Goal: Information Seeking & Learning: Check status

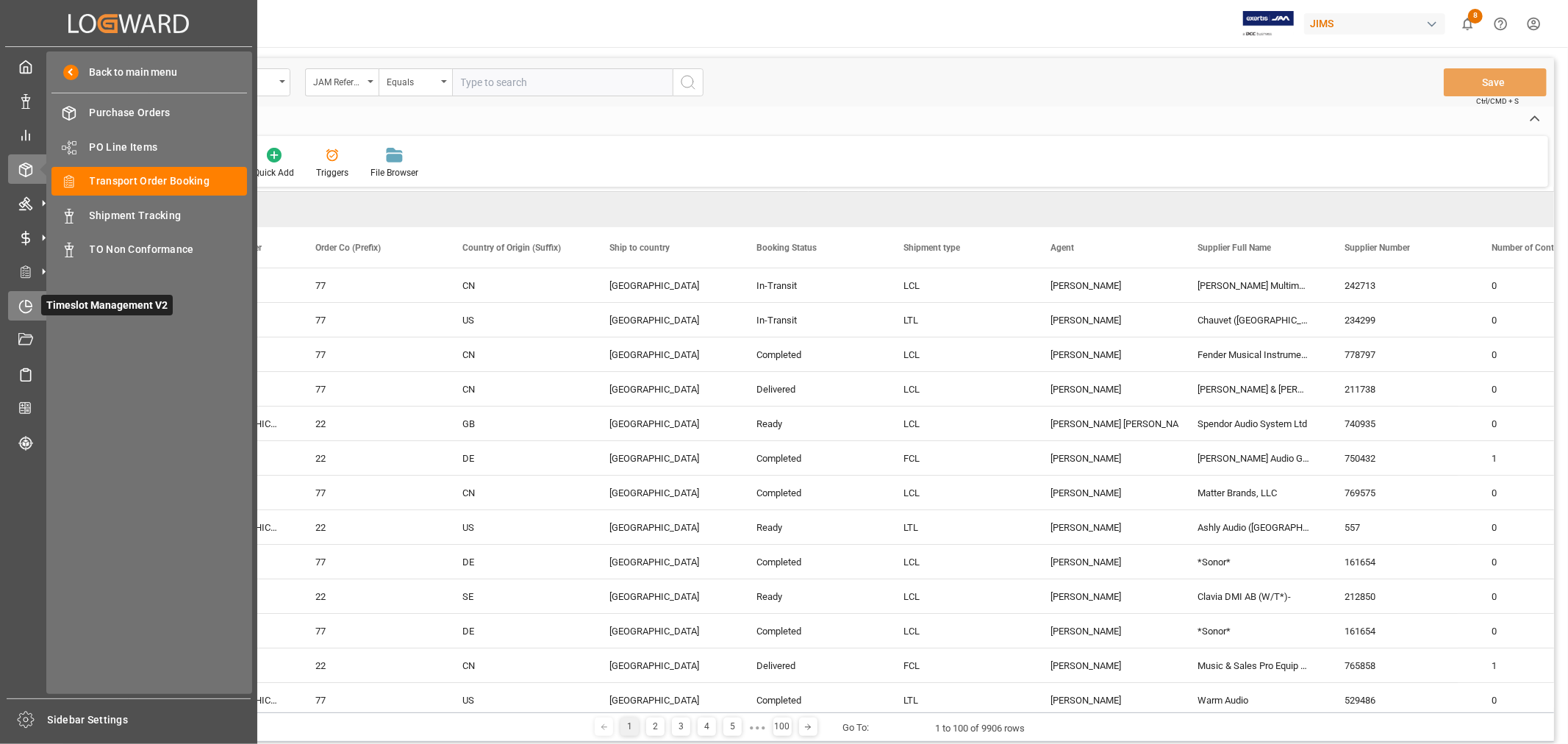
click at [19, 302] on icon at bounding box center [26, 307] width 15 height 15
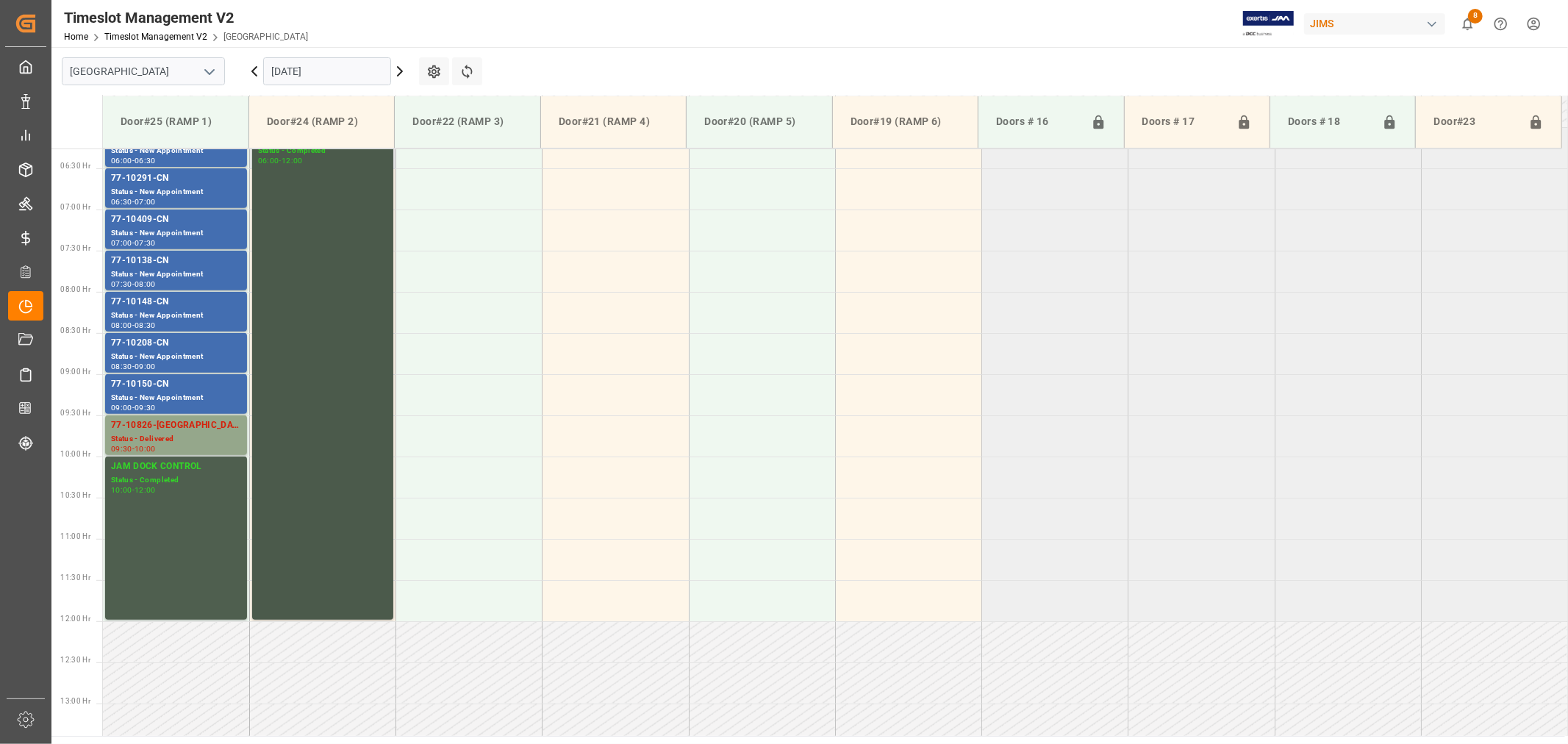
scroll to position [486, 0]
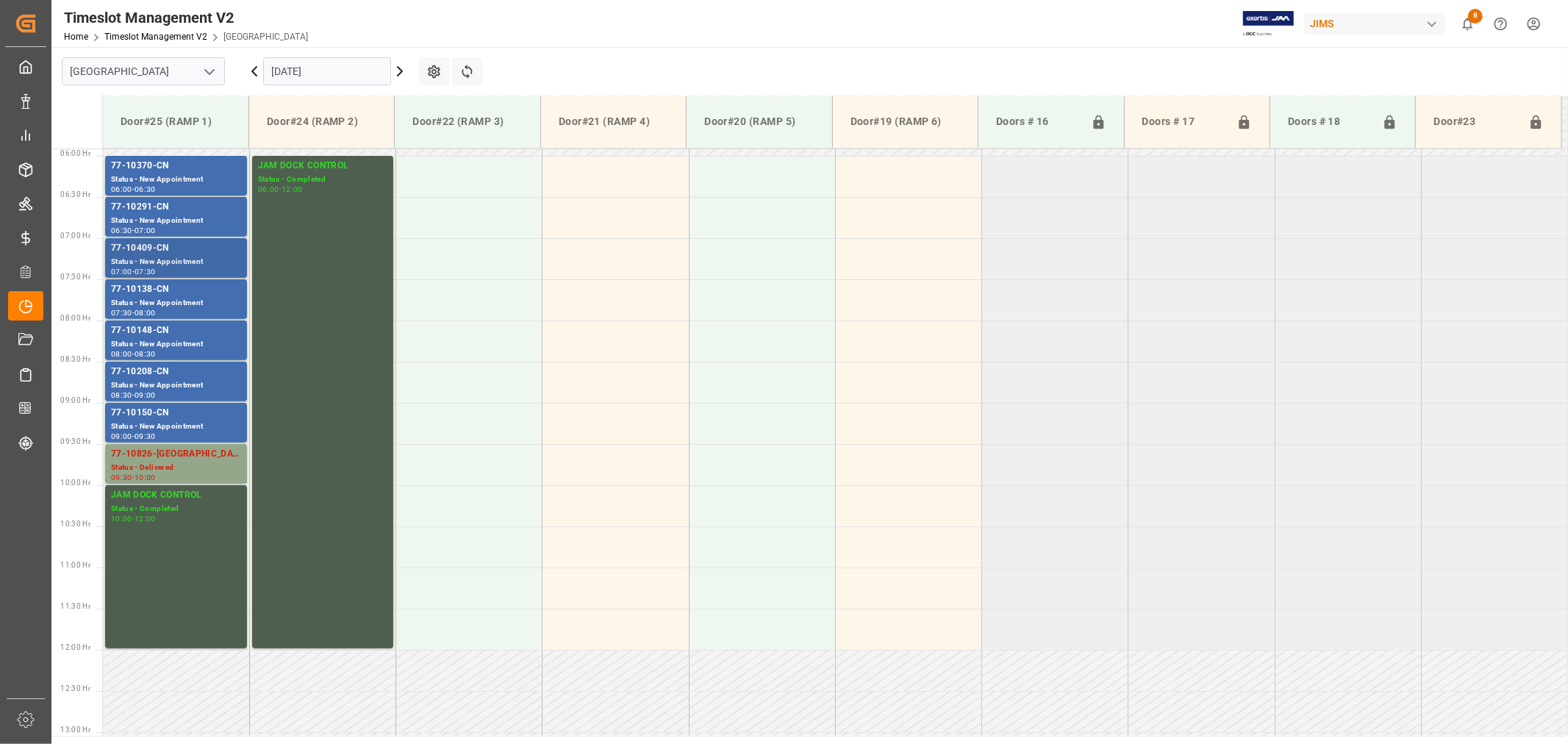
click at [208, 261] on div "Status - New Appointment" at bounding box center [176, 261] width 130 height 12
click at [187, 215] on div "Status - New Appointment" at bounding box center [176, 220] width 130 height 12
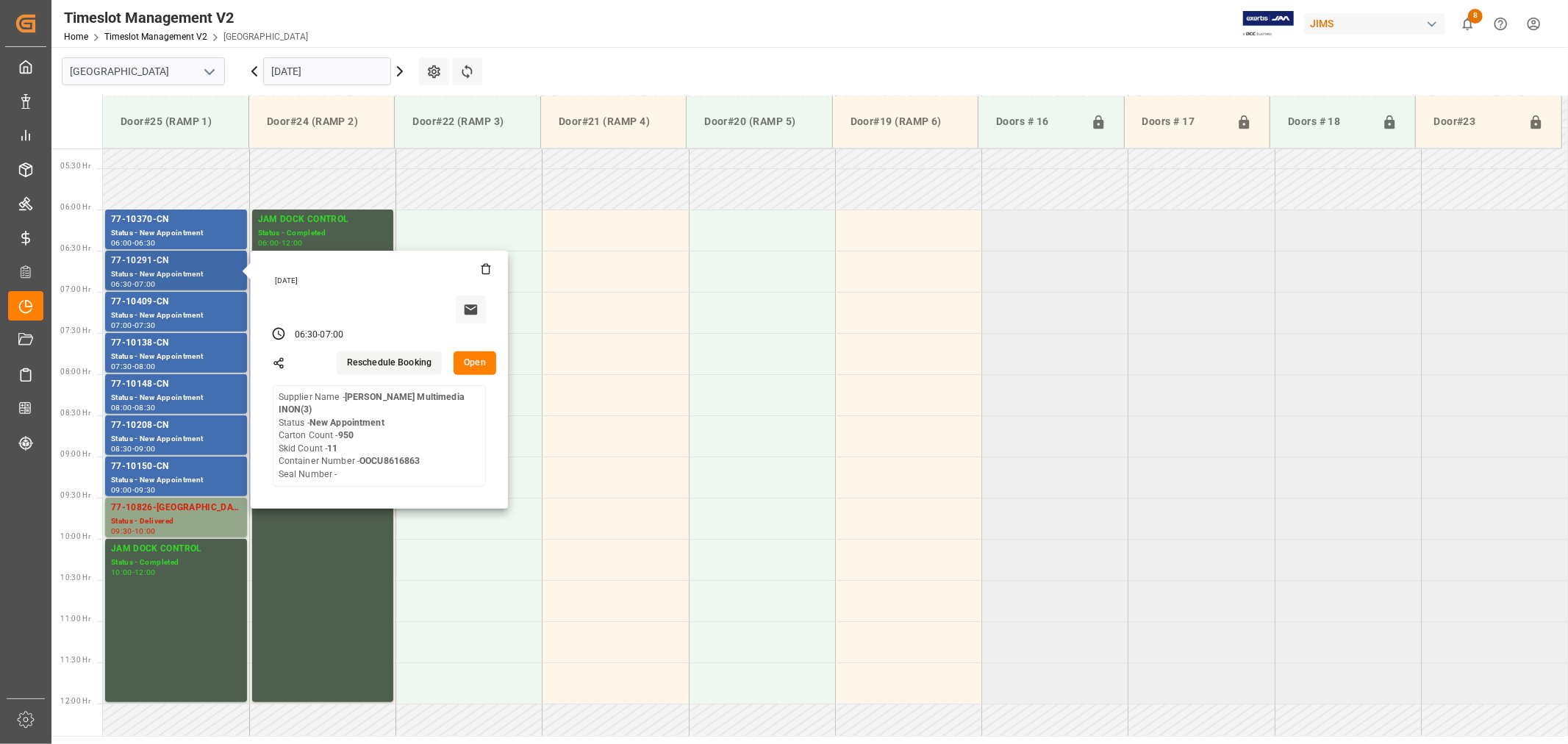
scroll to position [404, 0]
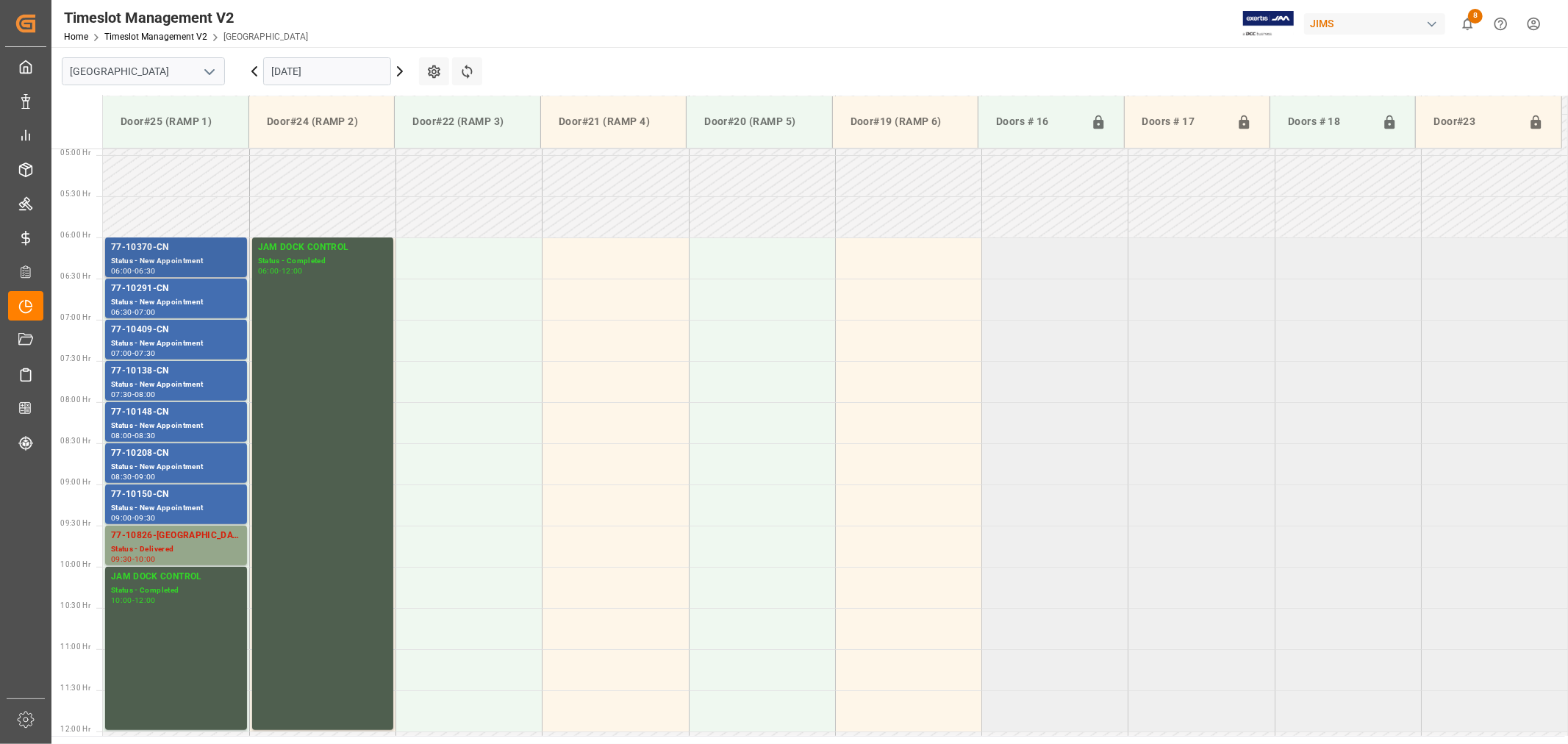
click at [181, 250] on div "77-10370-CN" at bounding box center [176, 248] width 130 height 15
click at [212, 67] on icon "open menu" at bounding box center [209, 71] width 18 height 18
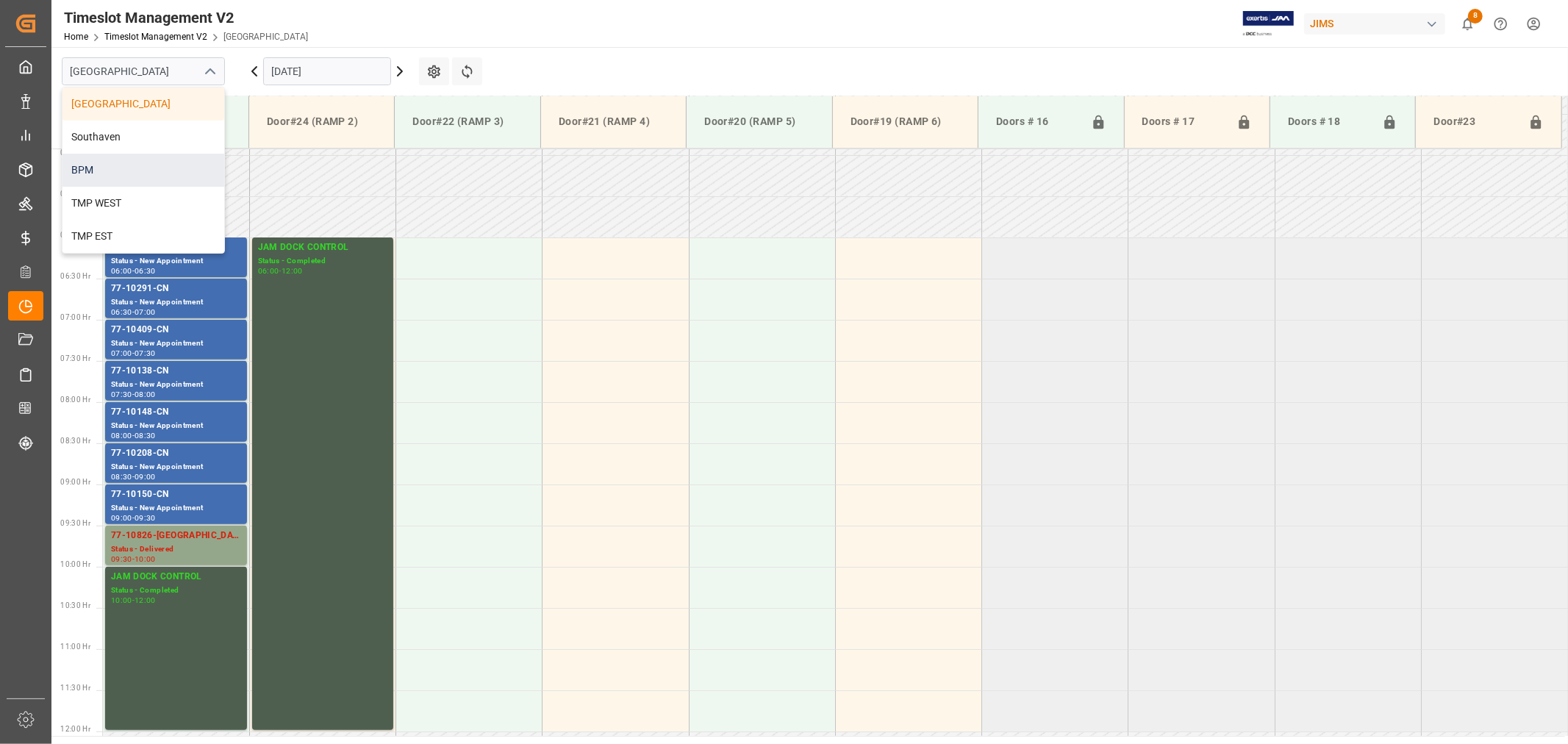
click at [130, 166] on div "BPM" at bounding box center [143, 169] width 162 height 33
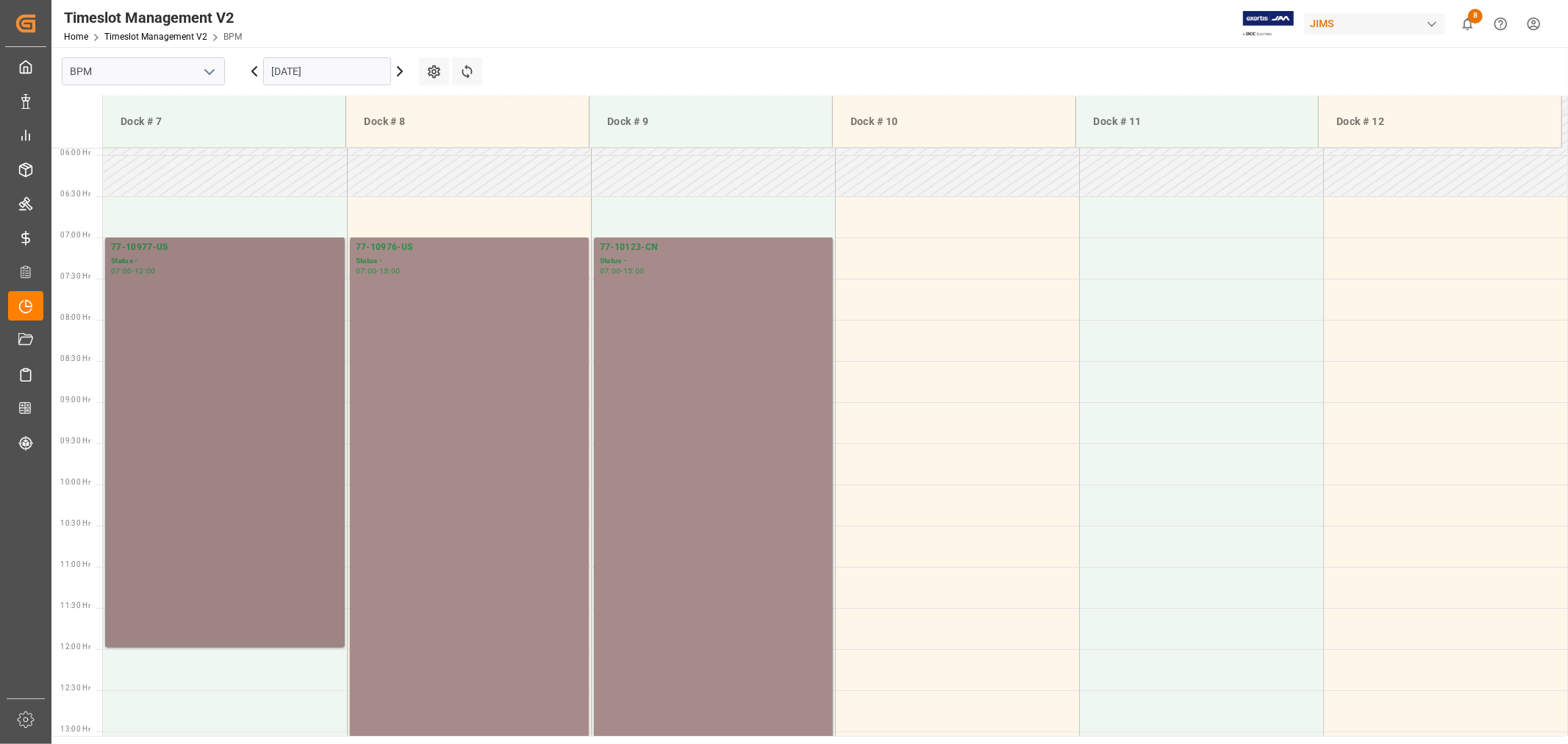
scroll to position [486, 0]
drag, startPoint x: 194, startPoint y: 250, endPoint x: 114, endPoint y: 237, distance: 81.0
click at [114, 237] on tbody "77-10977-US Status - 07:00 - 12:00 77-10976-US Status - 07:00 - 15:00 77-10123-…" at bounding box center [835, 649] width 1465 height 1976
drag, startPoint x: 421, startPoint y: 263, endPoint x: 325, endPoint y: 244, distance: 97.9
click at [325, 244] on tr "77-10977-US Status - 07:00 - 12:00 77-10976-US Status - 07:00 - 15:00 77-10123-…" at bounding box center [835, 259] width 1465 height 41
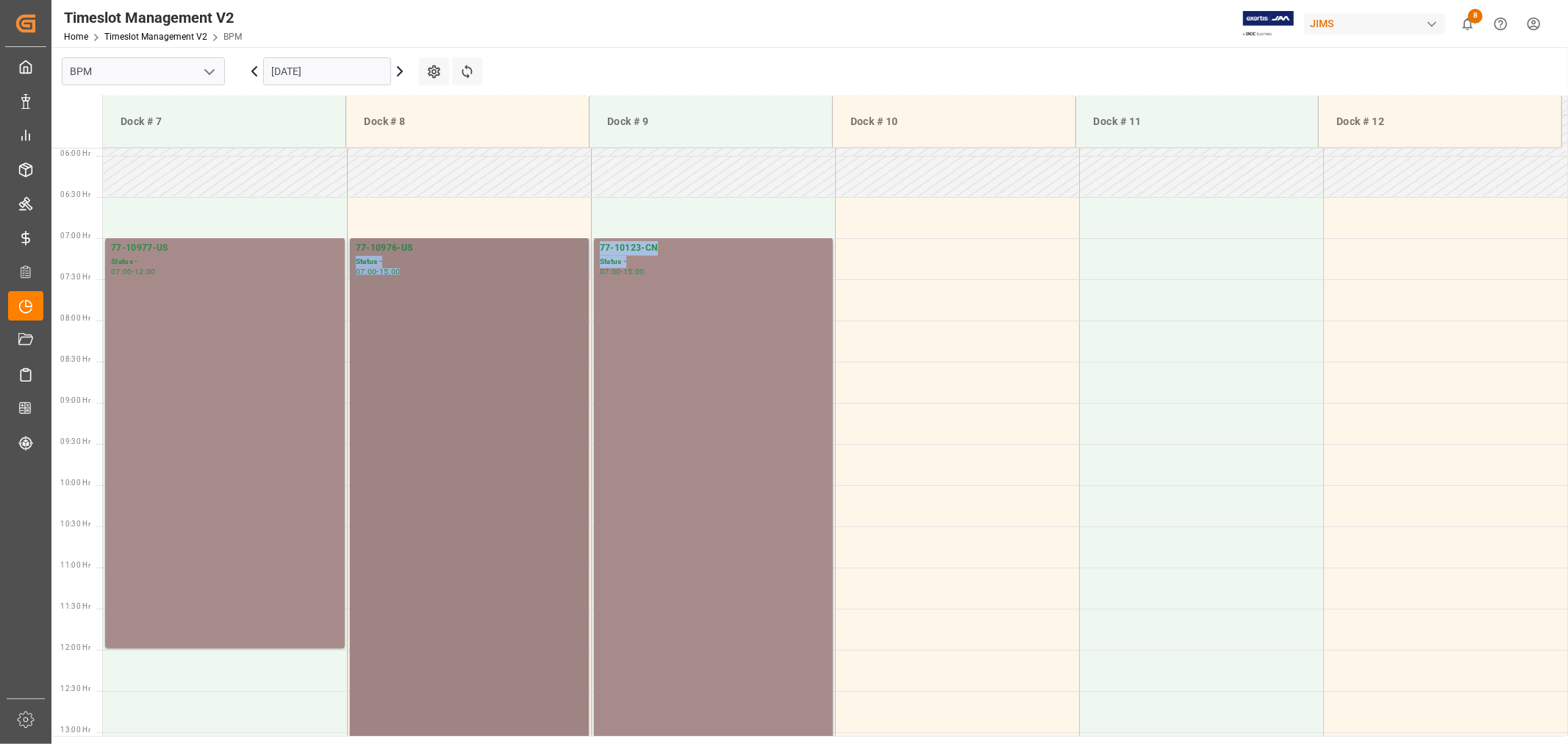
drag, startPoint x: 691, startPoint y: 266, endPoint x: 588, endPoint y: 241, distance: 106.0
click at [588, 241] on tr "77-10977-US Status - 07:00 - 12:00 77-10976-US Status - 07:00 - 15:00 77-10123-…" at bounding box center [835, 259] width 1465 height 41
click at [657, 270] on div "07:00 - 15:00" at bounding box center [714, 272] width 228 height 8
drag, startPoint x: 664, startPoint y: 251, endPoint x: 592, endPoint y: 245, distance: 72.2
copy div "77-10123-CN"
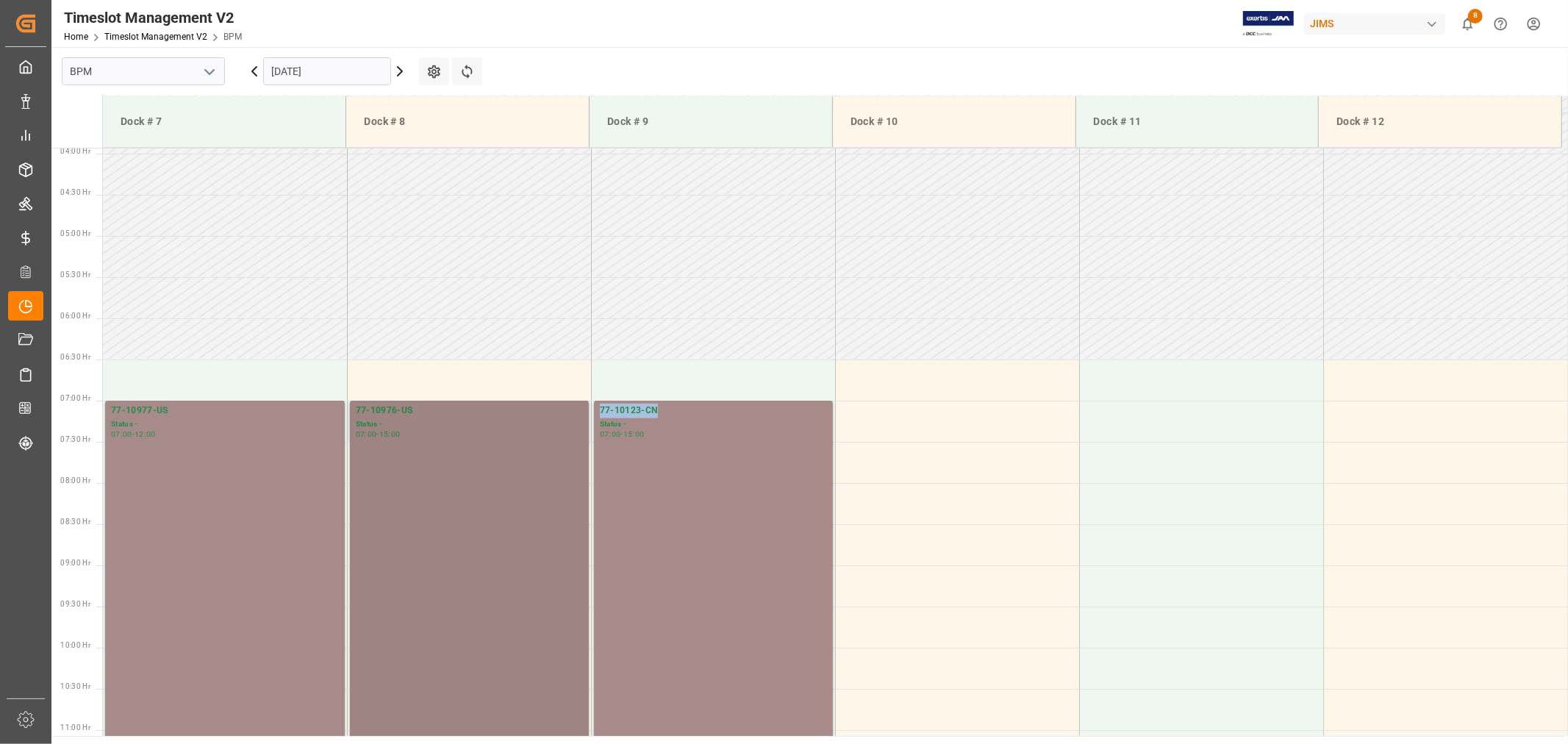
scroll to position [322, 0]
click at [399, 70] on icon at bounding box center [400, 71] width 18 height 18
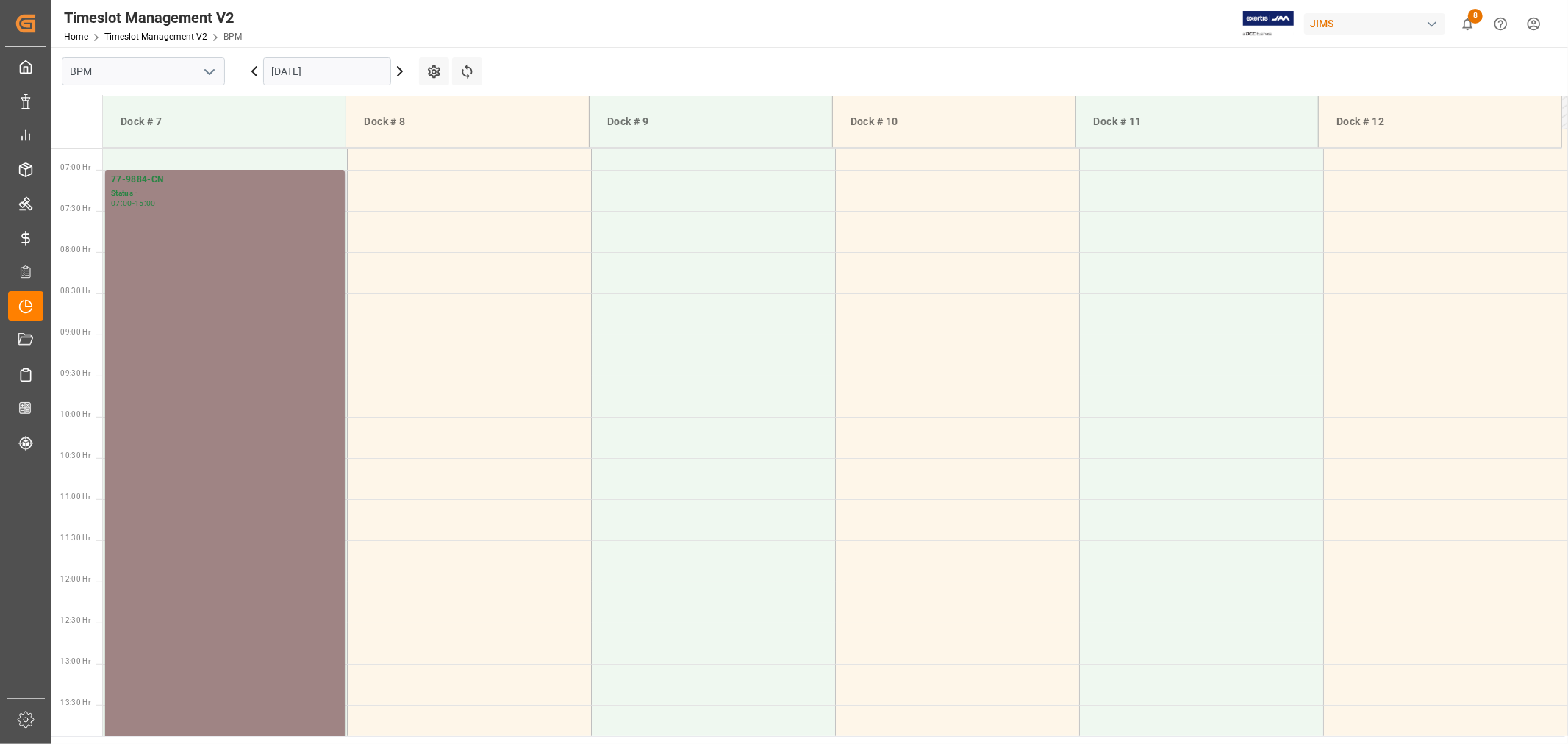
scroll to position [404, 0]
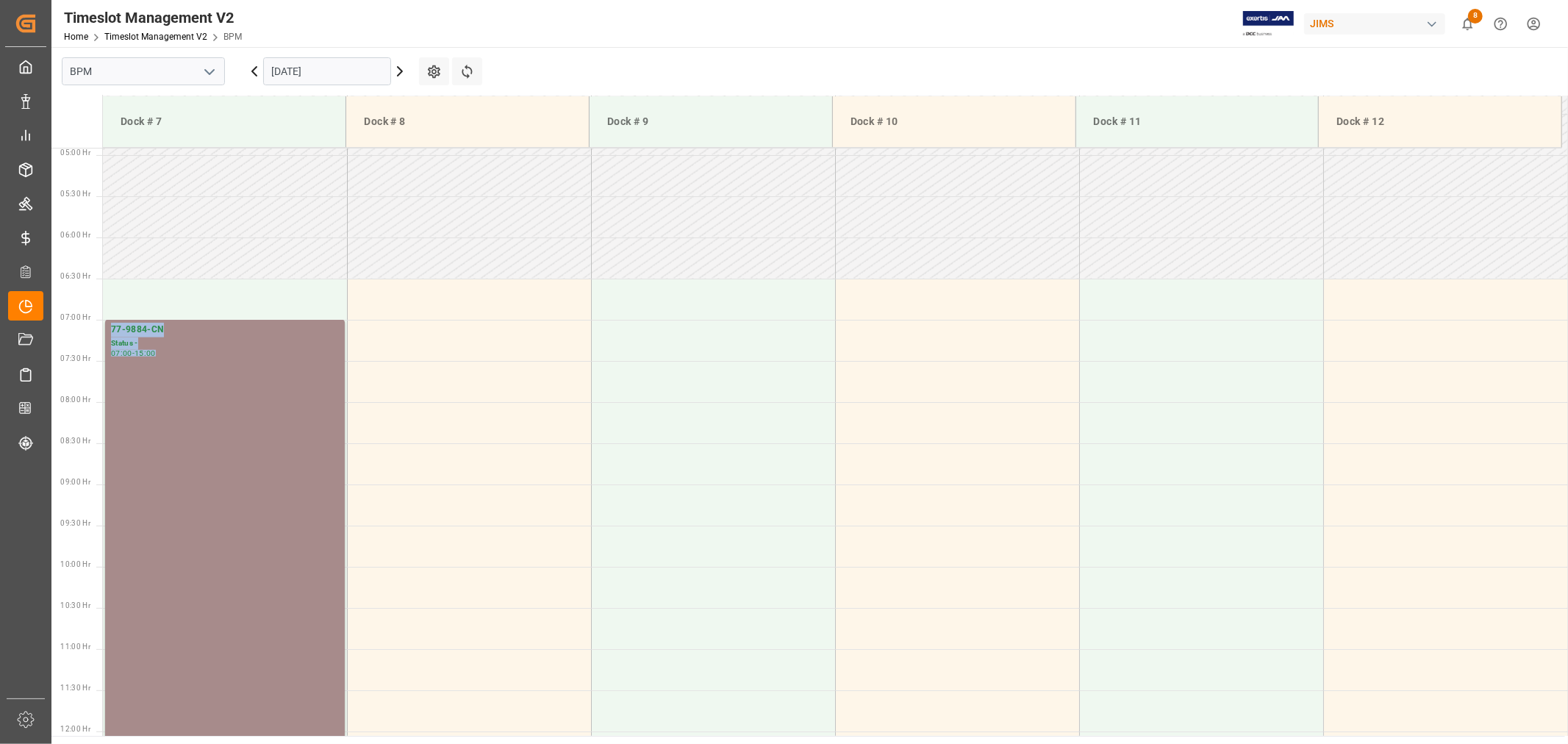
drag, startPoint x: 217, startPoint y: 356, endPoint x: 100, endPoint y: 319, distance: 122.7
click at [100, 319] on div "00:30 Hr 01:00 Hr 01:30 Hr 02:00 Hr 02:30 Hr 03:00 Hr 03:30 Hr 04:00 Hr 04:30 H…" at bounding box center [810, 732] width 1517 height 1977
click at [179, 326] on div "77-9884-CN" at bounding box center [225, 330] width 228 height 15
drag, startPoint x: 169, startPoint y: 332, endPoint x: 102, endPoint y: 322, distance: 67.7
click at [102, 322] on div "00:30 Hr 01:00 Hr 01:30 Hr 02:00 Hr 02:30 Hr 03:00 Hr 03:30 Hr 04:00 Hr 04:30 H…" at bounding box center [810, 732] width 1517 height 1977
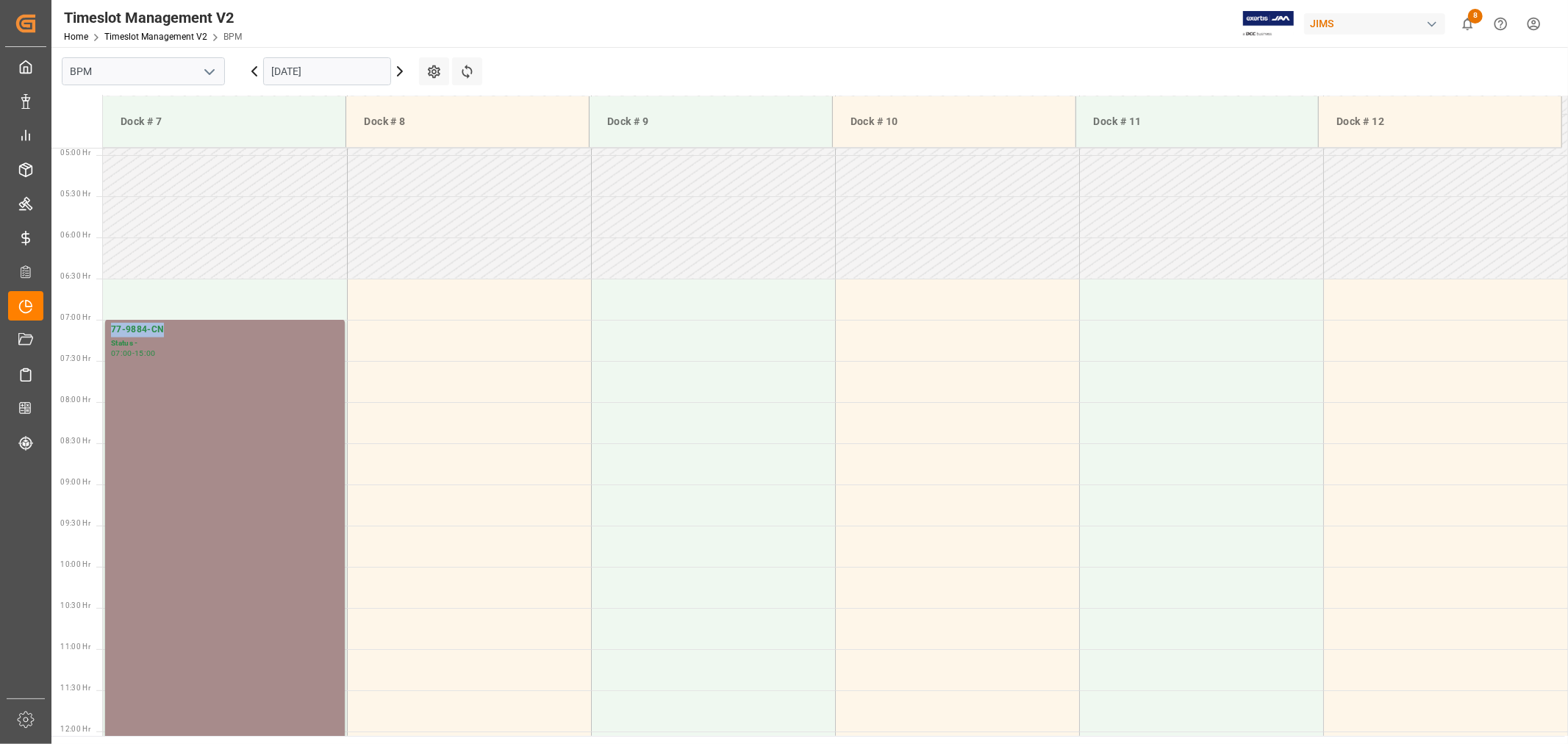
copy div "77-9884-CN"
click at [397, 68] on icon at bounding box center [400, 71] width 18 height 18
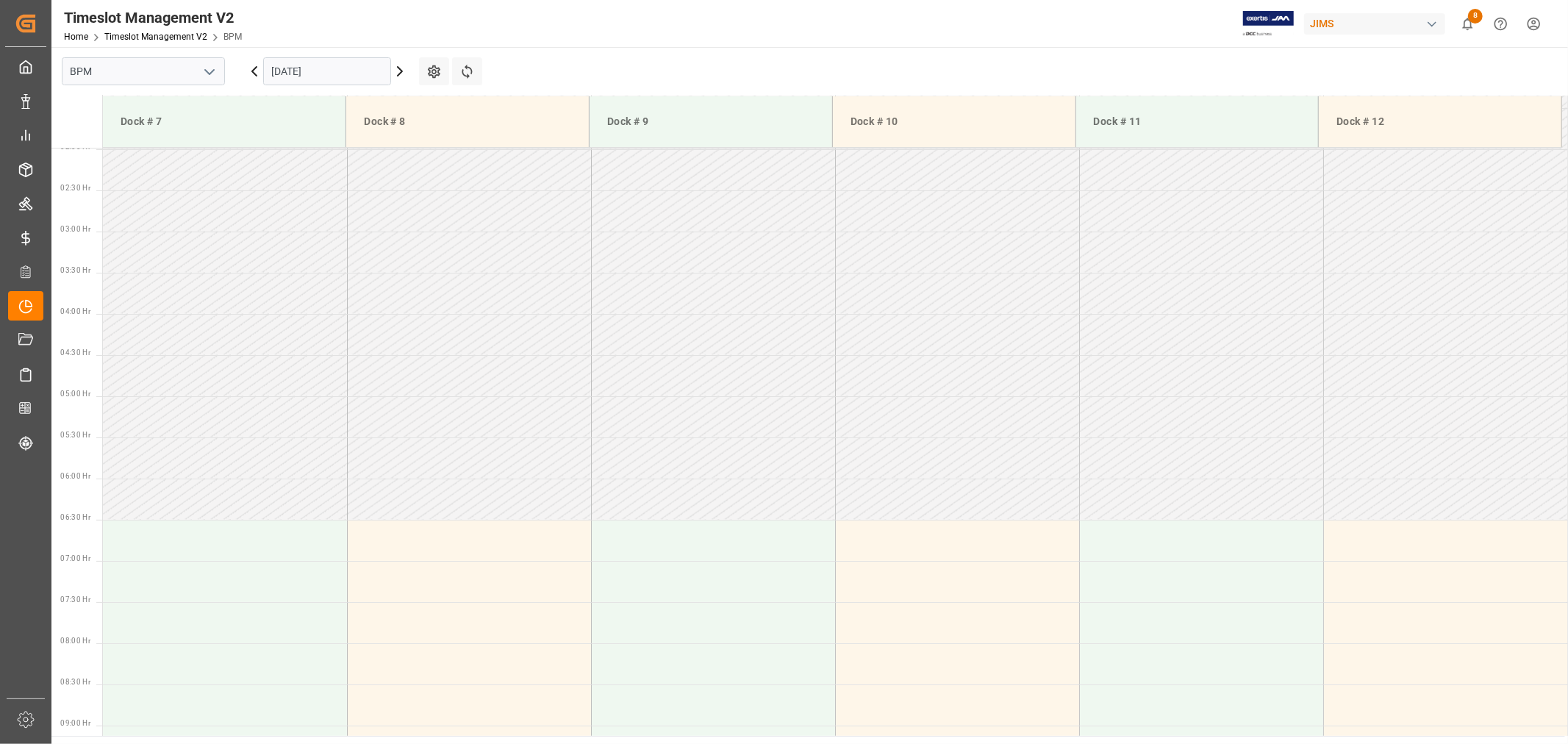
scroll to position [0, 0]
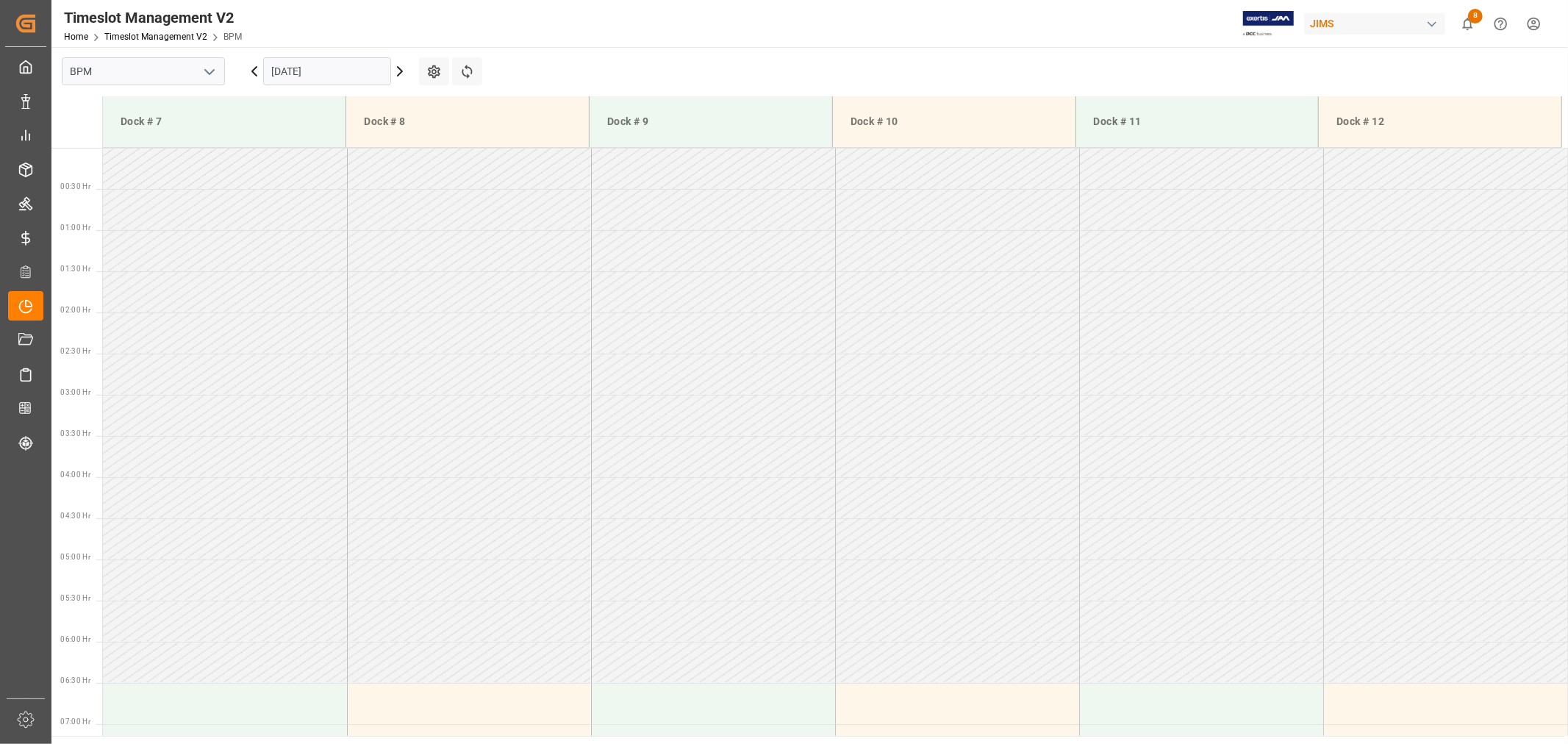
click at [399, 65] on icon at bounding box center [400, 71] width 18 height 18
click at [401, 75] on icon at bounding box center [400, 71] width 18 height 18
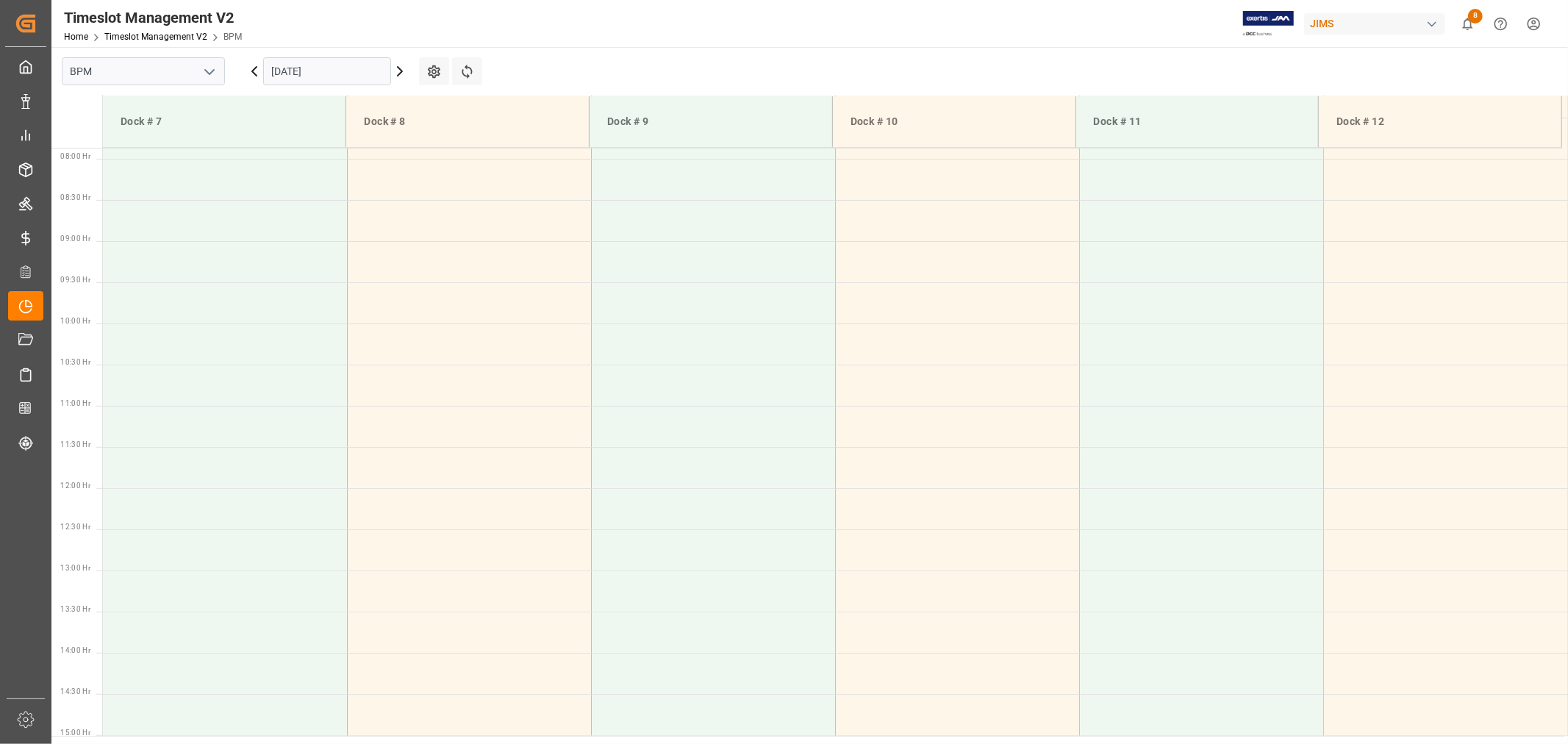
scroll to position [649, 0]
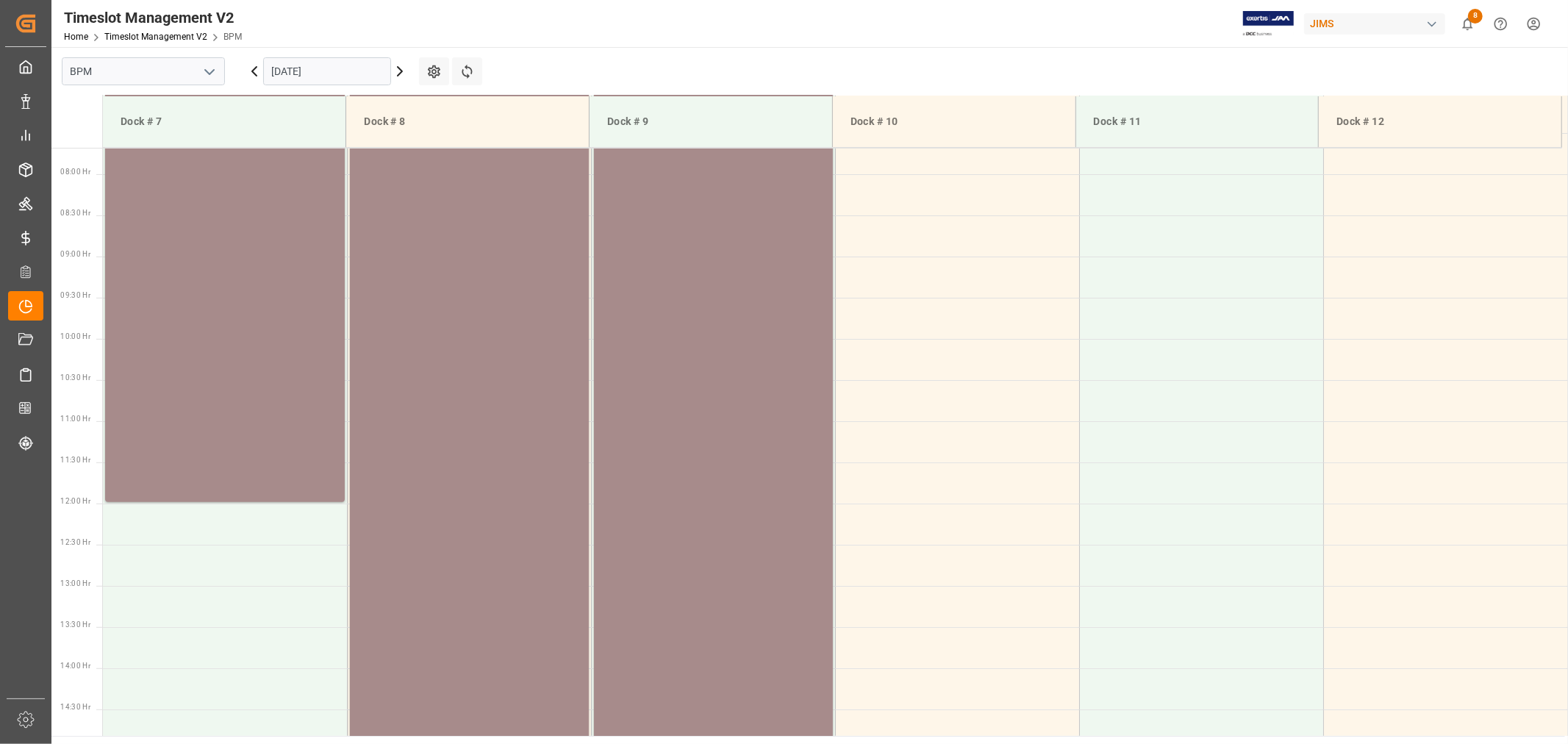
scroll to position [649, 0]
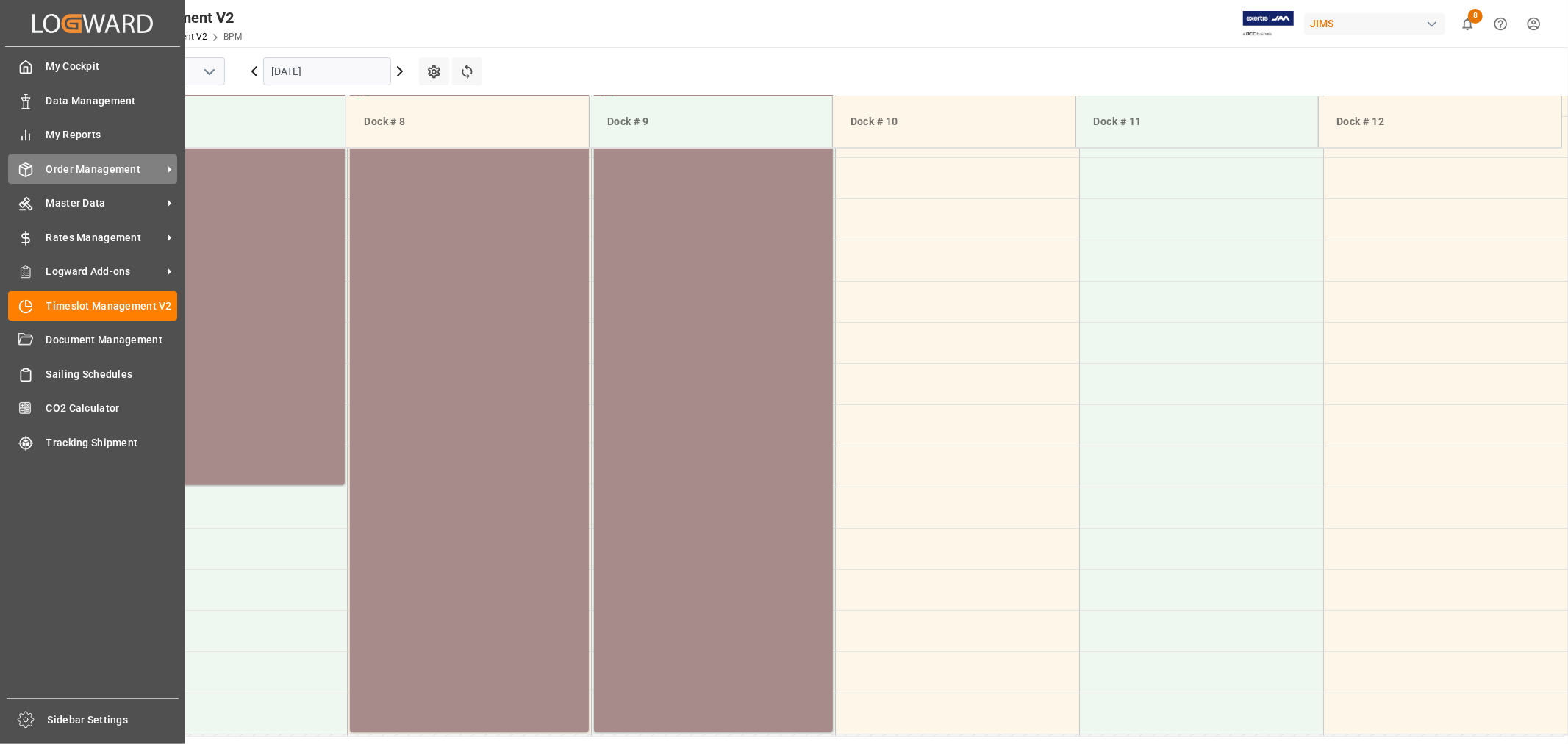
click at [97, 171] on span "Order Management" at bounding box center [104, 169] width 117 height 15
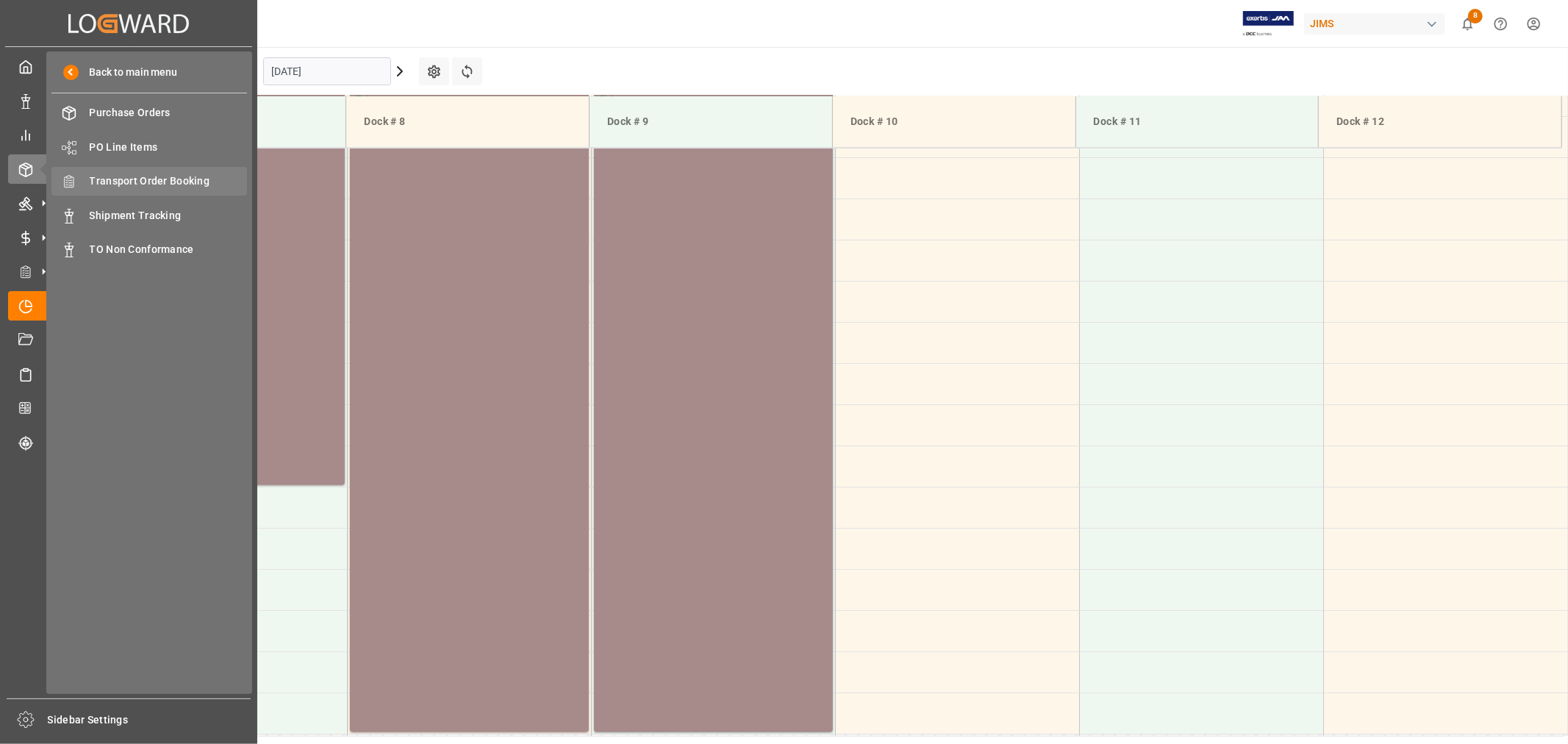
click at [175, 183] on span "Transport Order Booking" at bounding box center [168, 181] width 158 height 15
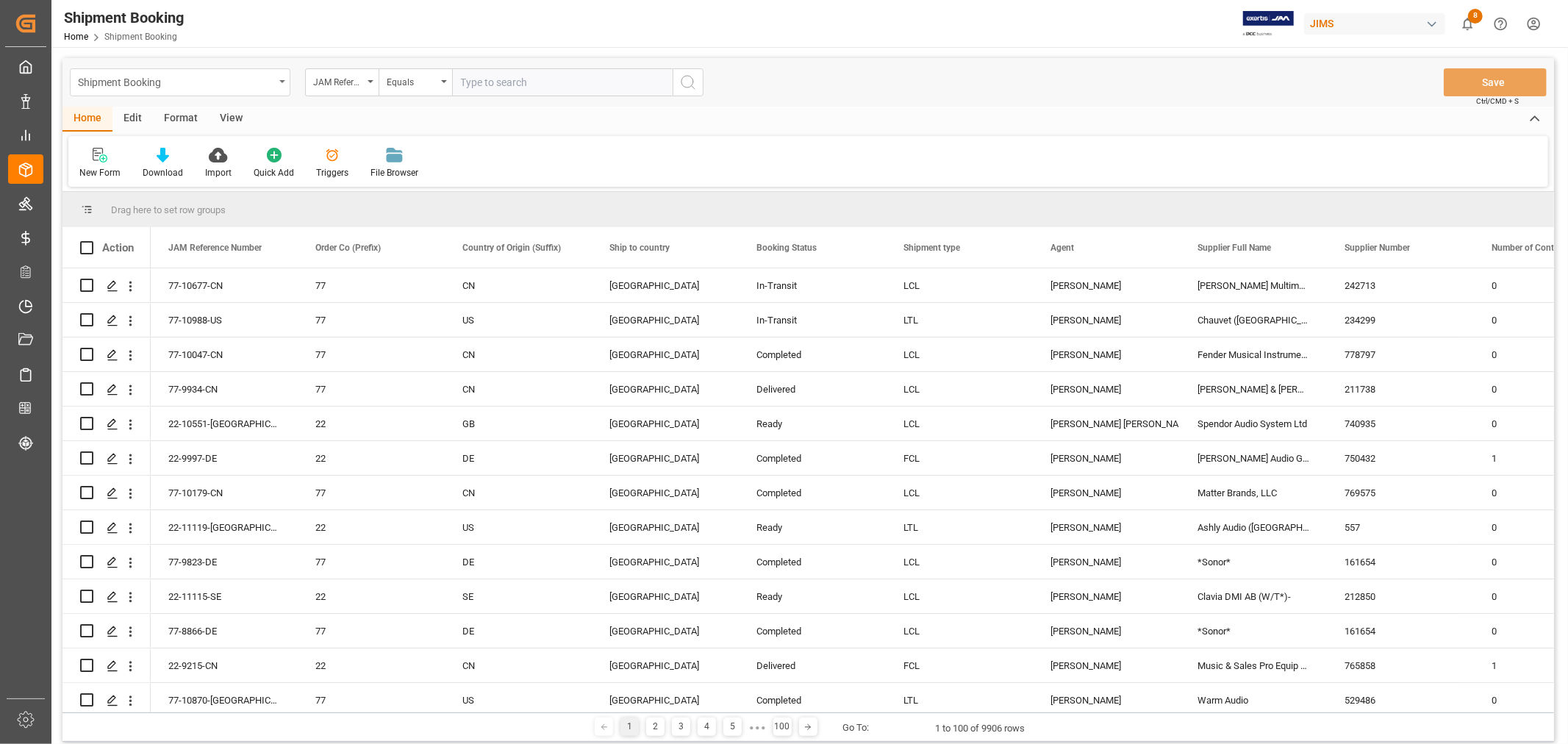
click at [264, 83] on div "Shipment Booking" at bounding box center [176, 82] width 197 height 19
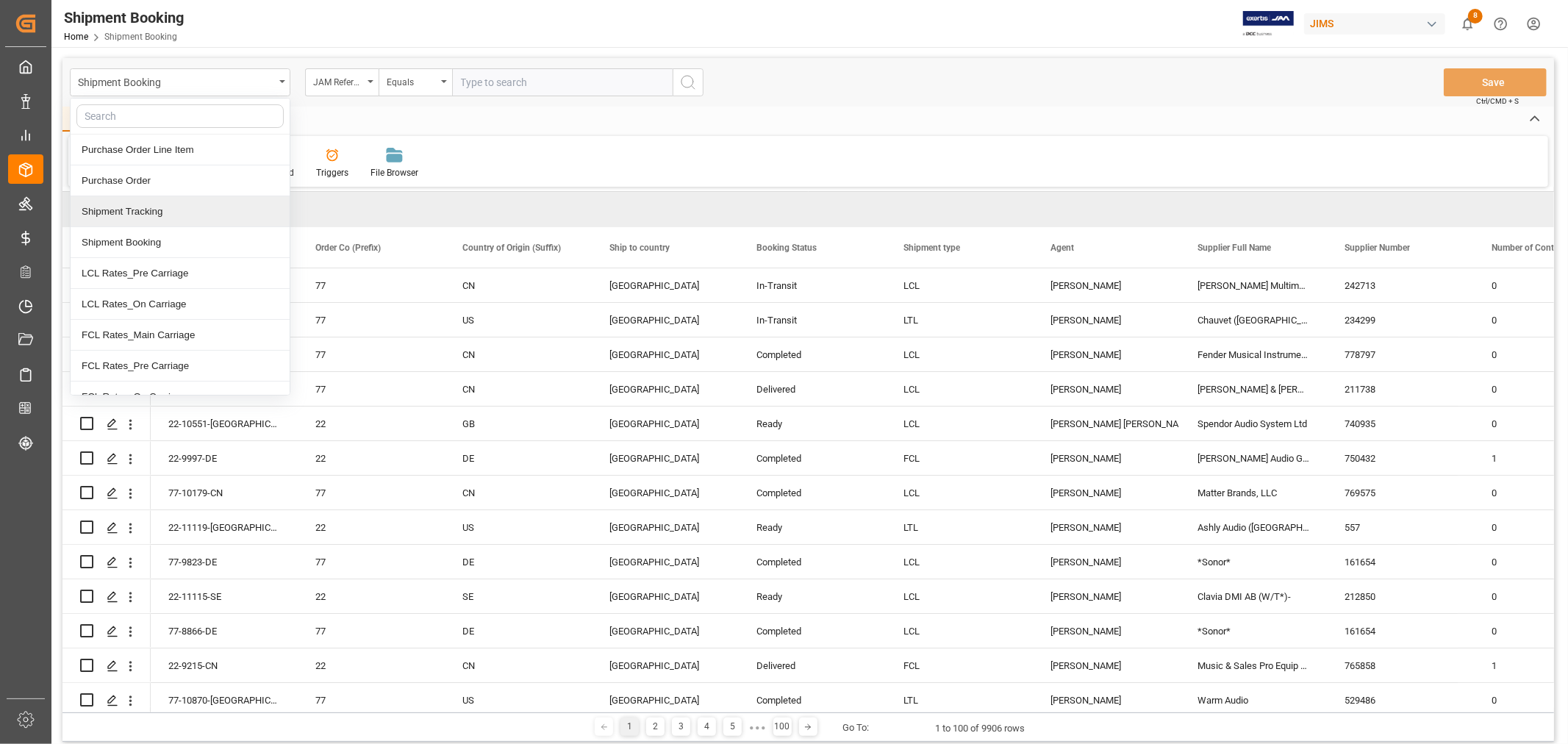
click at [150, 212] on div "Shipment Tracking" at bounding box center [180, 212] width 219 height 31
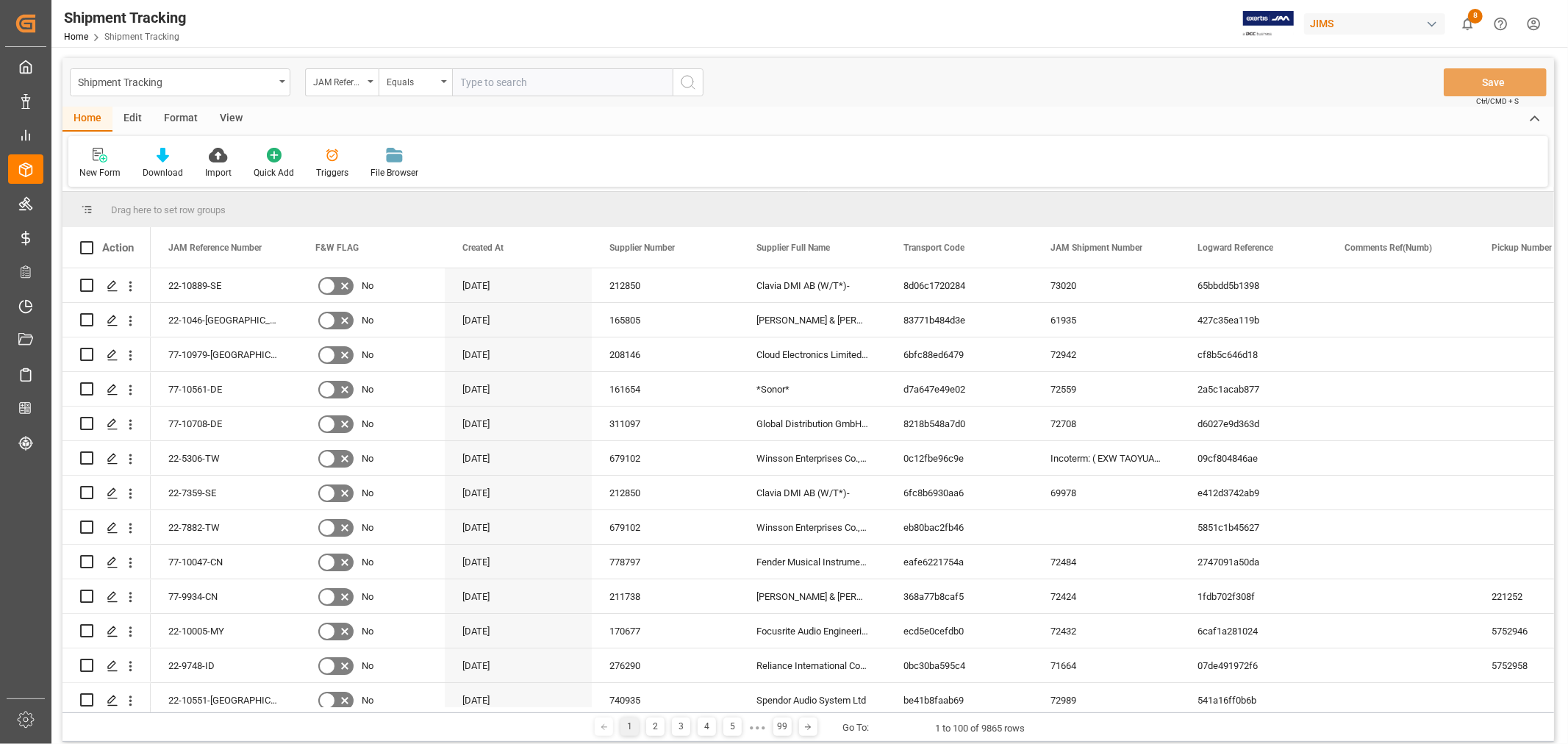
click at [553, 79] on input "text" at bounding box center [562, 83] width 221 height 28
paste input "77-10123-CN"
type input "77-10123-CN"
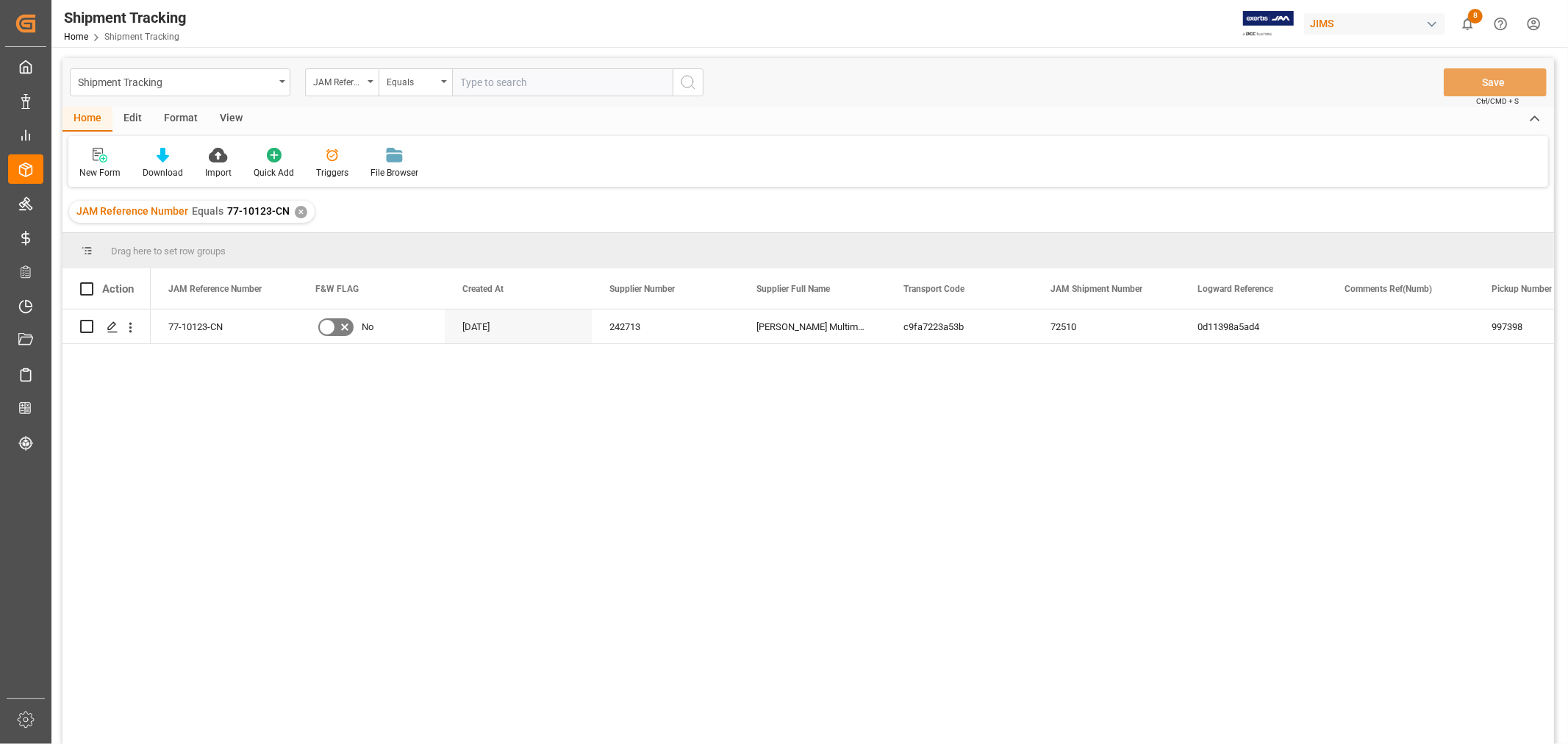
click at [228, 115] on div "View" at bounding box center [231, 119] width 45 height 25
click at [97, 163] on div "Default" at bounding box center [94, 163] width 51 height 32
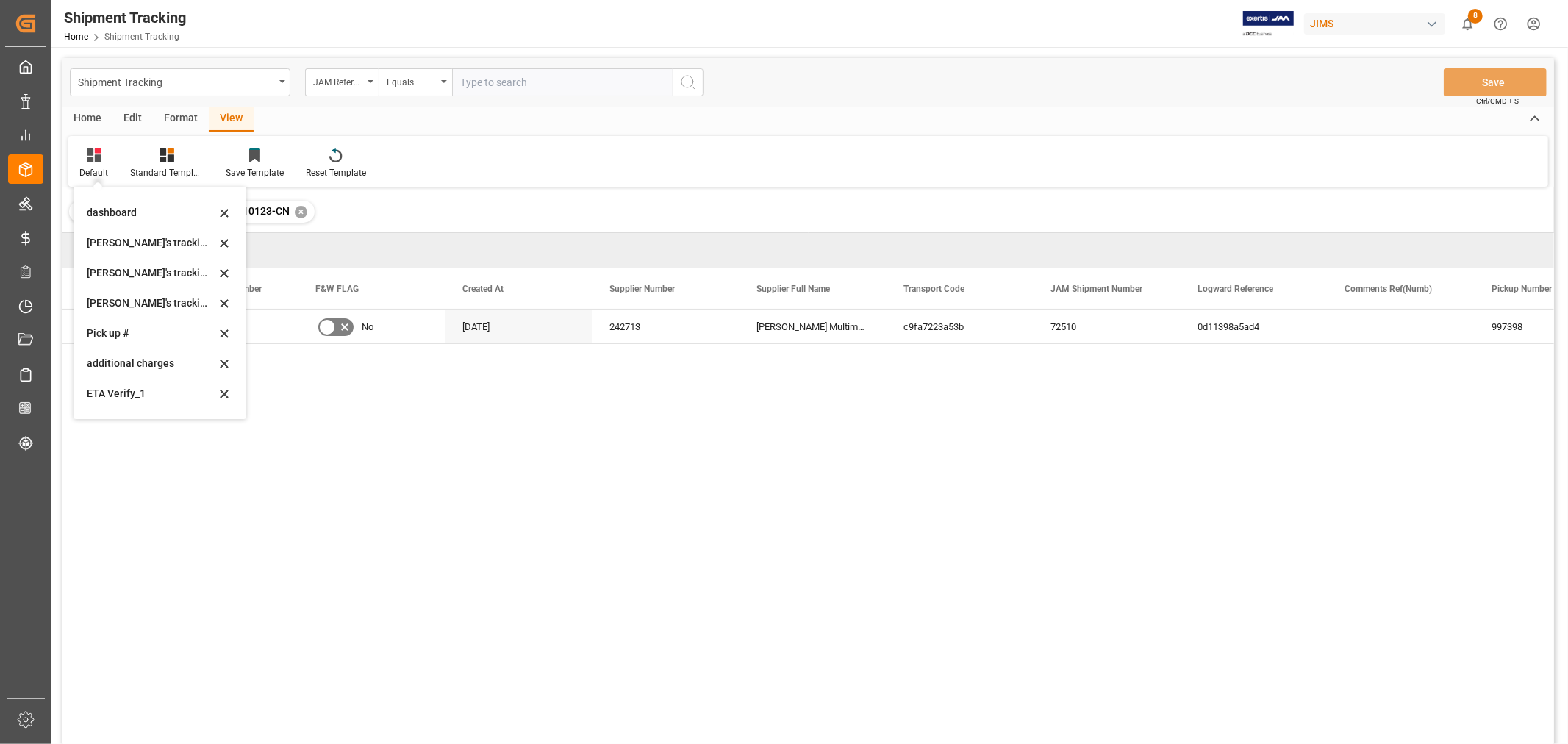
scroll to position [322, 0]
click at [165, 253] on div "[PERSON_NAME]'s tracking all_sample" at bounding box center [150, 248] width 129 height 15
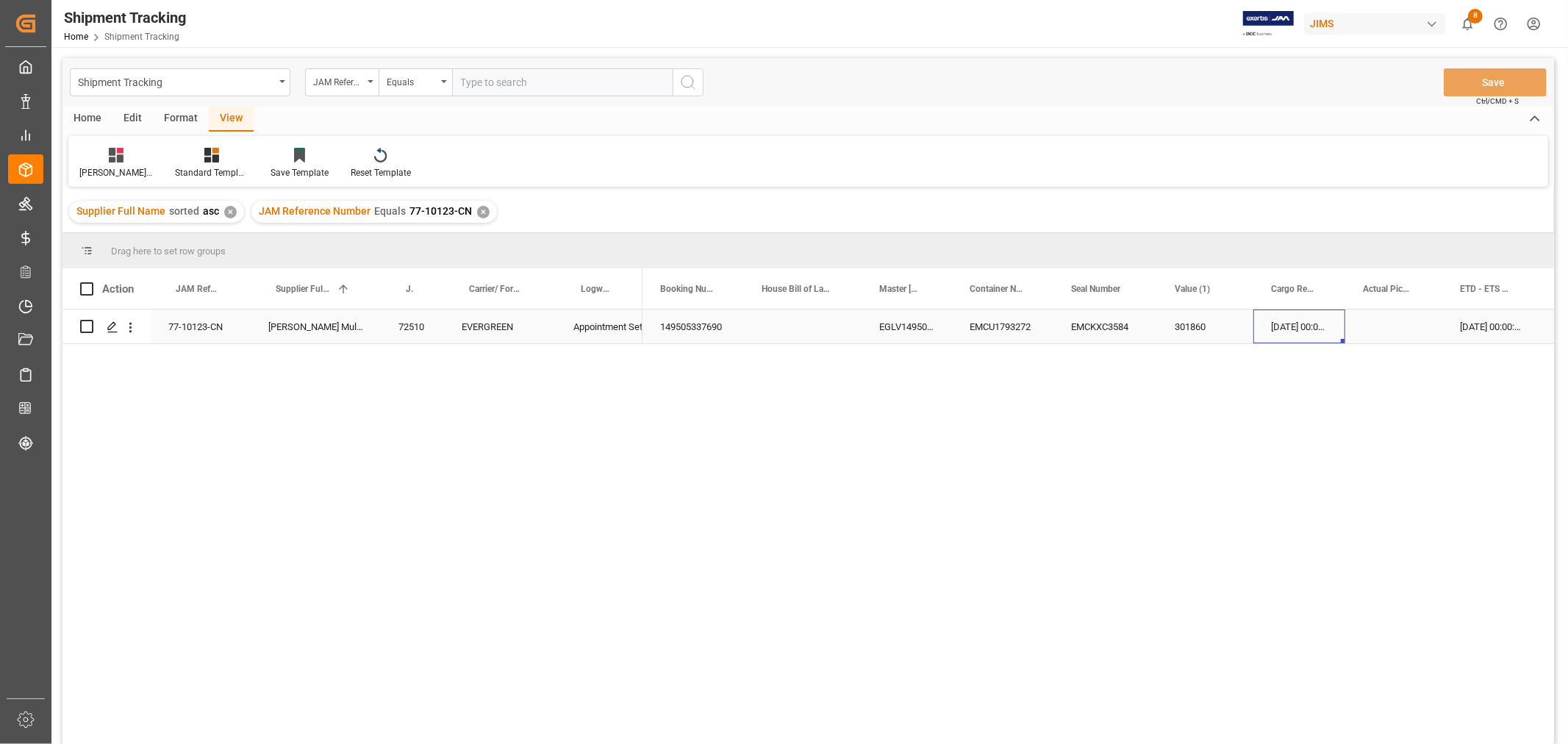
click at [1310, 329] on div "30-07-2025 00:00:00" at bounding box center [1300, 326] width 92 height 34
click at [1386, 325] on div "18-09-2025 00:00:00" at bounding box center [1405, 326] width 96 height 34
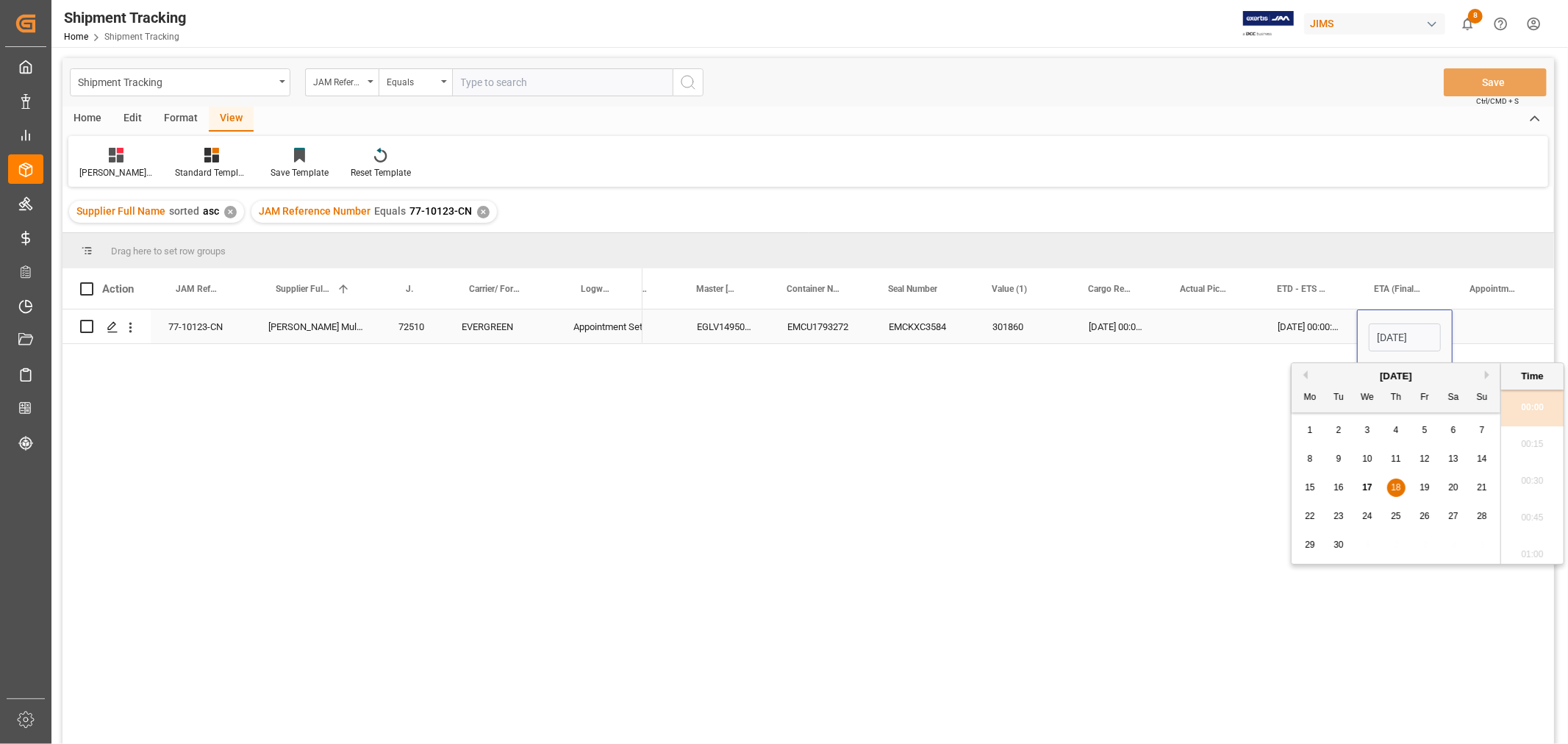
scroll to position [1218, 0]
click at [1369, 489] on span "17" at bounding box center [1368, 487] width 9 height 10
type input "17-09-2025 00:00"
click at [1489, 309] on div "Press SPACE to select this row." at bounding box center [1502, 326] width 98 height 34
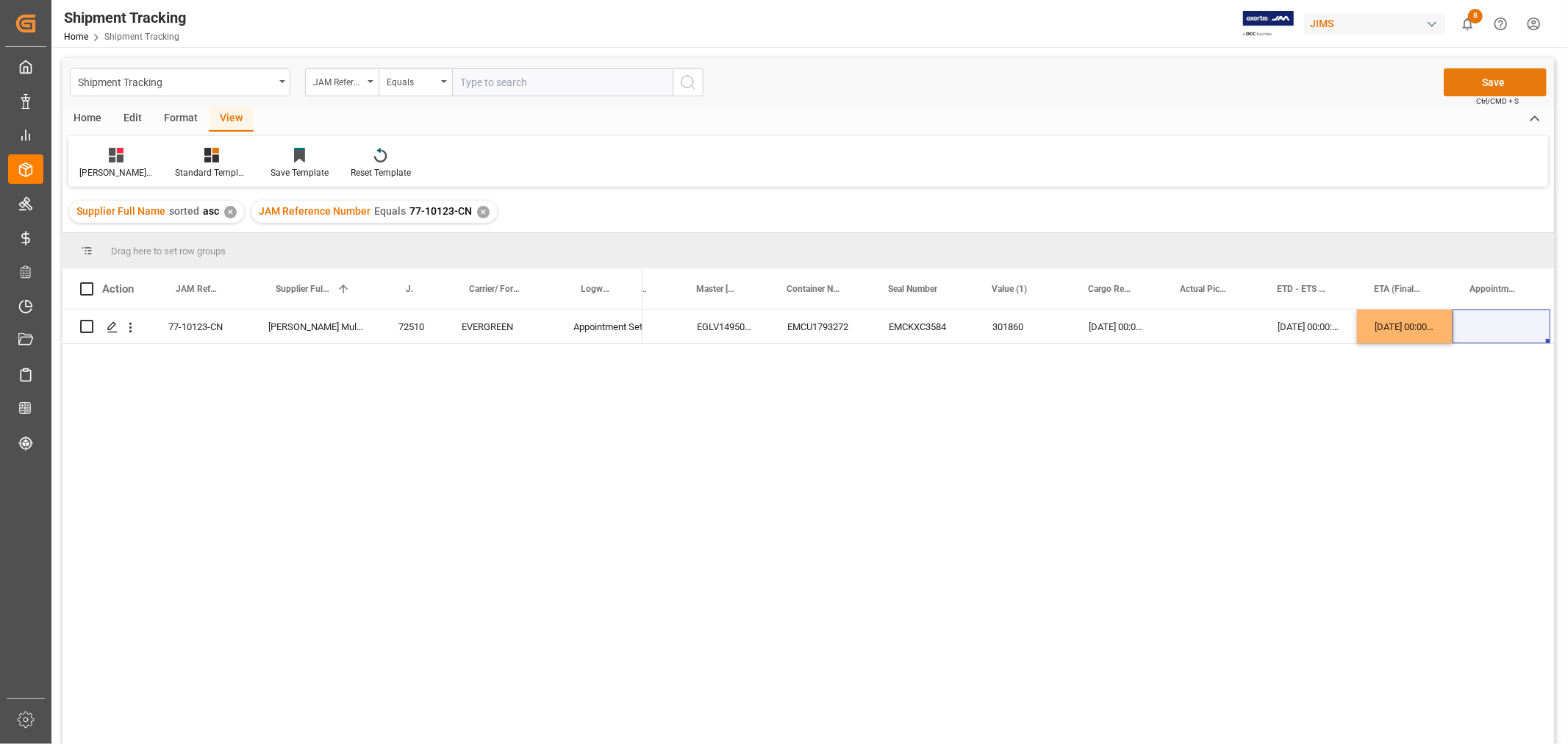
click at [1462, 83] on button "Save" at bounding box center [1495, 83] width 103 height 28
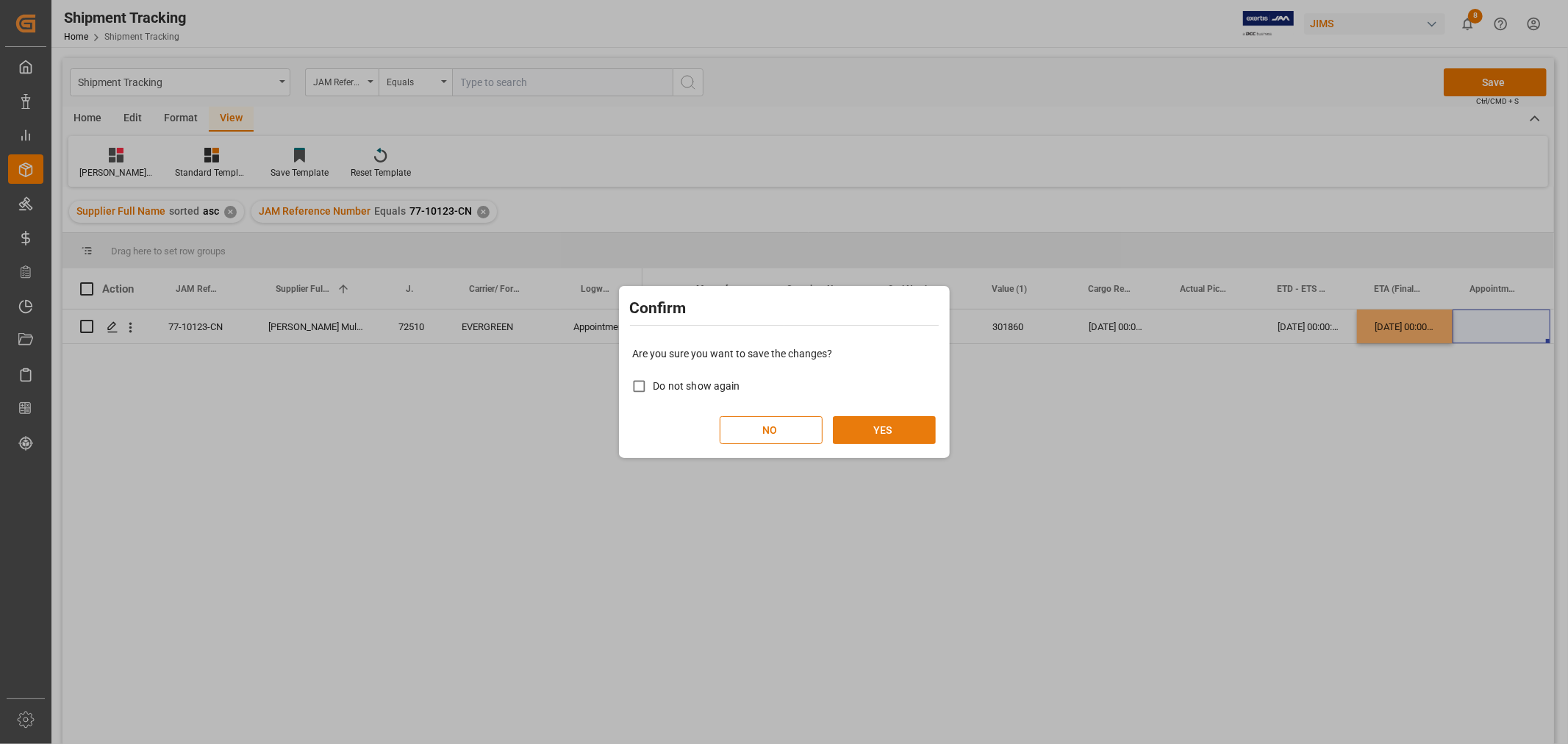
click at [901, 426] on button "YES" at bounding box center [884, 430] width 103 height 28
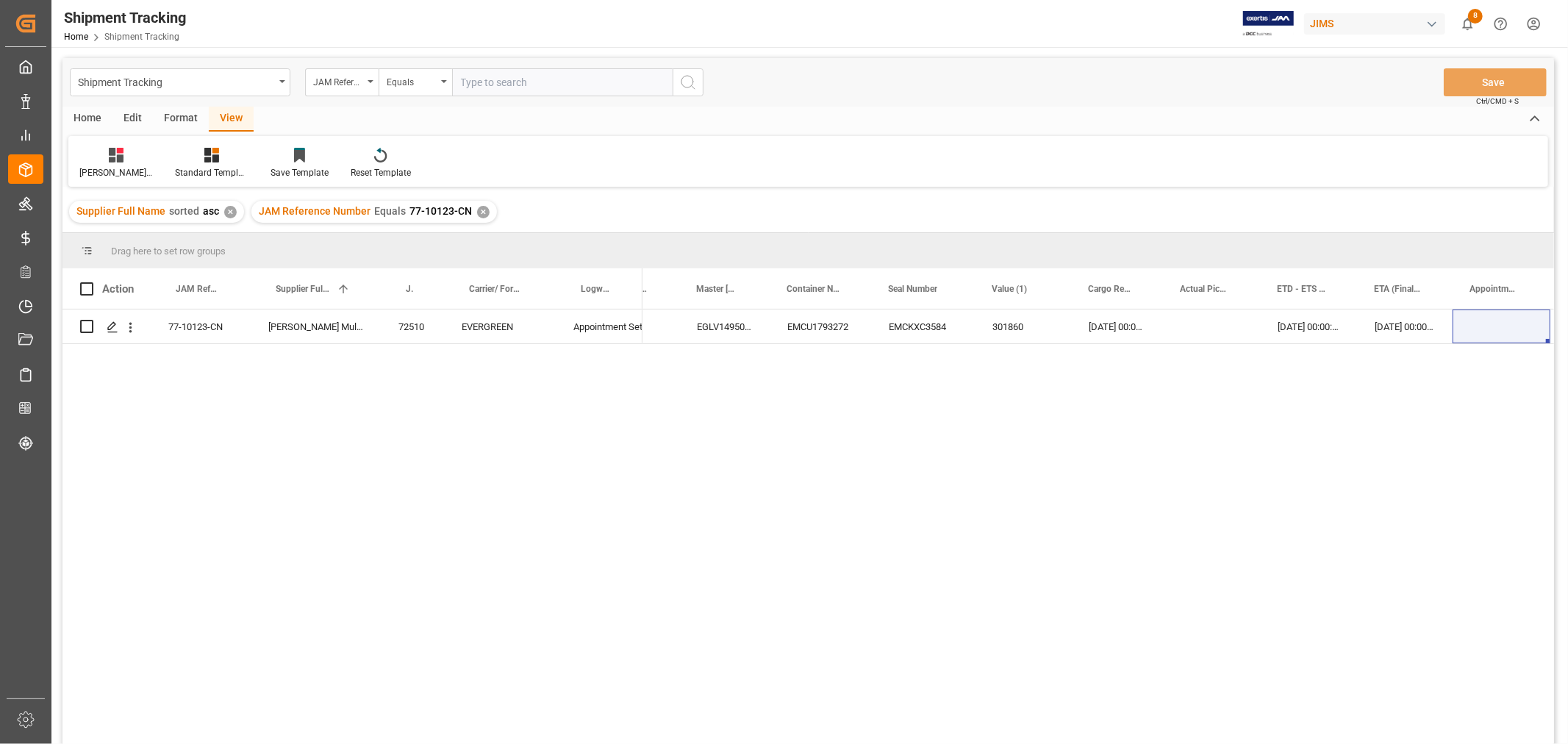
click at [480, 210] on div "✕" at bounding box center [483, 212] width 12 height 12
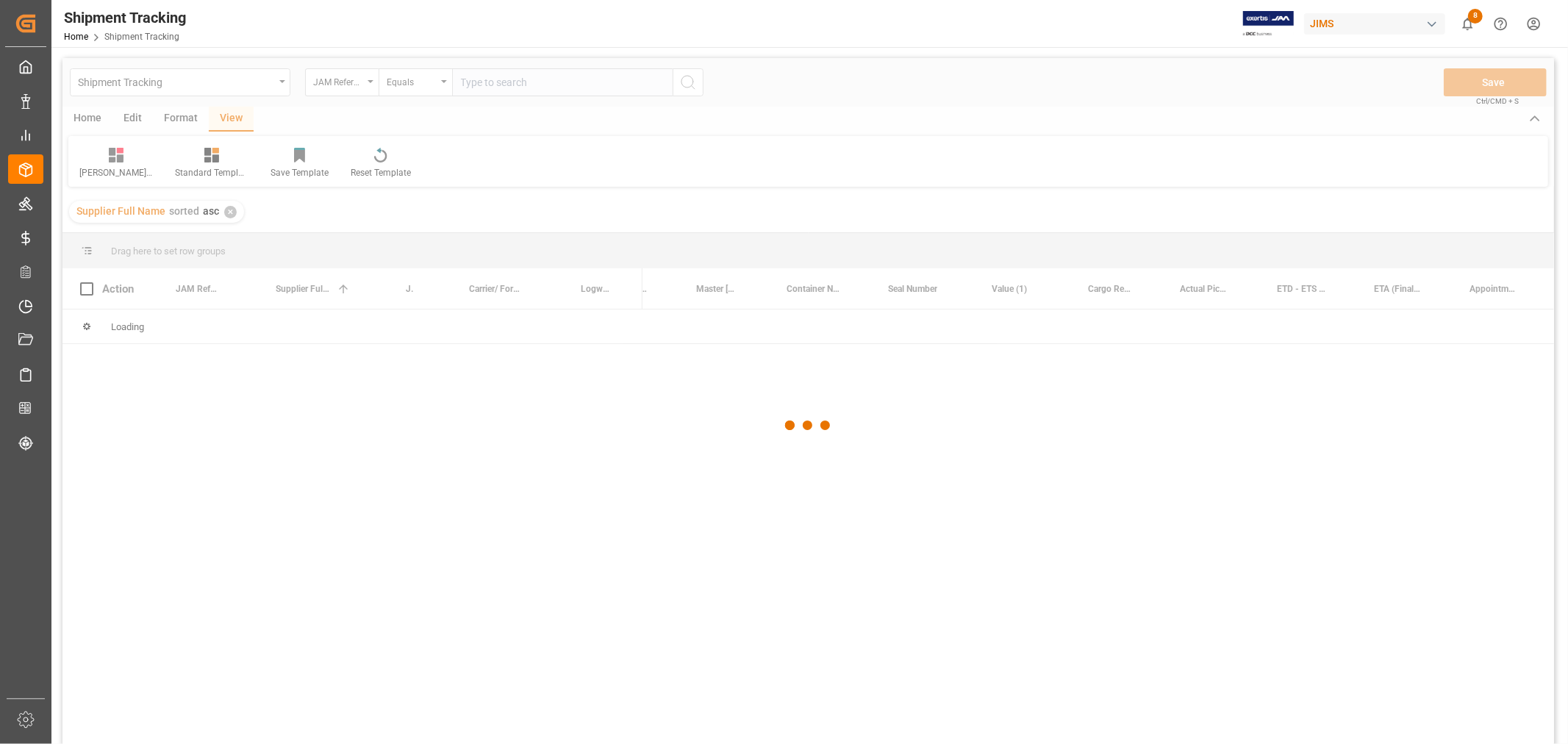
click at [497, 77] on div at bounding box center [808, 426] width 1492 height 736
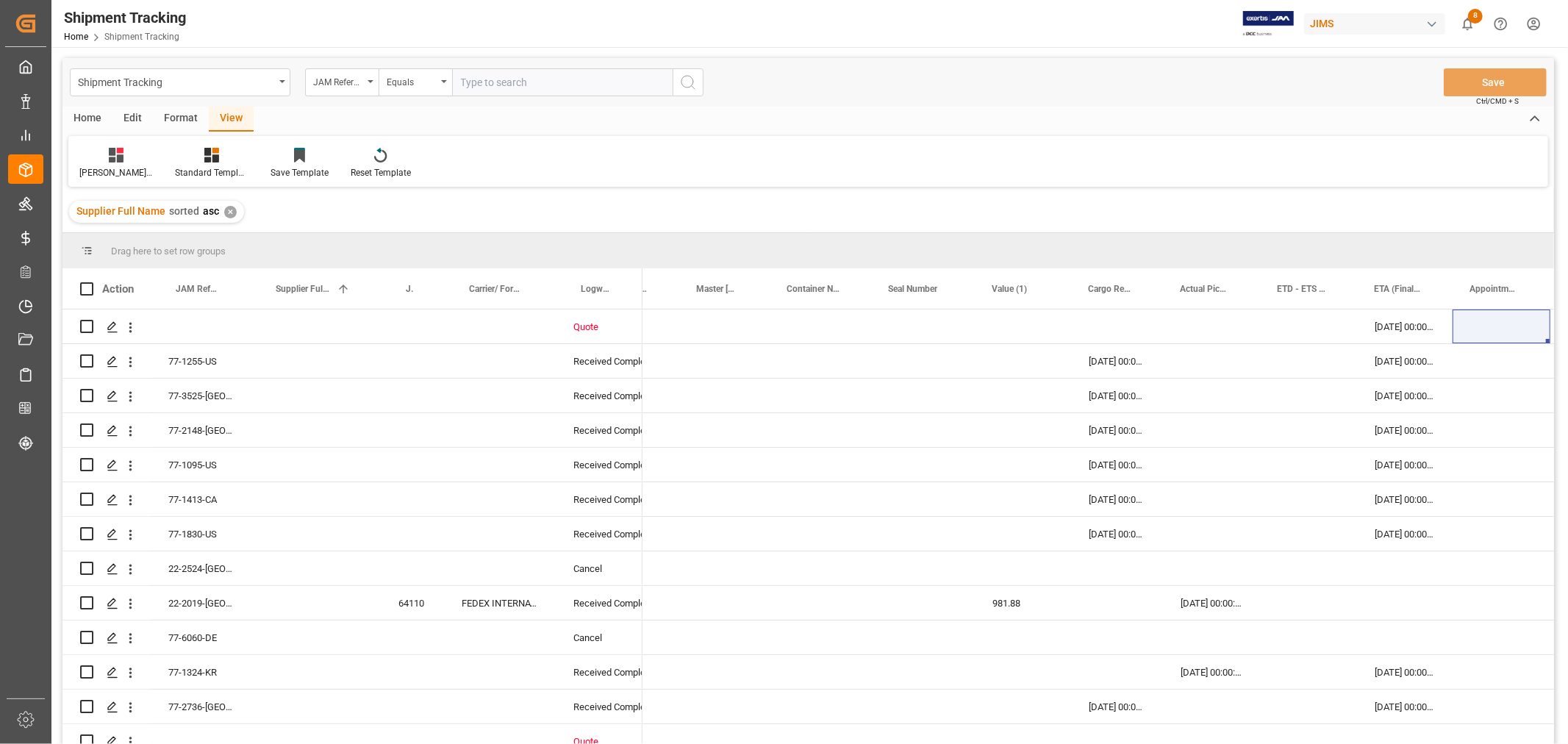
click at [496, 79] on input "text" at bounding box center [562, 83] width 221 height 28
paste input "77-9884-CN"
type input "77-9884-CN"
click at [686, 83] on icon "search button" at bounding box center [688, 82] width 18 height 18
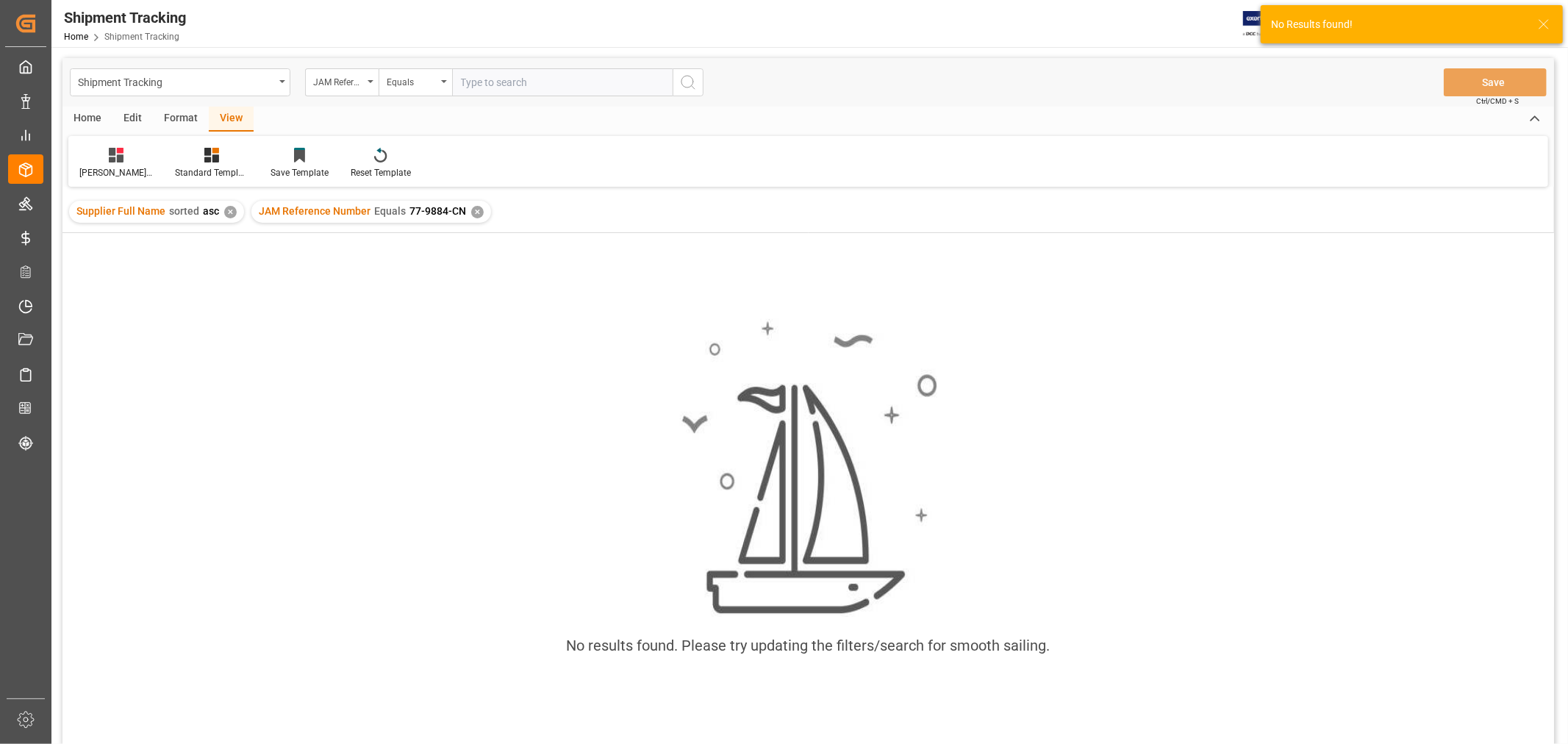
click at [474, 215] on div "✕" at bounding box center [477, 212] width 12 height 12
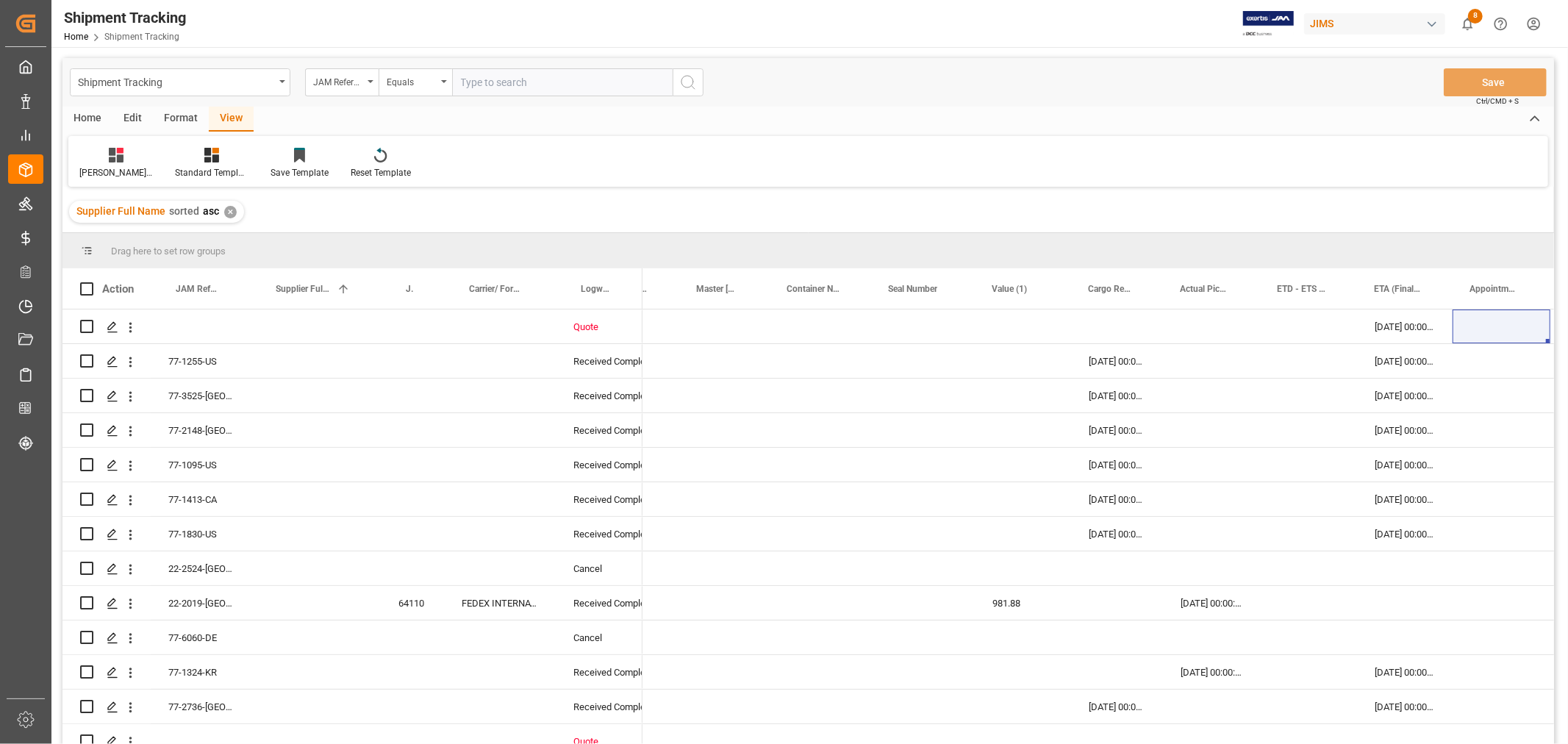
click at [538, 79] on input "text" at bounding box center [562, 83] width 221 height 28
type input "77-9884-cn"
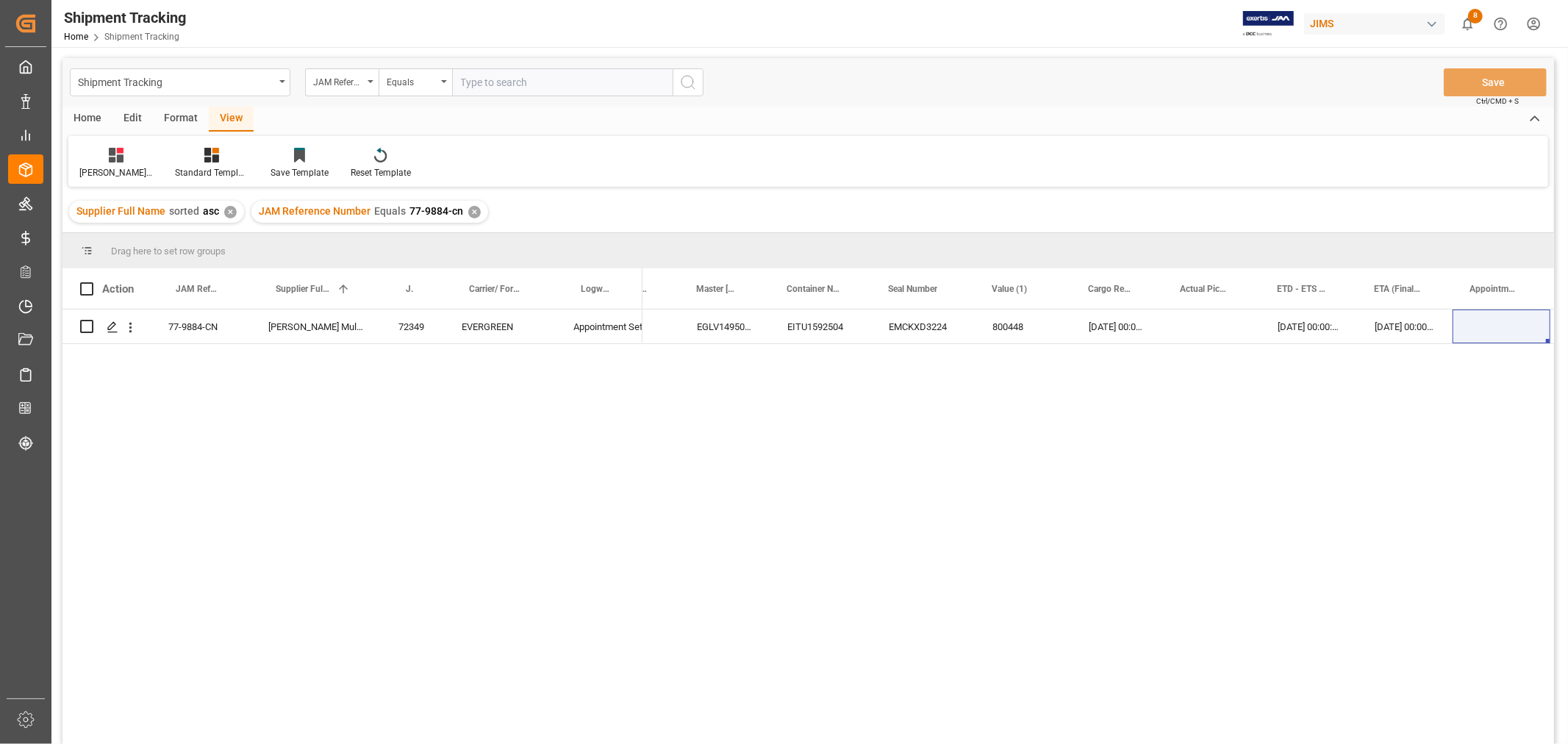
click at [470, 214] on div "✕" at bounding box center [474, 212] width 12 height 12
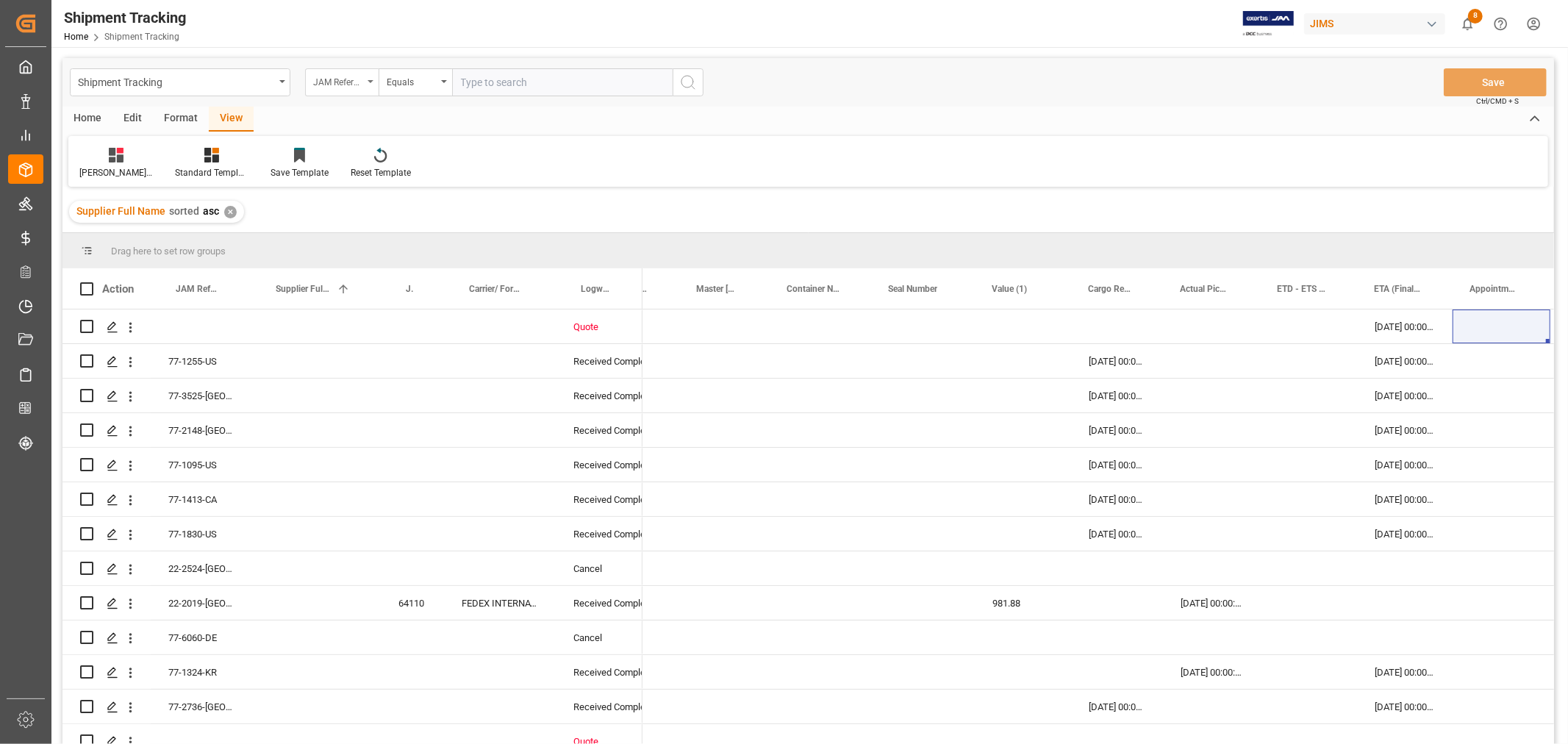
click at [353, 84] on div "JAM Reference Number" at bounding box center [338, 81] width 50 height 17
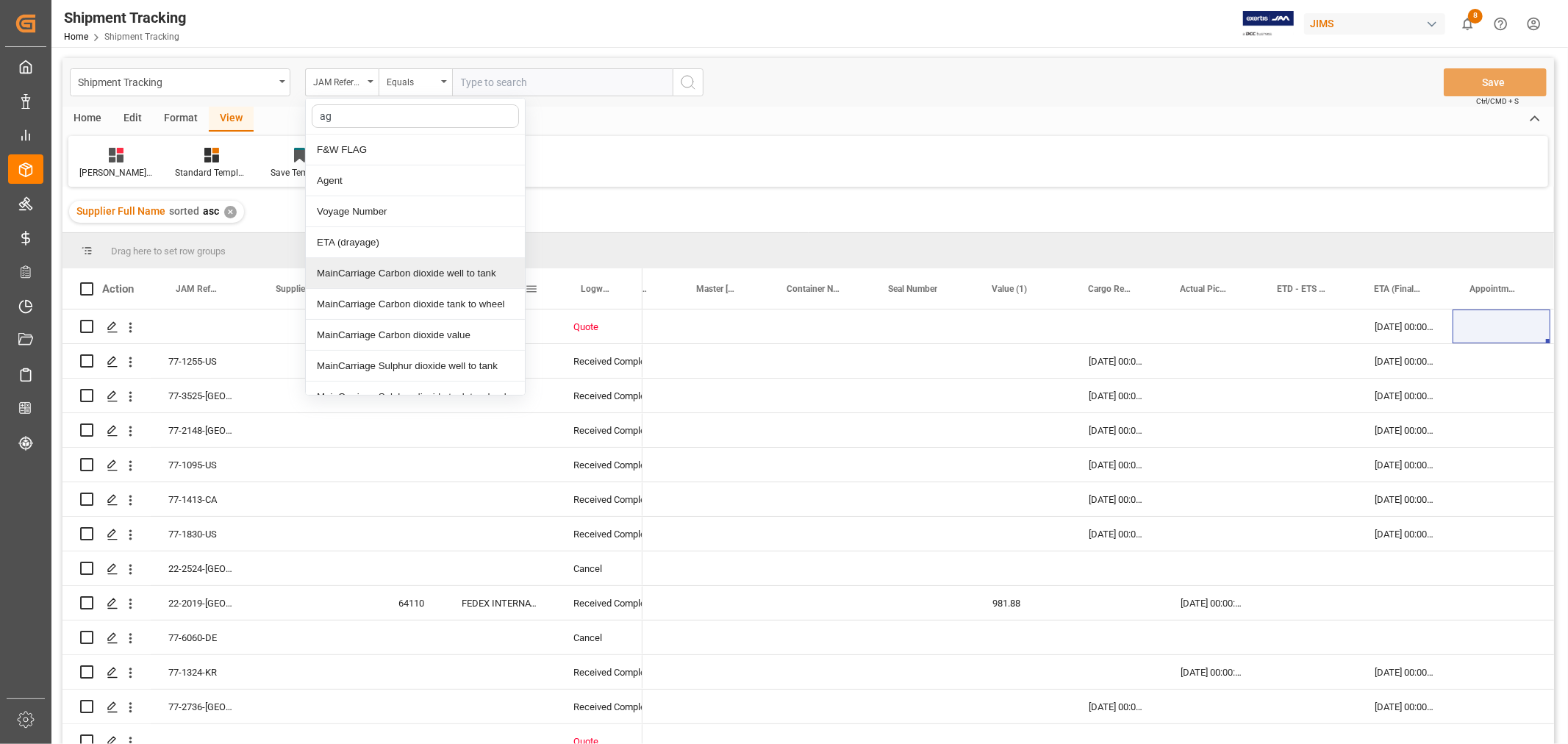
type input "age"
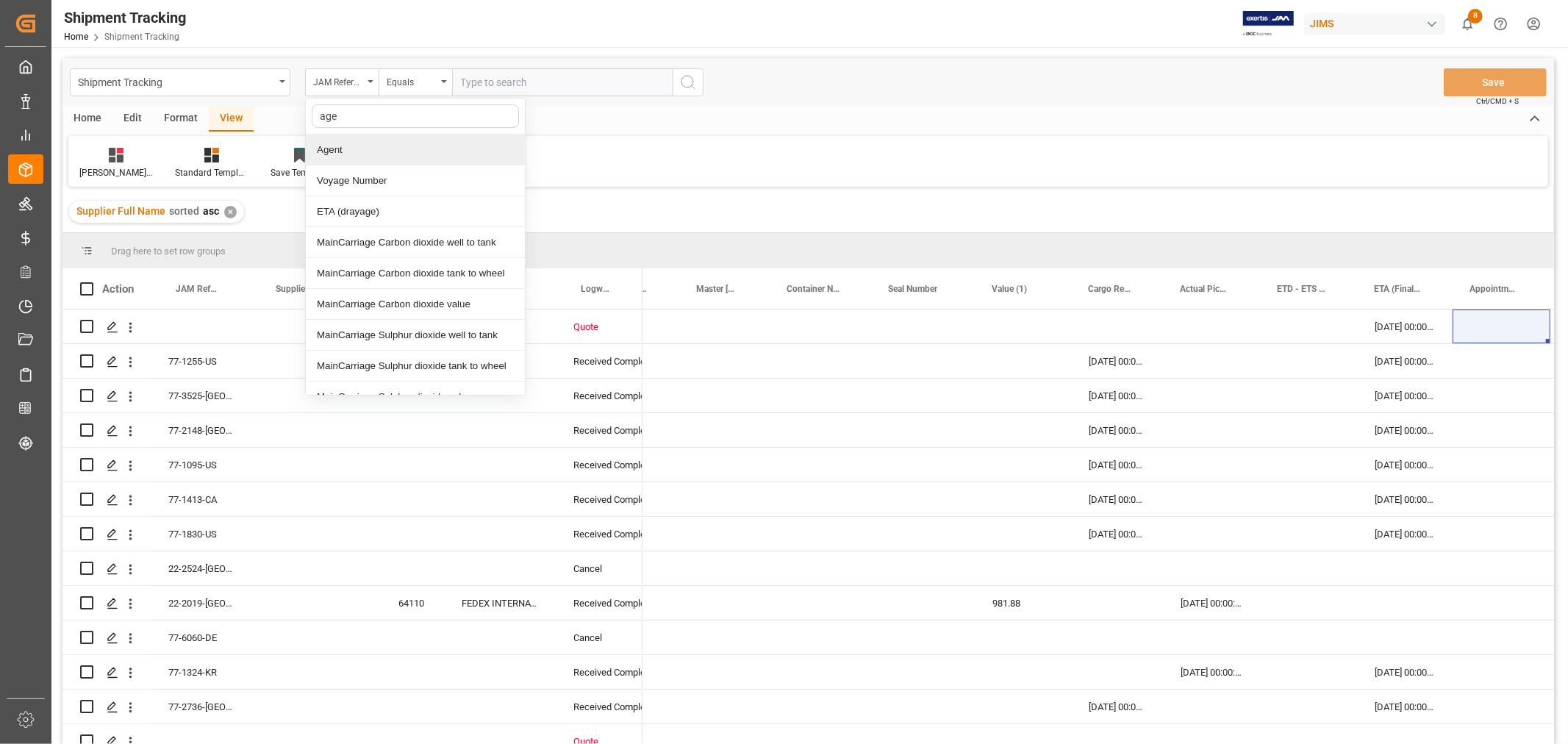
click at [369, 143] on div "Agent" at bounding box center [415, 150] width 219 height 31
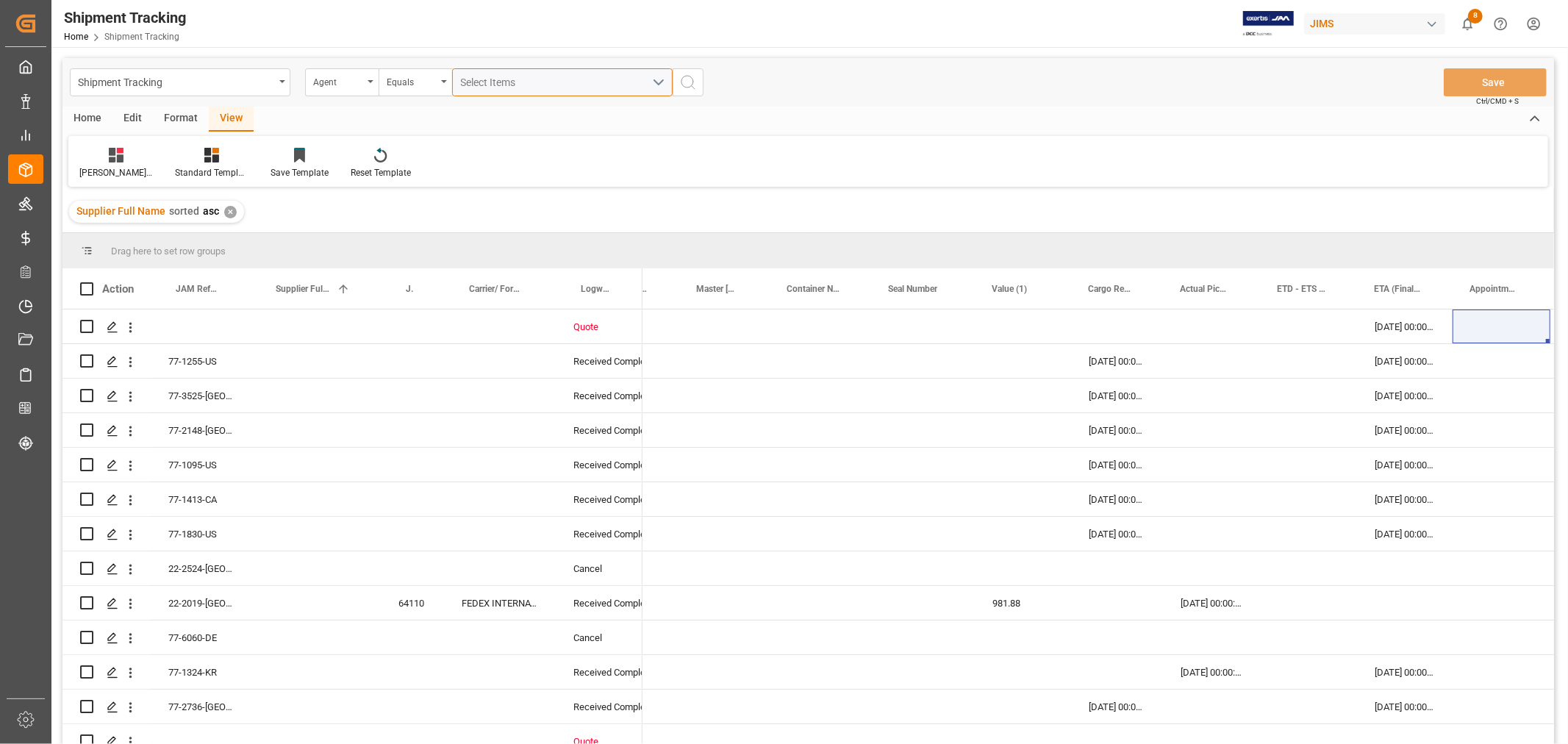
click at [476, 86] on span "Select Items" at bounding box center [492, 82] width 62 height 12
type input "huixin"
click at [479, 152] on input "HuiXin Gao" at bounding box center [467, 150] width 28 height 28
checkbox input "true"
click at [694, 86] on icon "search button" at bounding box center [688, 82] width 18 height 18
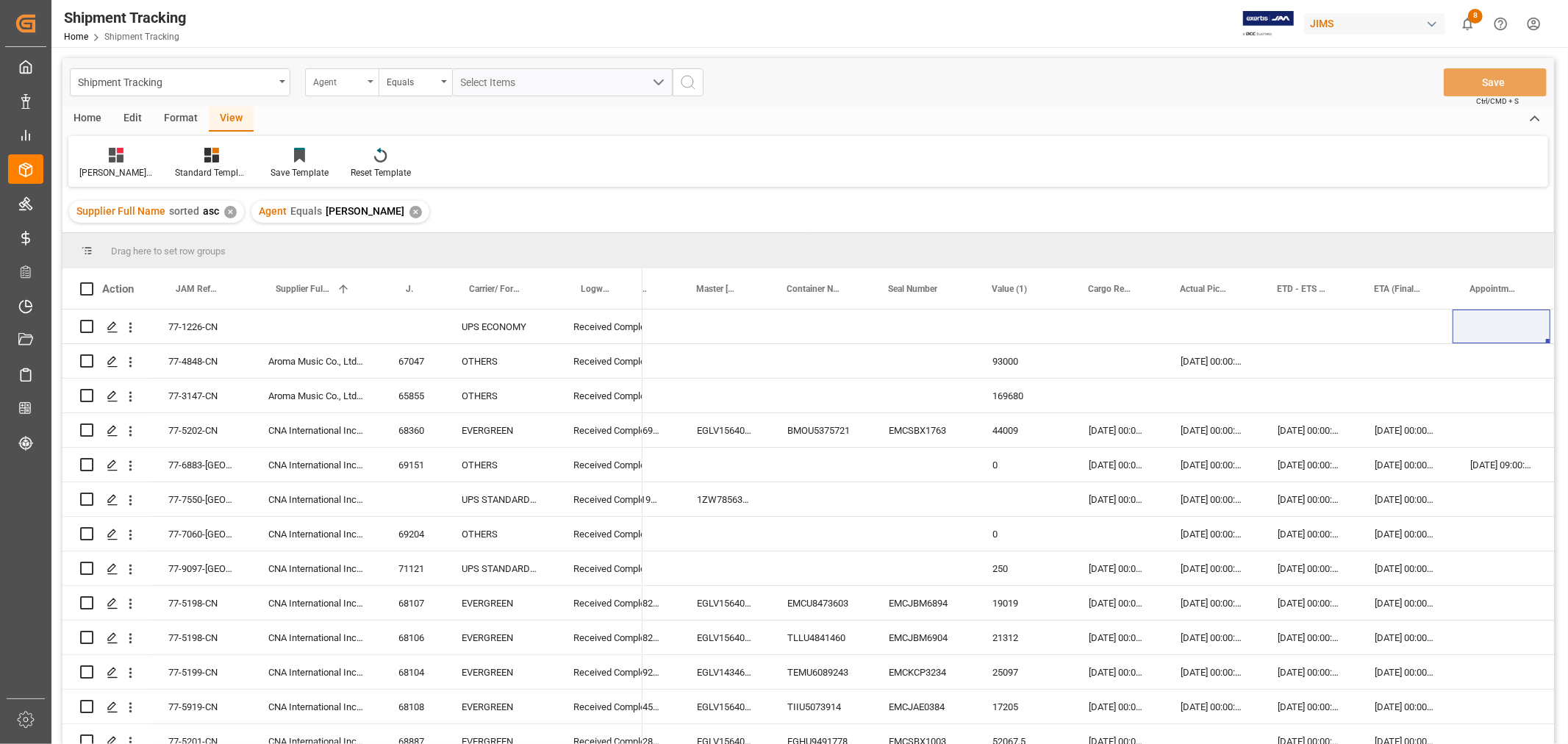
click at [372, 80] on icon "open menu" at bounding box center [371, 81] width 6 height 3
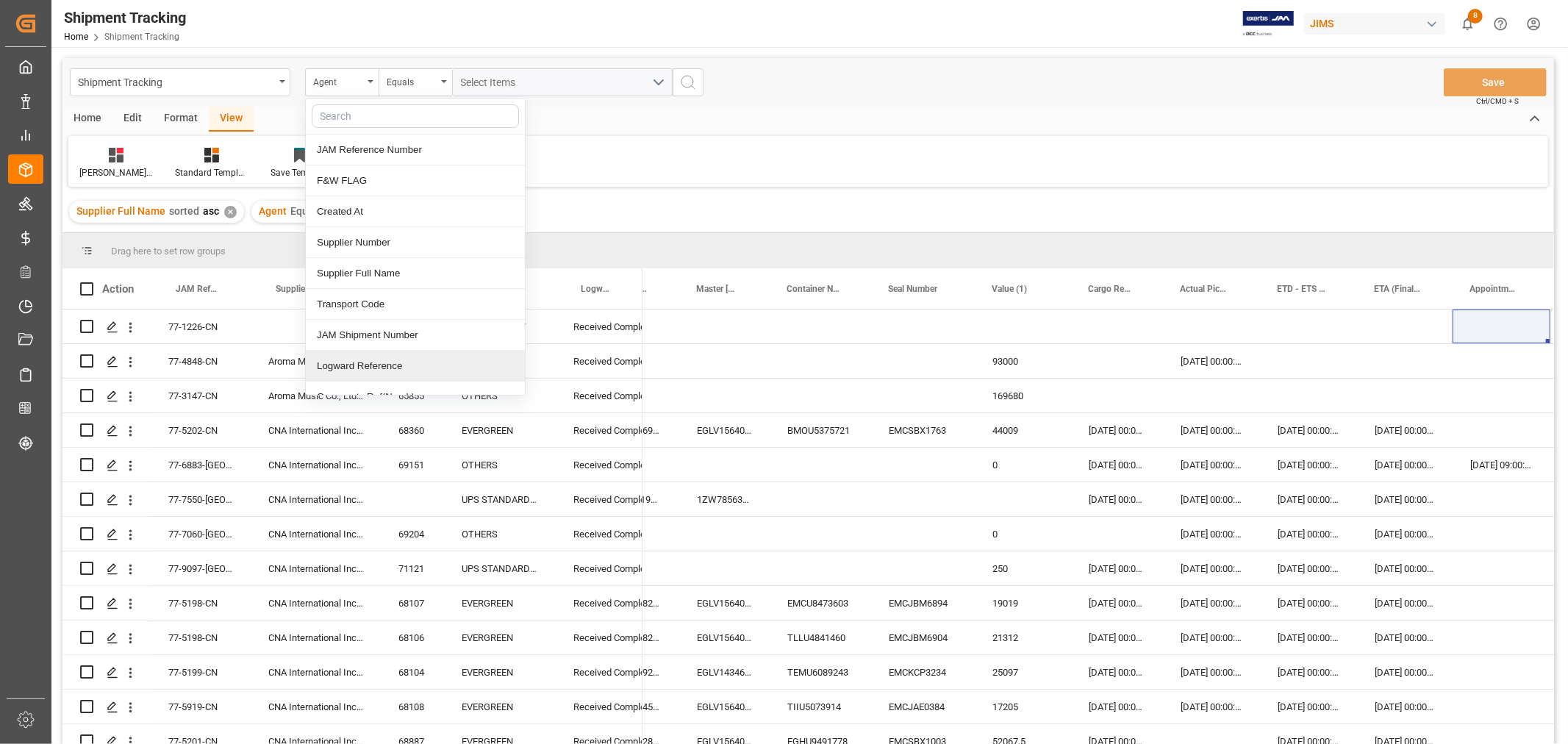
click at [383, 366] on div "Logward Reference" at bounding box center [415, 366] width 219 height 31
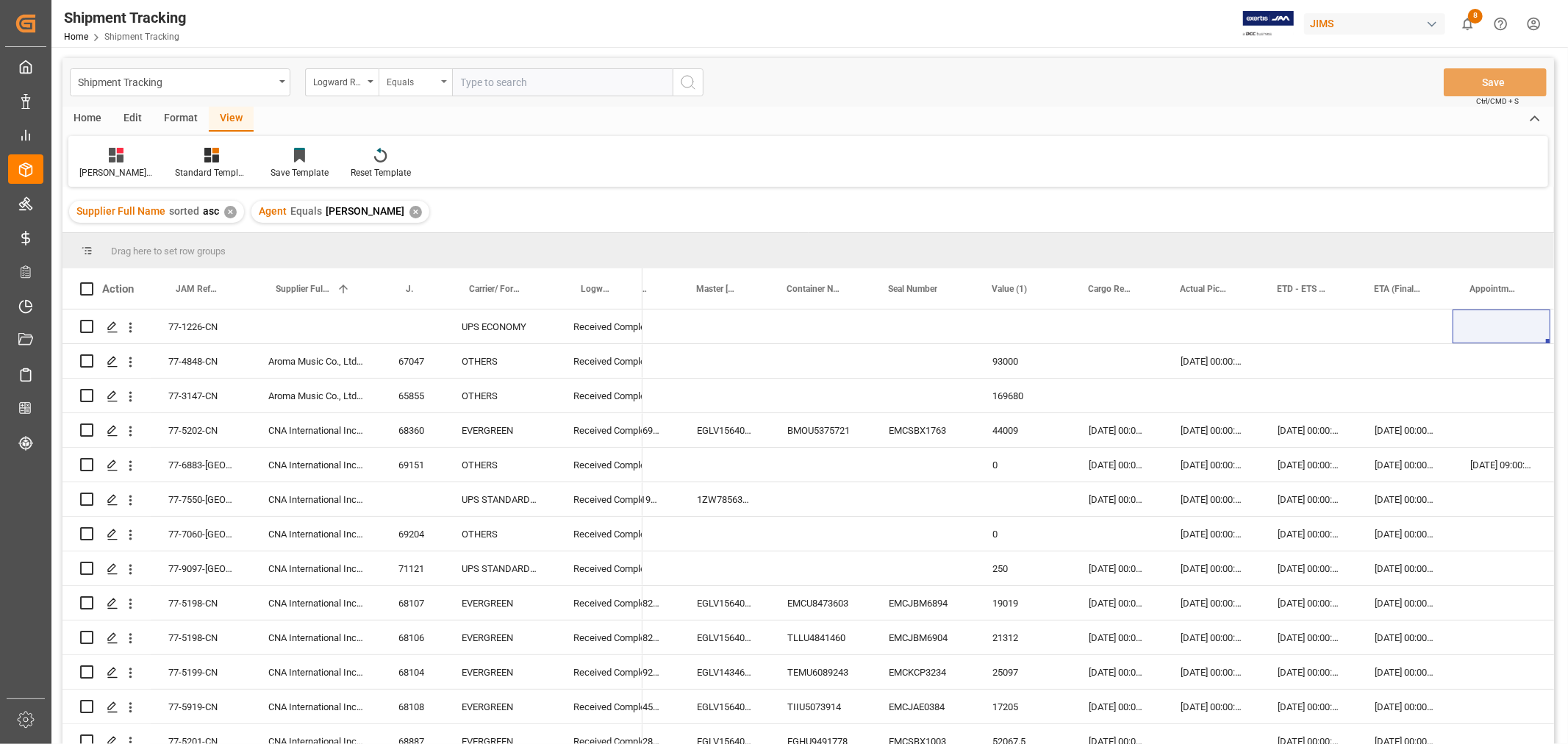
click at [447, 79] on div "Equals" at bounding box center [416, 83] width 73 height 28
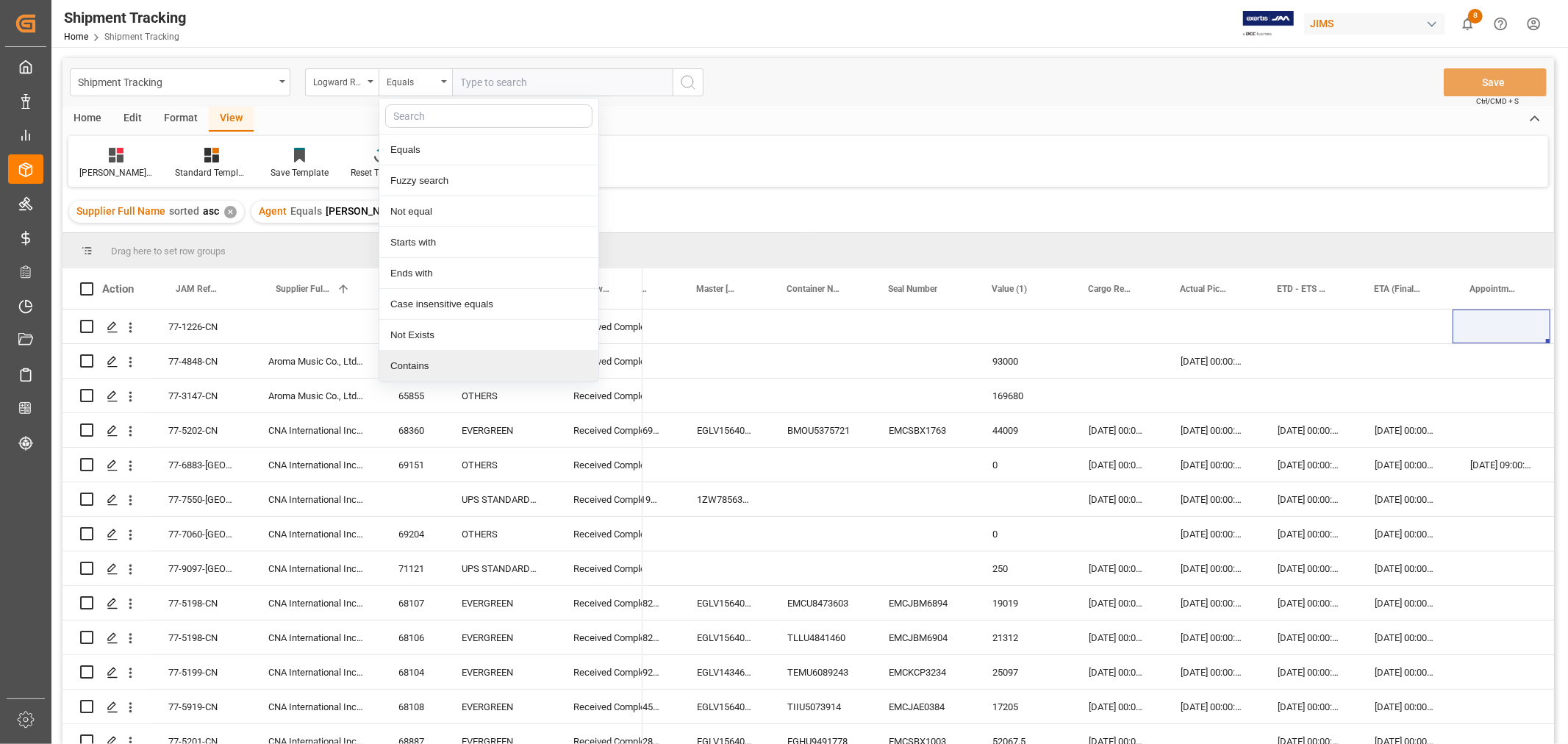
click at [409, 363] on div "Contains" at bounding box center [488, 366] width 219 height 31
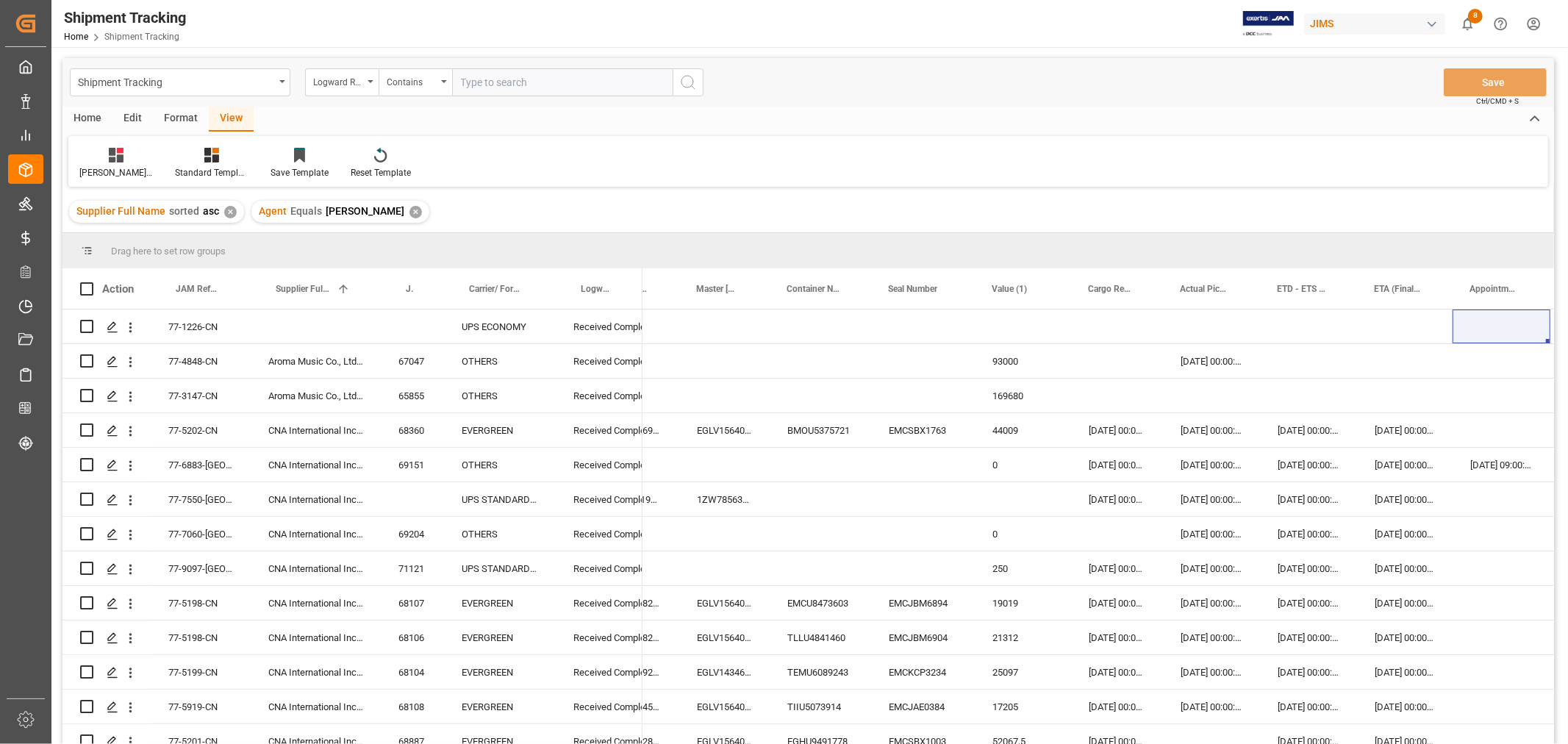
click at [500, 83] on input "text" at bounding box center [562, 83] width 221 height 28
click at [608, 79] on input "text" at bounding box center [562, 83] width 221 height 28
click at [687, 86] on icon "search button" at bounding box center [688, 82] width 18 height 18
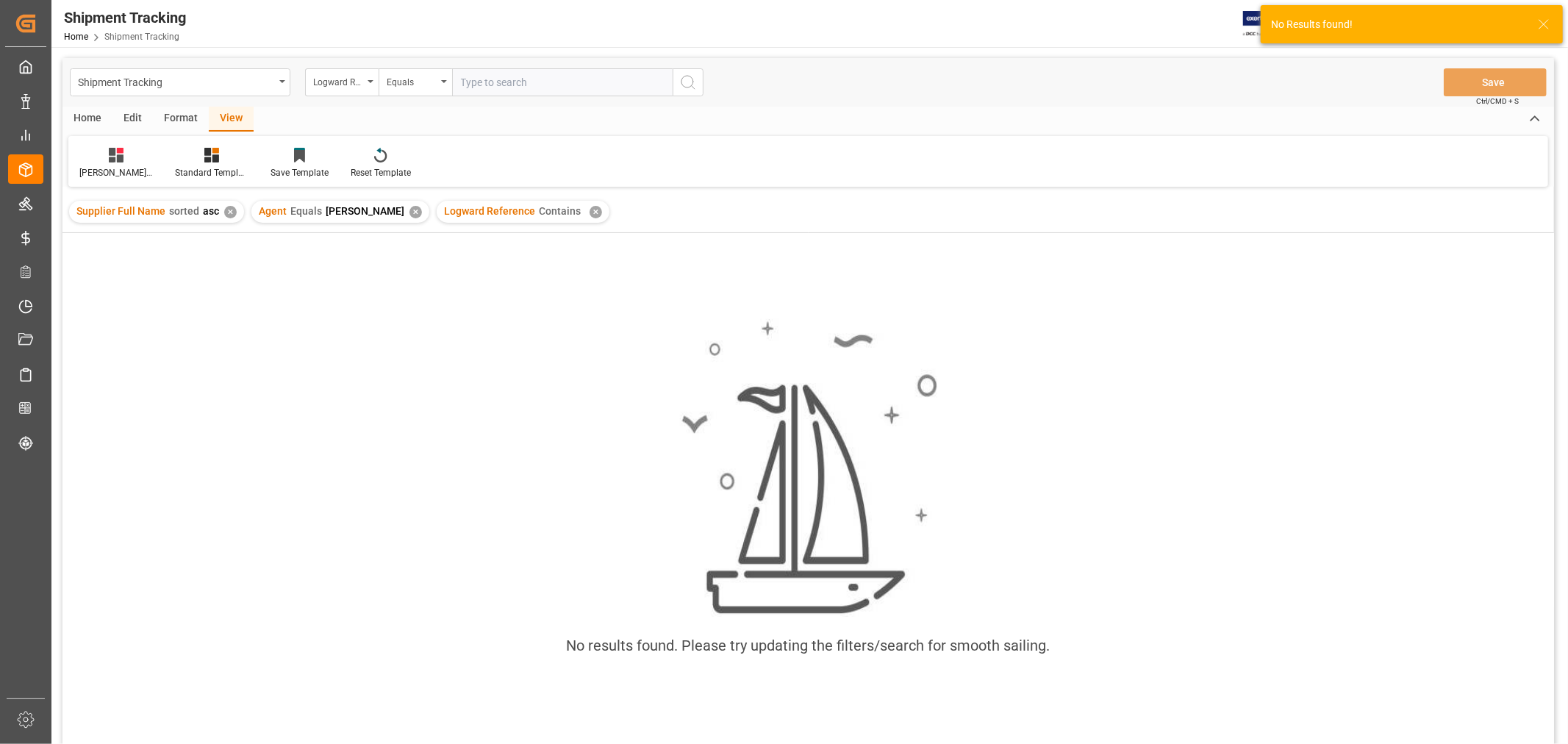
click at [590, 207] on div "✕" at bounding box center [595, 212] width 12 height 12
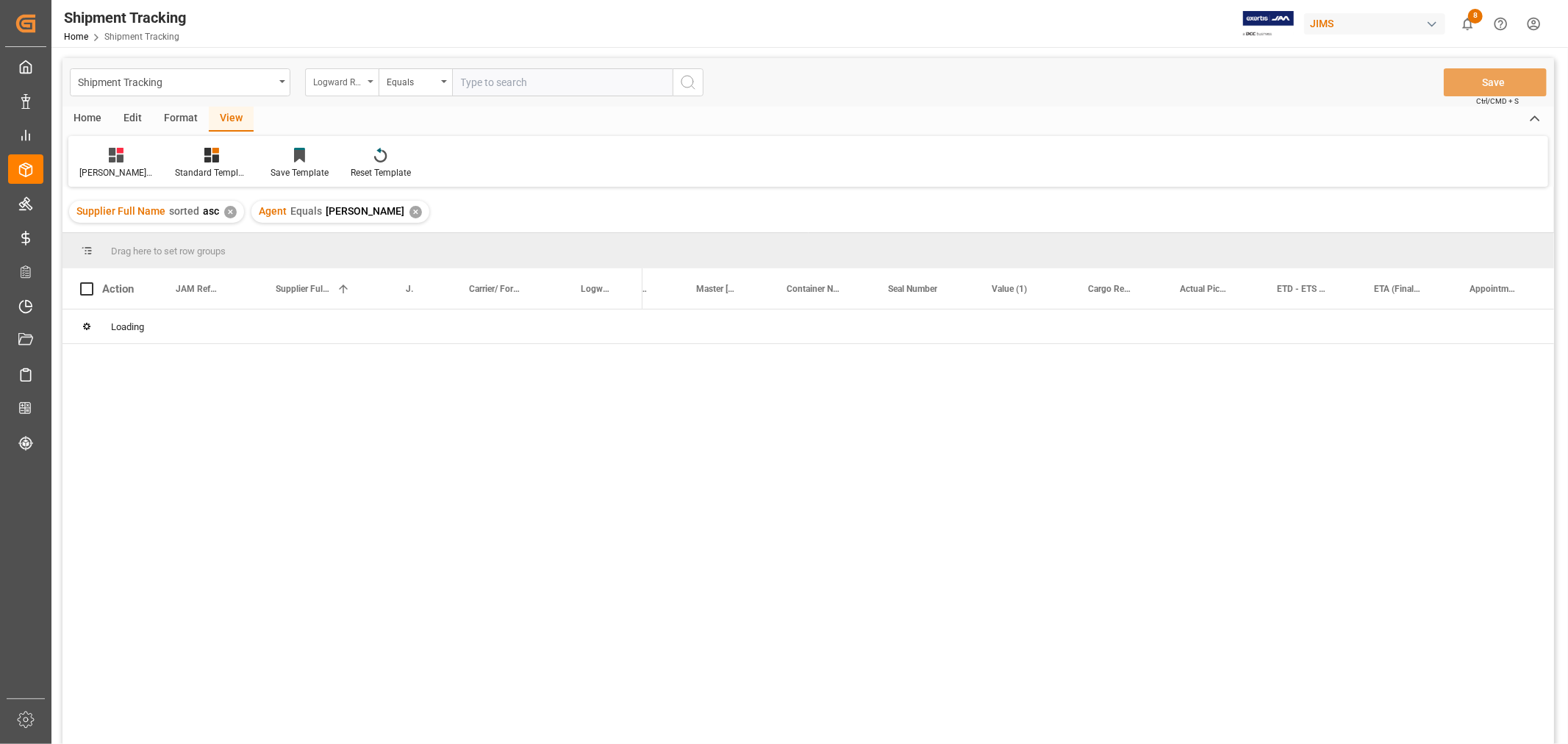
drag, startPoint x: 457, startPoint y: 84, endPoint x: 369, endPoint y: 85, distance: 88.0
click at [458, 85] on input "text" at bounding box center [562, 83] width 221 height 28
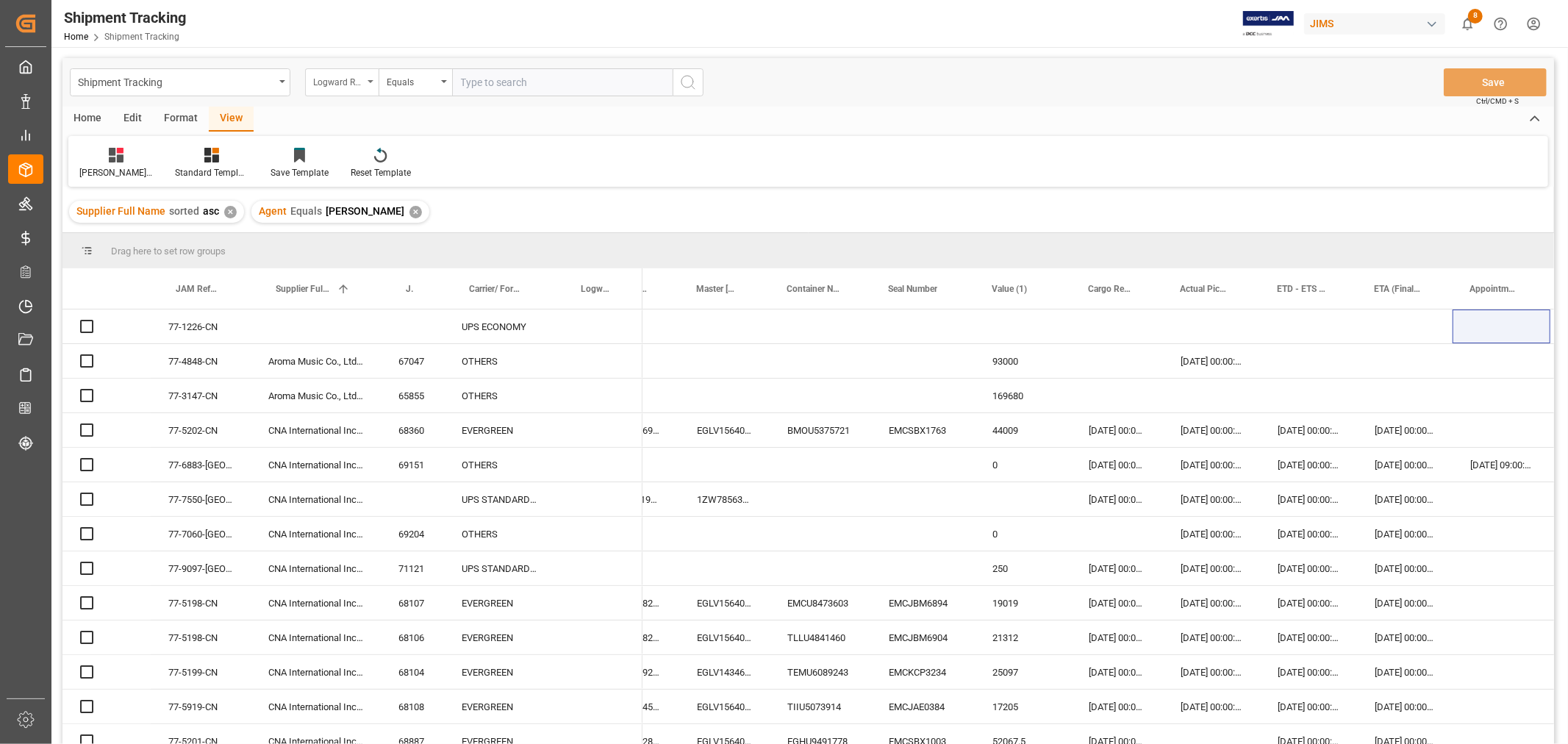
click at [371, 84] on div "Logward Reference" at bounding box center [341, 83] width 73 height 28
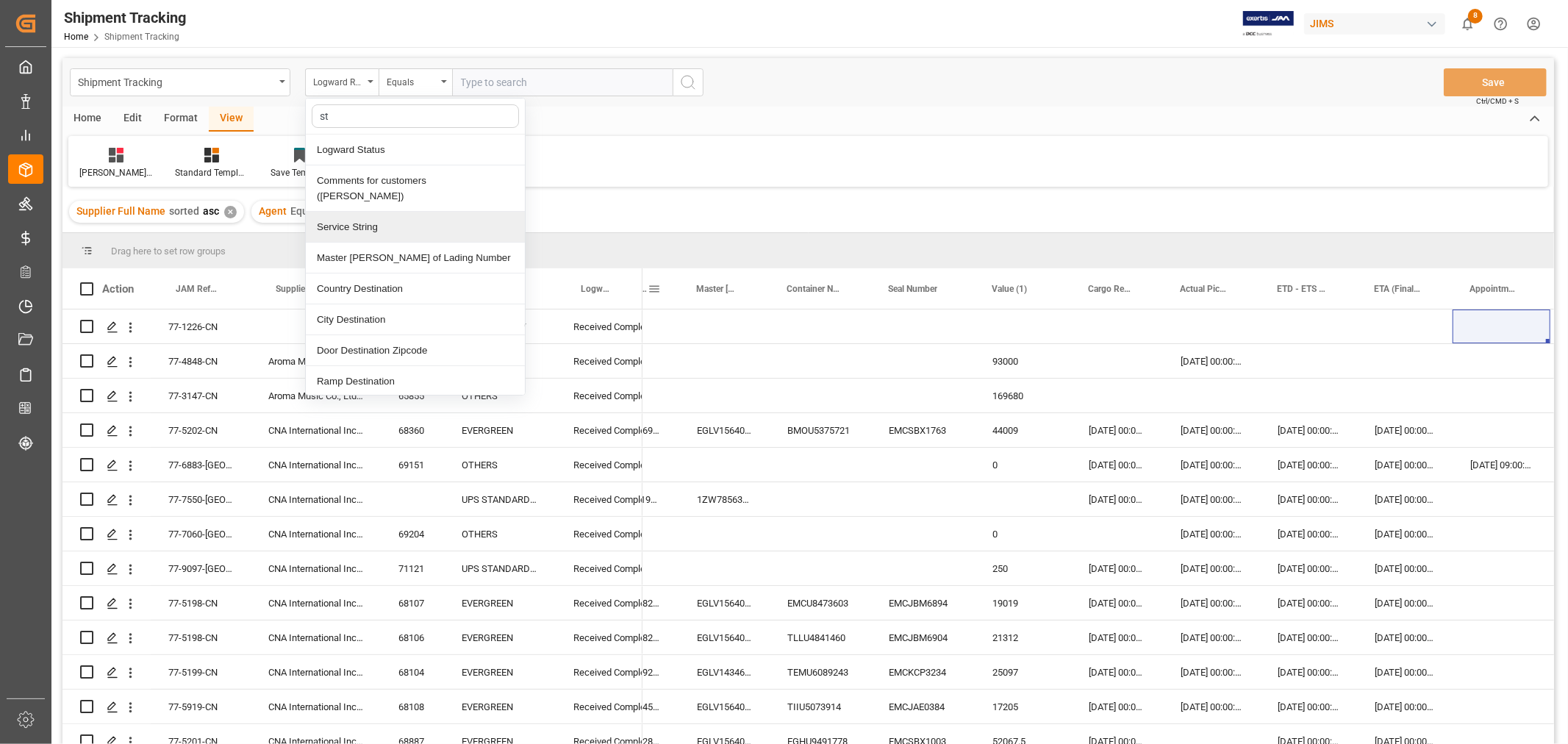
type input "sta"
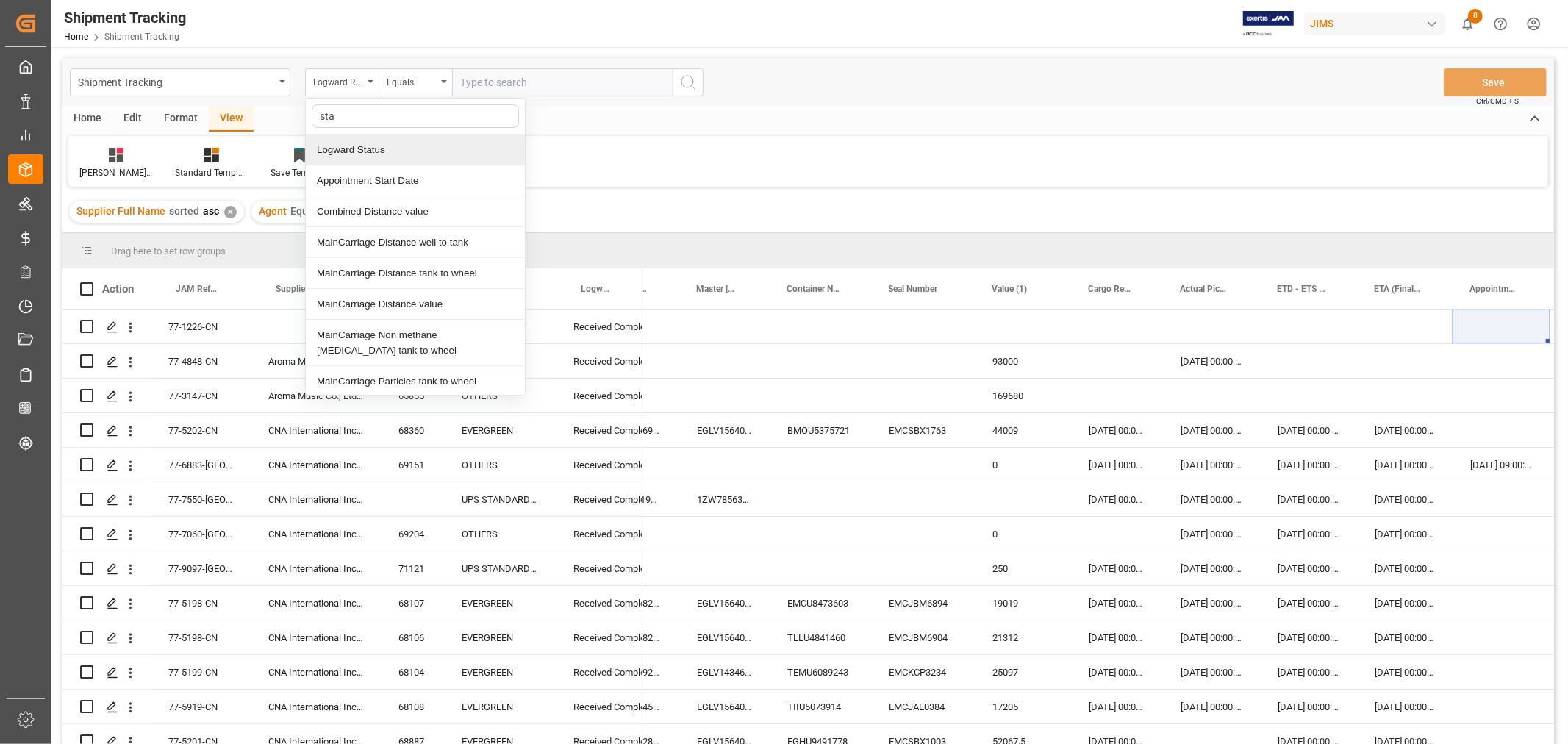
click at [393, 150] on div "Logward Status" at bounding box center [415, 150] width 219 height 31
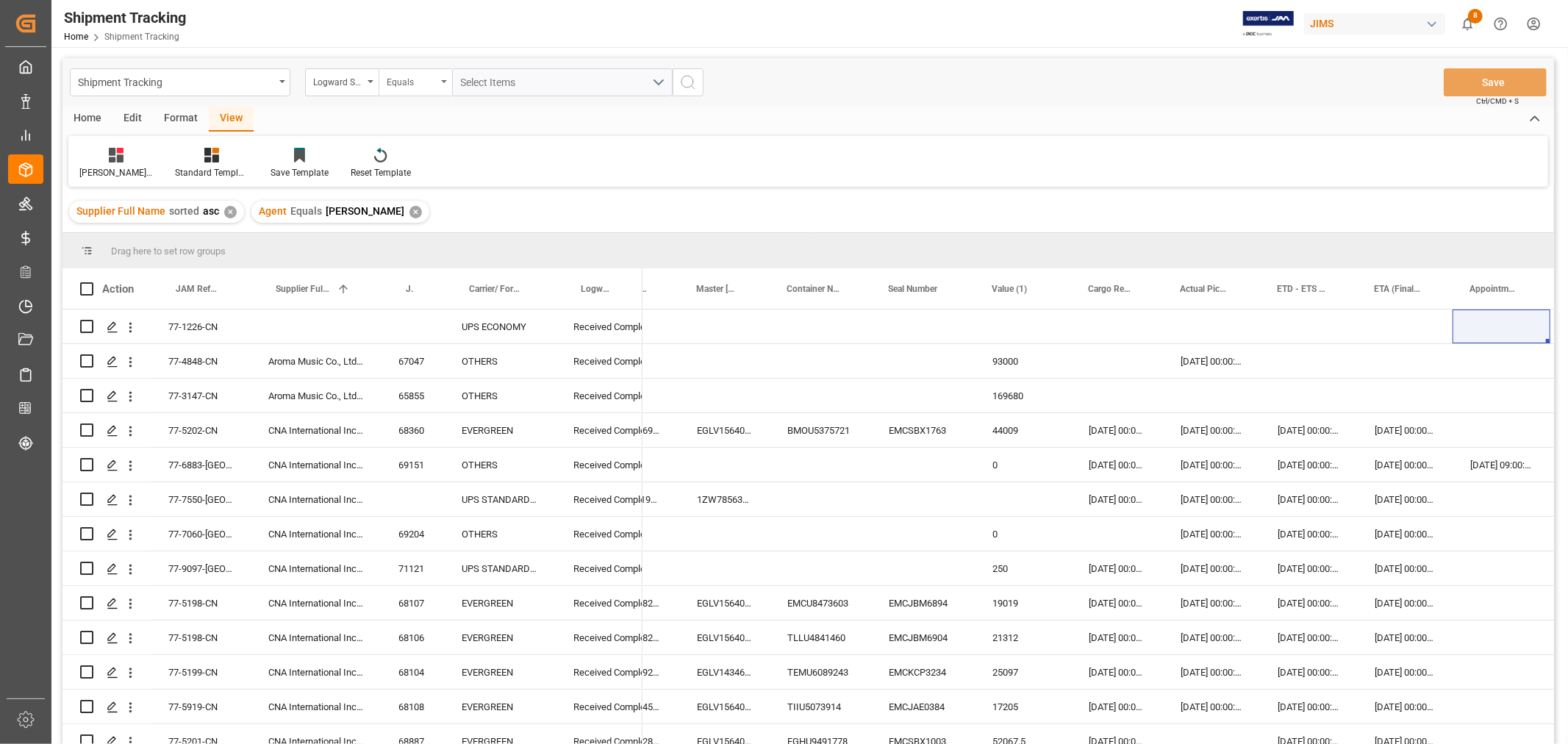
click at [422, 85] on div "Equals" at bounding box center [411, 81] width 50 height 17
click at [404, 211] on div "Contains" at bounding box center [488, 212] width 219 height 31
click at [483, 84] on span "Select Items" at bounding box center [492, 82] width 62 height 12
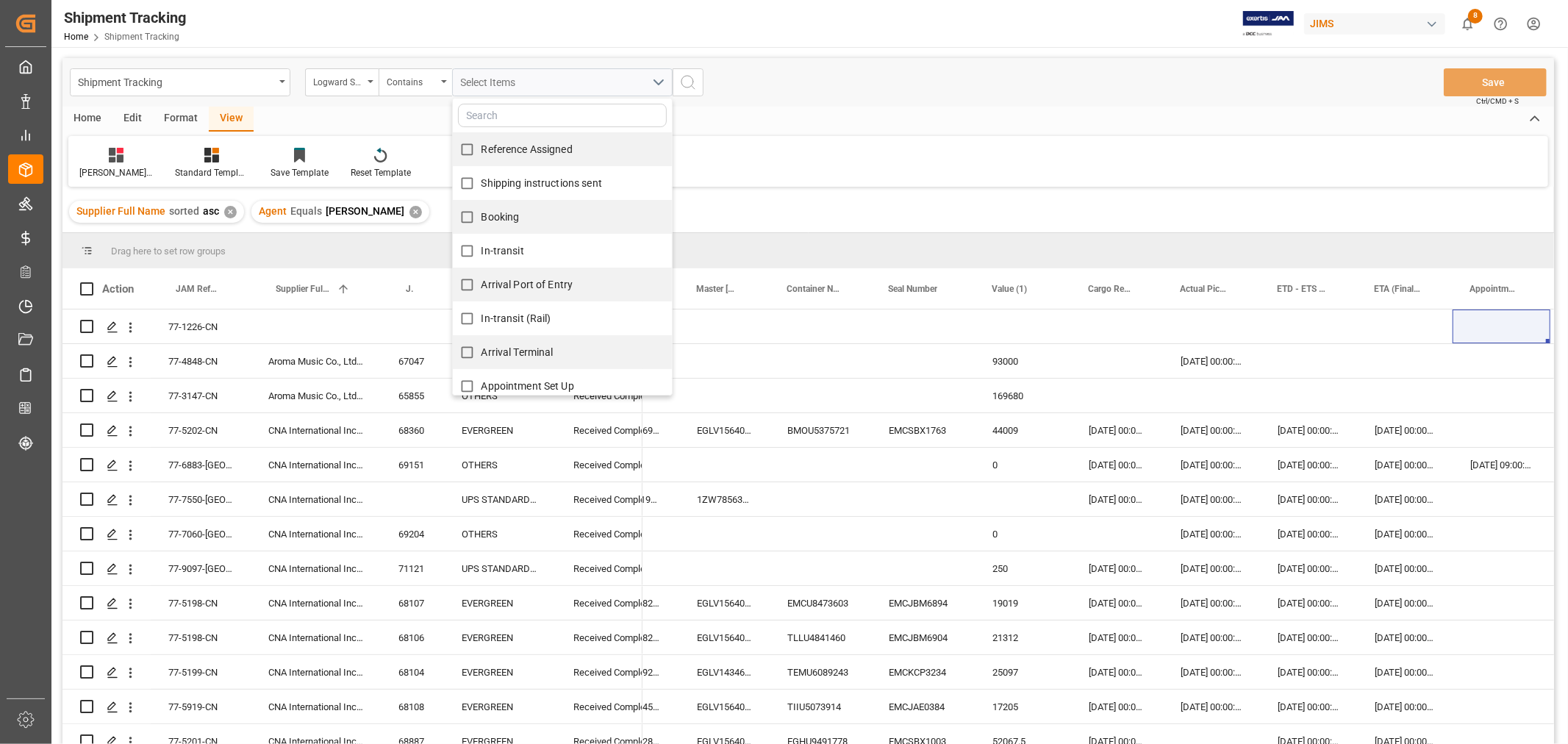
click at [468, 149] on input "Reference Assigned" at bounding box center [467, 150] width 28 height 28
checkbox input "true"
click at [467, 183] on input "Shipping instructions sent" at bounding box center [467, 183] width 28 height 28
checkbox input "true"
click at [461, 211] on input "Booking" at bounding box center [467, 217] width 28 height 28
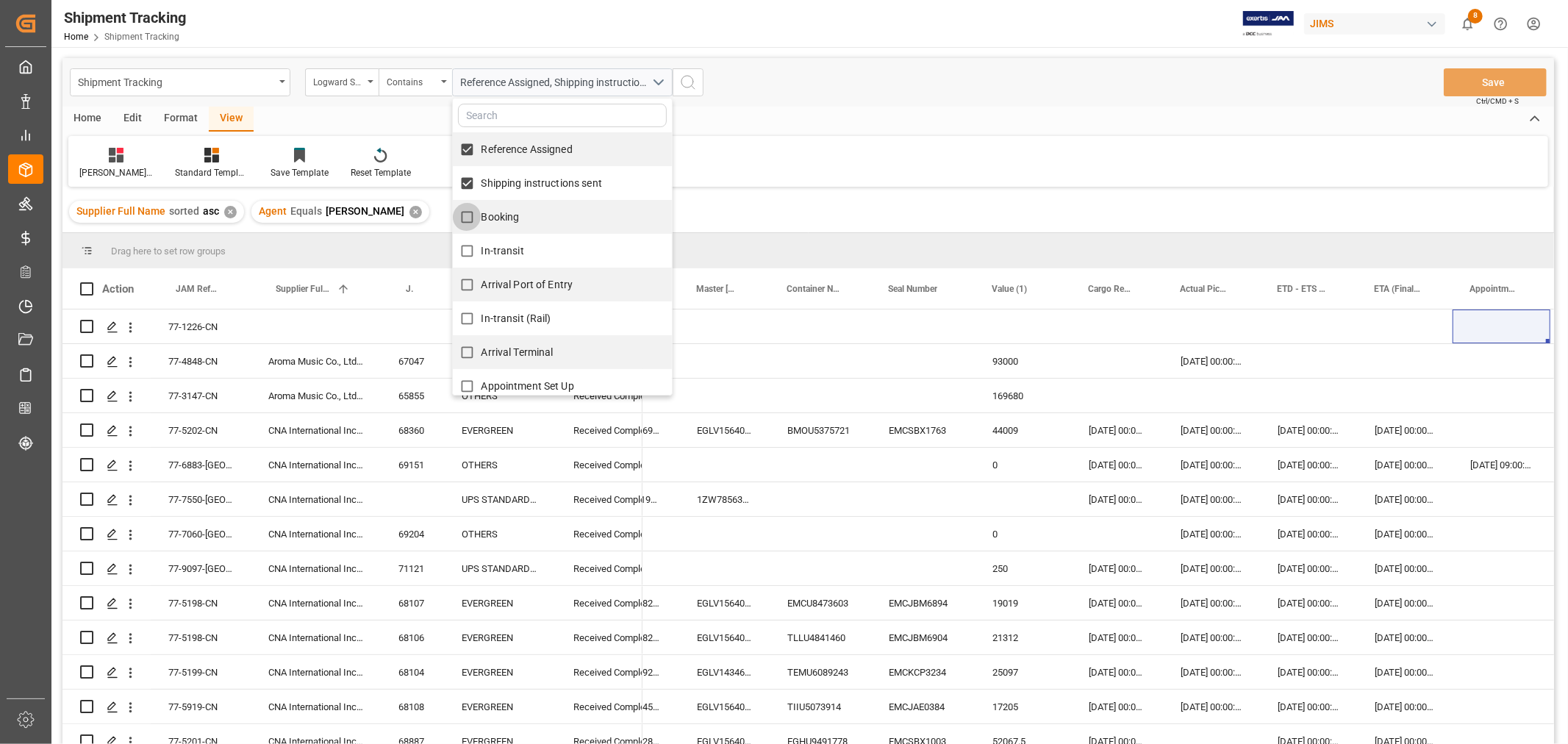
checkbox input "true"
click at [467, 253] on input "In-transit" at bounding box center [467, 251] width 28 height 28
checkbox input "true"
click at [460, 284] on input "Arrival Port of Entry" at bounding box center [467, 285] width 28 height 28
checkbox input "true"
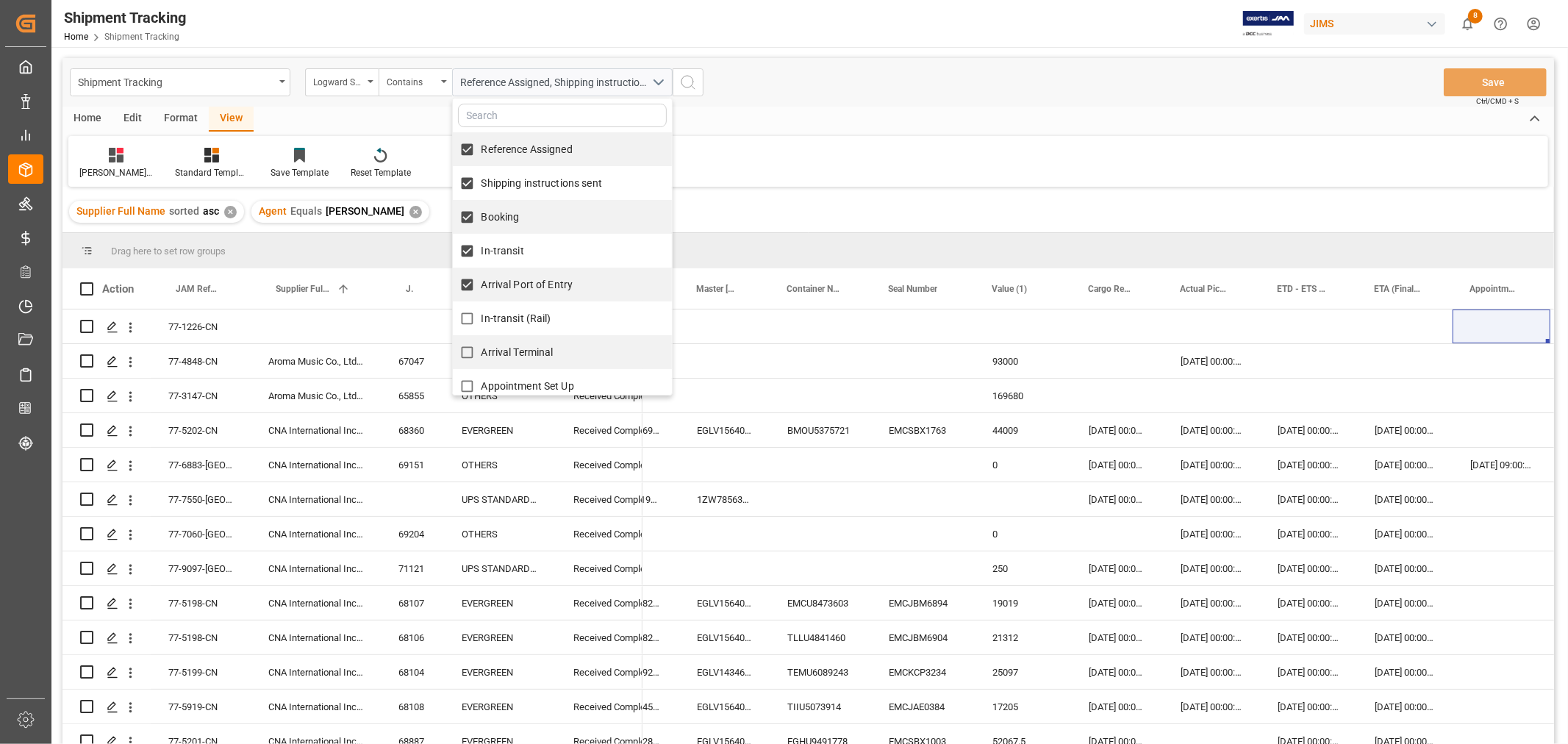
click at [467, 318] on input "In-transit (Rail)" at bounding box center [467, 319] width 28 height 28
checkbox input "true"
click at [471, 351] on input "Arrival Terminal" at bounding box center [467, 353] width 28 height 28
checkbox input "true"
click at [466, 390] on input "Appointment Set Up" at bounding box center [467, 387] width 28 height 28
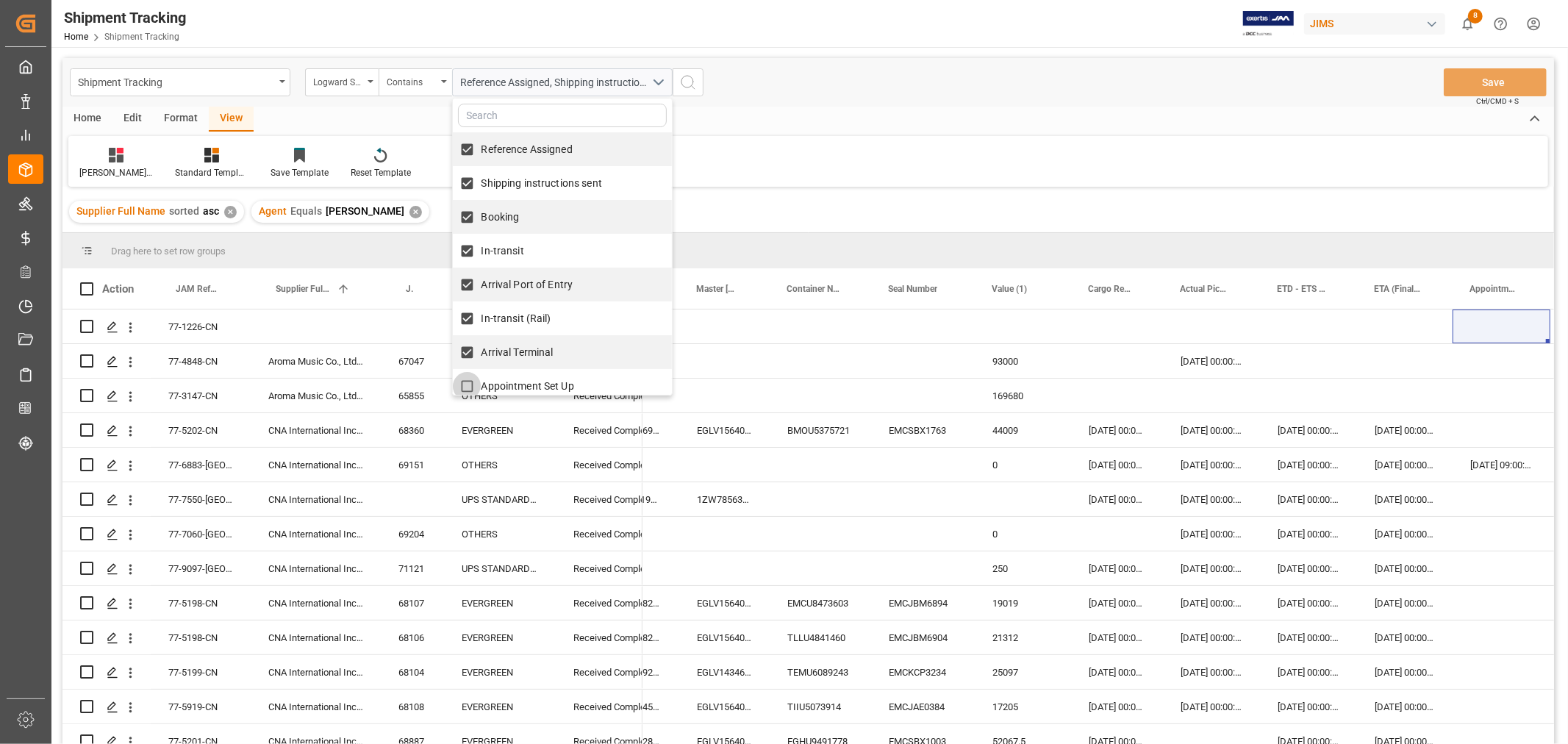
checkbox input "true"
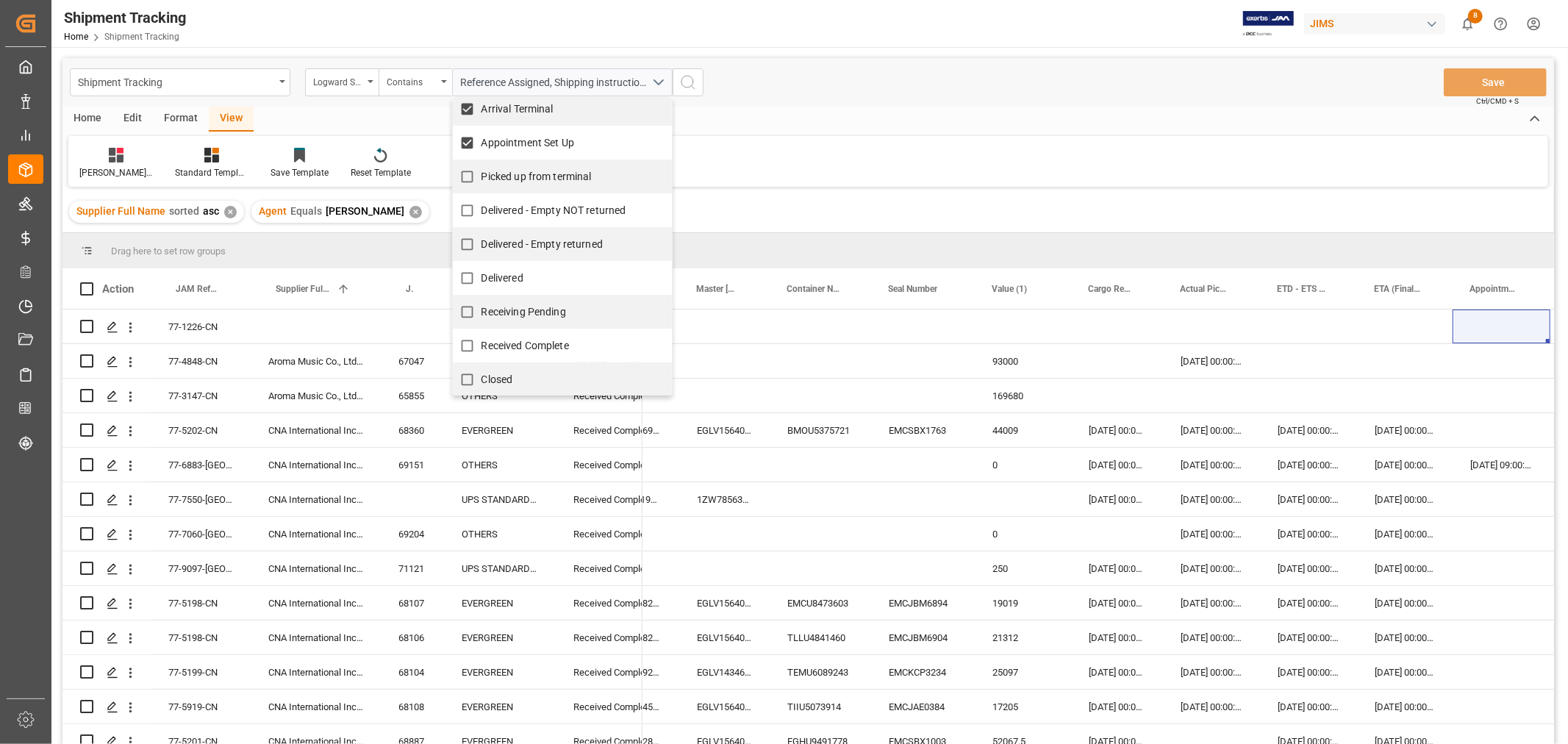
scroll to position [245, 0]
click at [467, 170] on input "Picked up from terminal" at bounding box center [467, 175] width 28 height 28
checkbox input "true"
click at [692, 83] on circle "search button" at bounding box center [688, 82] width 12 height 12
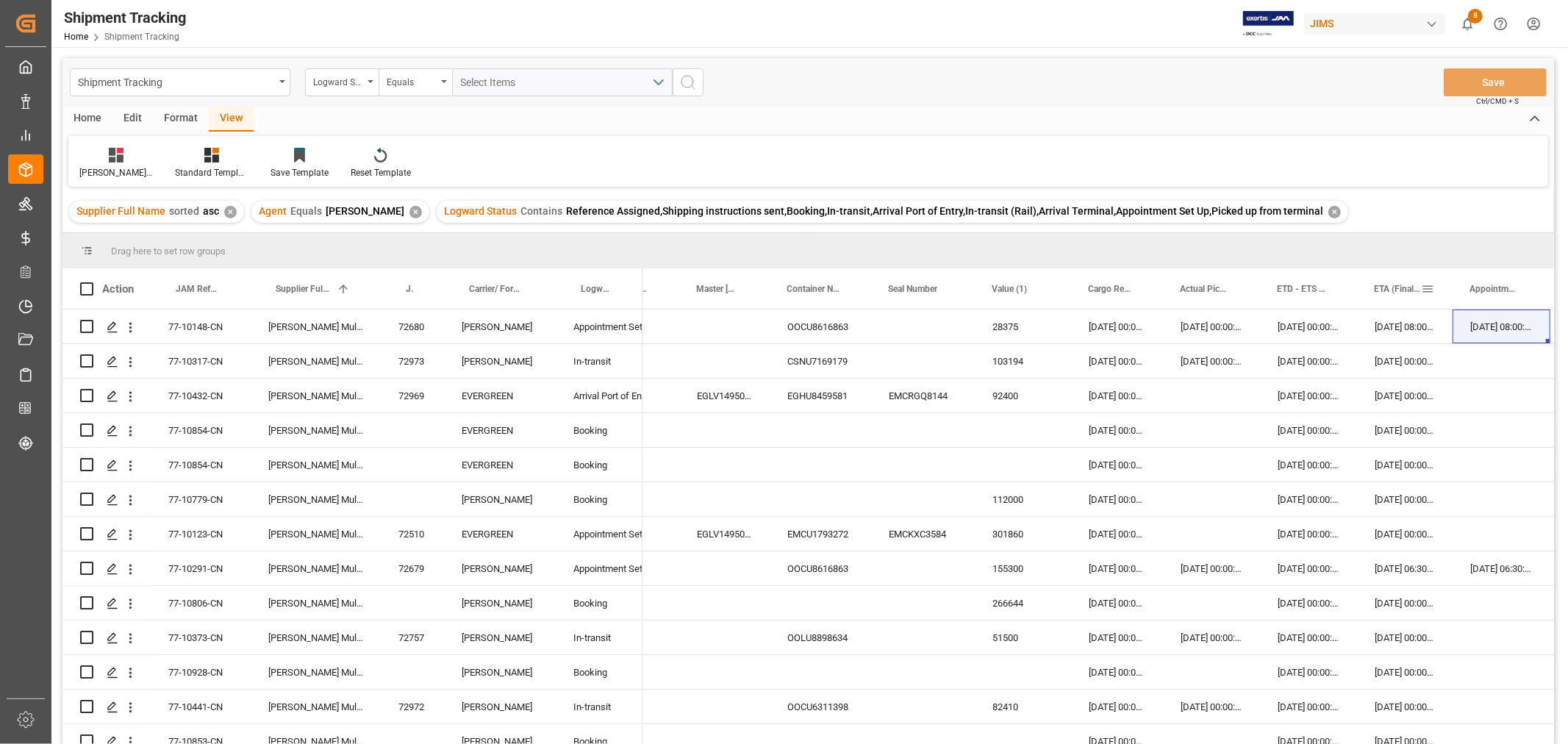
click at [1379, 284] on span "ETA (Final Delivery Location)" at bounding box center [1398, 289] width 47 height 10
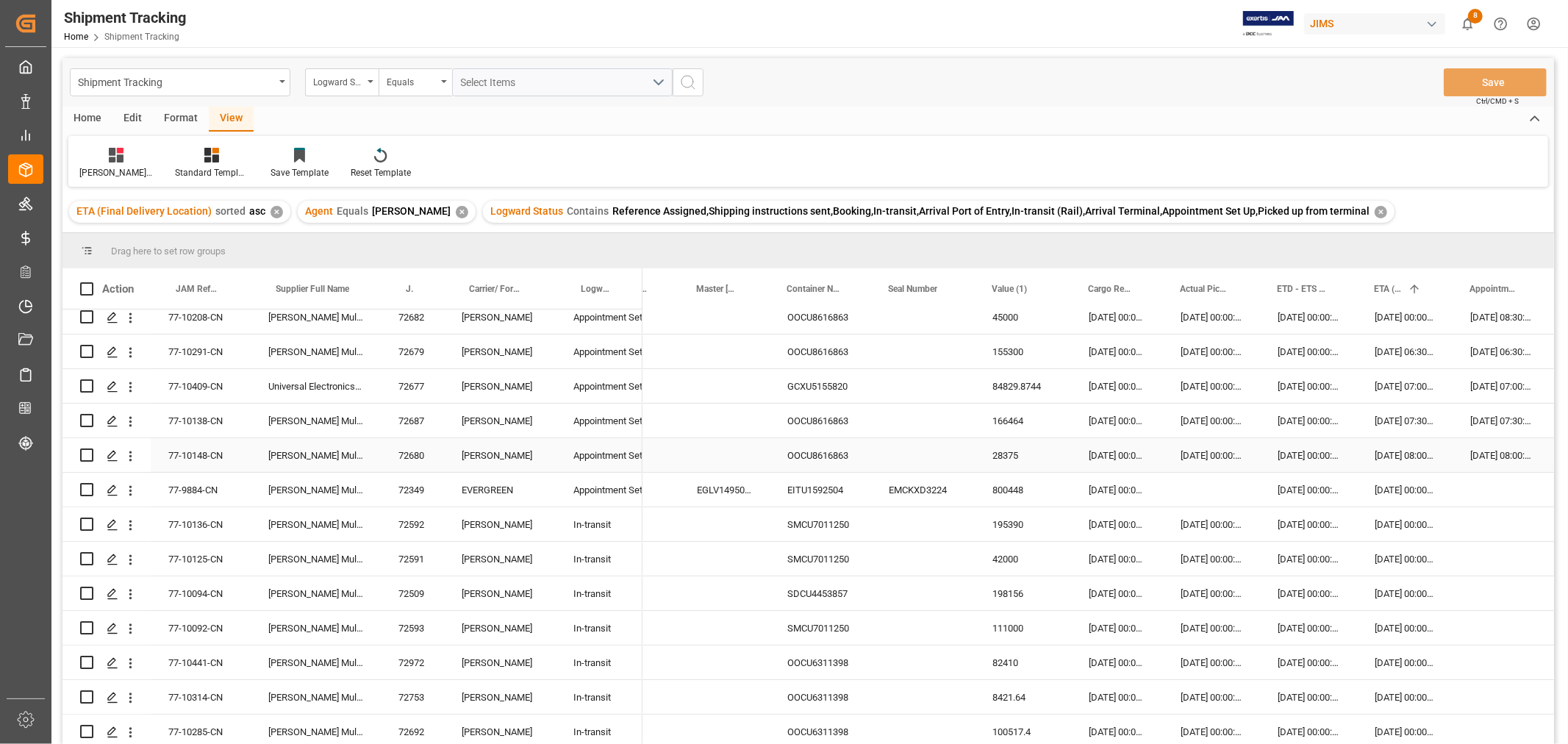
scroll to position [245, 0]
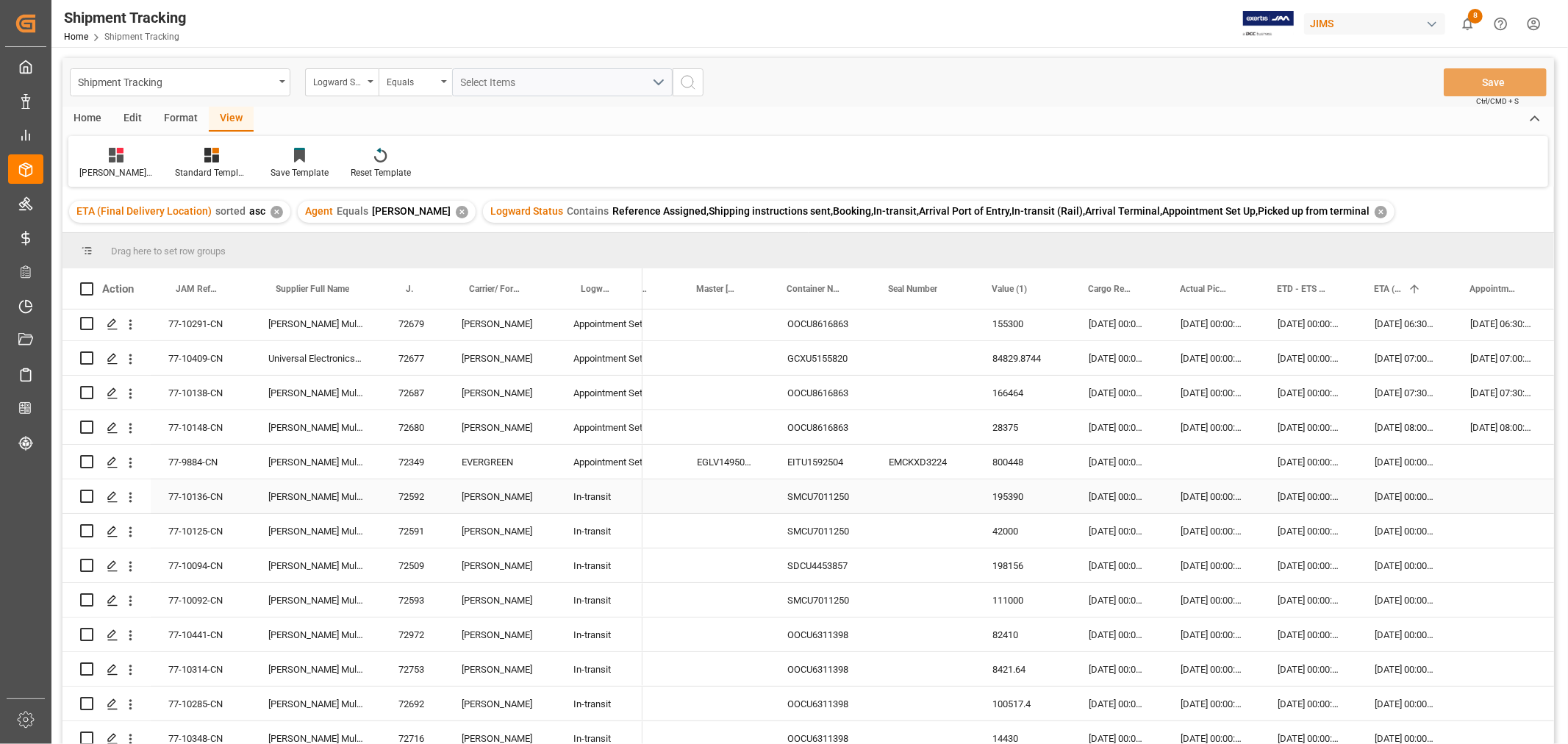
click at [825, 490] on div "SMCU7011250" at bounding box center [820, 497] width 102 height 34
click at [833, 567] on div "SDCU4453857" at bounding box center [820, 565] width 102 height 34
click at [818, 633] on div "OOCU6311398" at bounding box center [820, 635] width 102 height 34
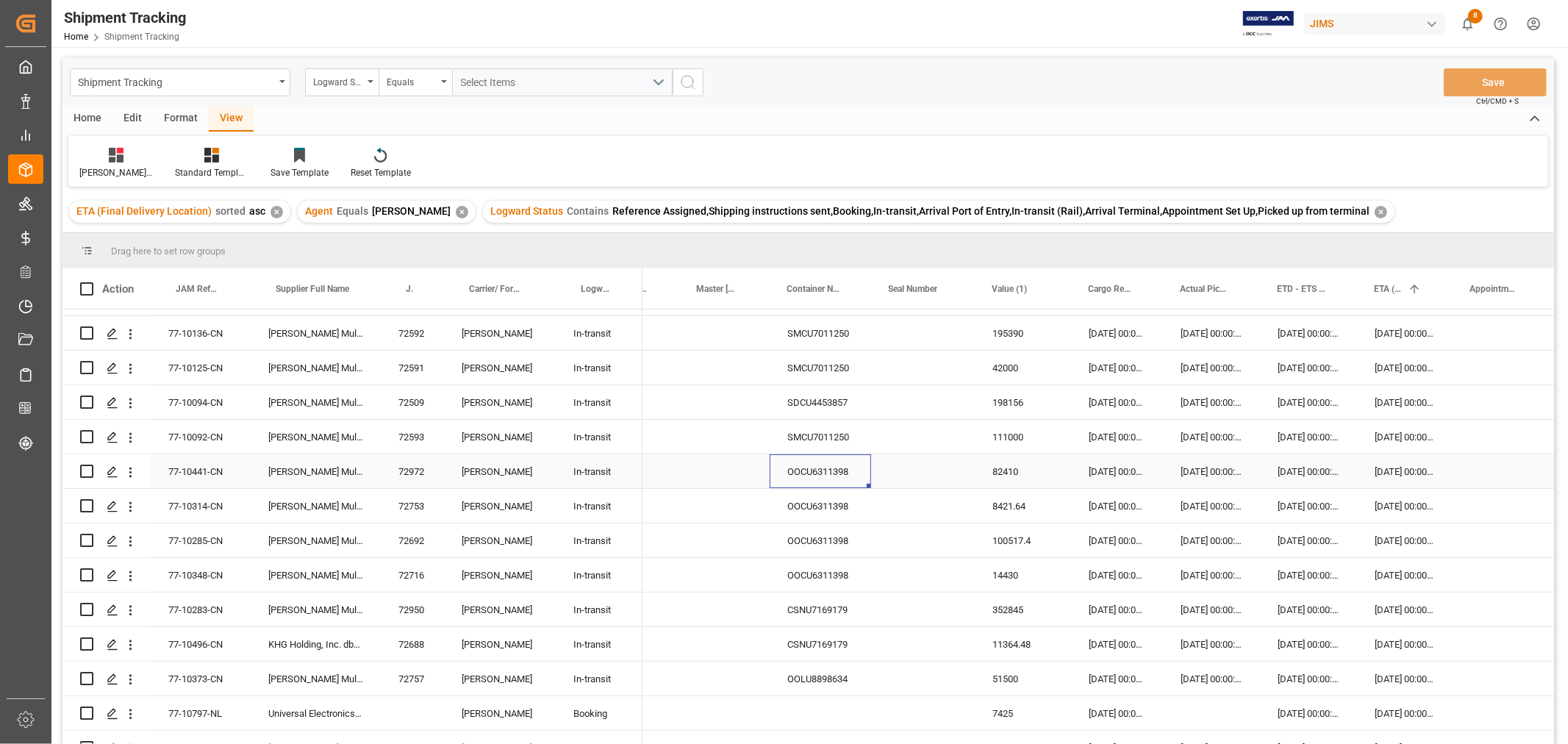
scroll to position [490, 0]
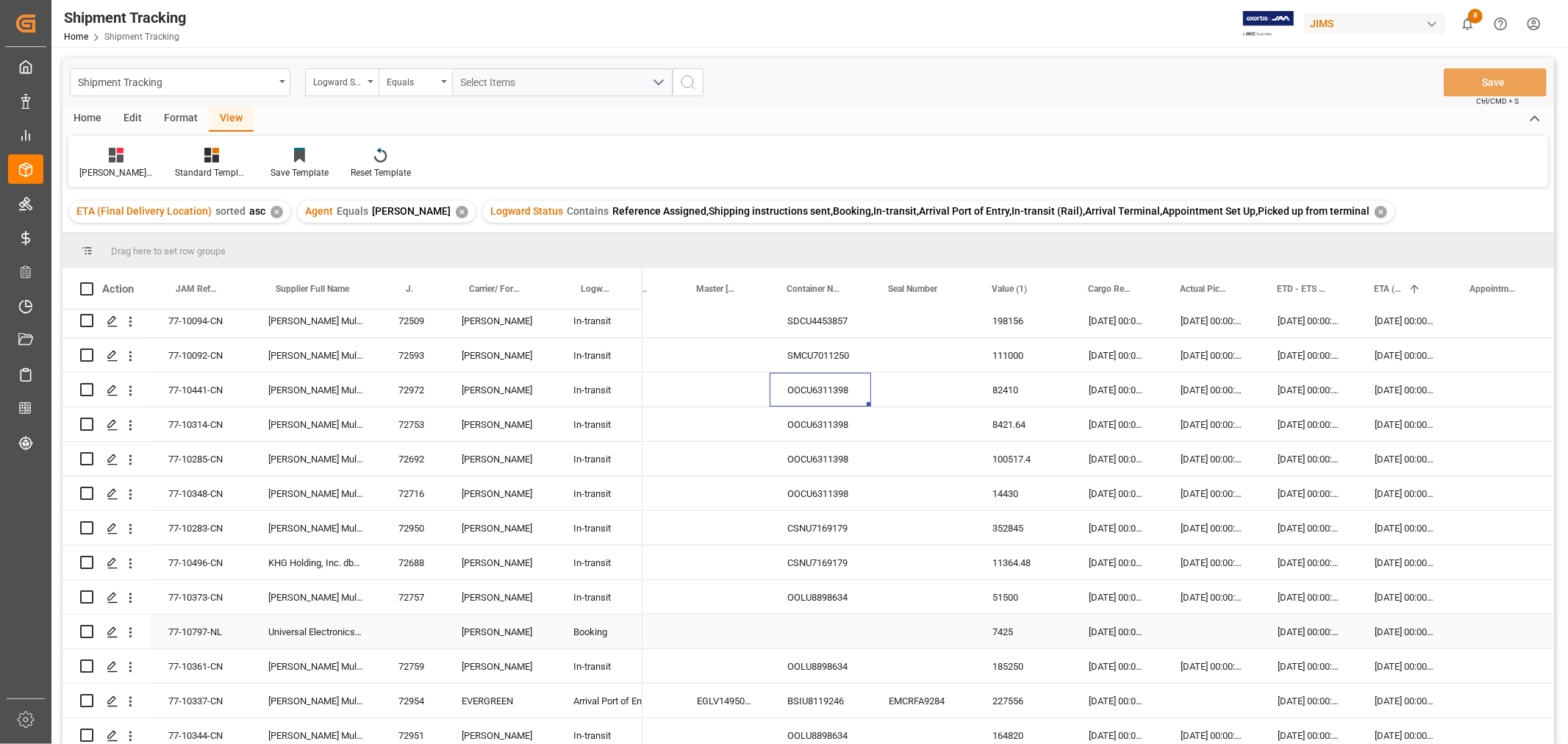
click at [810, 625] on div "Press SPACE to select this row." at bounding box center [820, 632] width 102 height 34
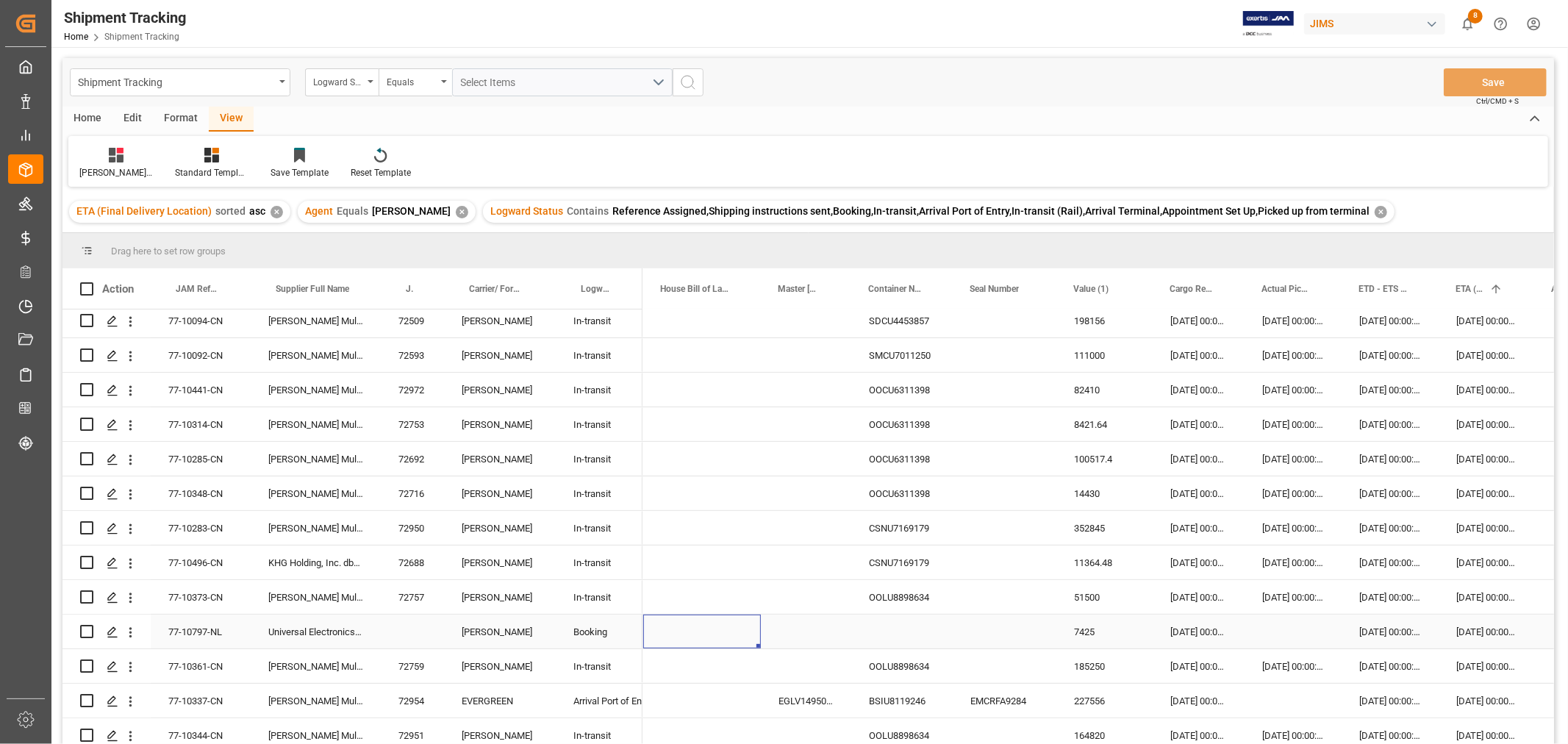
scroll to position [0, 0]
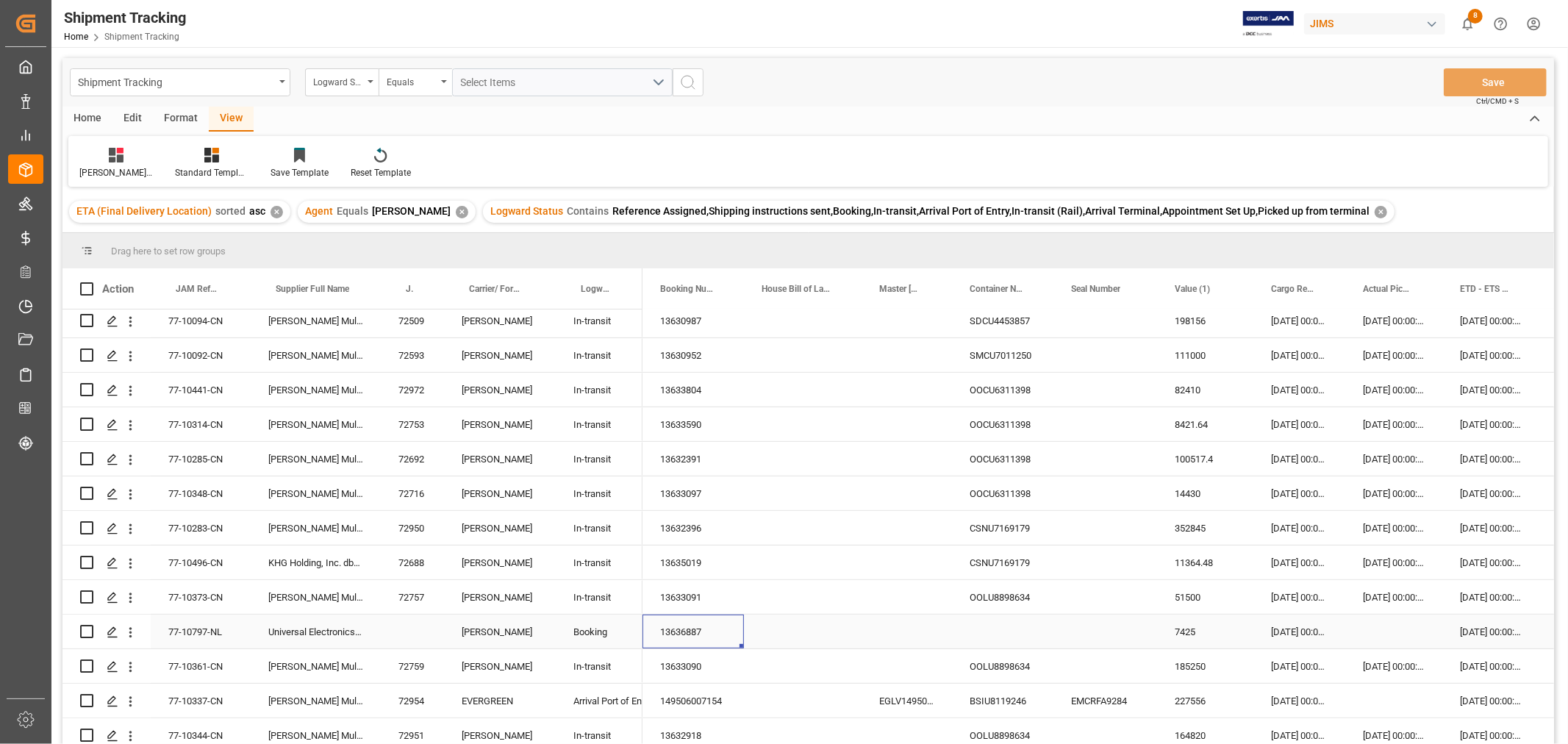
click at [709, 628] on div "13636887" at bounding box center [693, 632] width 102 height 34
click at [1100, 597] on div "Press SPACE to select this row." at bounding box center [1105, 597] width 103 height 34
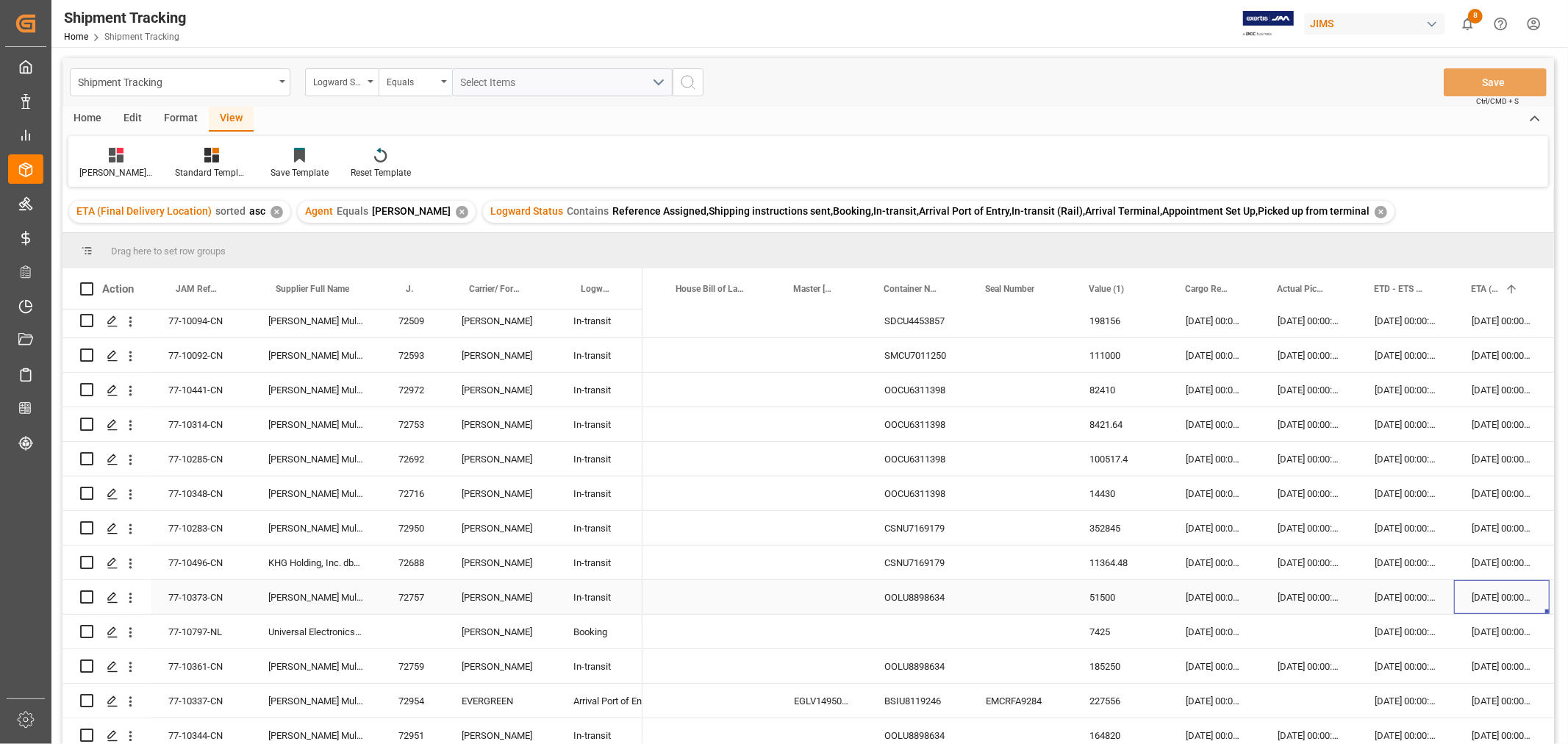
scroll to position [0, 182]
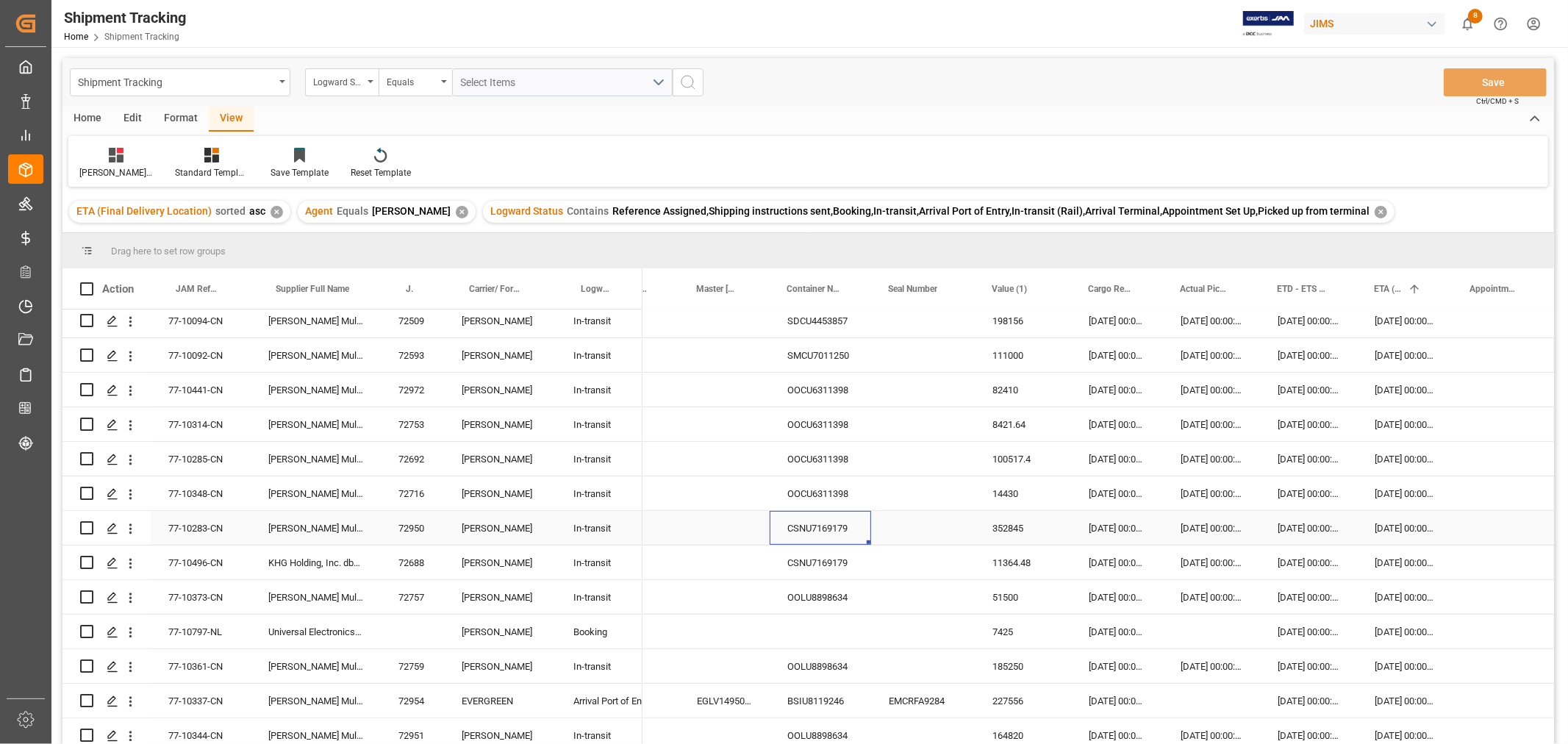
click at [835, 527] on div "CSNU7169179" at bounding box center [820, 528] width 102 height 34
click at [841, 500] on div "OOCU6311398" at bounding box center [820, 494] width 102 height 34
click at [824, 535] on div "CSNU7169179" at bounding box center [820, 528] width 102 height 34
click at [829, 605] on div "OOLU8898634" at bounding box center [820, 597] width 102 height 34
click at [835, 672] on div "OOLU8898634" at bounding box center [820, 666] width 102 height 34
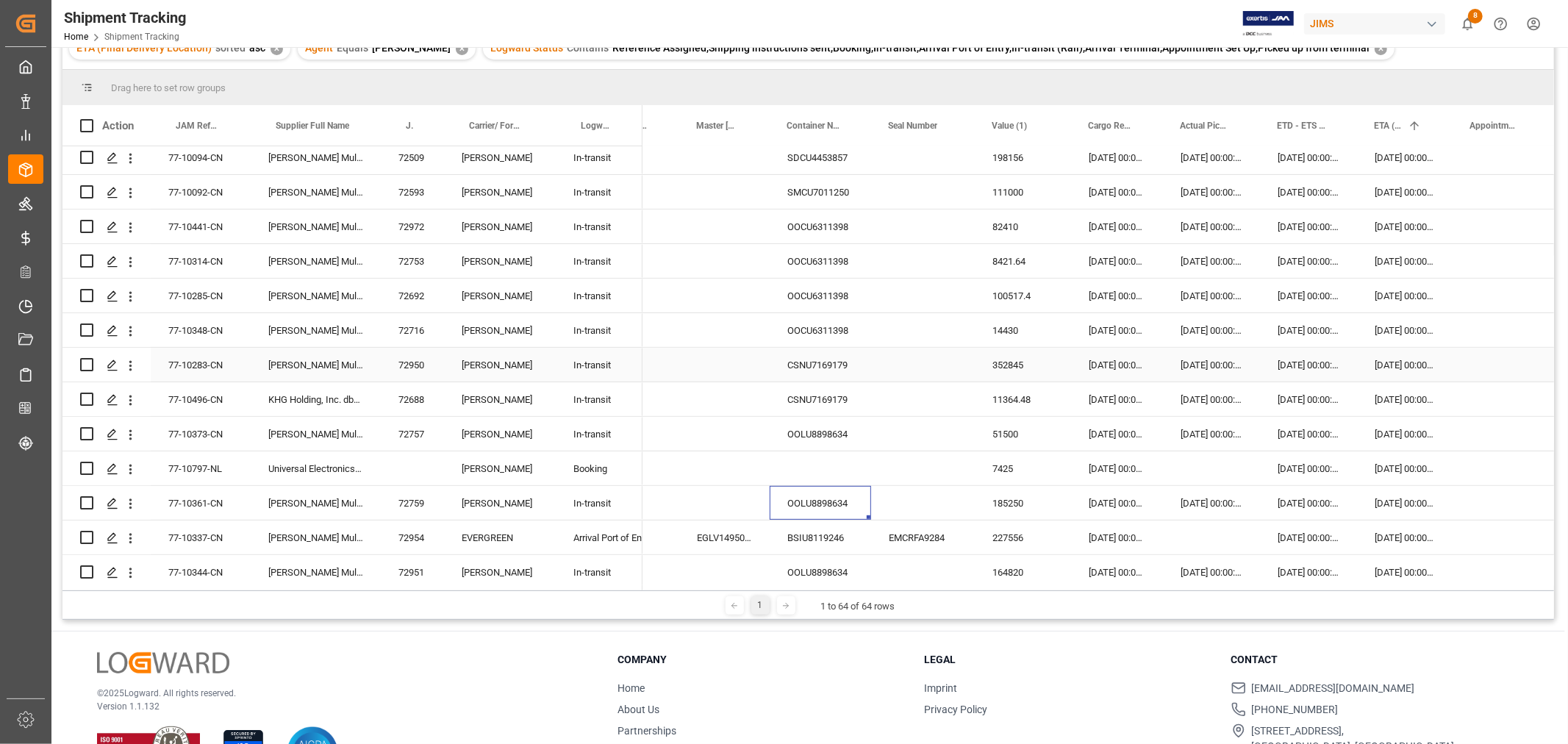
scroll to position [408, 0]
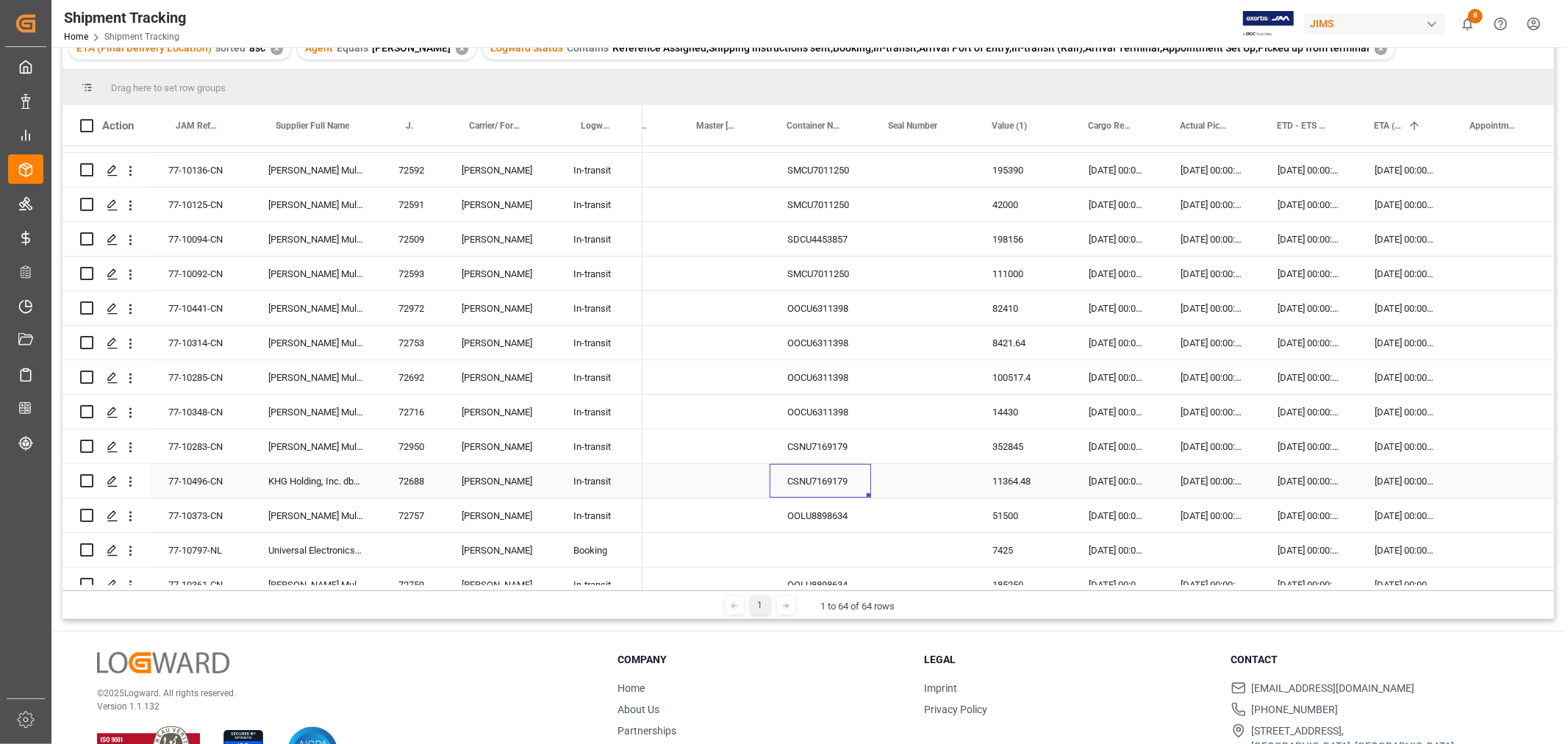
click at [813, 481] on div "CSNU7169179" at bounding box center [820, 481] width 102 height 34
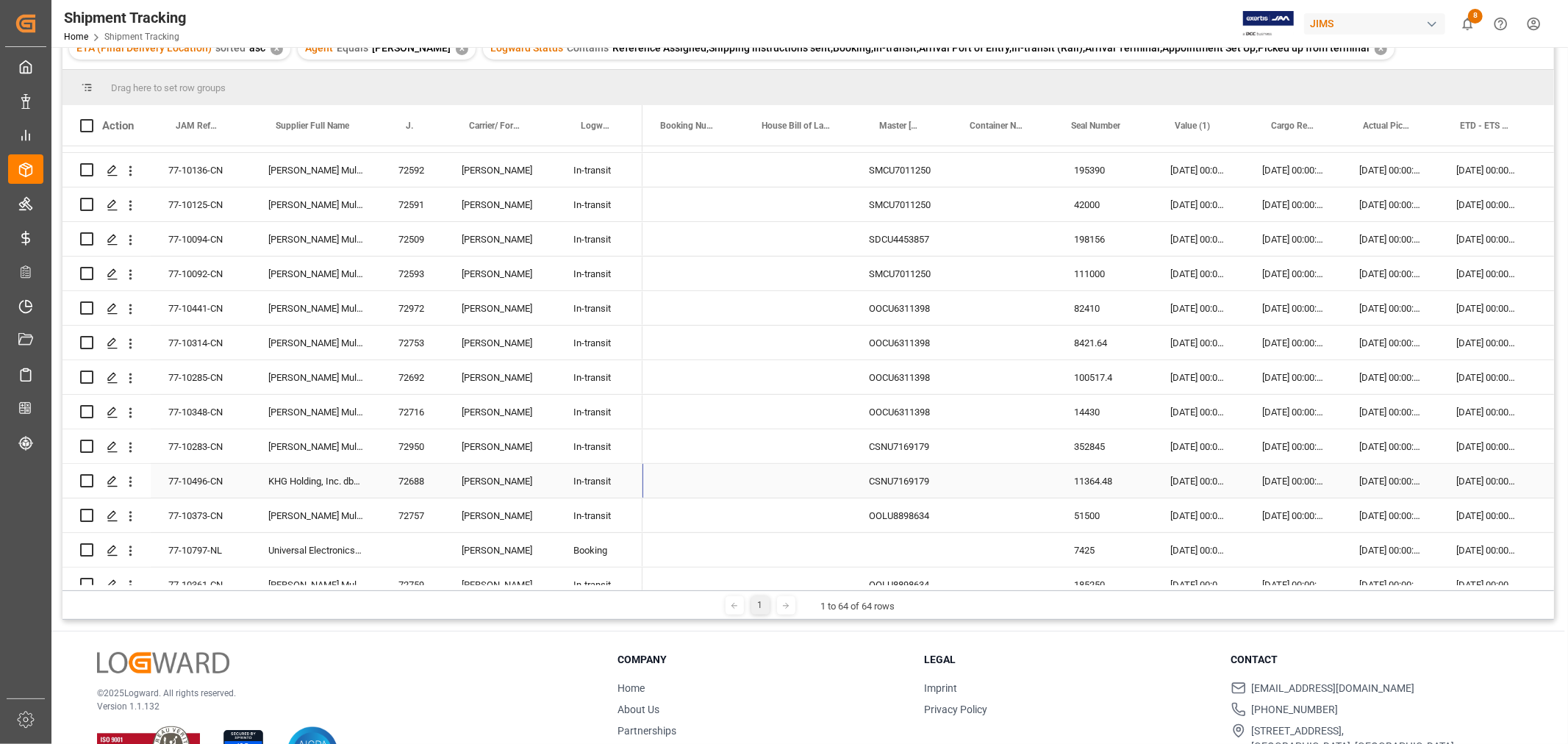
scroll to position [0, 0]
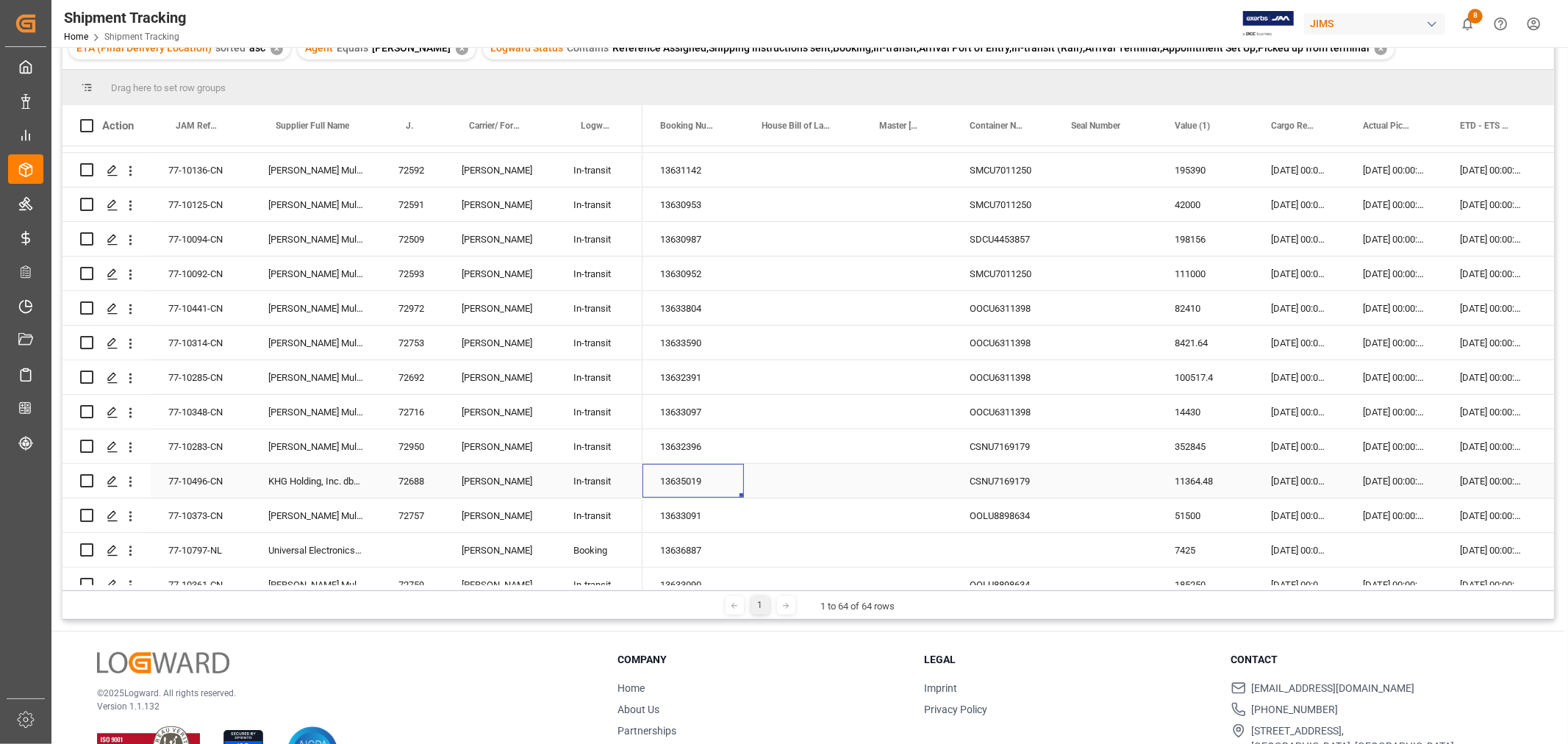
click at [696, 473] on div "13635019" at bounding box center [693, 481] width 102 height 34
click at [937, 79] on div "Drag here to set row groups" at bounding box center [808, 87] width 1492 height 36
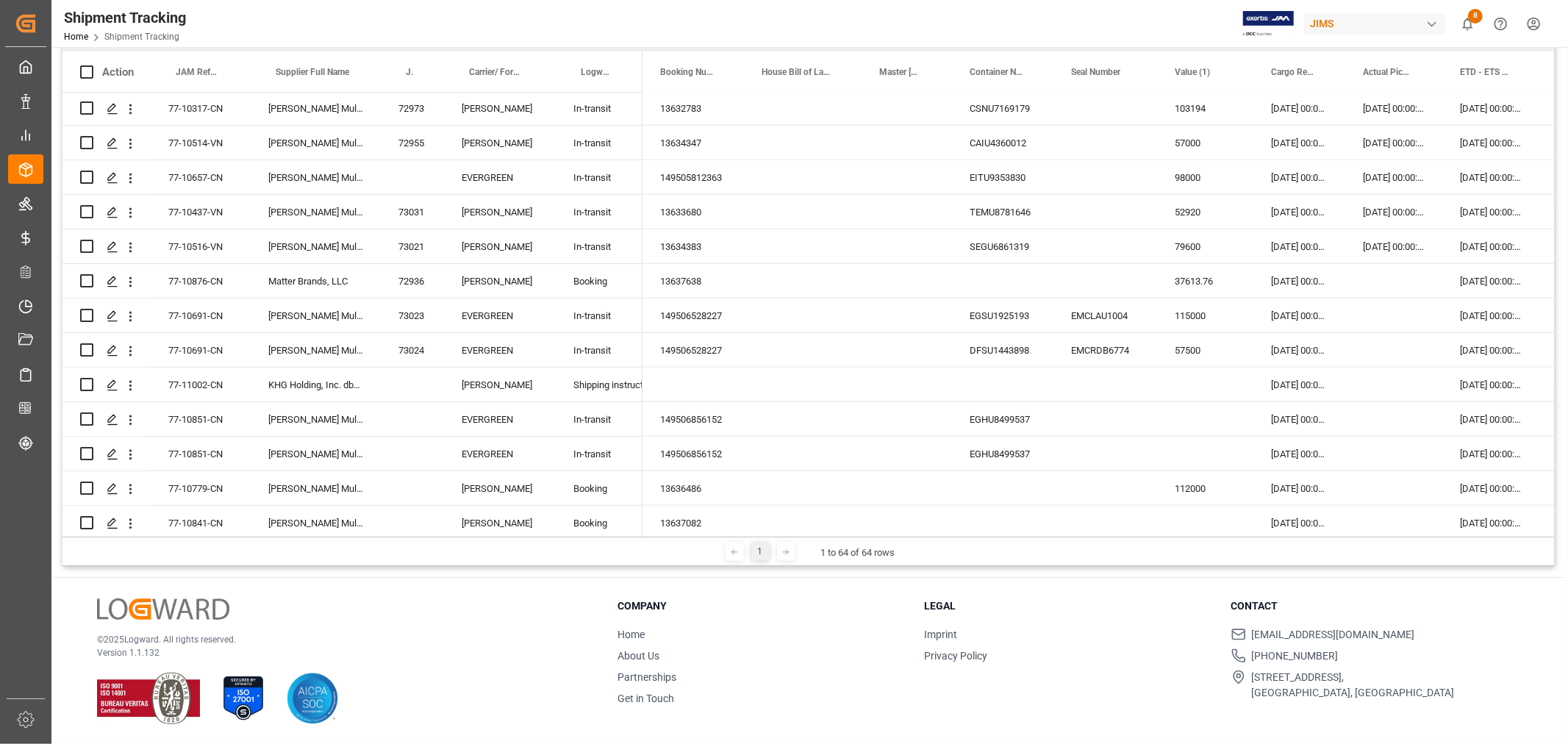
scroll to position [1369, 0]
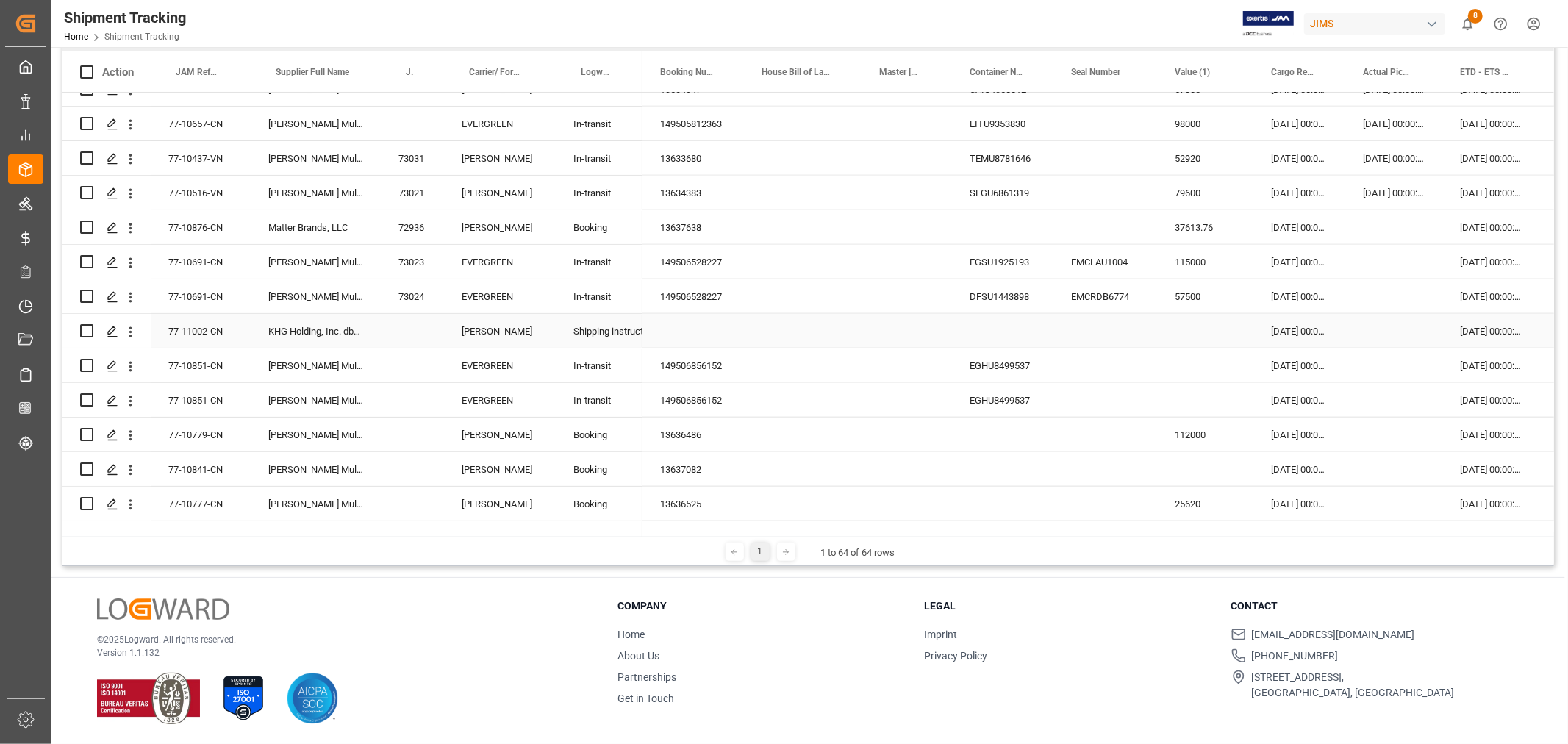
drag, startPoint x: 1169, startPoint y: 318, endPoint x: 1182, endPoint y: 326, distance: 15.3
click at [1170, 317] on div "Press SPACE to select this row." at bounding box center [1205, 331] width 96 height 34
click at [1182, 327] on div "Press SPACE to select this row." at bounding box center [1205, 331] width 96 height 34
click at [1182, 327] on input "Press SPACE to select this row." at bounding box center [1205, 340] width 72 height 28
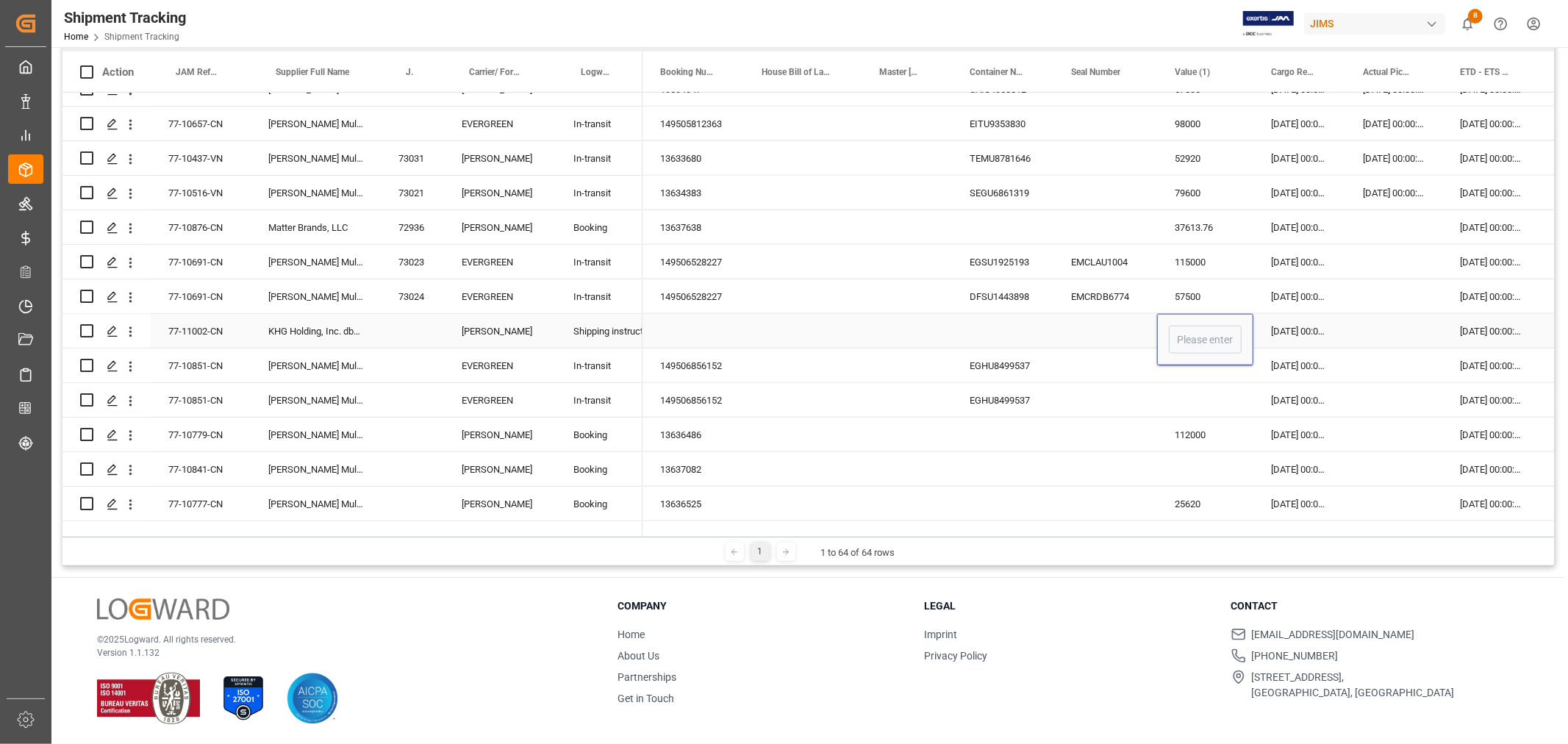
click at [1184, 328] on input "Press SPACE to select this row." at bounding box center [1205, 340] width 72 height 28
type input "16081.20"
click at [1186, 358] on div "Press SPACE to select this row." at bounding box center [1205, 366] width 96 height 34
click at [1195, 418] on div "112000" at bounding box center [1205, 435] width 96 height 34
click at [215, 433] on div "77-10779-CN" at bounding box center [200, 435] width 100 height 34
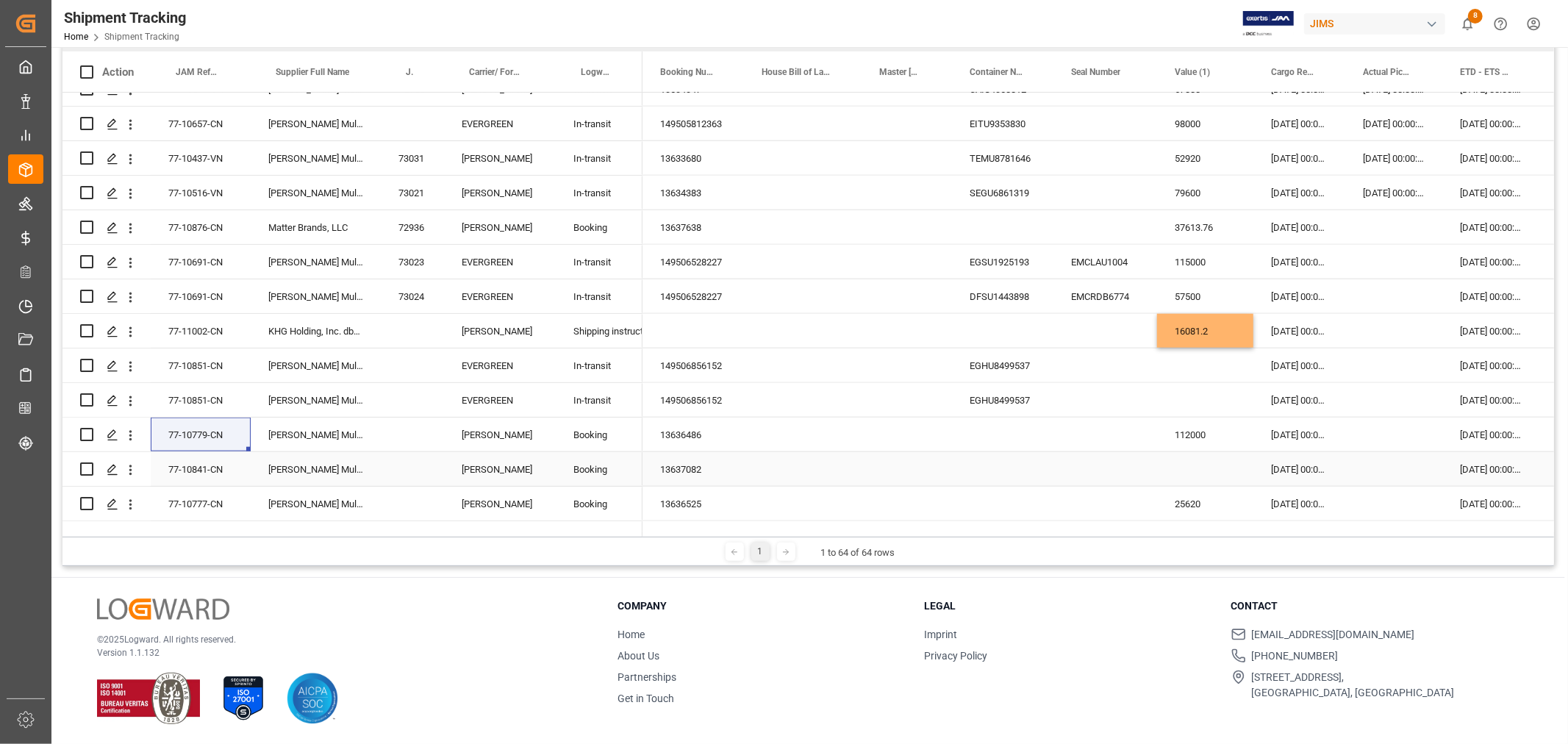
click at [1193, 467] on div "Press SPACE to select this row." at bounding box center [1205, 469] width 96 height 34
click at [219, 464] on div "77-10841-CN" at bounding box center [200, 469] width 100 height 34
click at [1201, 469] on div "Press SPACE to select this row." at bounding box center [1205, 469] width 96 height 34
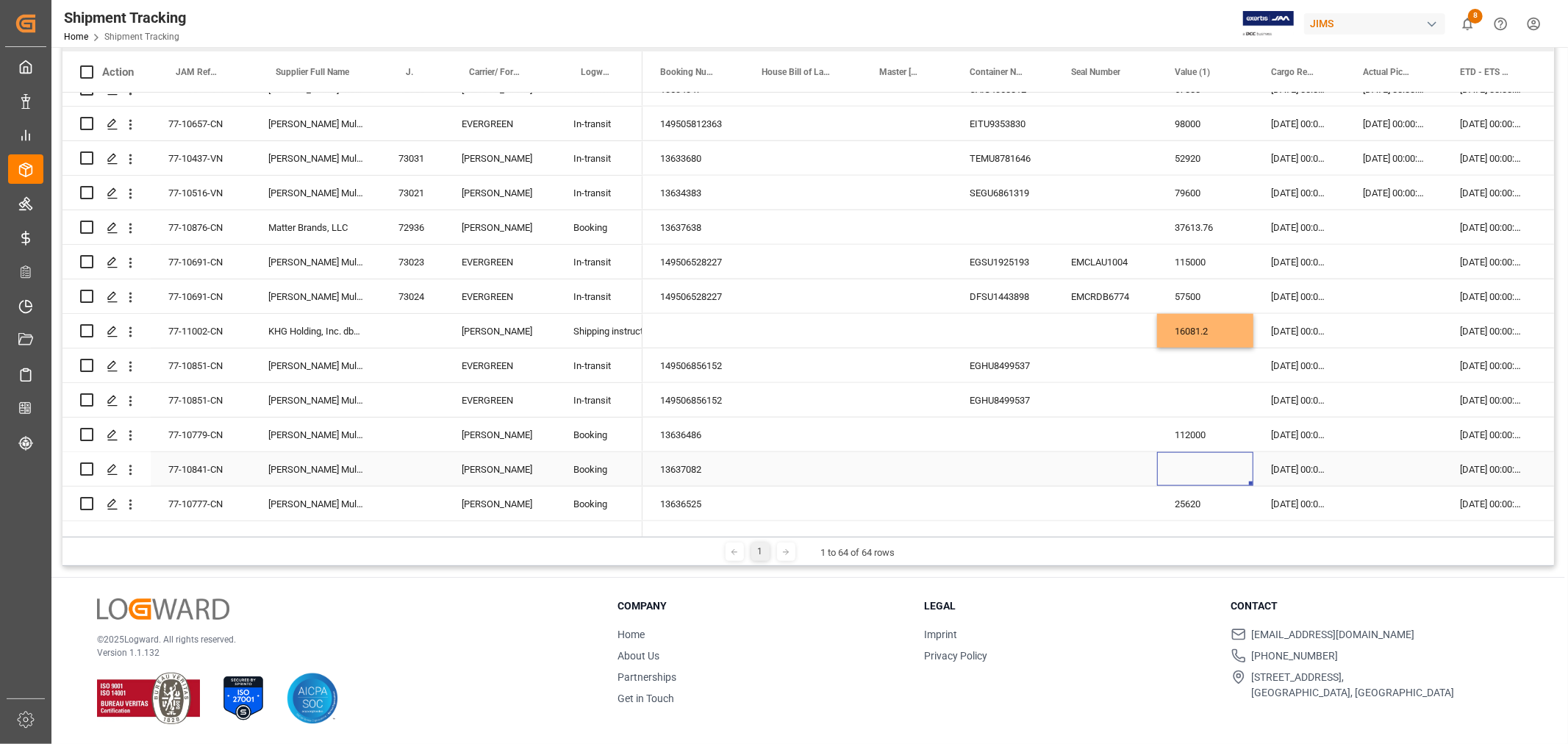
click at [1201, 469] on div "Press SPACE to select this row." at bounding box center [1205, 469] width 96 height 34
click at [1201, 469] on input "Press SPACE to select this row." at bounding box center [1205, 478] width 72 height 28
type input "21500"
click at [1297, 468] on div "19-09-2025 00:00:00" at bounding box center [1300, 469] width 92 height 34
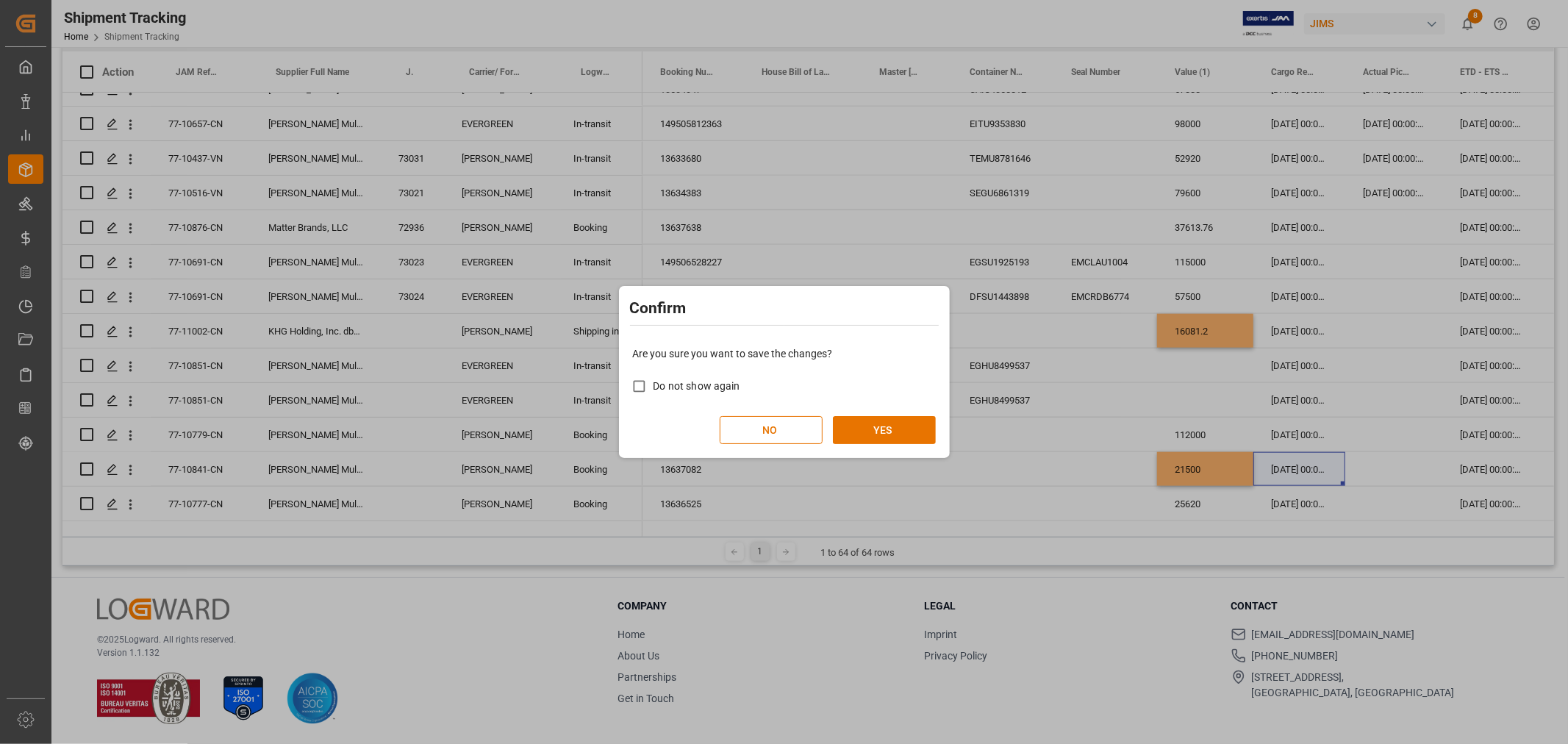
drag, startPoint x: 913, startPoint y: 422, endPoint x: 966, endPoint y: 441, distance: 56.3
click at [912, 423] on button "YES" at bounding box center [884, 430] width 103 height 28
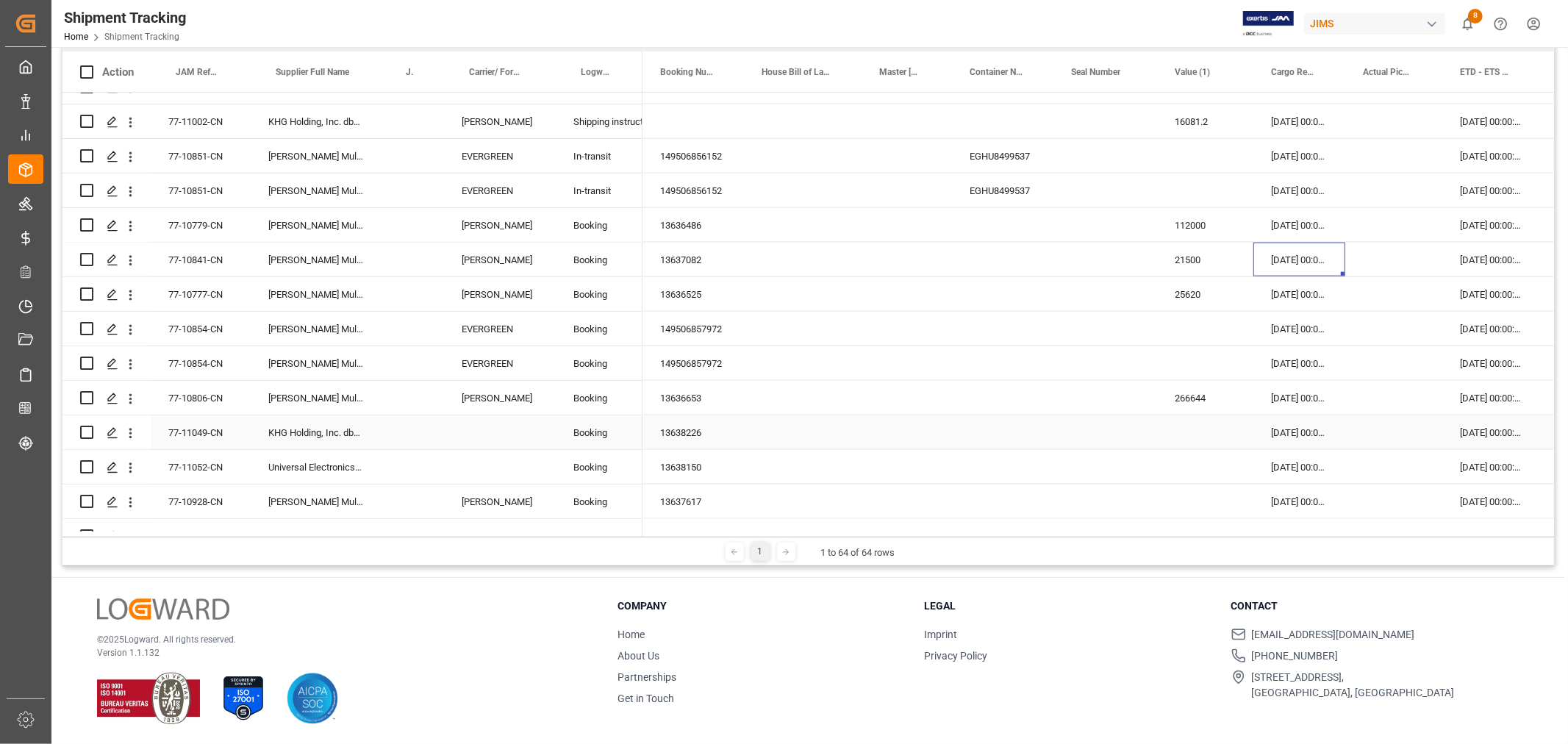
scroll to position [1613, 0]
click at [198, 397] on div "77-11049-CN" at bounding box center [200, 397] width 100 height 34
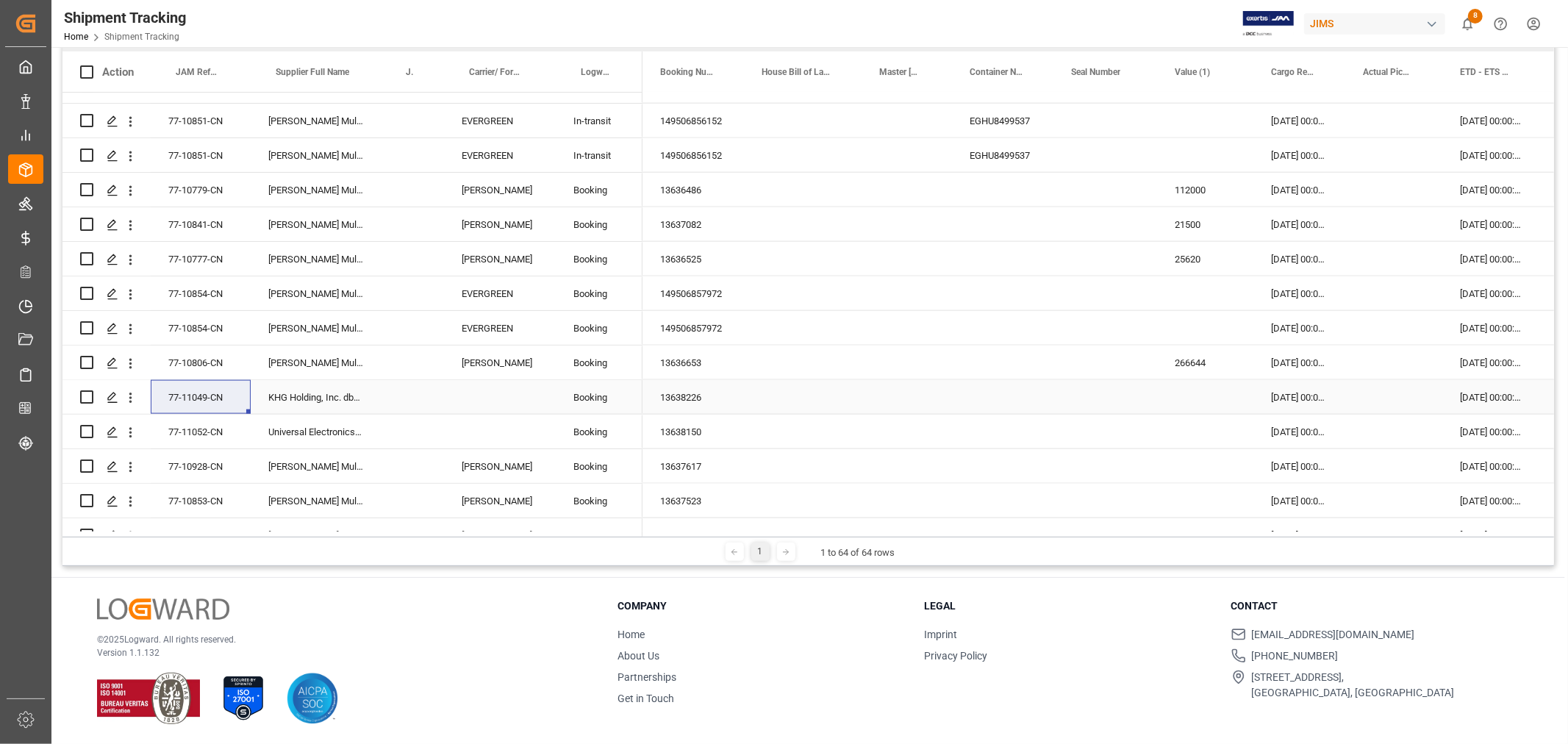
click at [1194, 402] on div "Press SPACE to select this row." at bounding box center [1205, 397] width 96 height 34
click at [1194, 402] on input "Press SPACE to select this row." at bounding box center [1205, 406] width 72 height 28
type input "7534.4"
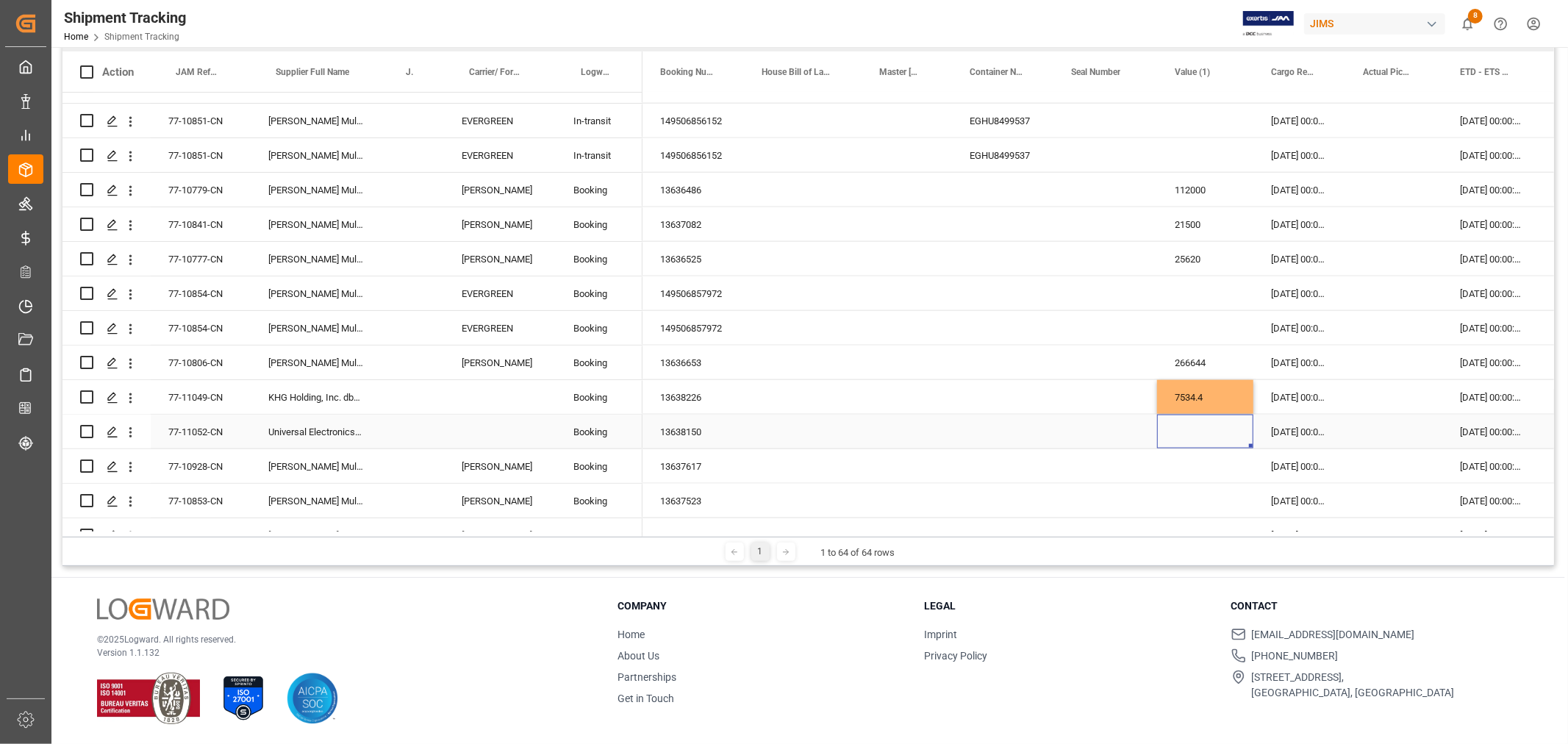
click at [1197, 429] on div "Press SPACE to select this row." at bounding box center [1205, 432] width 96 height 34
click at [193, 428] on div "77-11052-CN" at bounding box center [200, 432] width 100 height 34
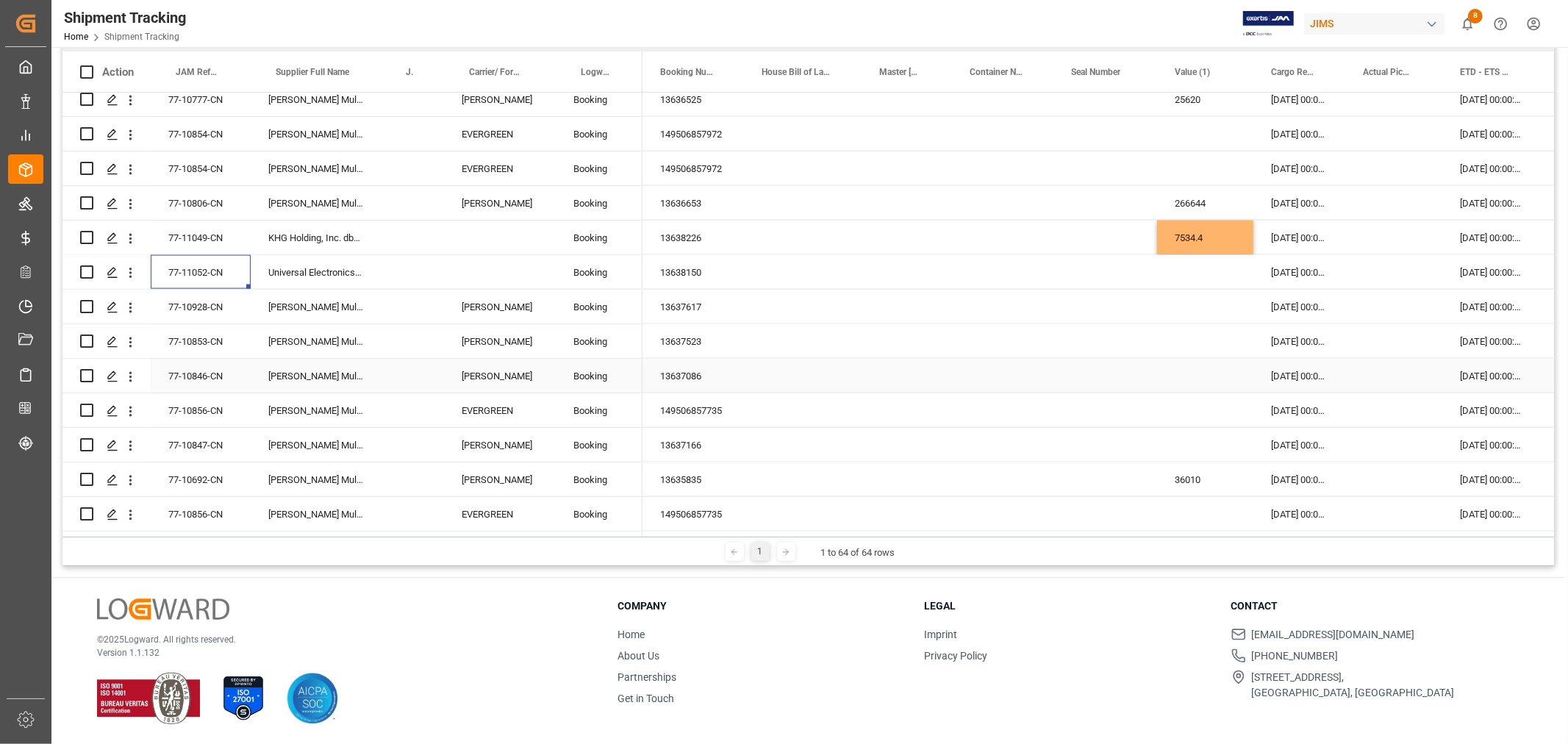
click at [986, 386] on div "Press SPACE to select this row." at bounding box center [1003, 375] width 102 height 34
click at [214, 268] on div "77-11052-CN" at bounding box center [200, 272] width 100 height 34
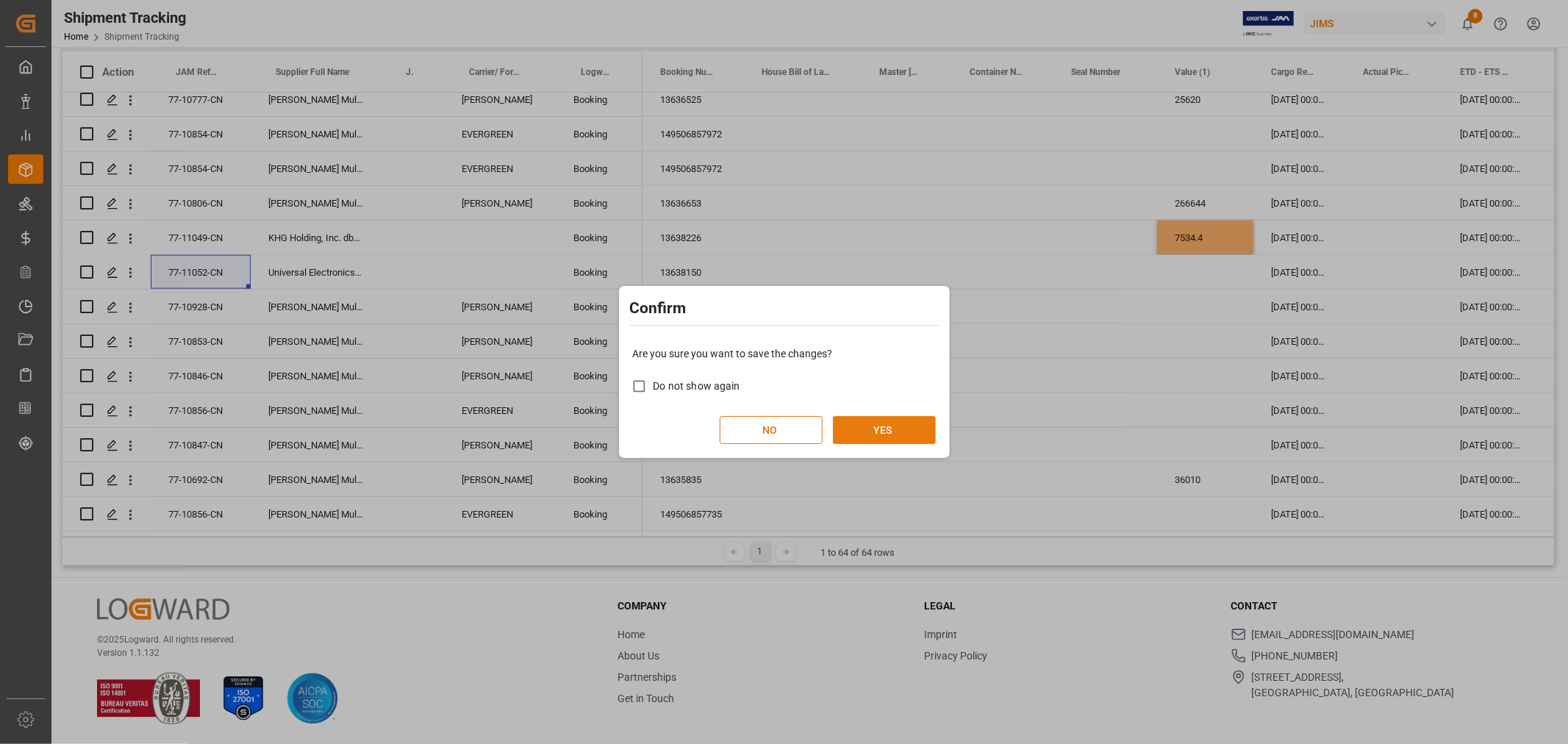
click at [912, 426] on button "YES" at bounding box center [884, 430] width 103 height 28
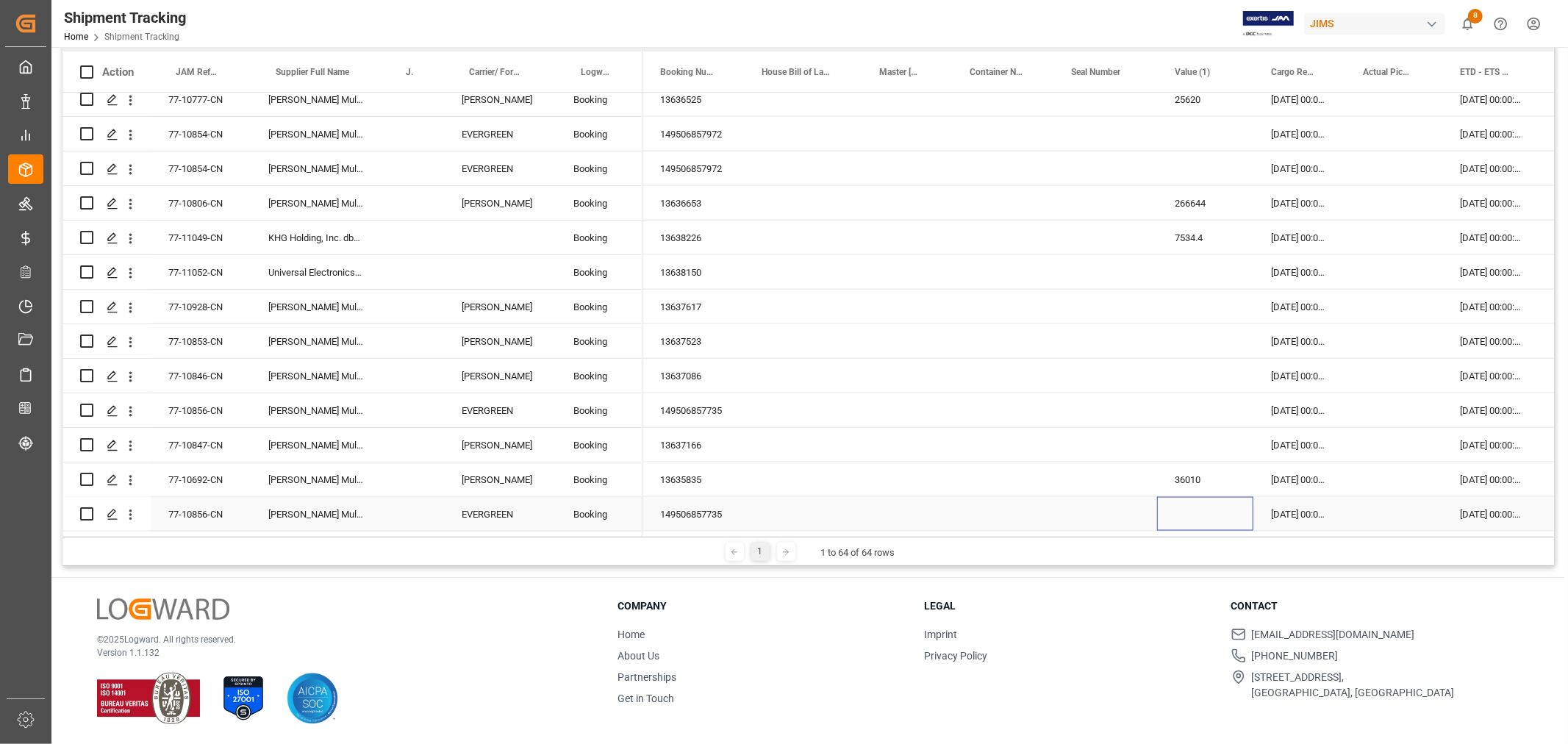
click at [1184, 520] on div "Press SPACE to select this row." at bounding box center [1205, 514] width 96 height 34
drag, startPoint x: 179, startPoint y: 503, endPoint x: 186, endPoint y: 511, distance: 10.6
click at [180, 503] on div "77-10856-CN" at bounding box center [200, 514] width 100 height 34
click at [1184, 515] on div "Press SPACE to select this row." at bounding box center [1205, 514] width 96 height 34
click at [1184, 516] on div "Press SPACE to select this row." at bounding box center [1205, 514] width 96 height 34
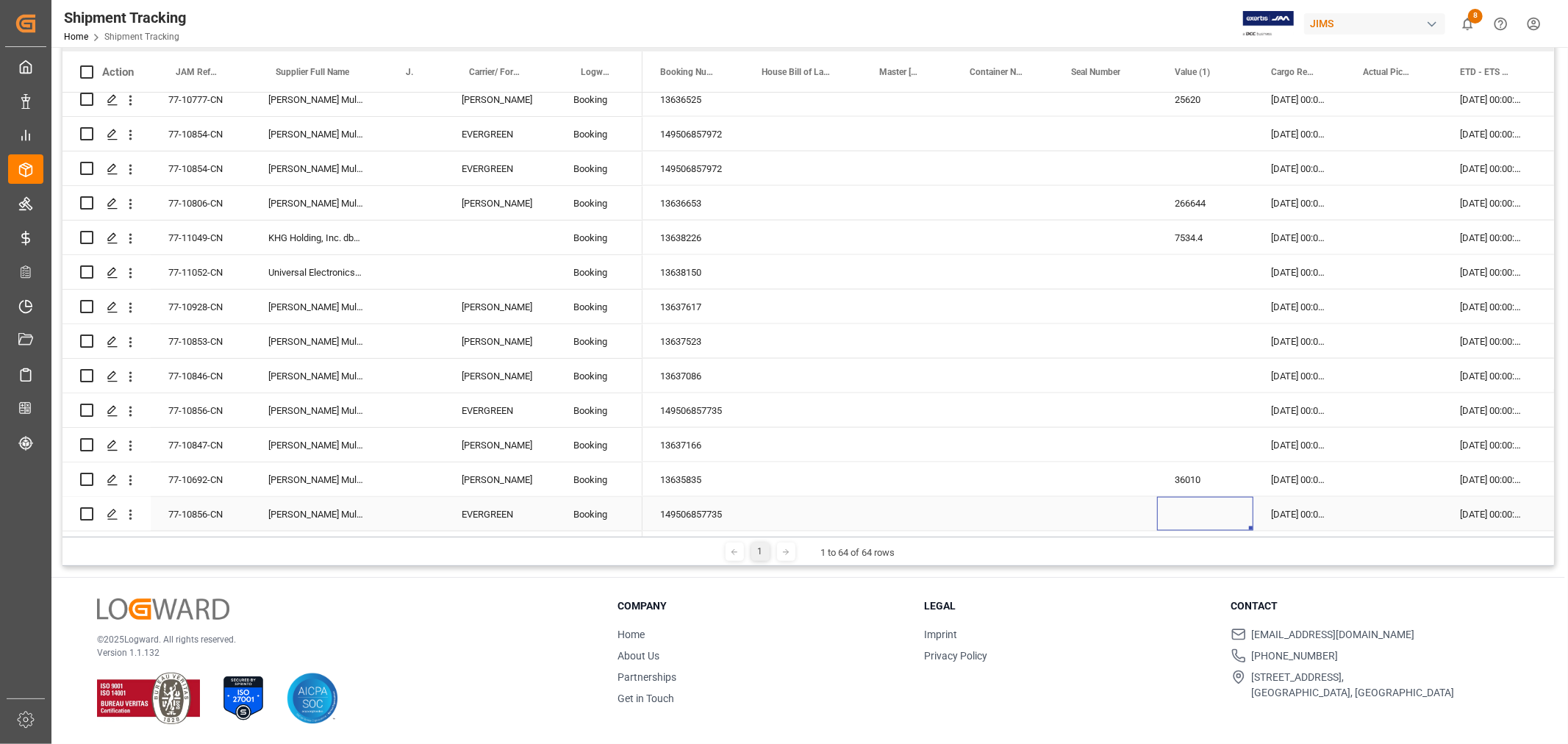
click at [1184, 516] on div "Press SPACE to select this row." at bounding box center [1205, 514] width 96 height 34
click at [1184, 516] on div "Press SPACE to select this row." at bounding box center [1205, 505] width 96 height 52
click at [1180, 505] on input "Press SPACE to select this row." at bounding box center [1205, 505] width 72 height 28
type input "172500"
click at [224, 474] on div "77-10692-CN" at bounding box center [200, 480] width 100 height 34
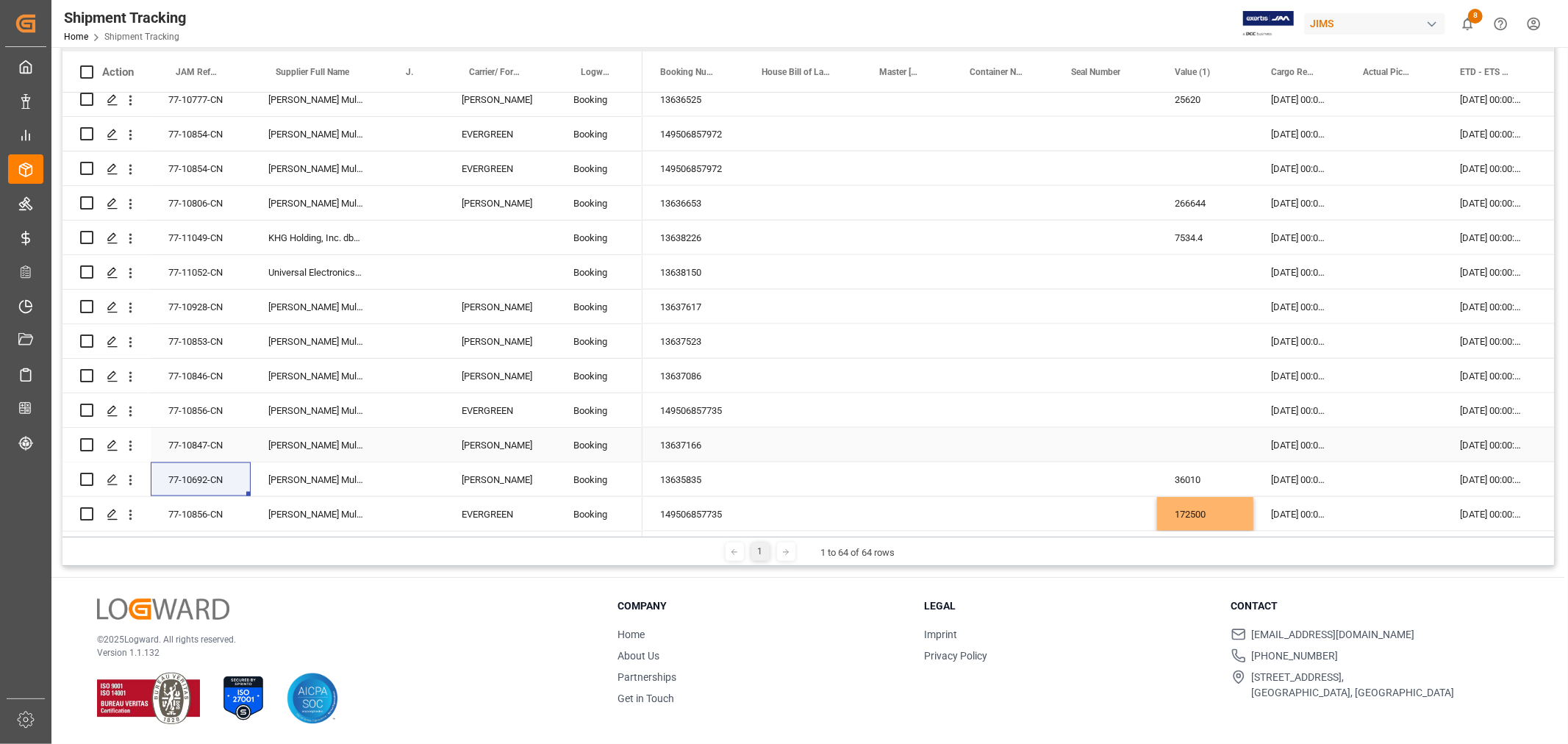
click at [190, 439] on div "77-10847-CN" at bounding box center [200, 445] width 100 height 34
click at [1178, 443] on div "Press SPACE to select this row." at bounding box center [1205, 445] width 96 height 34
click at [1178, 443] on input "Press SPACE to select this row." at bounding box center [1205, 453] width 72 height 28
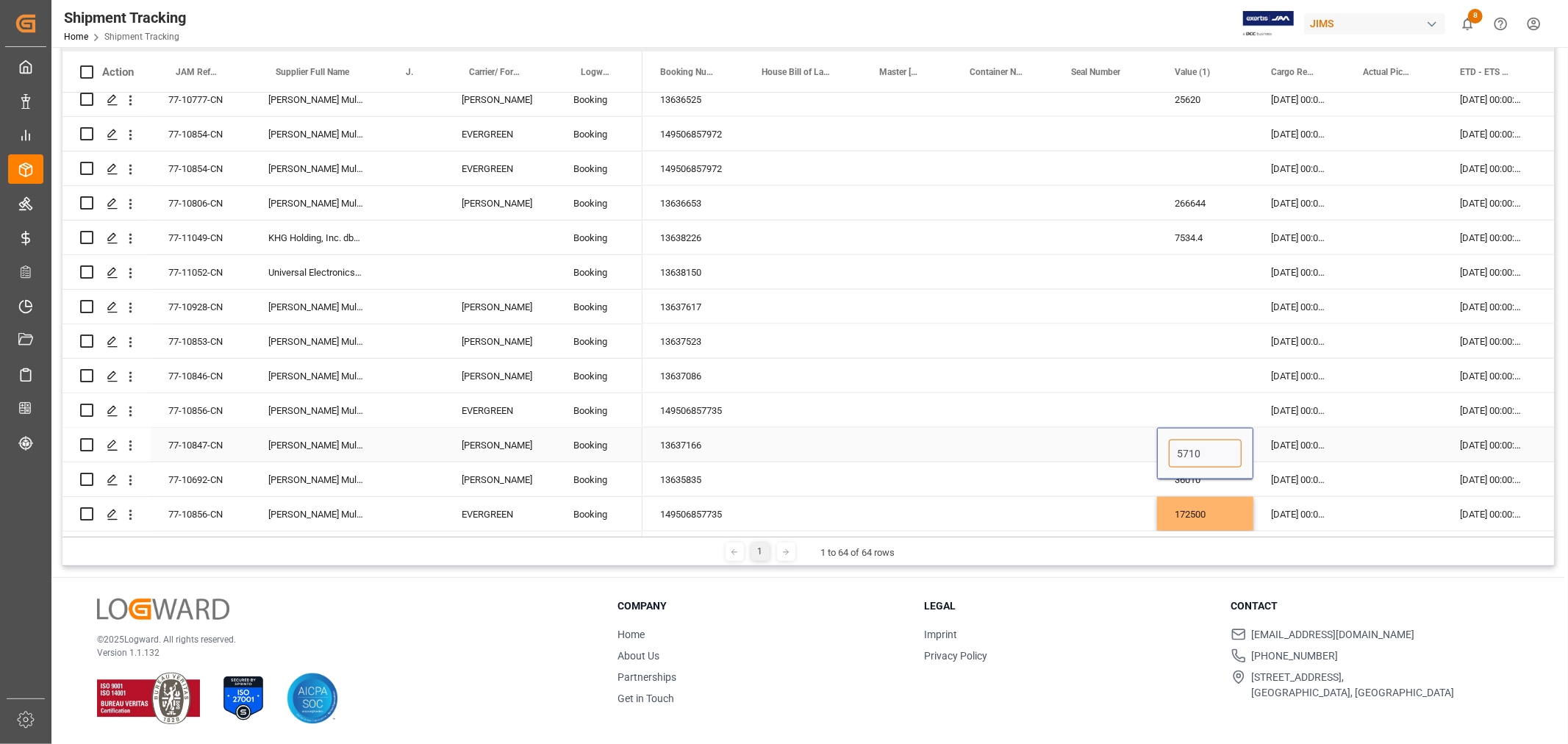
type input "57100"
click at [888, 399] on div "Press SPACE to select this row." at bounding box center [907, 410] width 90 height 34
click at [227, 408] on div "77-10856-CN" at bounding box center [200, 410] width 100 height 34
click at [1180, 403] on div "Press SPACE to select this row." at bounding box center [1205, 410] width 96 height 34
click at [1180, 406] on div "Press SPACE to select this row." at bounding box center [1205, 410] width 96 height 34
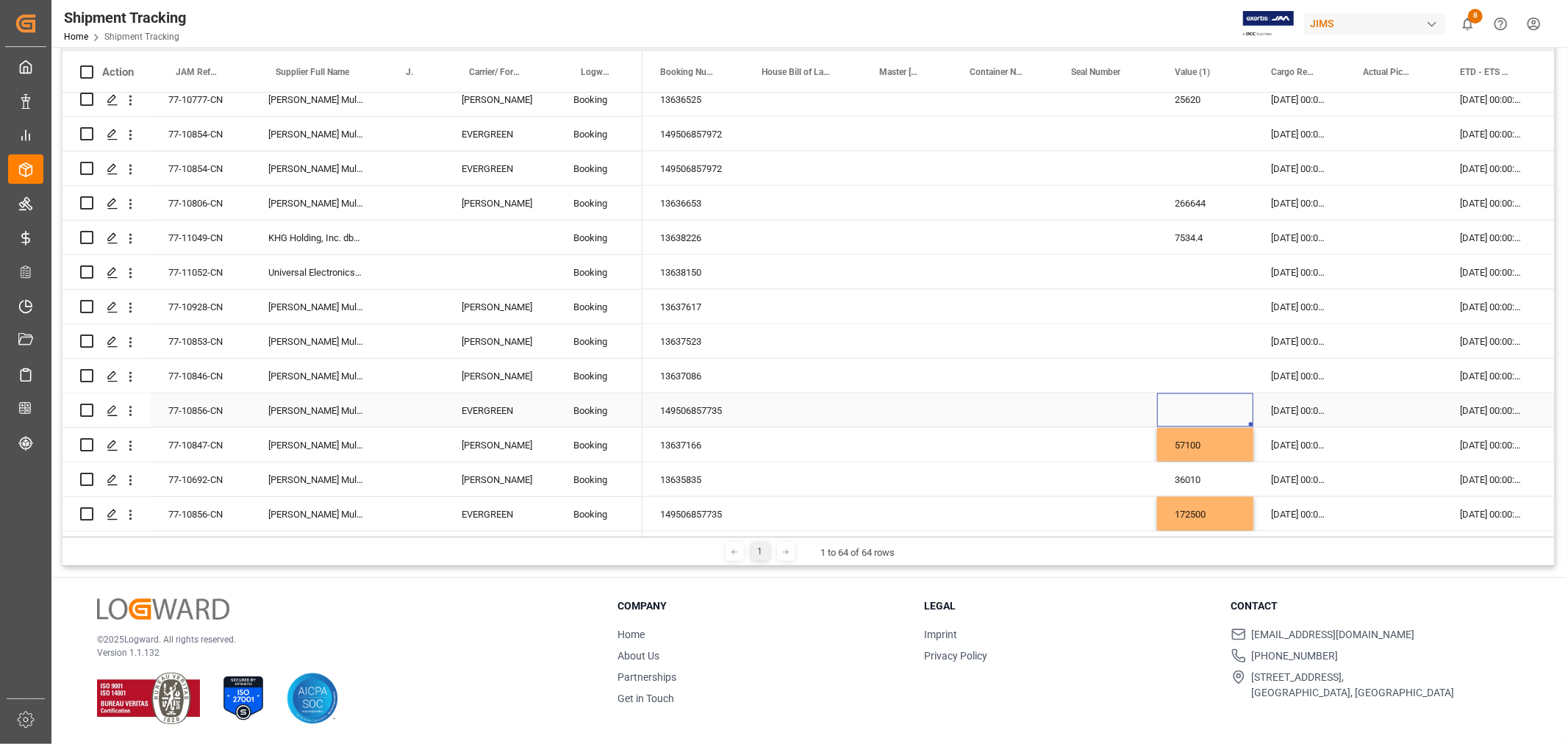
click at [1180, 406] on div "Press SPACE to select this row." at bounding box center [1205, 410] width 96 height 34
click at [1180, 406] on div "Press SPACE to select this row." at bounding box center [1205, 419] width 96 height 52
click at [1201, 419] on input "Press SPACE to select this row." at bounding box center [1205, 419] width 72 height 28
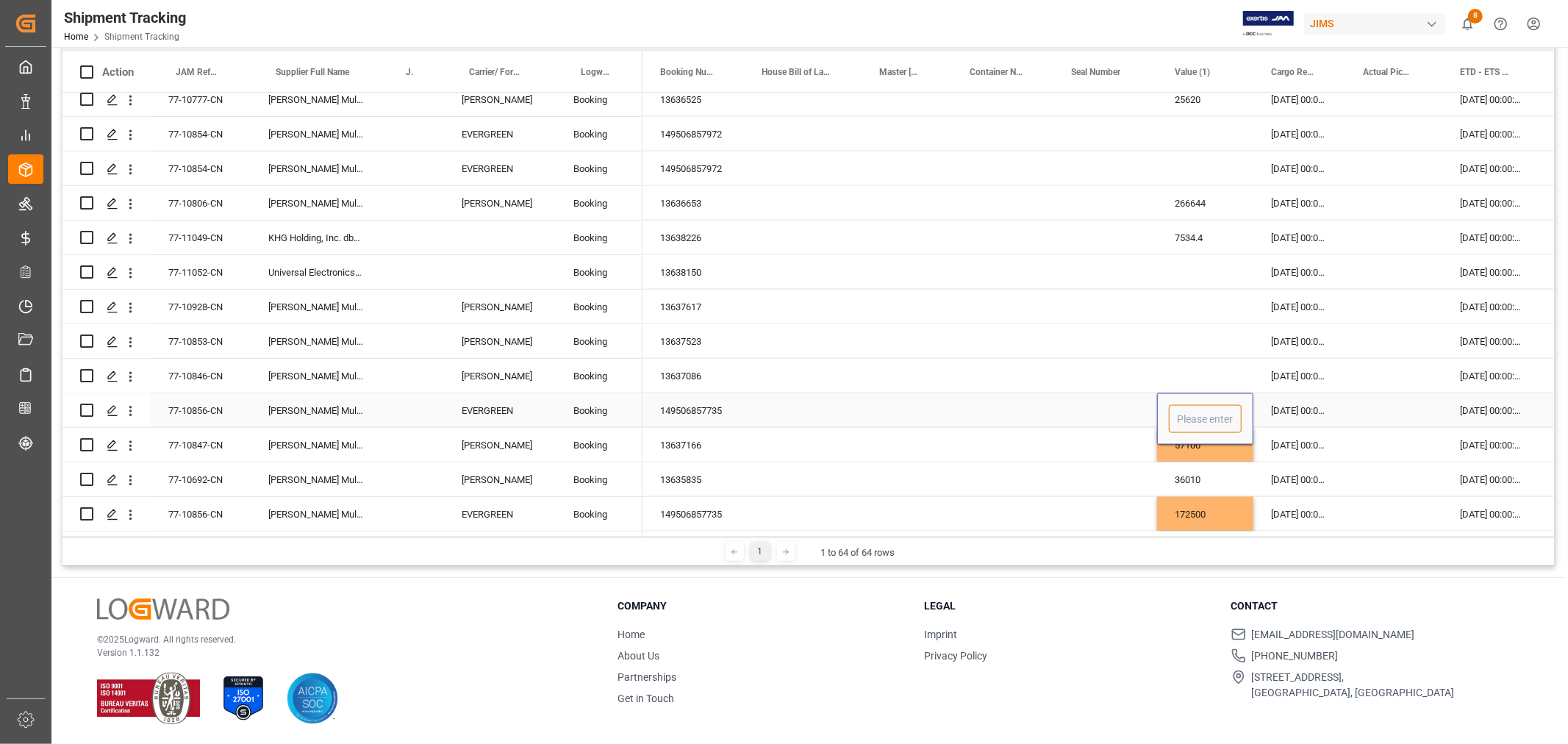
click at [1199, 415] on input "Press SPACE to select this row." at bounding box center [1205, 419] width 72 height 28
type input "172500"
click at [182, 363] on div "77-10846-CN" at bounding box center [200, 375] width 100 height 34
click at [1164, 370] on div "Press SPACE to select this row." at bounding box center [1205, 375] width 96 height 34
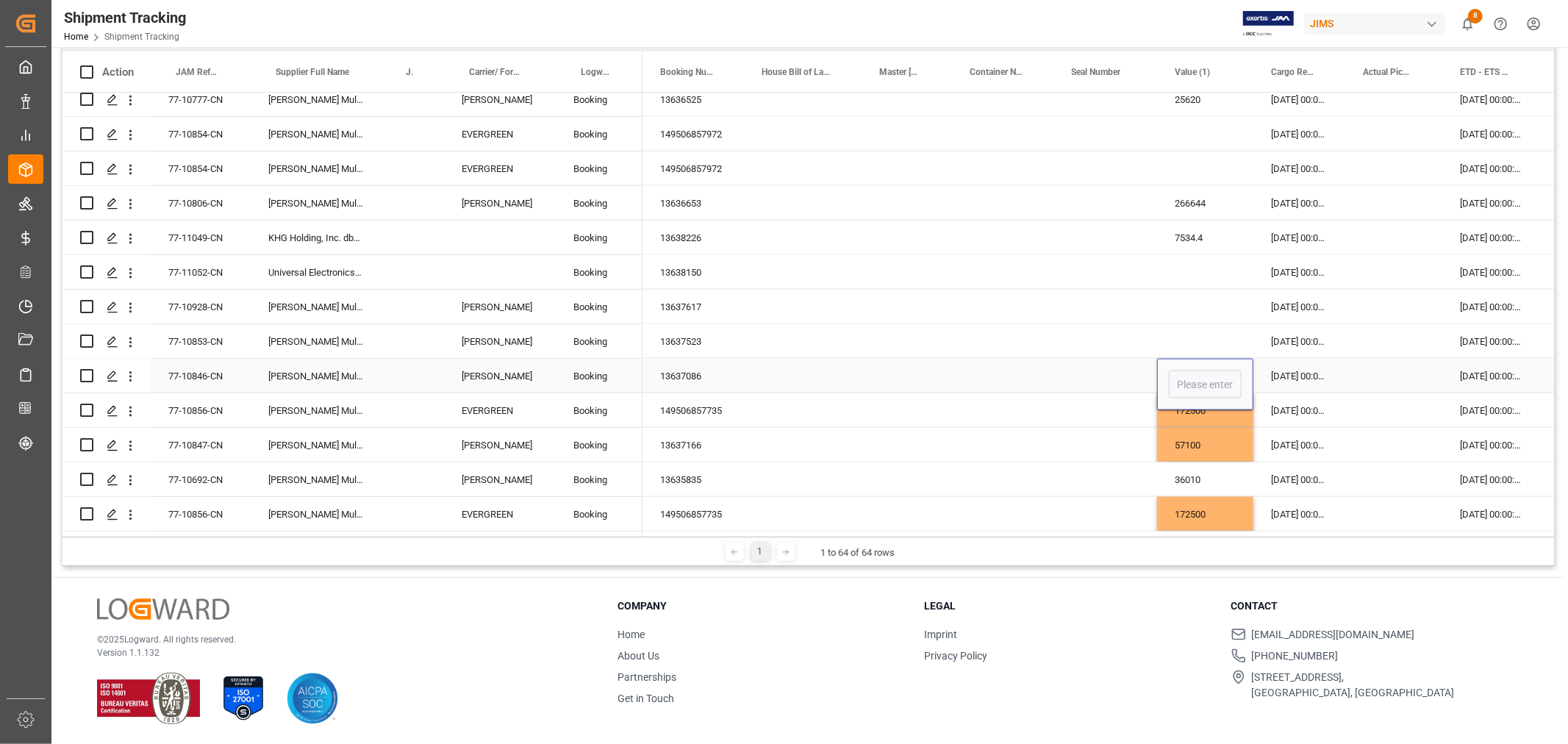
click at [1164, 370] on div "Press SPACE to select this row." at bounding box center [1205, 384] width 96 height 52
click at [1188, 376] on input "Press SPACE to select this row." at bounding box center [1205, 385] width 72 height 28
type input "12660"
click at [204, 337] on div "77-10853-CN" at bounding box center [200, 341] width 100 height 34
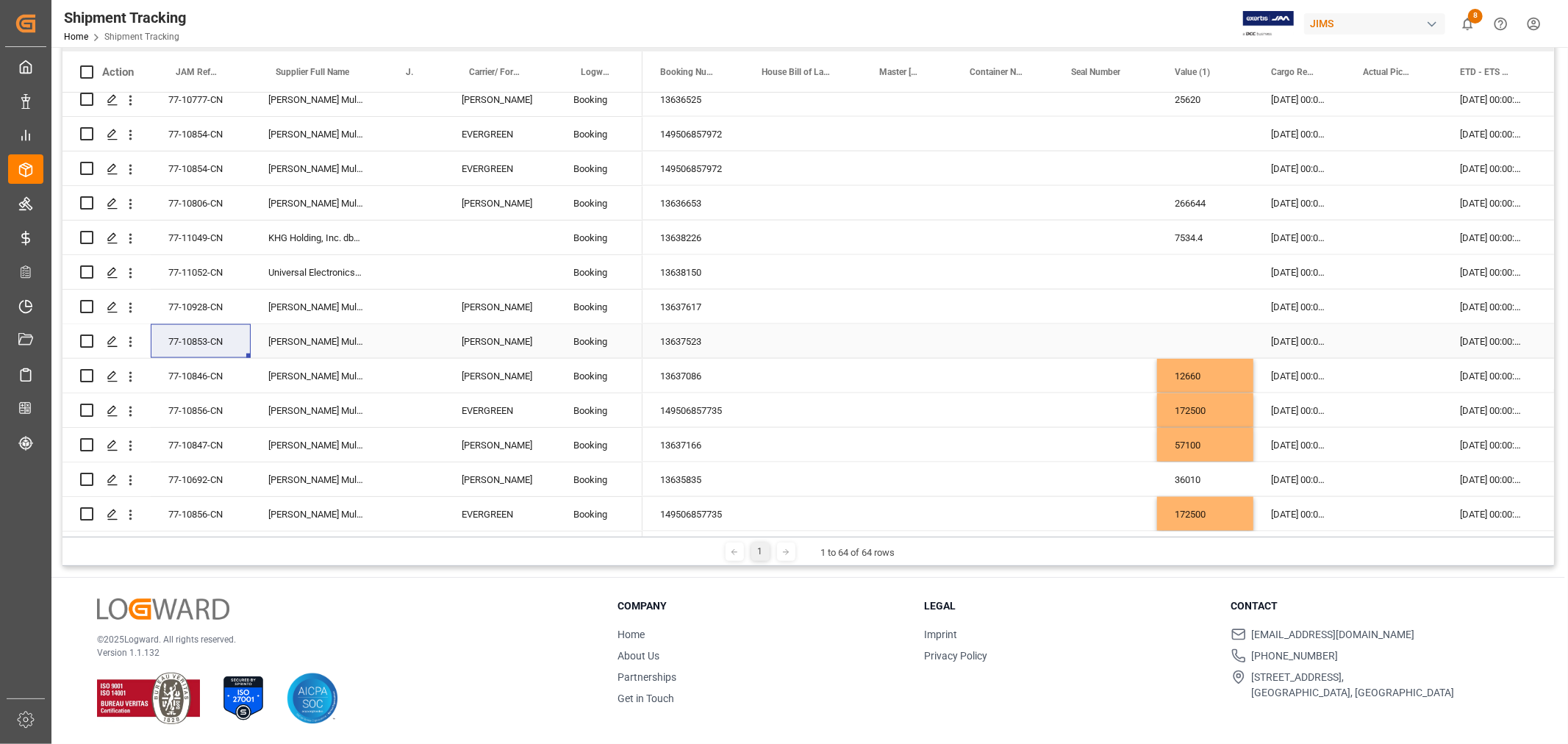
click at [1184, 335] on div "Press SPACE to select this row." at bounding box center [1205, 341] width 96 height 34
click at [1194, 337] on div "Press SPACE to select this row." at bounding box center [1205, 341] width 96 height 34
click at [1194, 337] on input "Press SPACE to select this row." at bounding box center [1205, 350] width 72 height 28
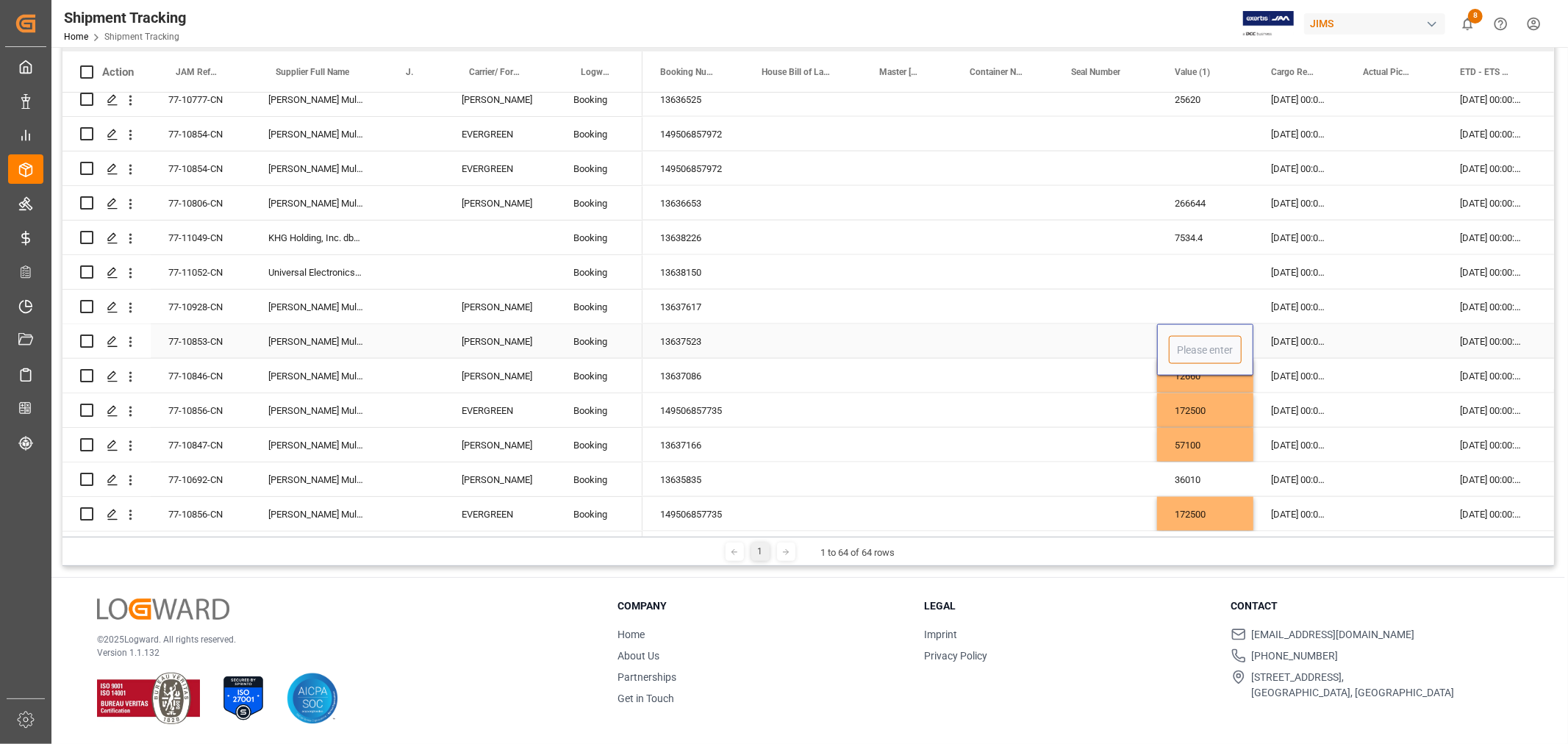
click at [1194, 337] on input "Press SPACE to select this row." at bounding box center [1205, 350] width 72 height 28
type input "47824"
click at [211, 303] on div "77-10928-CN" at bounding box center [200, 307] width 100 height 34
click at [1164, 294] on div "Press SPACE to select this row." at bounding box center [1205, 307] width 96 height 34
click at [1172, 297] on div "Press SPACE to select this row." at bounding box center [1205, 307] width 96 height 34
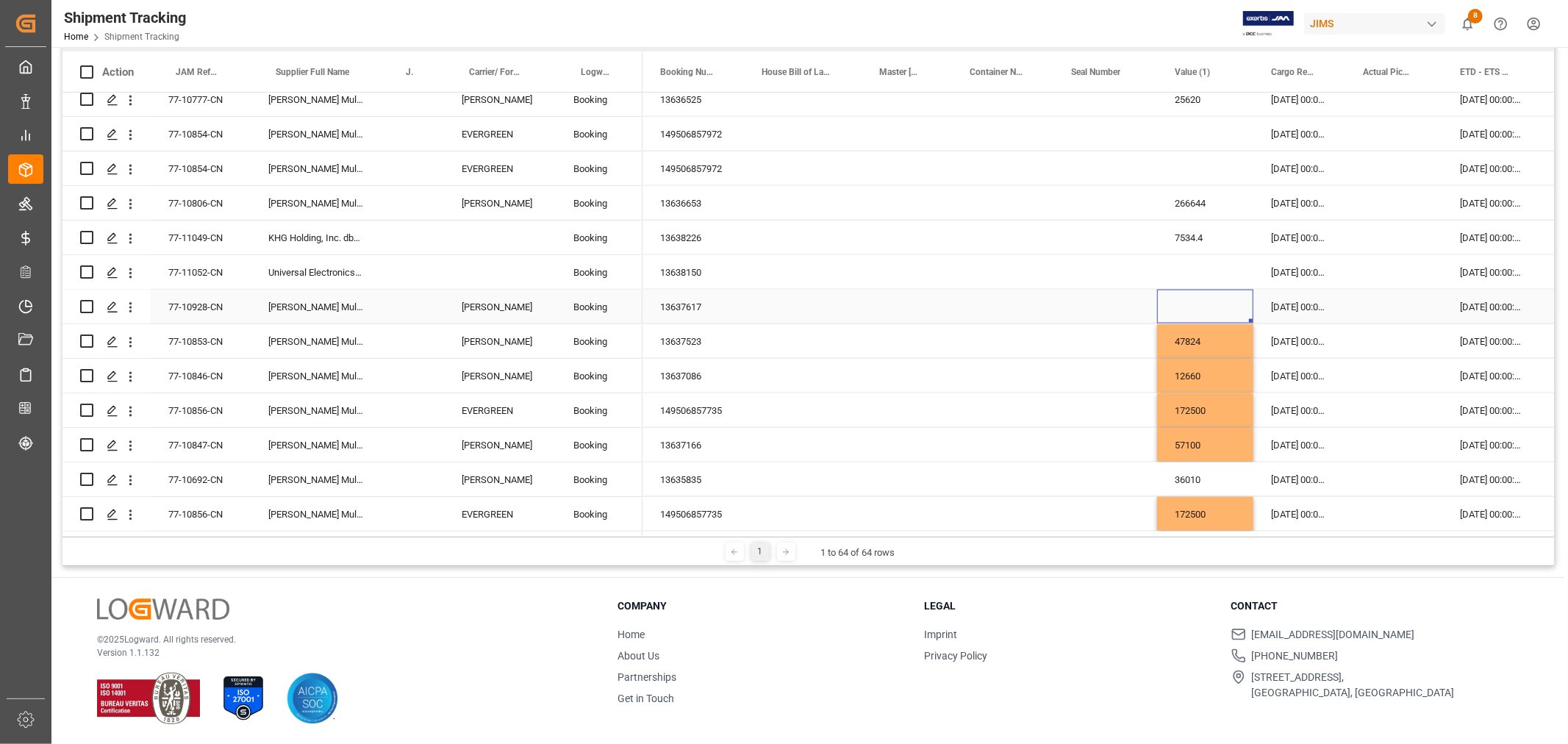
click at [1172, 297] on div "Press SPACE to select this row." at bounding box center [1205, 307] width 96 height 34
click at [1172, 302] on input "Press SPACE to select this row." at bounding box center [1205, 316] width 72 height 28
type input "78000"
click at [208, 267] on div "77-11052-CN" at bounding box center [200, 272] width 100 height 34
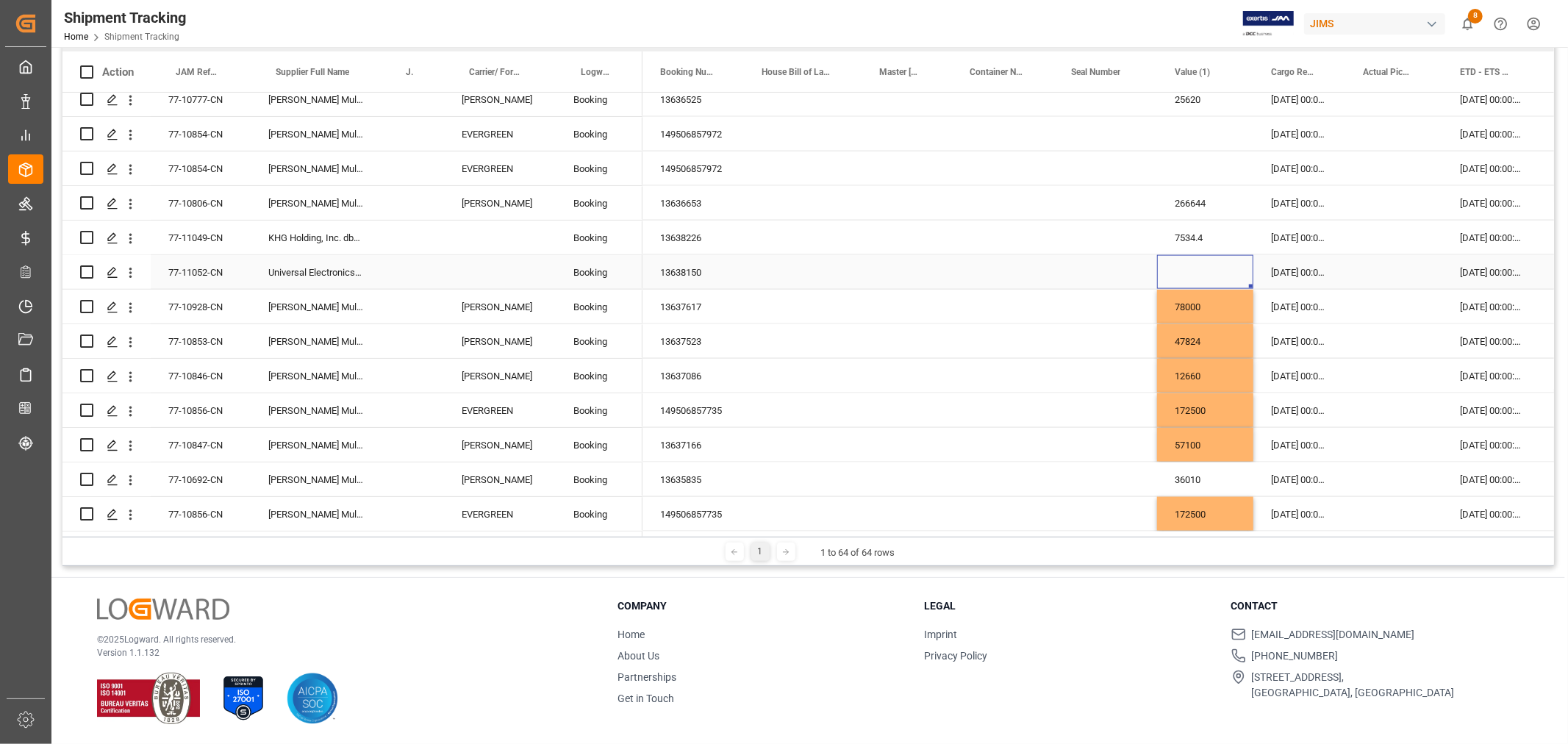
click at [1170, 263] on div "Press SPACE to select this row." at bounding box center [1205, 272] width 96 height 34
click at [1171, 262] on div "Press SPACE to select this row." at bounding box center [1205, 272] width 96 height 34
click at [1171, 267] on input "Press SPACE to select this row." at bounding box center [1205, 281] width 72 height 28
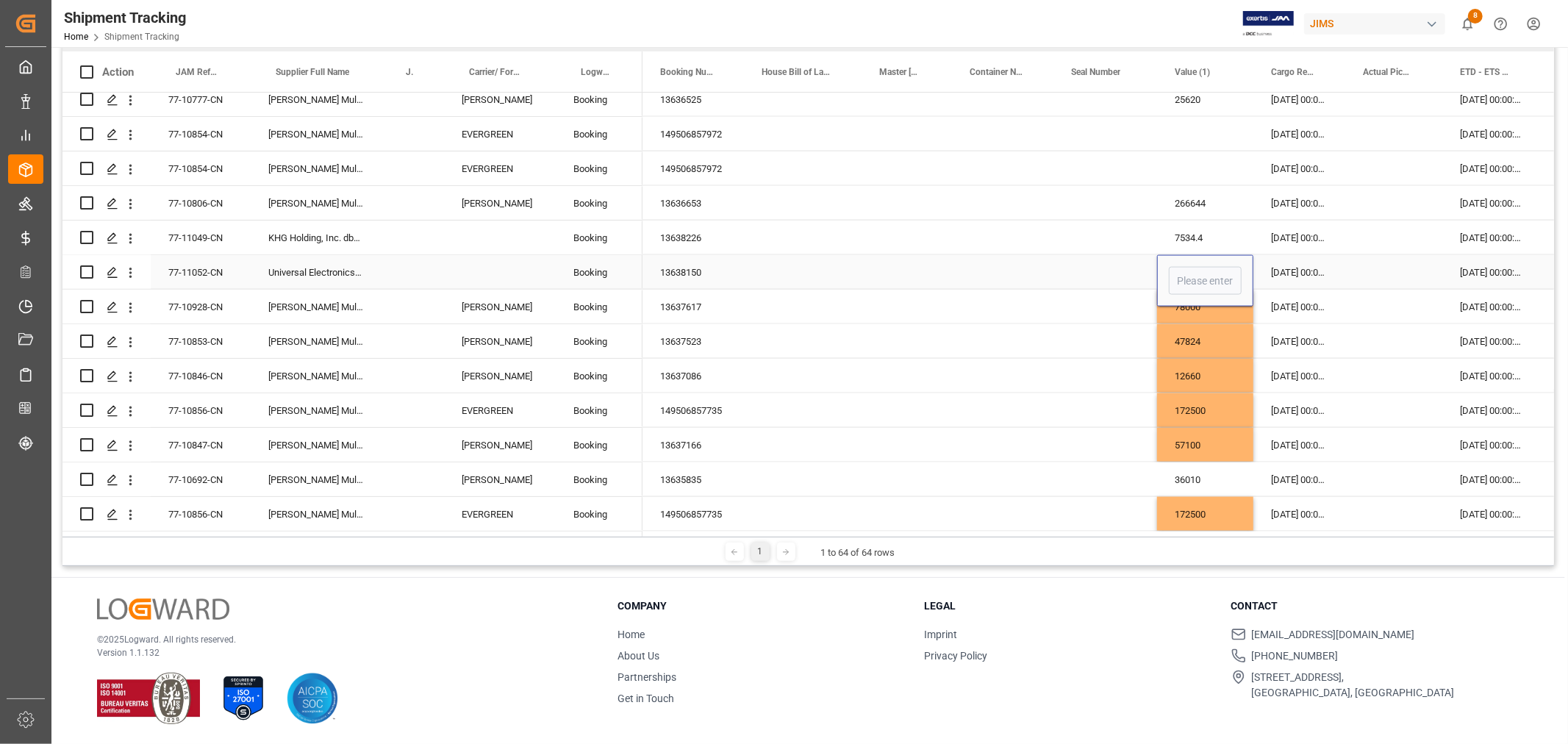
click at [1181, 276] on input "Press SPACE to select this row." at bounding box center [1205, 281] width 72 height 28
click at [1218, 280] on input "64772.1" at bounding box center [1205, 281] width 72 height 28
type input "64772.16"
click at [1155, 233] on div "Press SPACE to select this row." at bounding box center [1105, 238] width 103 height 34
drag, startPoint x: 198, startPoint y: 230, endPoint x: 221, endPoint y: 240, distance: 25.1
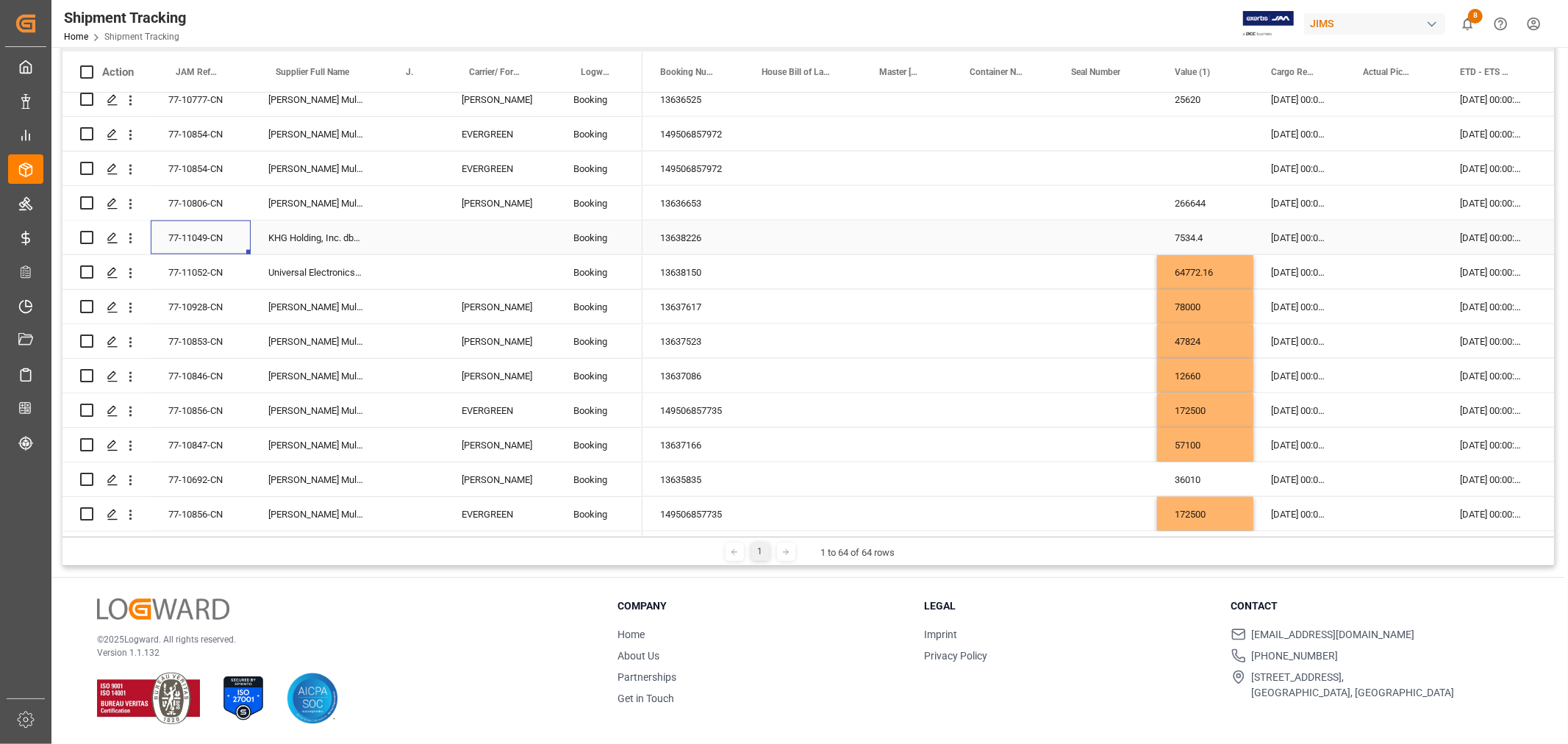
click at [198, 230] on div "77-11049-CN" at bounding box center [200, 238] width 100 height 34
click at [217, 195] on div "77-10806-CN" at bounding box center [200, 203] width 100 height 34
click at [224, 163] on div "77-10854-CN" at bounding box center [200, 168] width 100 height 34
click at [1182, 133] on div "Press SPACE to select this row." at bounding box center [1205, 134] width 96 height 34
click at [1180, 130] on div "Press SPACE to select this row." at bounding box center [1205, 134] width 96 height 34
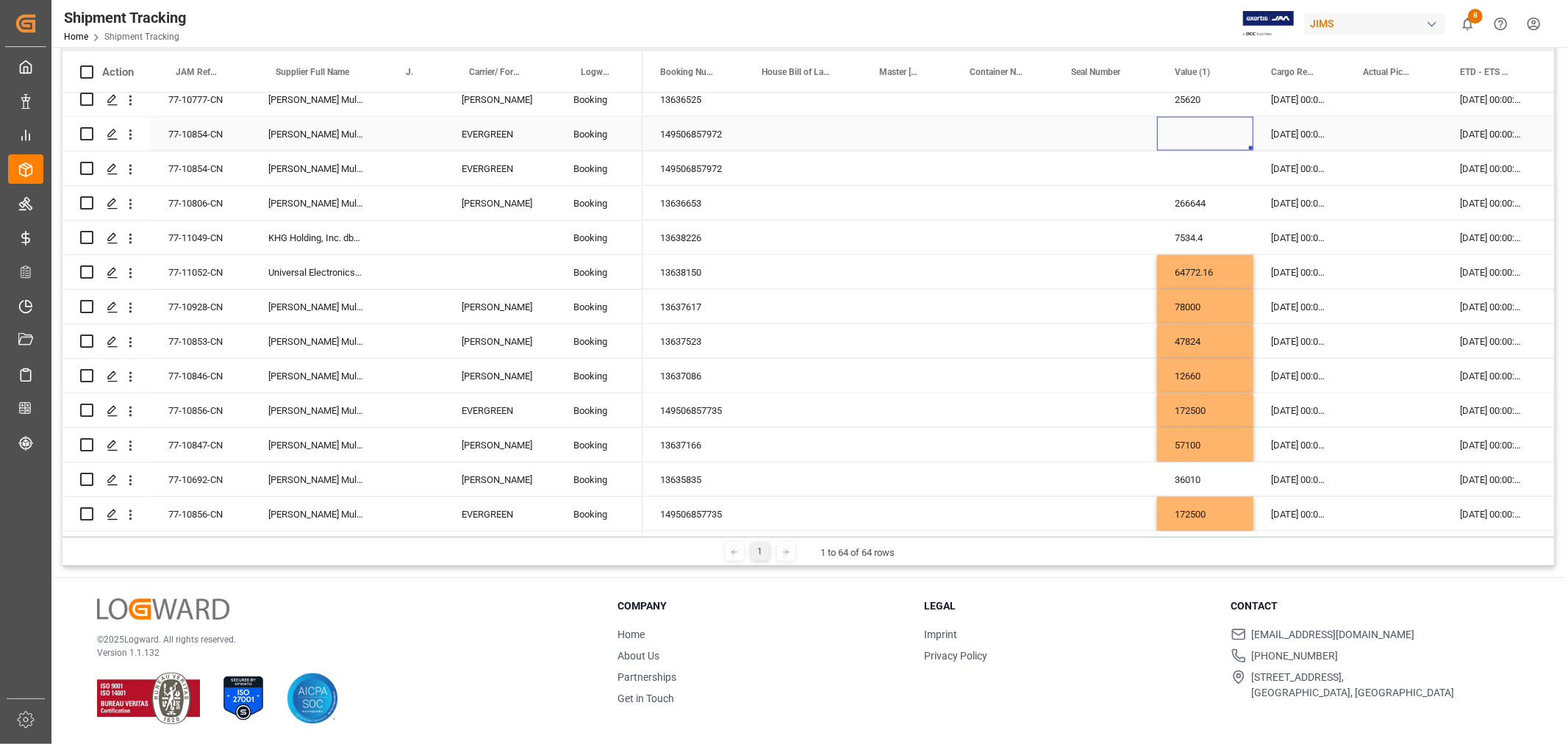
click at [1180, 130] on div "Press SPACE to select this row." at bounding box center [1205, 134] width 96 height 34
click at [1180, 130] on div "Press SPACE to select this row." at bounding box center [1205, 142] width 96 height 52
click at [1180, 130] on input "Press SPACE to select this row." at bounding box center [1205, 143] width 72 height 28
type input "156000"
drag, startPoint x: 1195, startPoint y: 128, endPoint x: 1201, endPoint y: 158, distance: 30.6
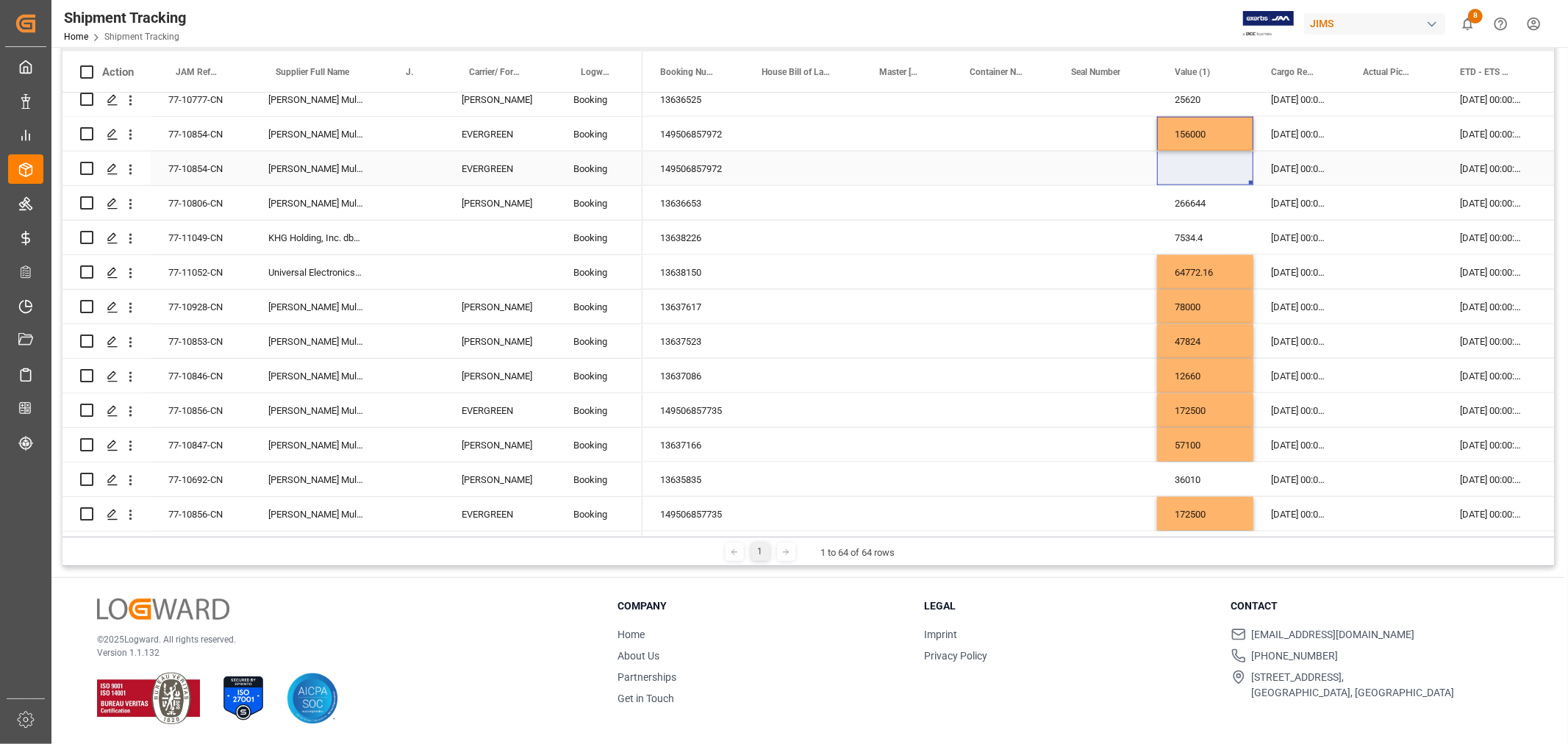
click at [1123, 186] on div "Press SPACE to select this row." at bounding box center [1105, 203] width 103 height 34
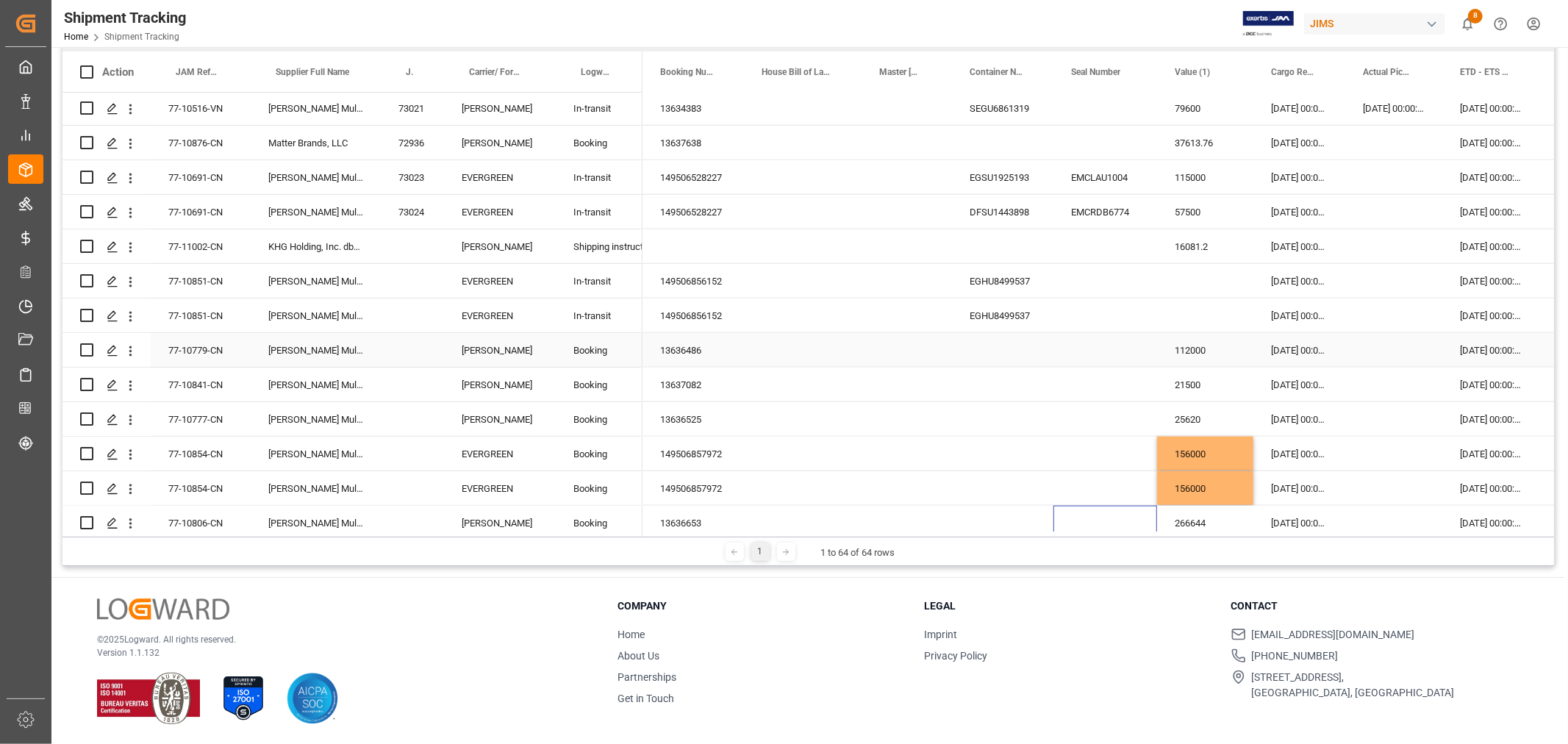
scroll to position [1450, 0]
click at [221, 275] on div "77-10851-CN" at bounding box center [200, 284] width 100 height 34
click at [1188, 267] on div "Press SPACE to select this row." at bounding box center [1205, 284] width 96 height 34
click at [1188, 275] on div "Press SPACE to select this row." at bounding box center [1205, 284] width 96 height 34
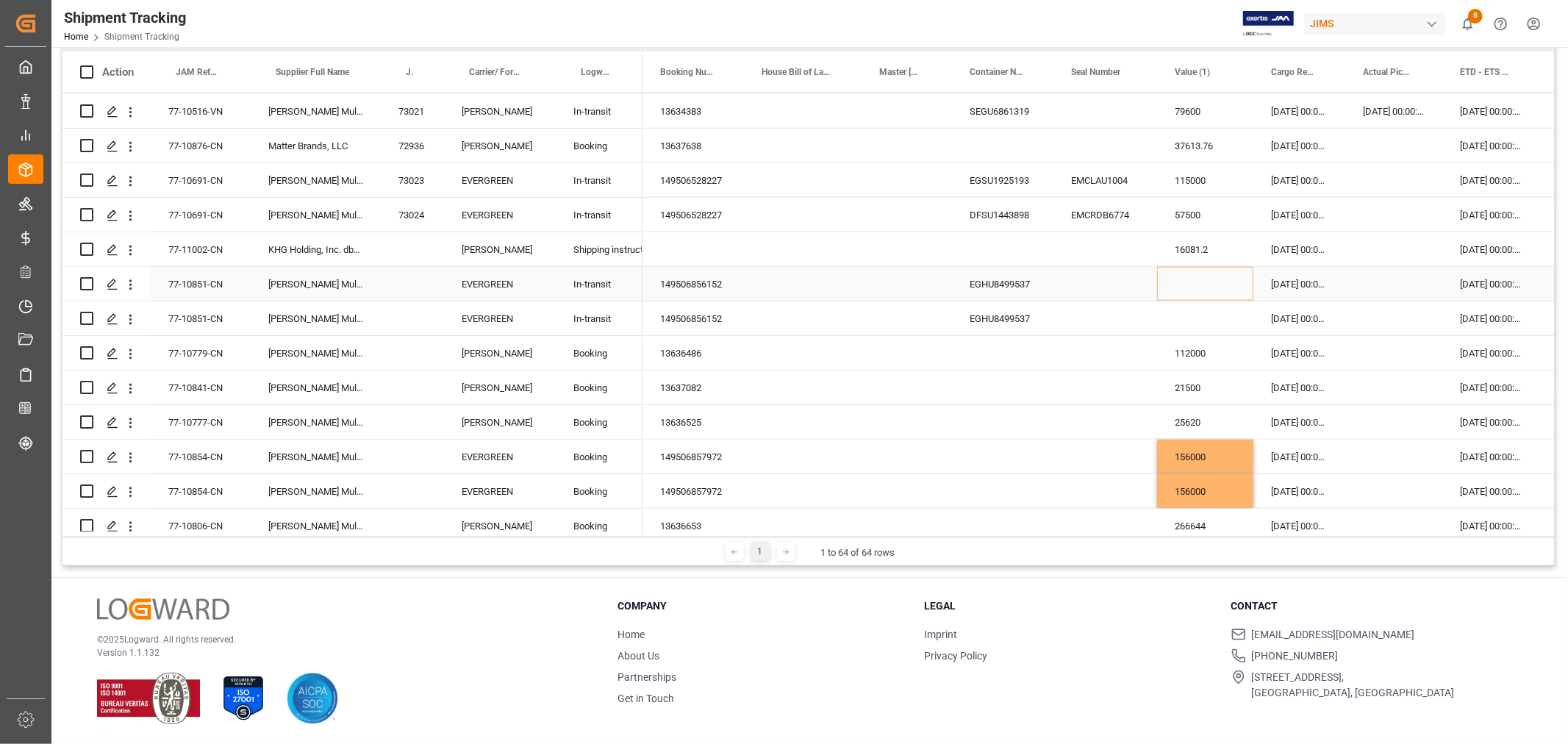
click at [1188, 275] on div "Press SPACE to select this row." at bounding box center [1205, 284] width 96 height 34
click at [1188, 275] on div "Press SPACE to select this row." at bounding box center [1205, 293] width 96 height 52
click at [1188, 294] on input "Press SPACE to select this row." at bounding box center [1205, 293] width 72 height 28
type input "78200"
drag, startPoint x: 1187, startPoint y: 282, endPoint x: 1195, endPoint y: 308, distance: 27.2
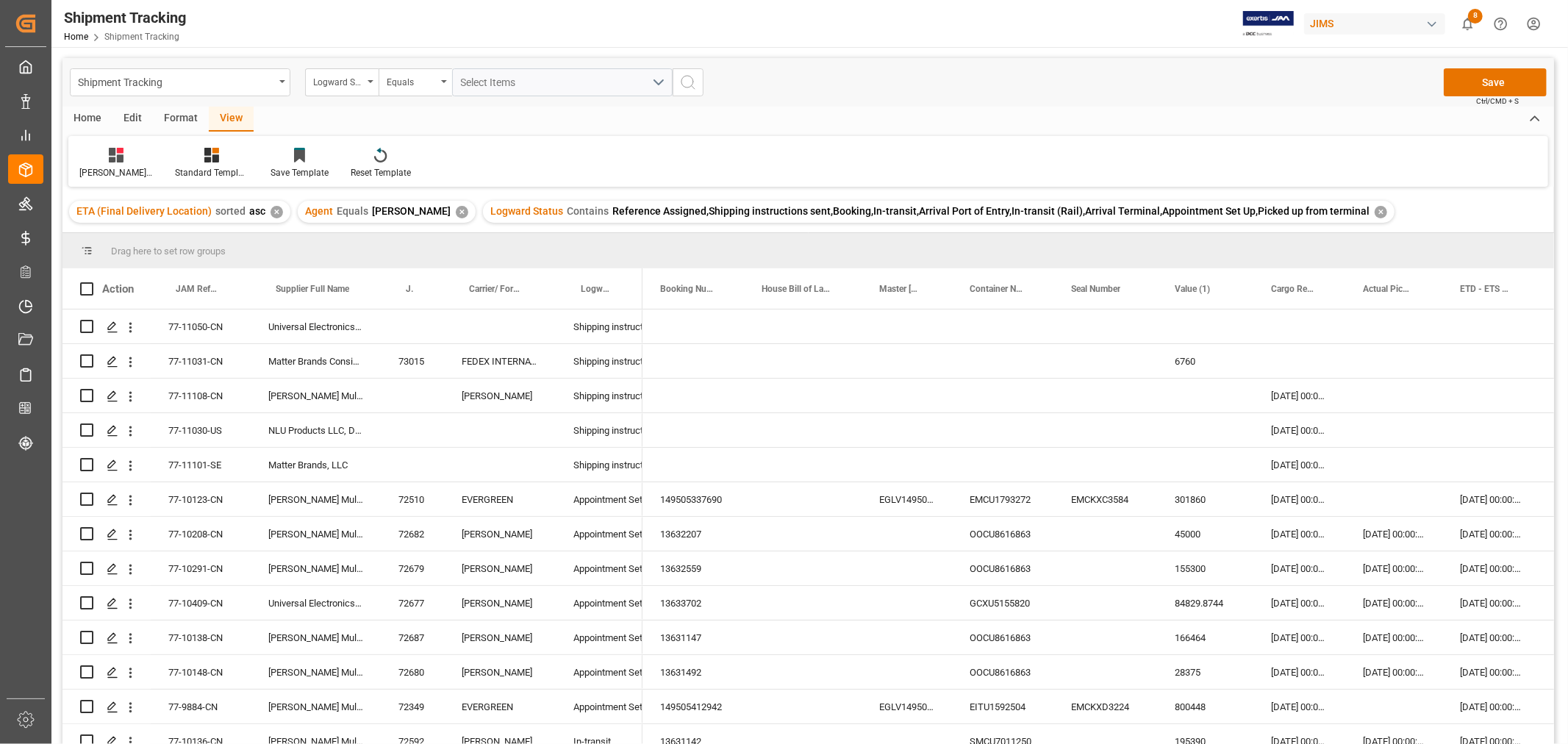
scroll to position [1450, 0]
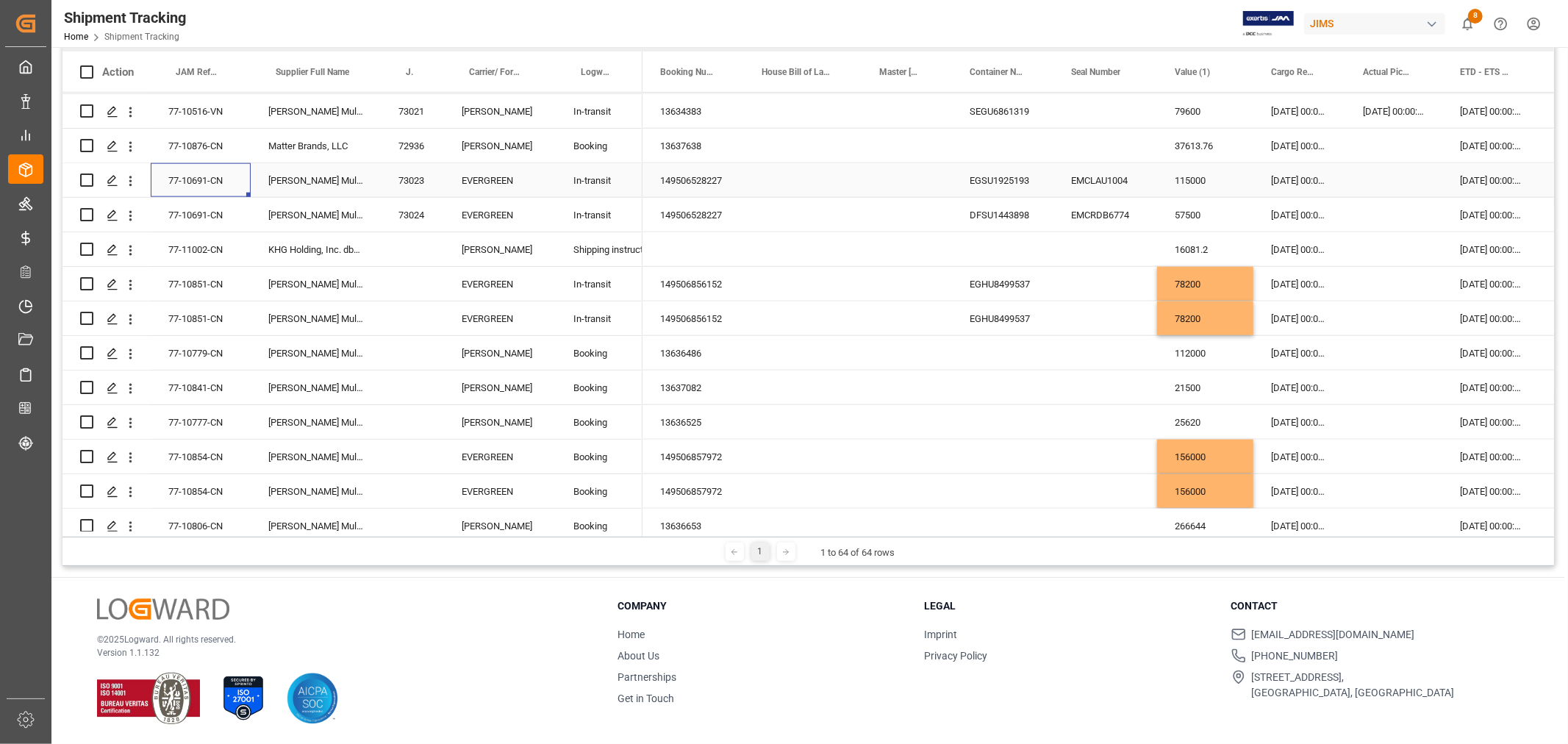
click at [185, 182] on div "77-10691-CN" at bounding box center [200, 181] width 100 height 34
click at [1040, 379] on div "Press SPACE to select this row." at bounding box center [1003, 388] width 102 height 34
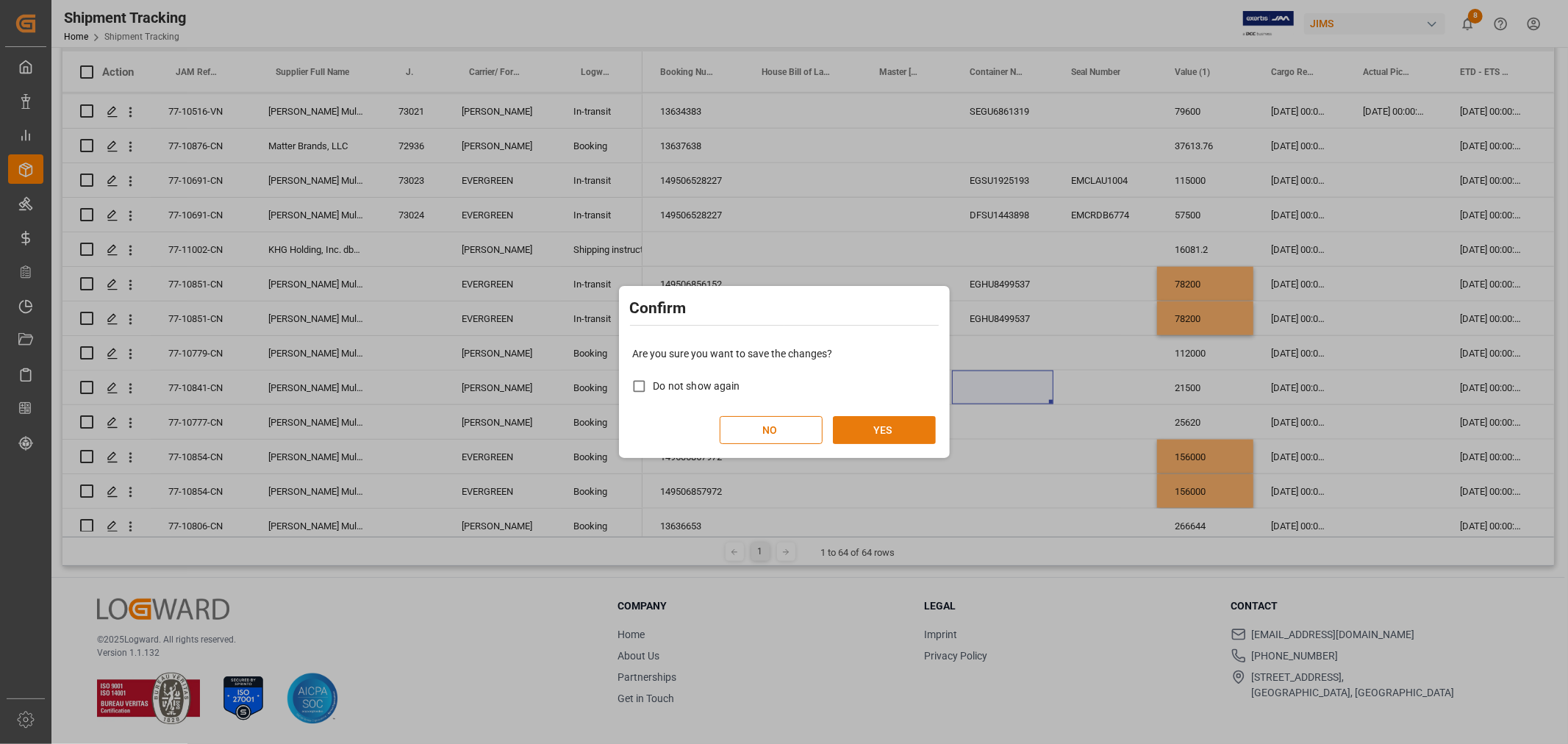
click at [875, 425] on button "YES" at bounding box center [884, 430] width 103 height 28
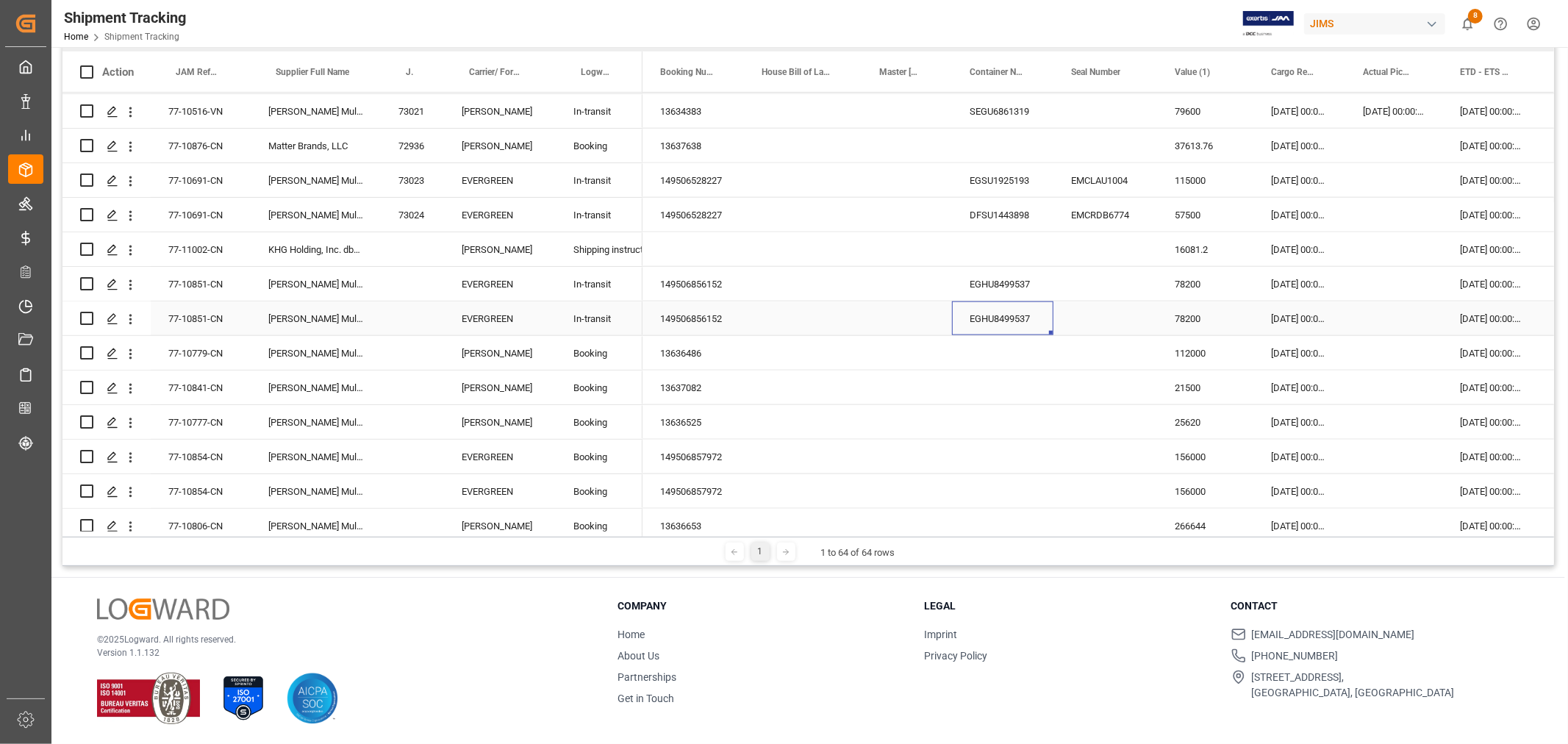
click at [993, 310] on div "EGHU8499537" at bounding box center [1003, 319] width 102 height 34
click at [706, 275] on div "149506856152" at bounding box center [693, 284] width 102 height 34
click at [1097, 281] on div "Press SPACE to select this row." at bounding box center [1105, 284] width 103 height 34
click at [1099, 281] on div "Press SPACE to select this row." at bounding box center [1105, 284] width 103 height 34
click at [1099, 281] on input "Press SPACE to select this row." at bounding box center [1105, 293] width 80 height 28
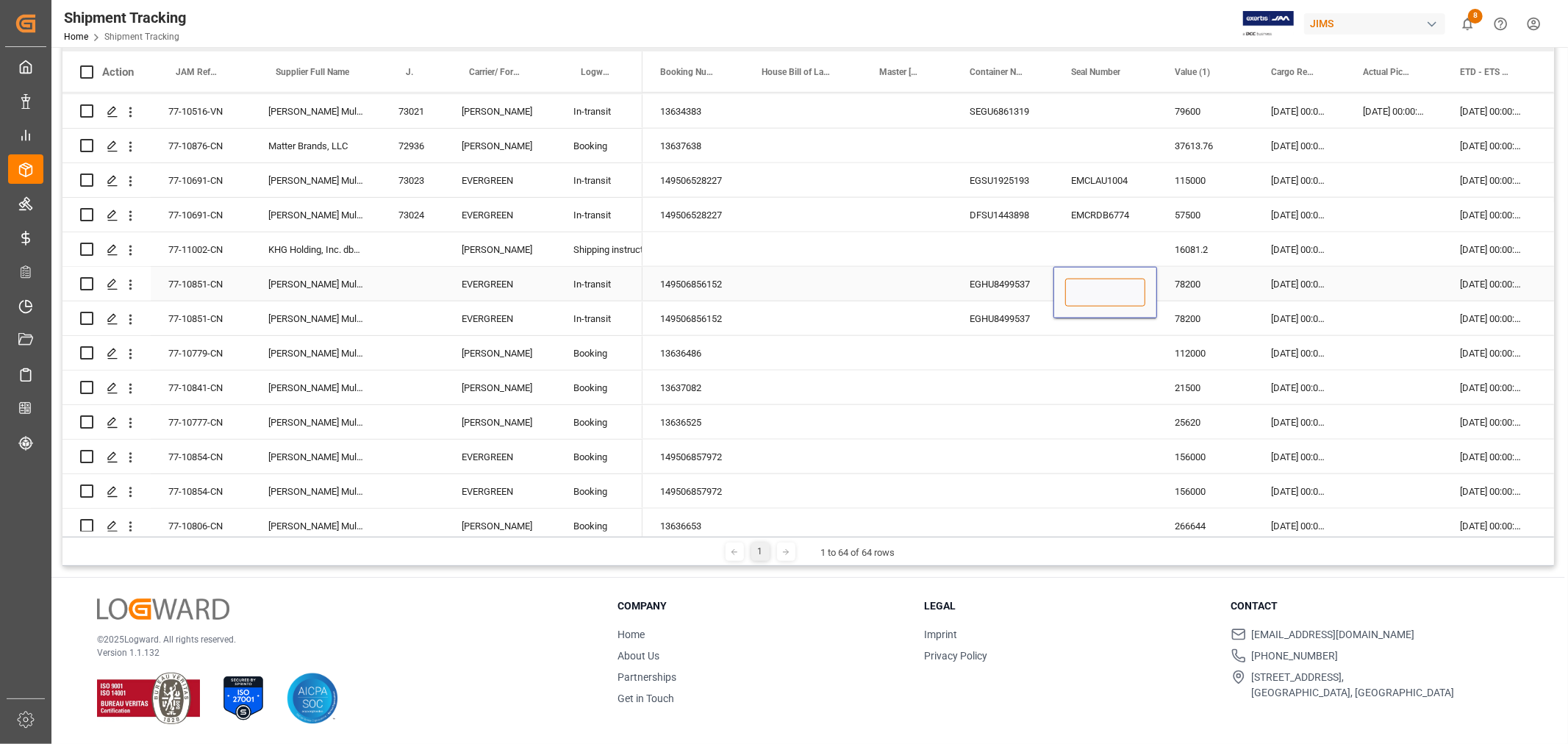
click at [1099, 281] on input "Press SPACE to select this row." at bounding box center [1105, 293] width 80 height 28
paste input "EMCRDU0954"
type input "EMCRDU0954"
click at [1137, 326] on div "Press SPACE to select this row." at bounding box center [1105, 319] width 103 height 34
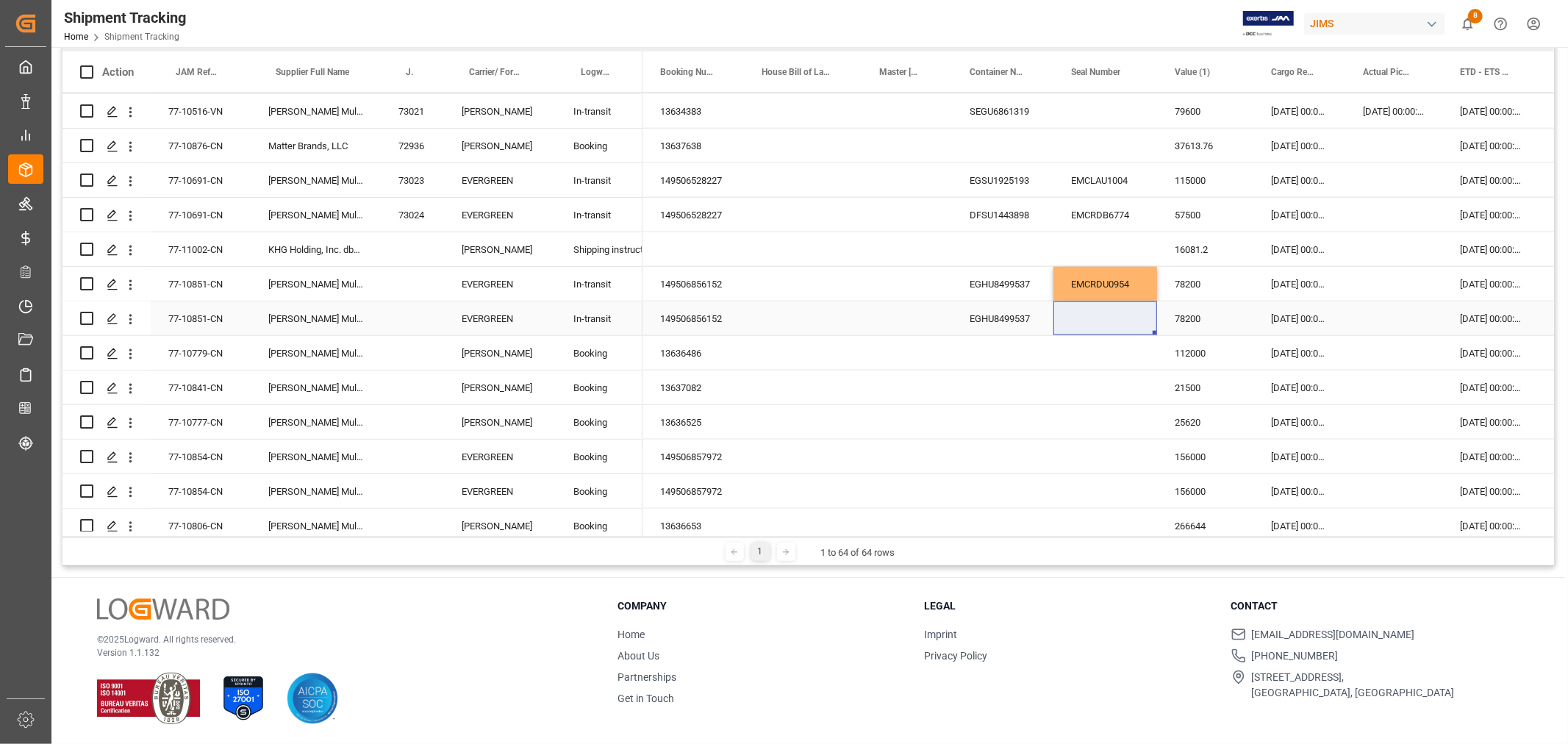
click at [1076, 316] on div "Press SPACE to select this row." at bounding box center [1105, 319] width 103 height 34
click at [1076, 316] on input "Press SPACE to select this row." at bounding box center [1105, 327] width 80 height 28
type input "EMCRGZ9134"
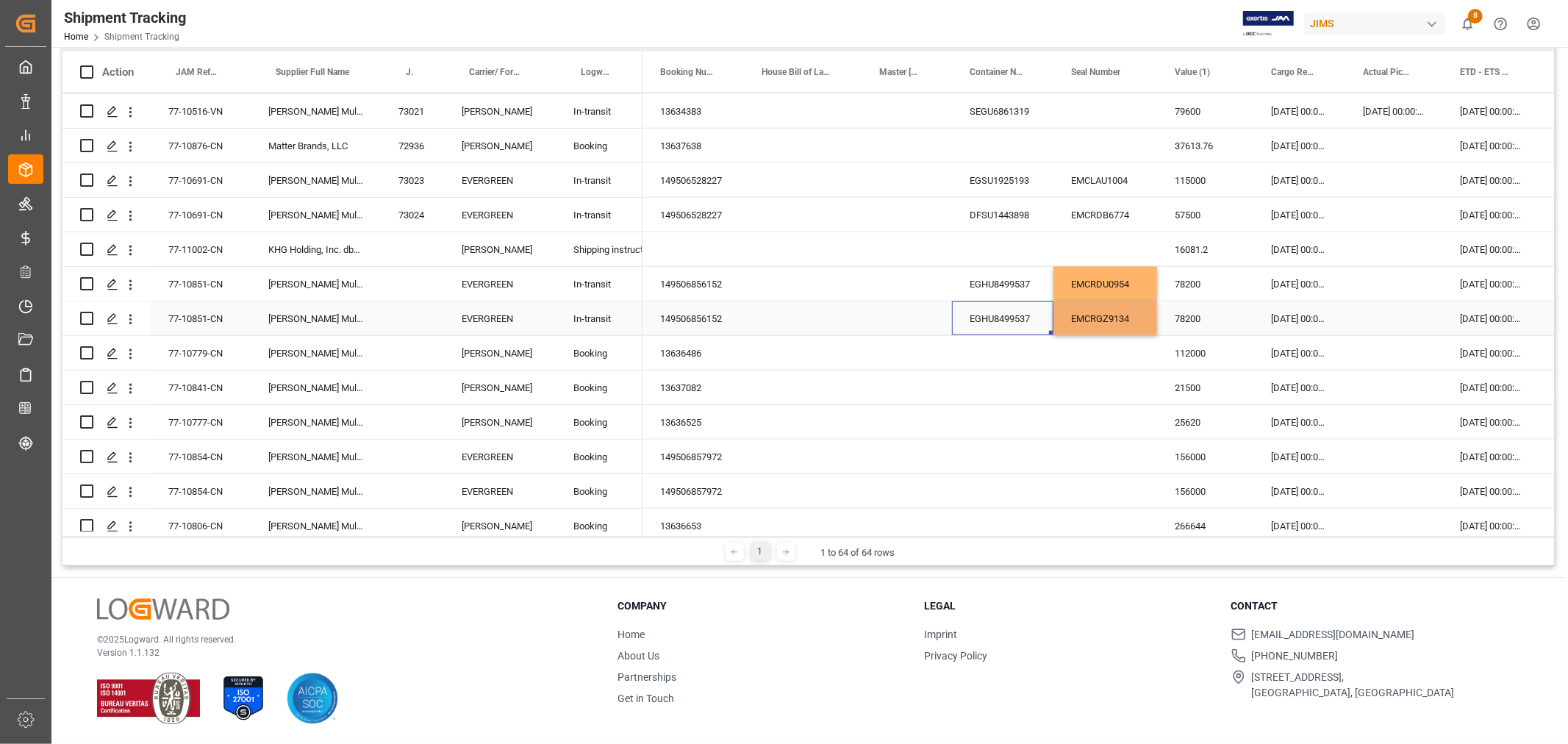
click at [986, 319] on div "EGHU8499537" at bounding box center [1003, 319] width 102 height 34
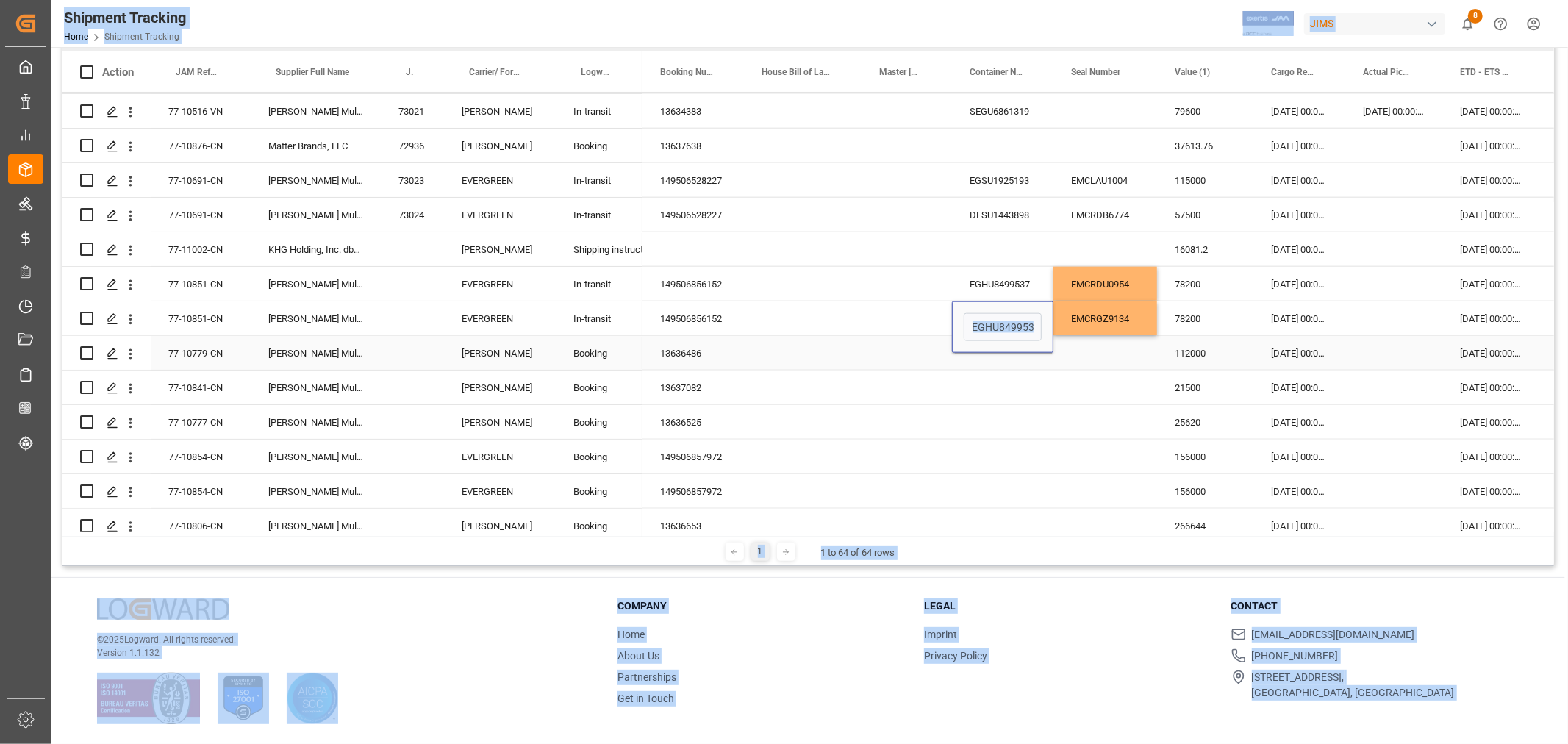
click at [1033, 364] on div "Press SPACE to select this row." at bounding box center [1003, 353] width 102 height 34
click at [987, 316] on div "EGHU8499537" at bounding box center [1003, 319] width 102 height 34
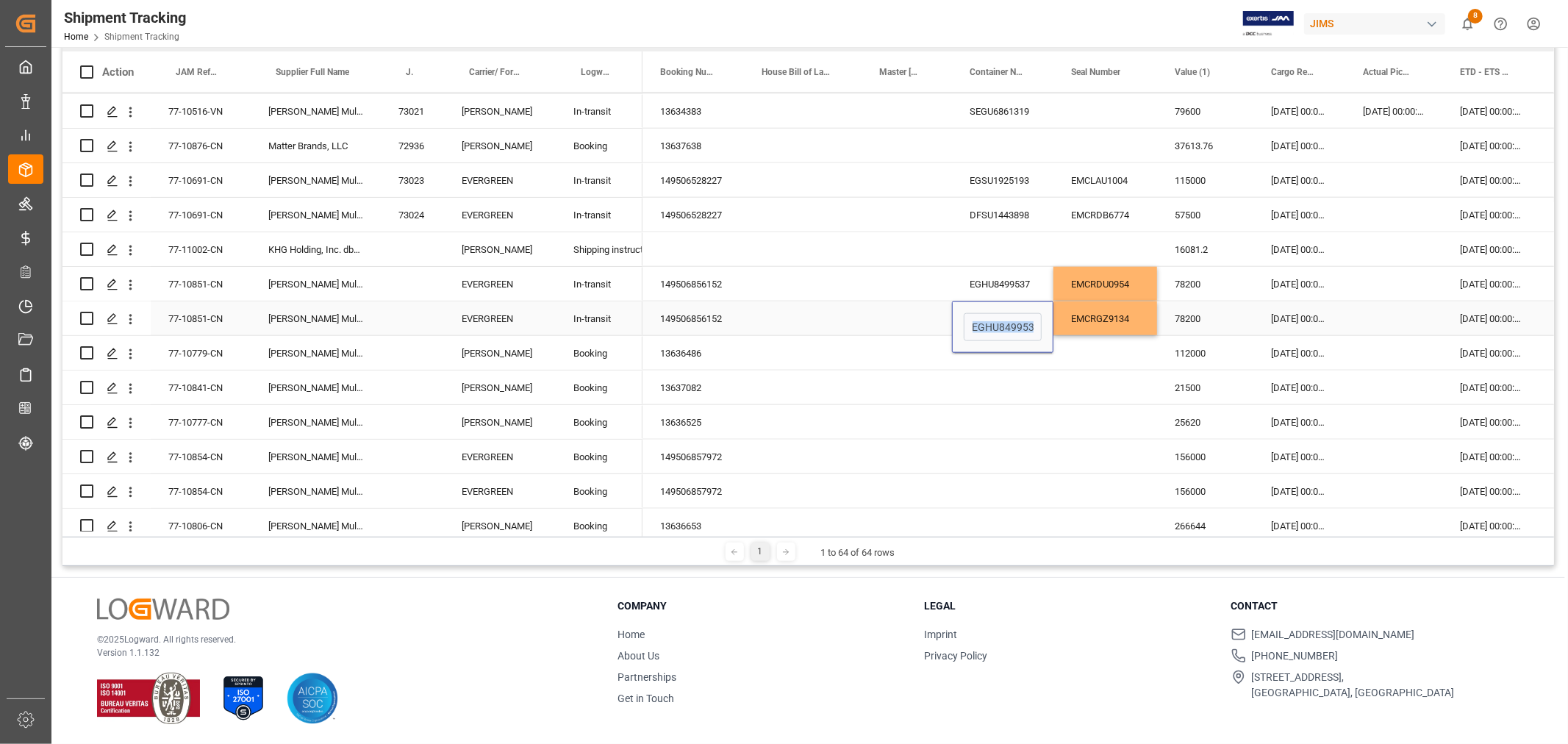
click at [1050, 340] on div "EGHU8499537" at bounding box center [1003, 327] width 102 height 52
click at [1022, 326] on input "EGHU8499537" at bounding box center [1003, 327] width 78 height 28
type input "E"
paste input "EGSU9306045"
type input "EGSU9306045"
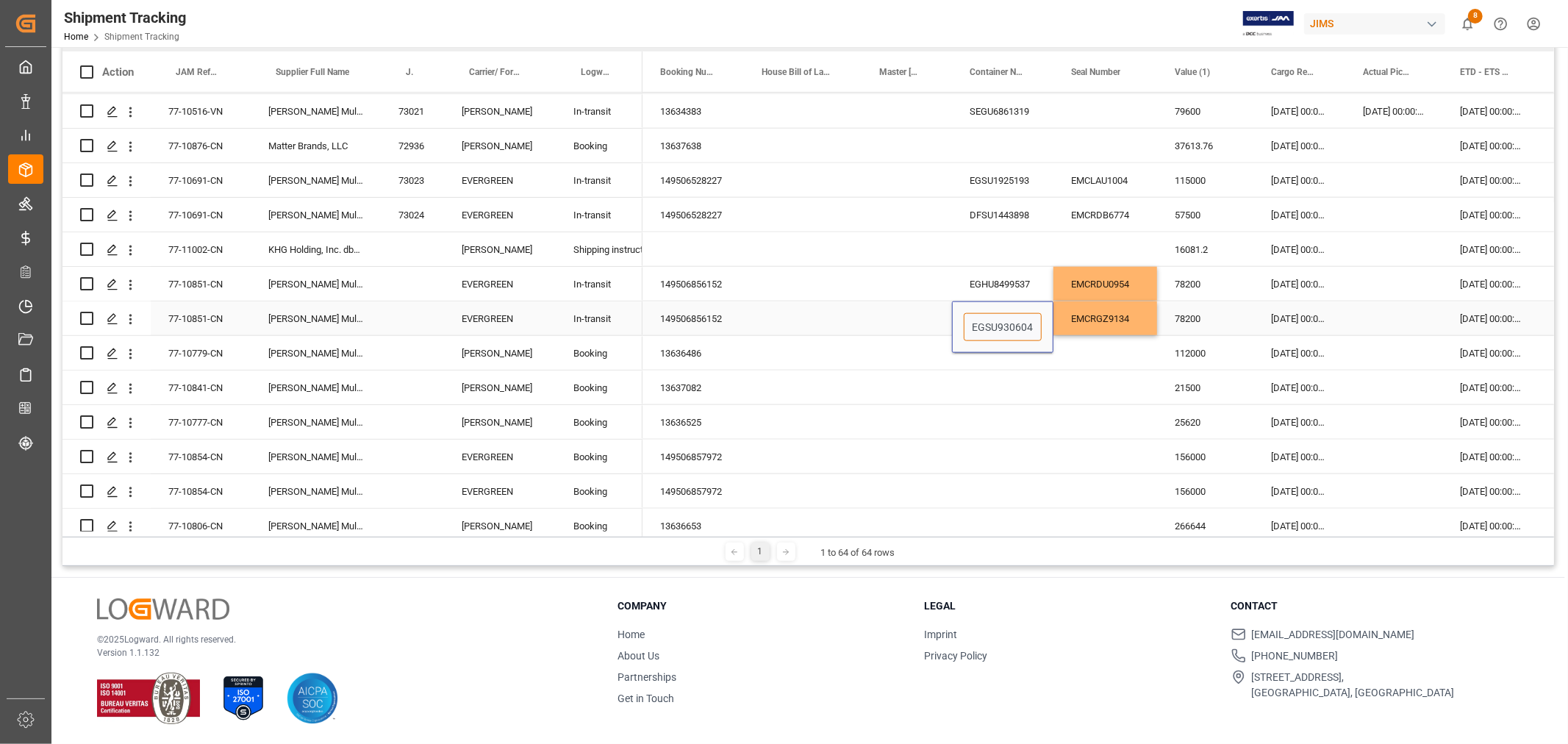
scroll to position [0, 5]
click at [1097, 356] on div "Press SPACE to select this row." at bounding box center [1105, 353] width 103 height 34
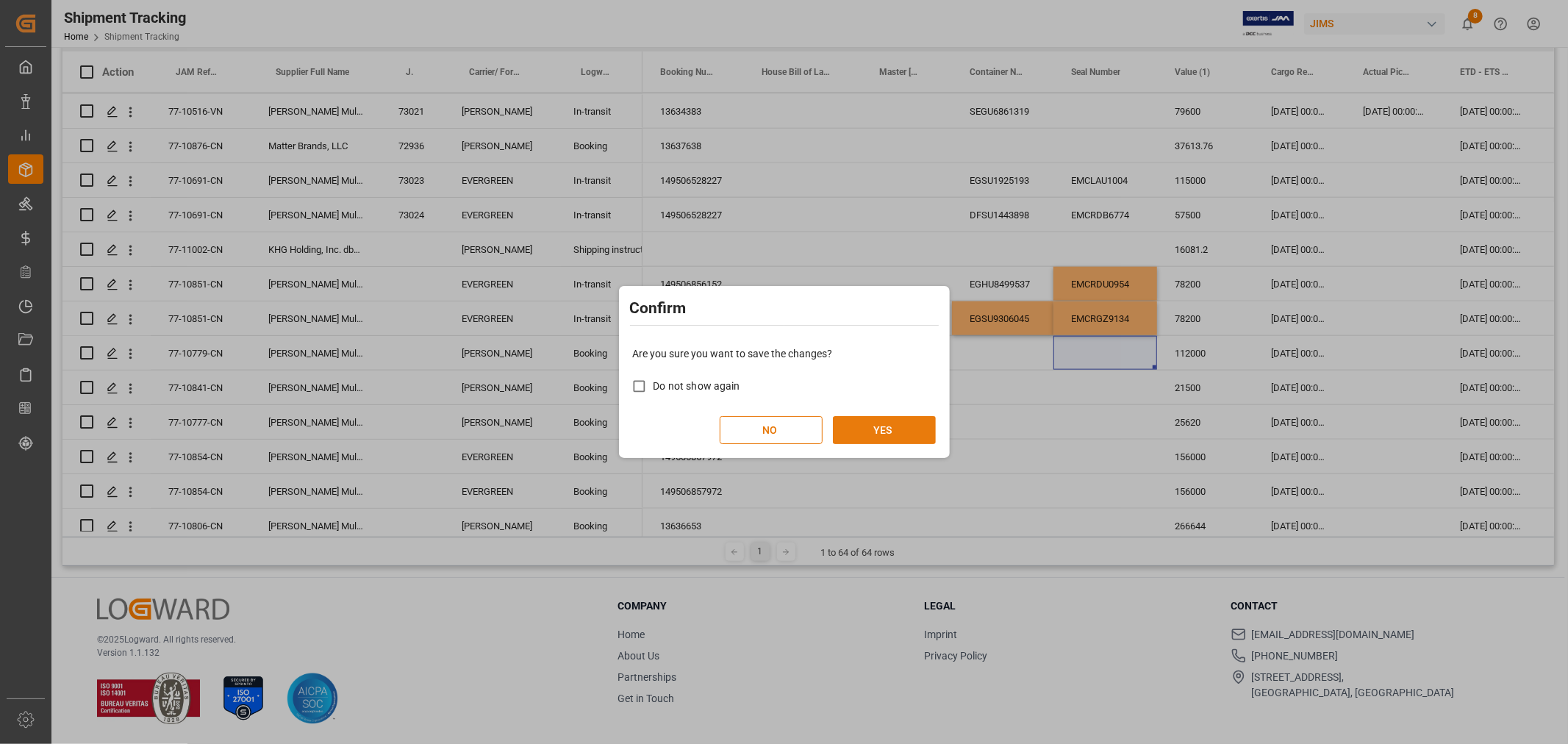
click at [888, 427] on button "YES" at bounding box center [884, 430] width 103 height 28
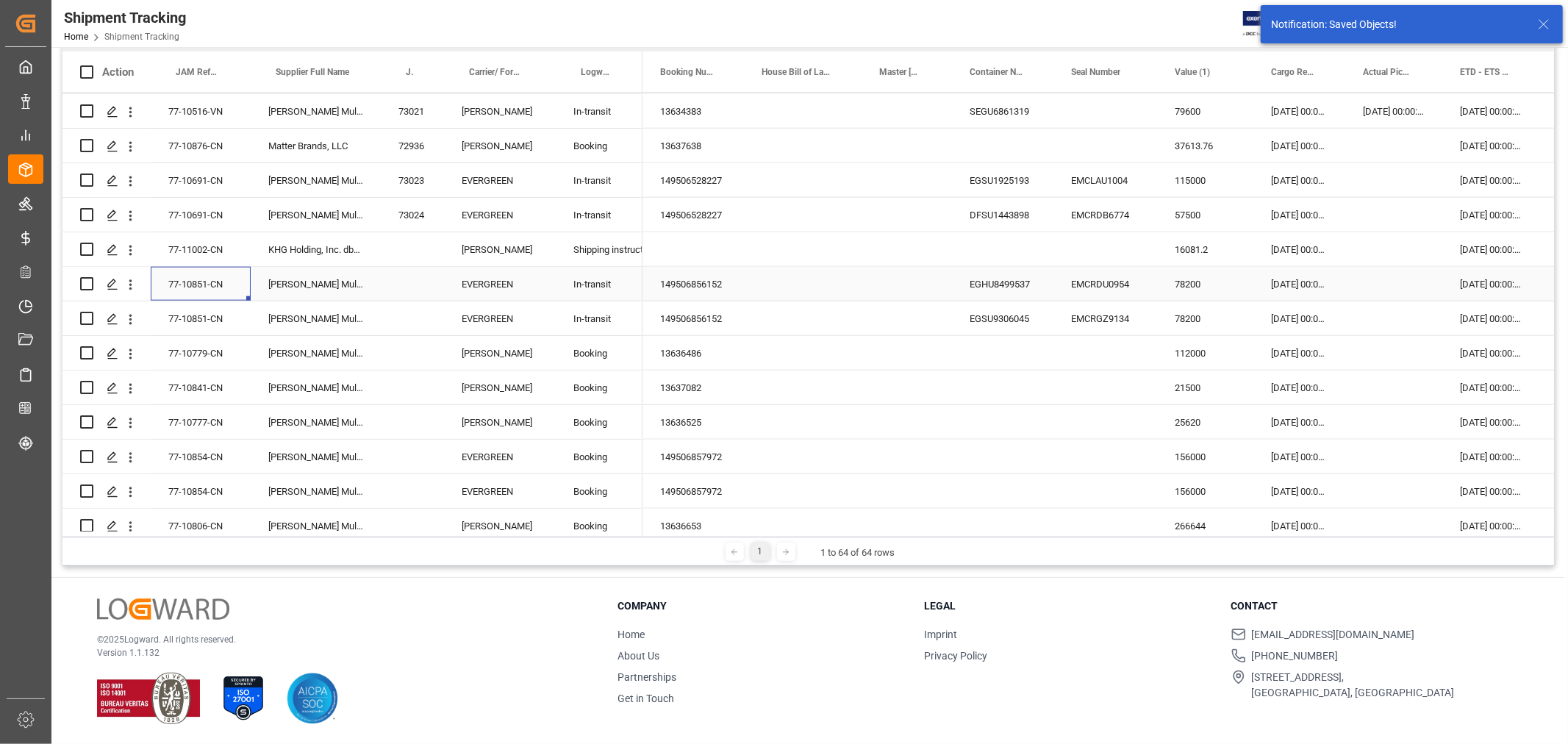
click at [224, 281] on div "77-10851-CN" at bounding box center [200, 284] width 100 height 34
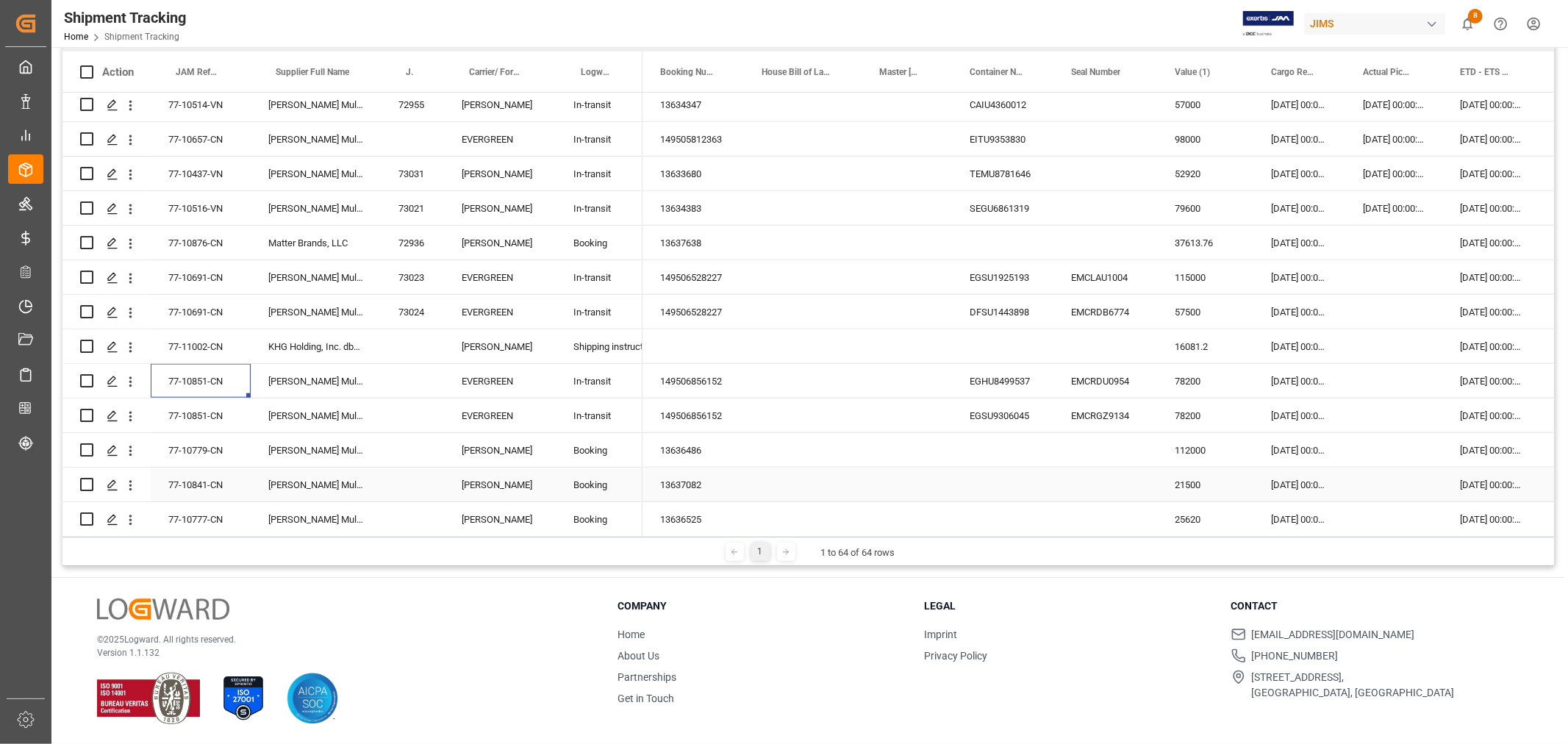
scroll to position [1204, 0]
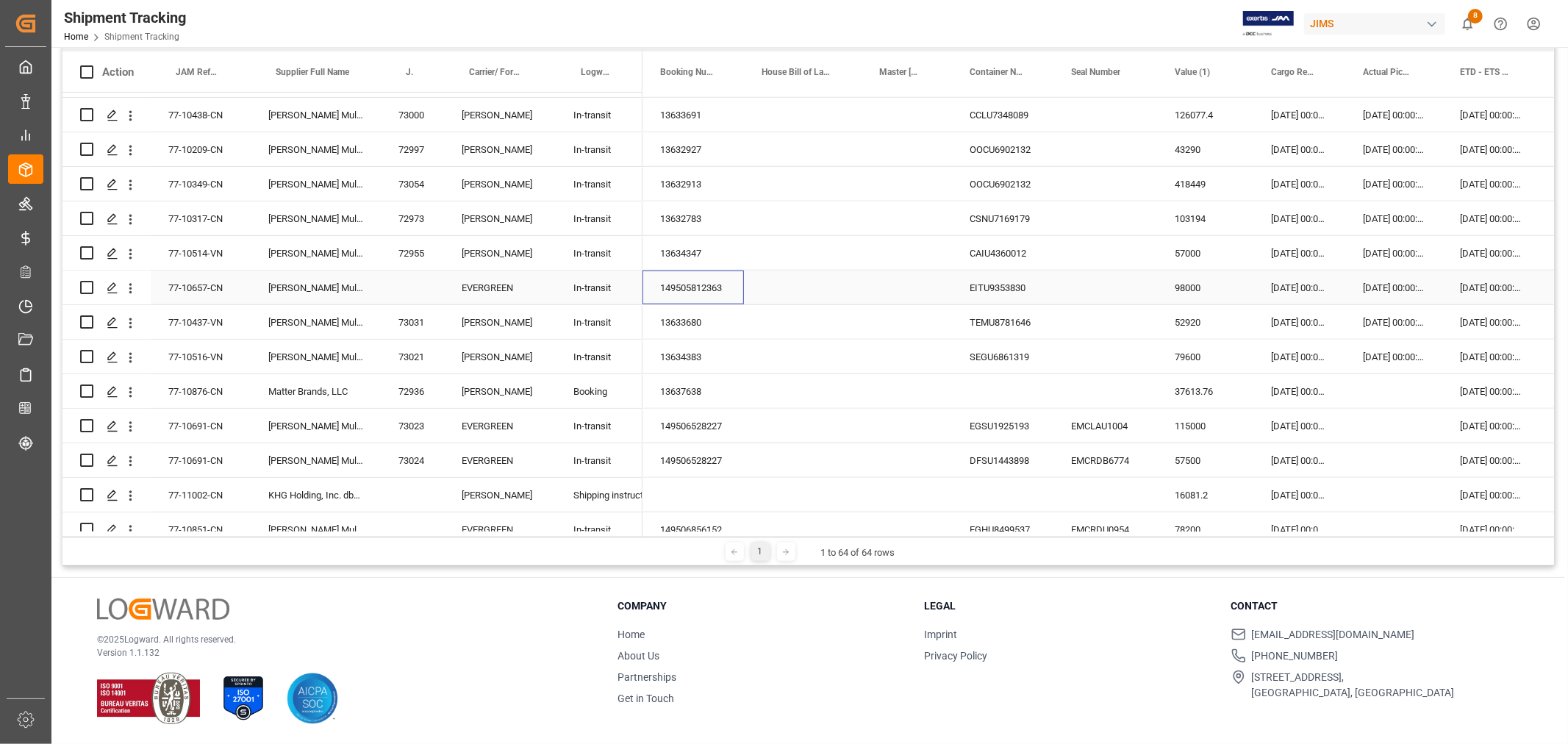
click at [681, 282] on div "149505812363" at bounding box center [693, 288] width 102 height 34
click at [405, 285] on div "Press SPACE to select this row." at bounding box center [412, 288] width 63 height 34
click at [406, 285] on div "Press SPACE to select this row." at bounding box center [412, 288] width 63 height 34
click at [401, 295] on input "Press SPACE to select this row." at bounding box center [412, 296] width 40 height 28
type input "73063"
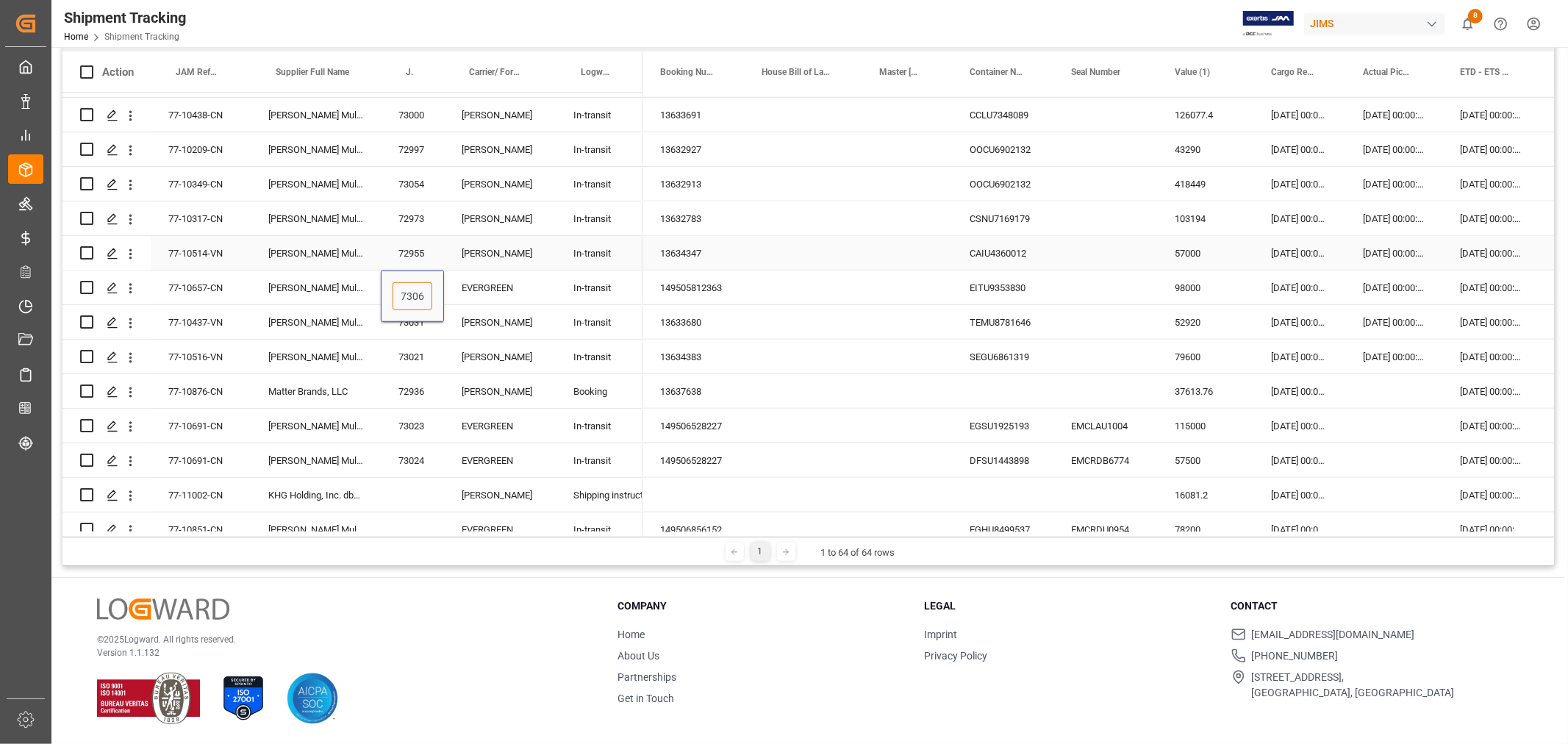
scroll to position [0, 5]
click at [541, 289] on div "EVERGREEN" at bounding box center [499, 288] width 112 height 34
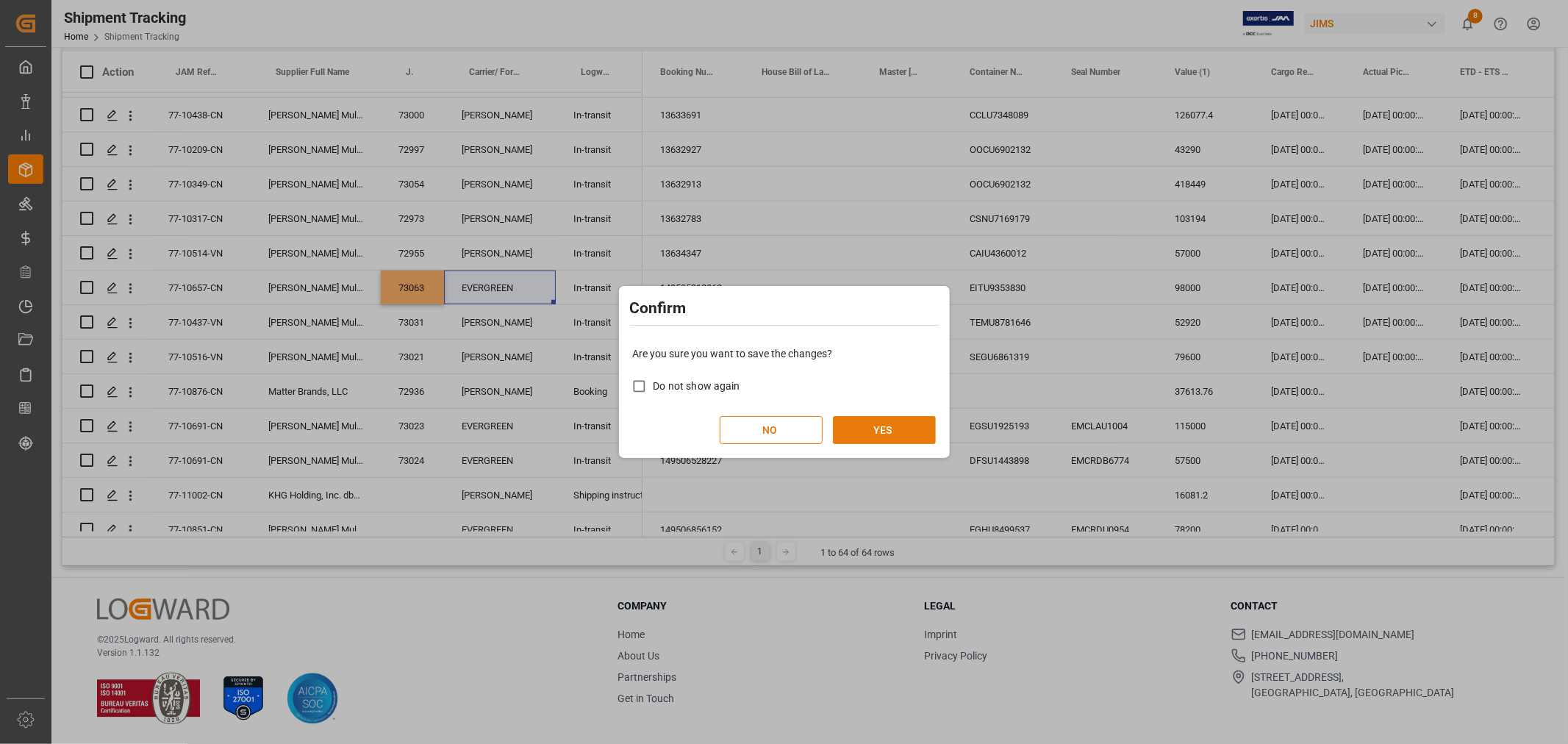
click at [874, 430] on button "YES" at bounding box center [884, 430] width 103 height 28
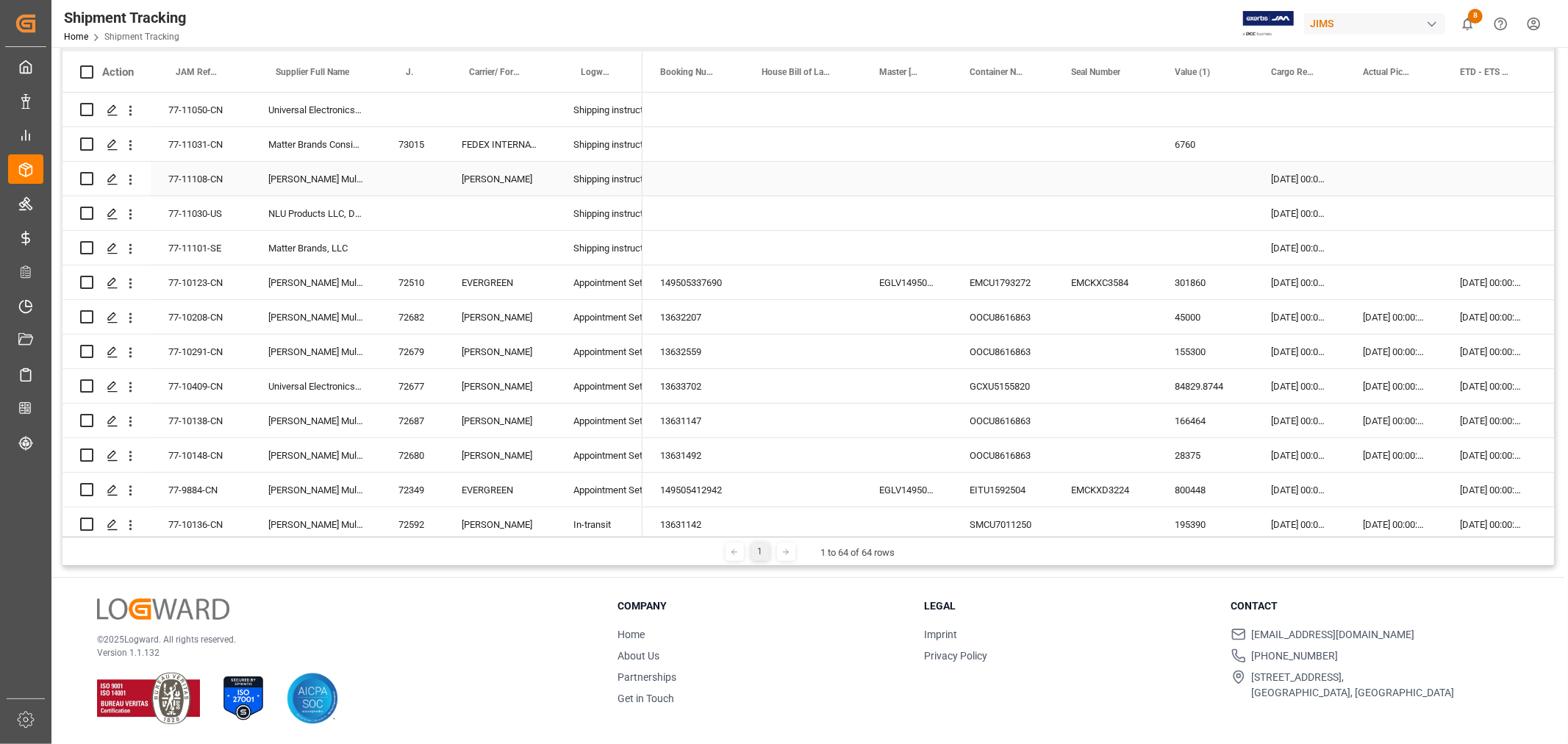
scroll to position [135, 0]
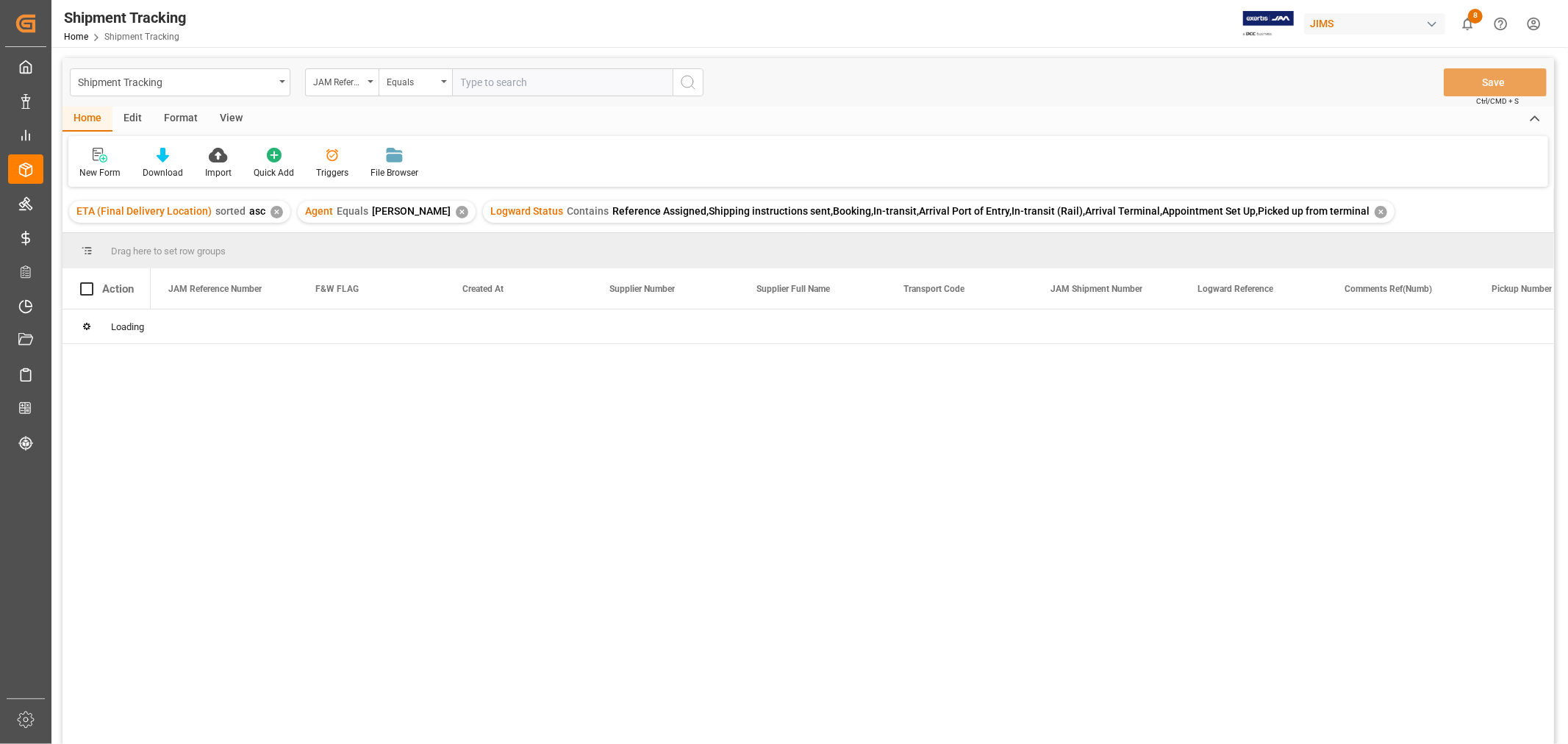
click at [501, 78] on input "text" at bounding box center [562, 83] width 221 height 28
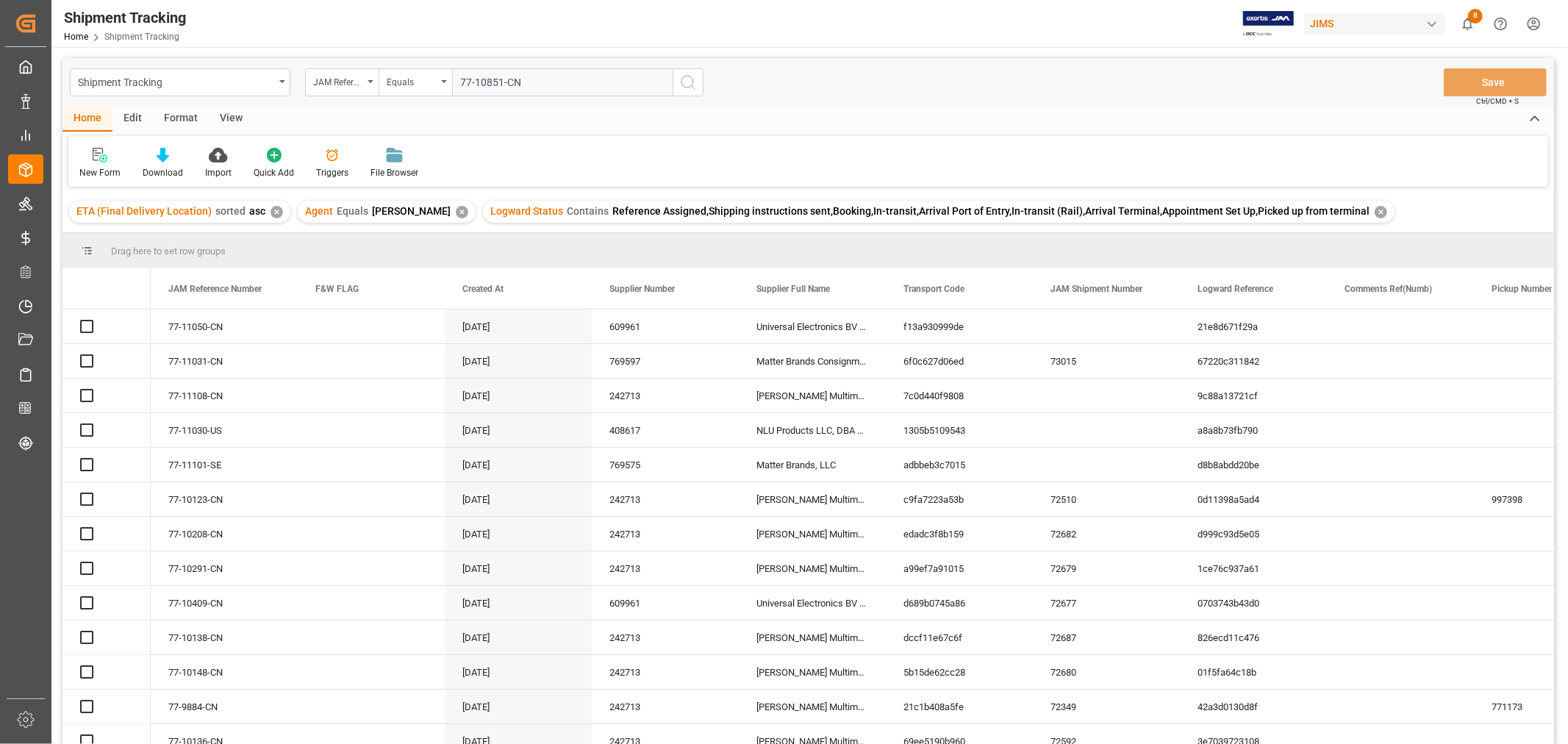
type input "77-10851-CN"
click at [696, 85] on icon "search button" at bounding box center [688, 82] width 18 height 18
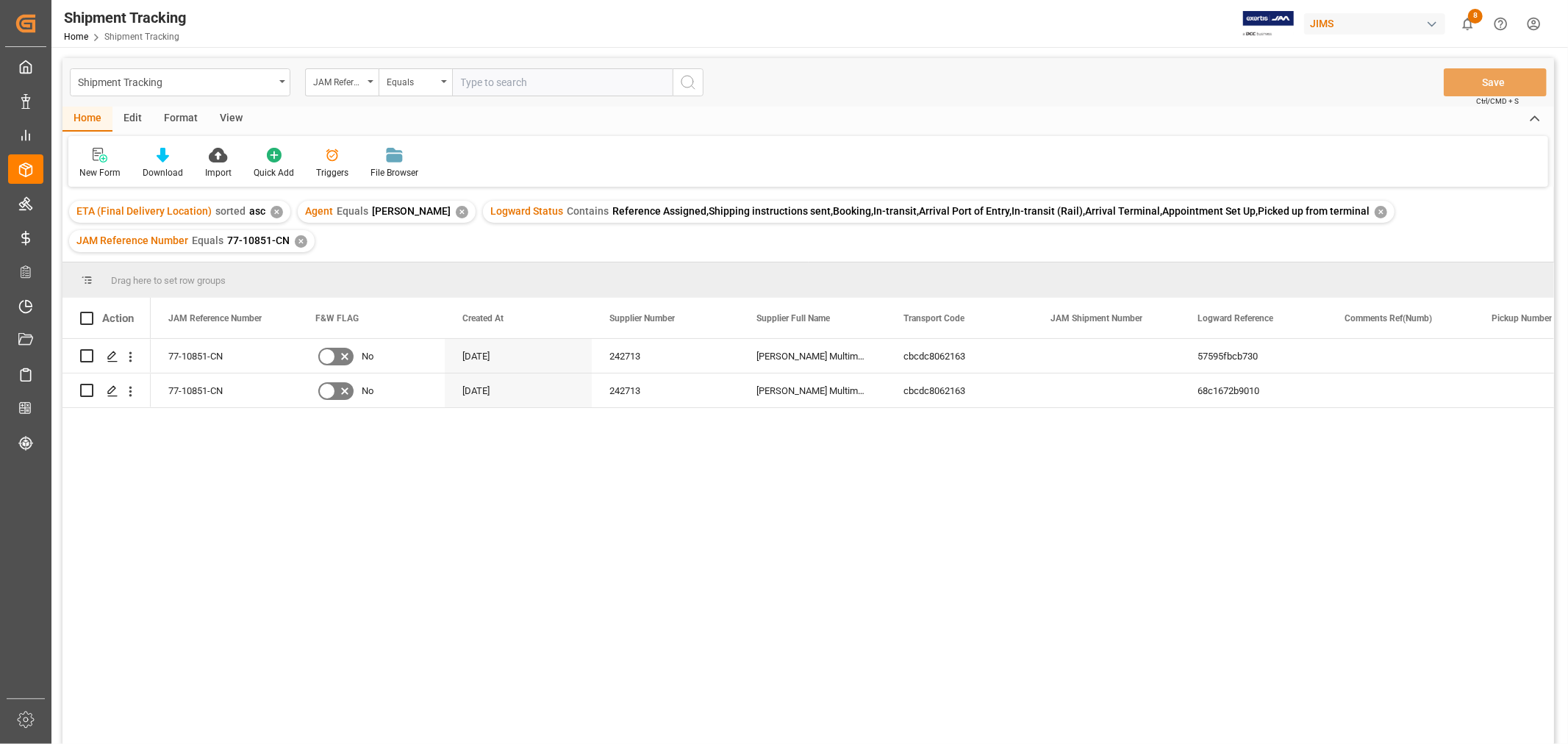
click at [227, 112] on div "View" at bounding box center [231, 119] width 45 height 25
click at [85, 159] on div at bounding box center [93, 154] width 28 height 15
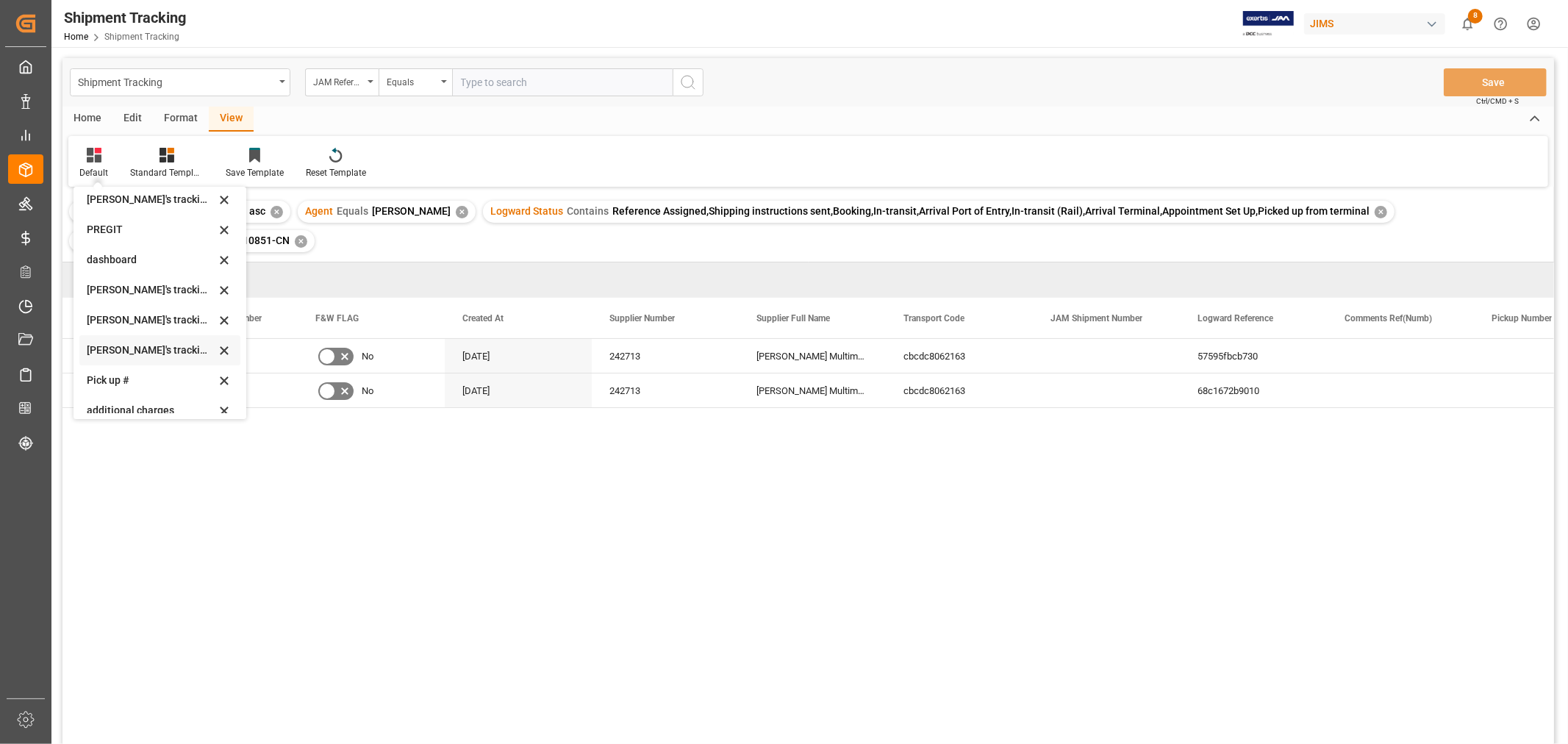
scroll to position [245, 0]
click at [138, 320] on div "[PERSON_NAME]'s tracking all_sample" at bounding box center [150, 325] width 129 height 15
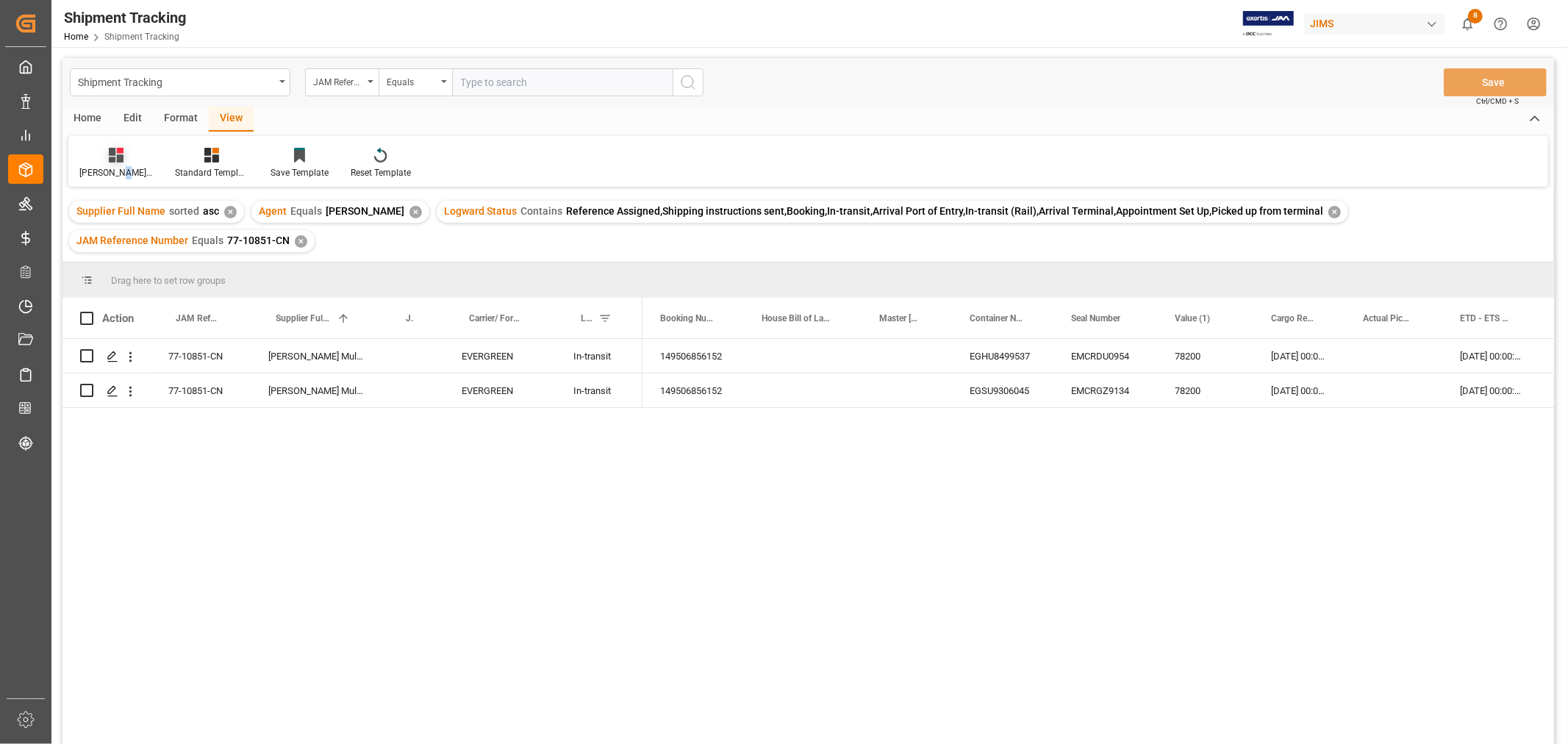
click at [113, 167] on div "[PERSON_NAME]'s tracking all_sample" at bounding box center [116, 173] width 73 height 13
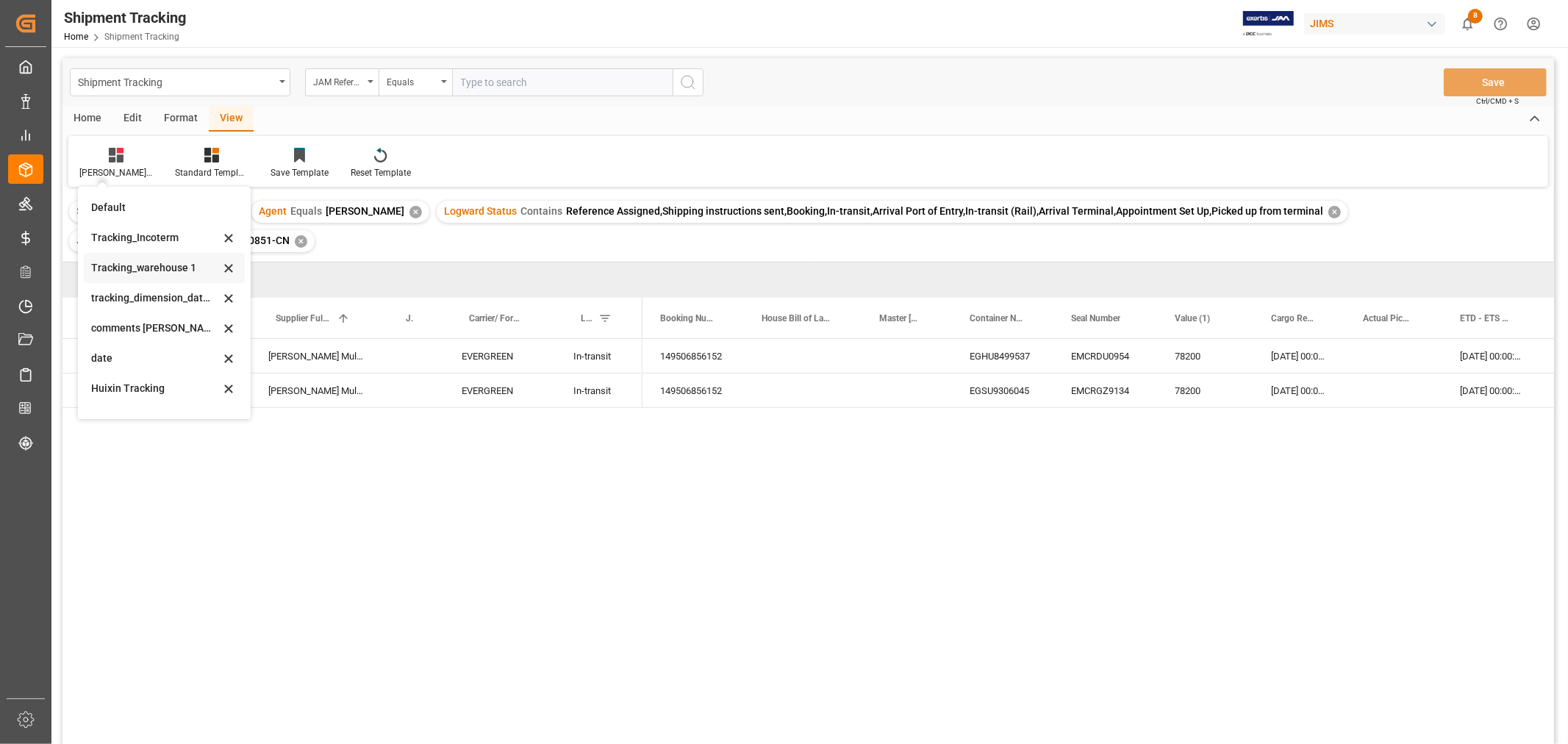
click at [143, 268] on div "Tracking_warehouse 1" at bounding box center [155, 268] width 129 height 15
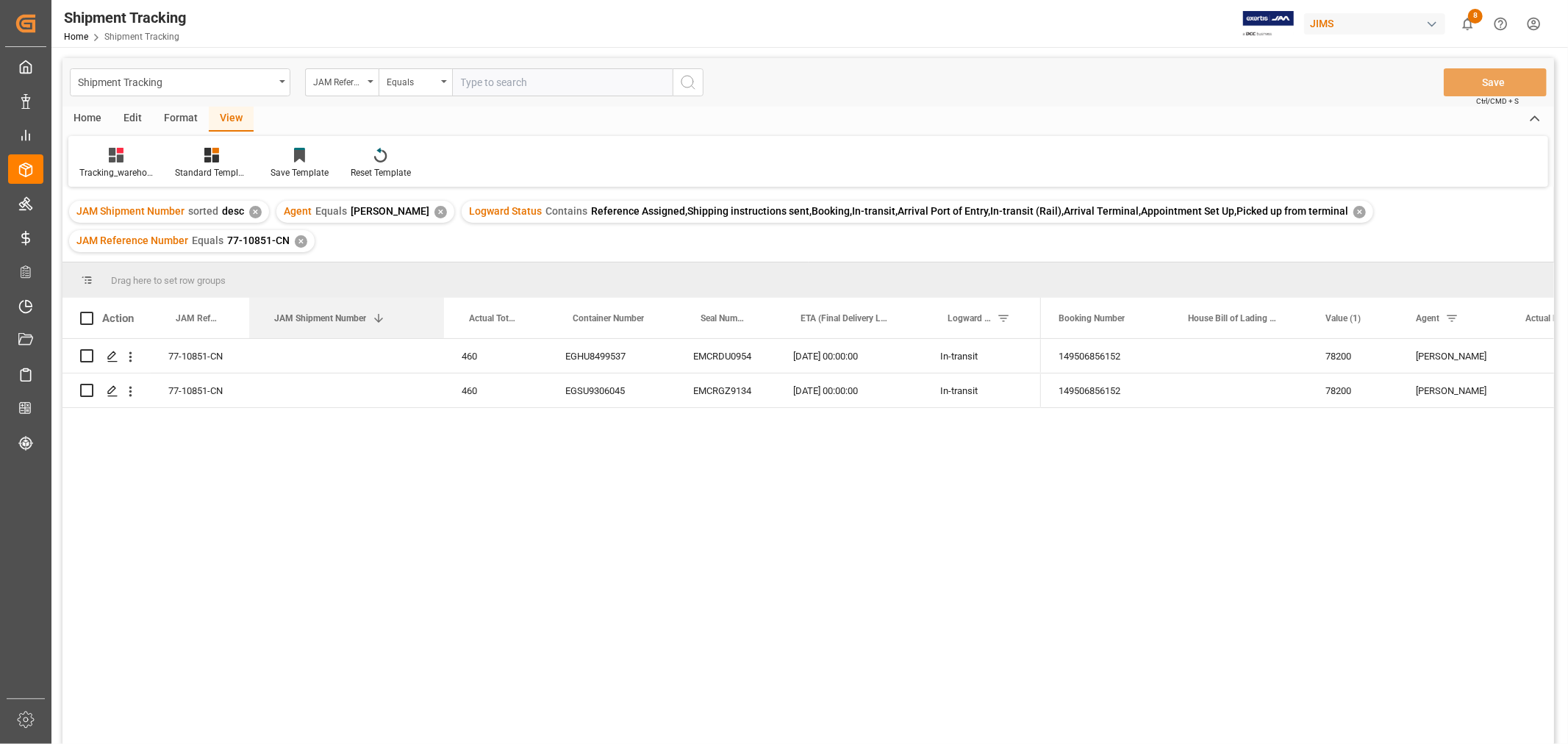
drag, startPoint x: 349, startPoint y: 305, endPoint x: 442, endPoint y: 294, distance: 93.6
click at [442, 294] on div "Drag here to set row groups Drag here to set column labels Action JAM Reference…" at bounding box center [808, 522] width 1492 height 520
click at [299, 241] on div "✕" at bounding box center [300, 241] width 12 height 12
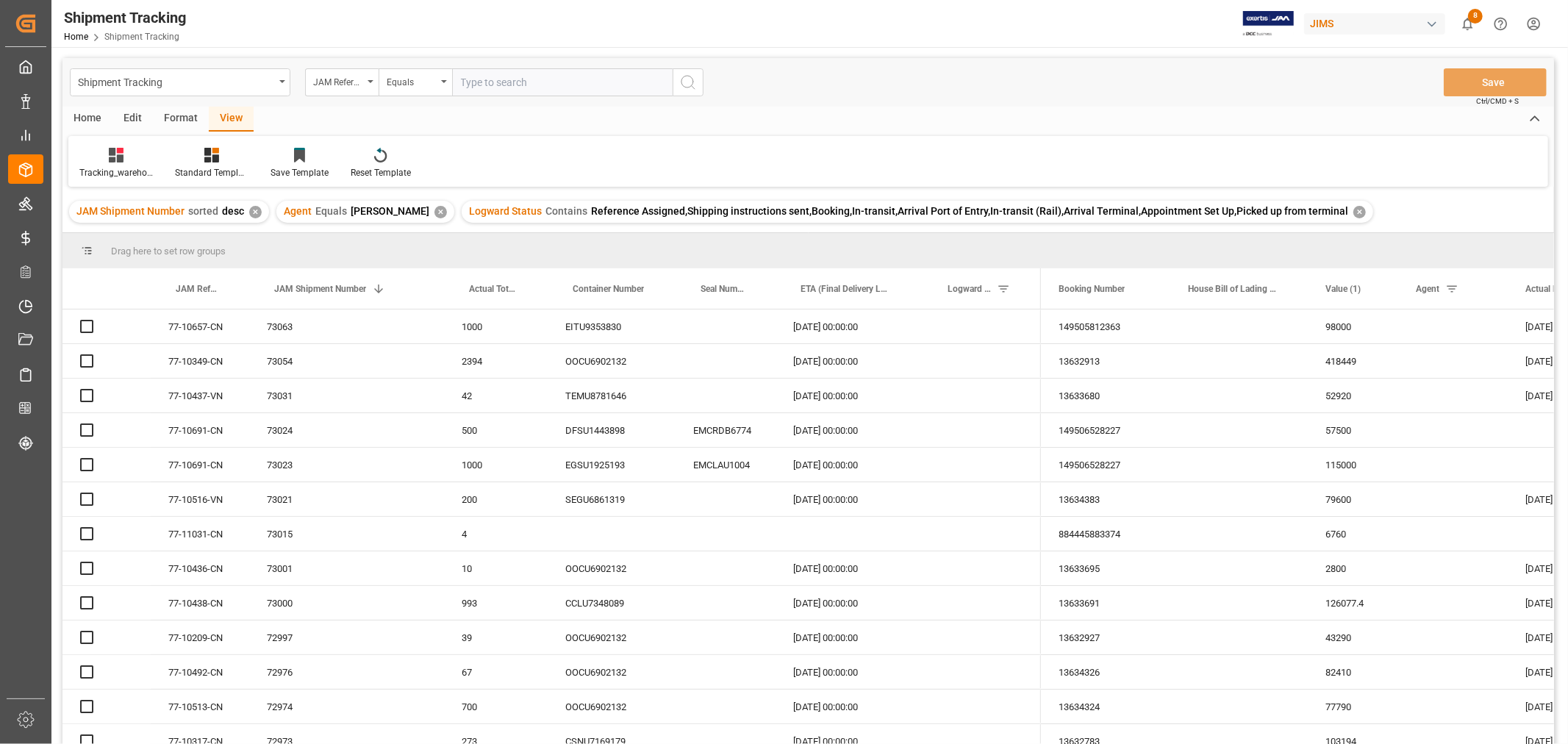
click at [499, 79] on input "text" at bounding box center [562, 83] width 221 height 28
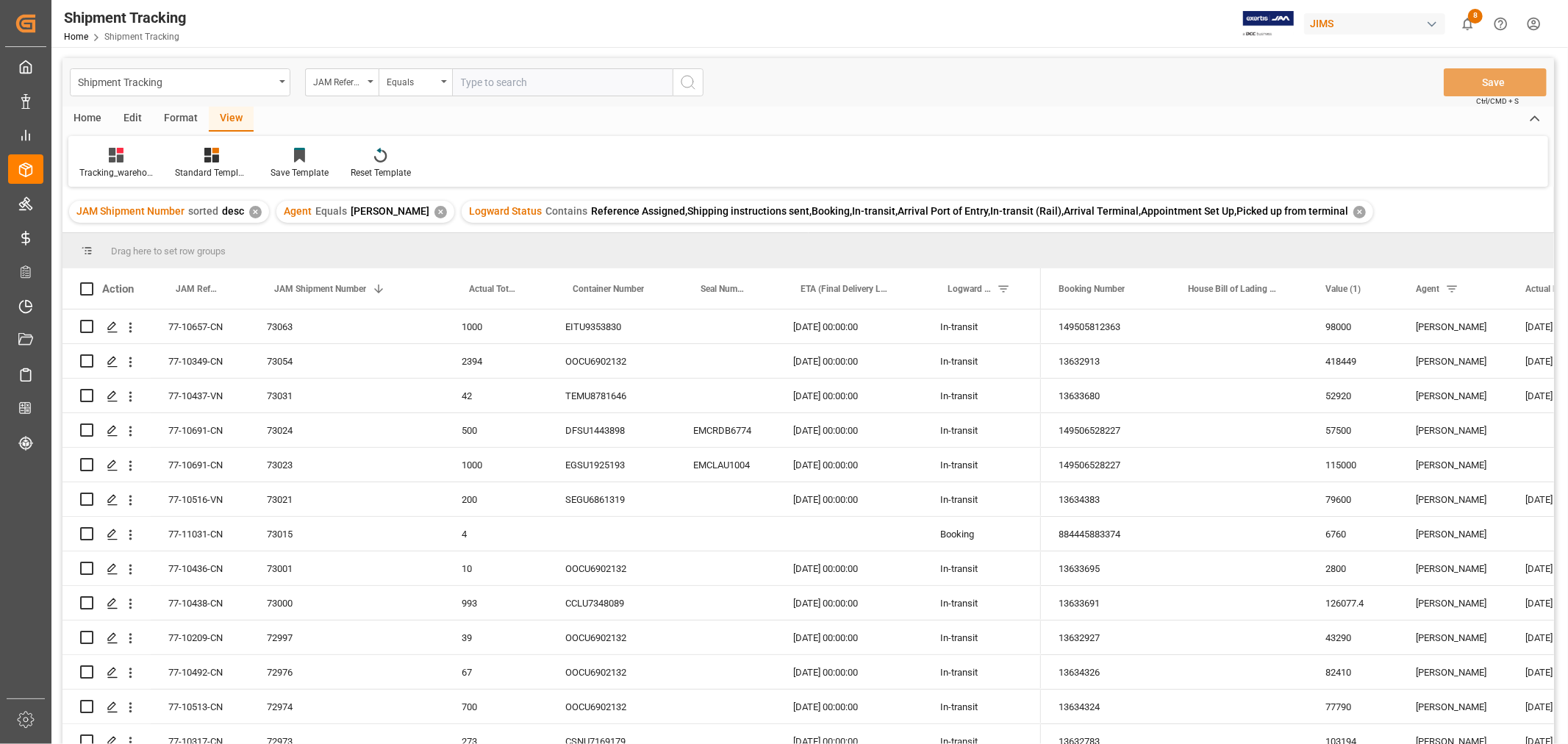
click at [499, 79] on input "text" at bounding box center [562, 83] width 221 height 28
paste input "77-11031-CN"
type input "77-11031-CN"
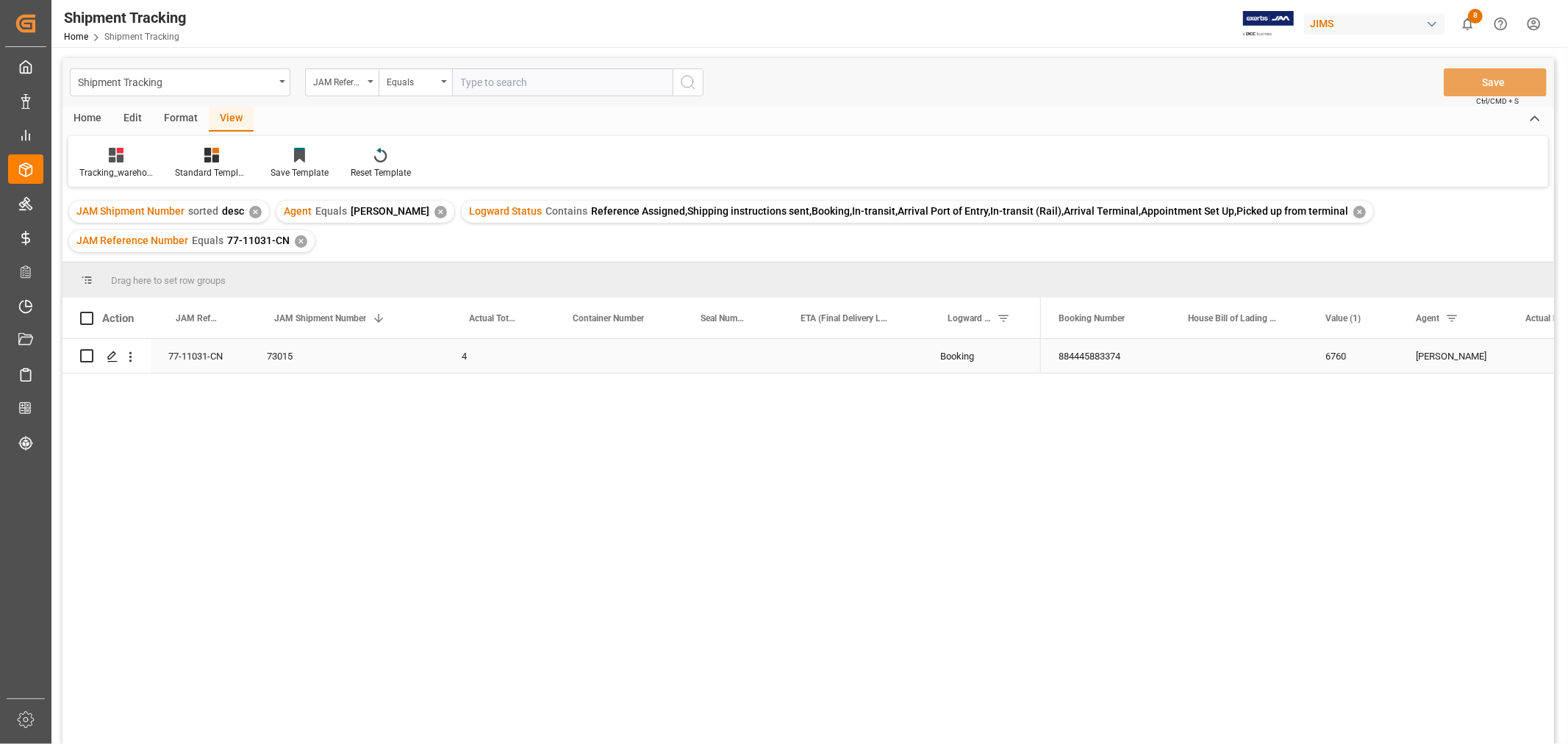
click at [822, 363] on div "Press SPACE to select this row." at bounding box center [849, 356] width 147 height 34
click at [118, 165] on div "Tracking_warehouse 1" at bounding box center [117, 163] width 96 height 32
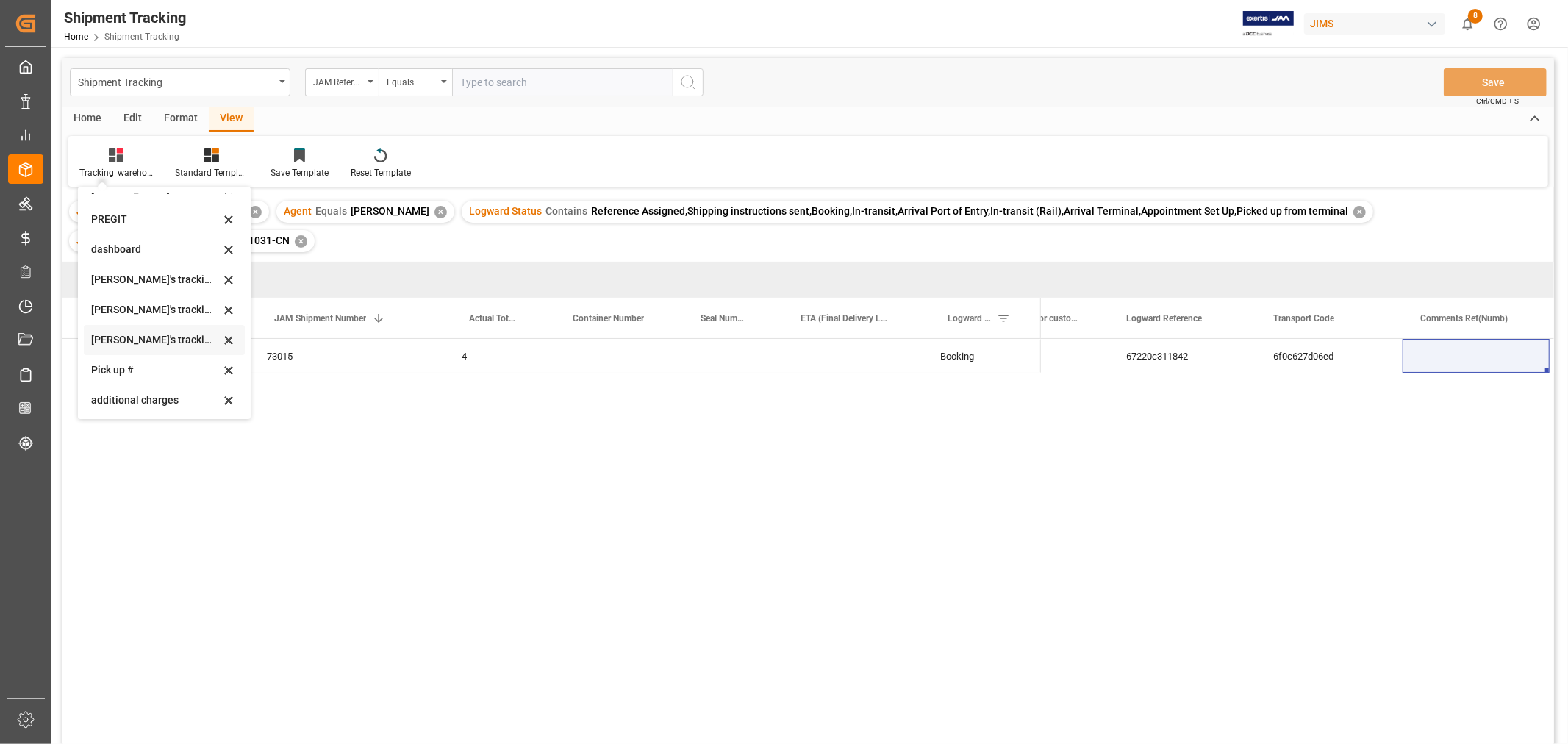
scroll to position [245, 0]
click at [163, 322] on div "[PERSON_NAME]'s tracking all_sample" at bounding box center [155, 325] width 129 height 15
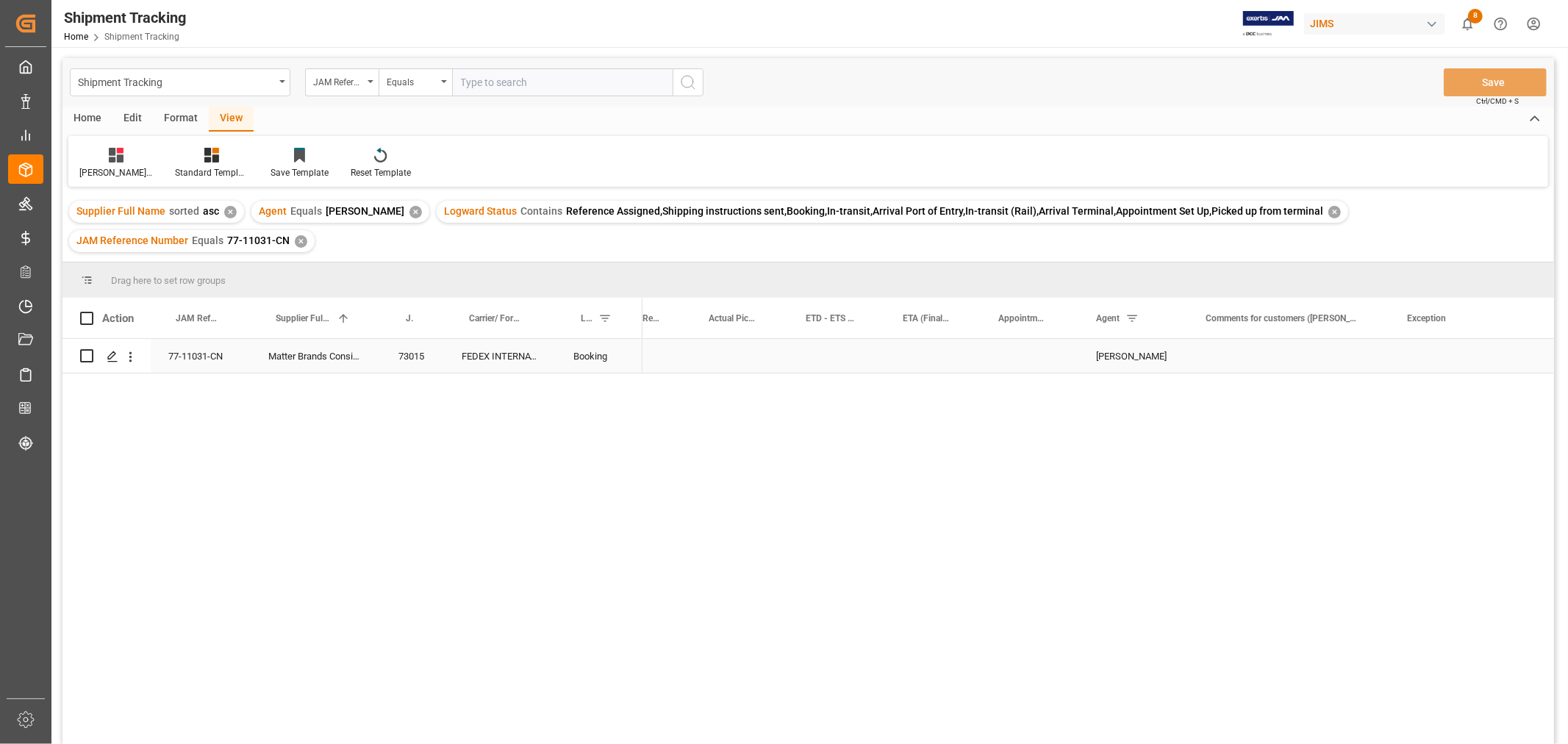
click at [812, 361] on div "Press SPACE to select this row." at bounding box center [836, 356] width 97 height 34
click at [812, 360] on div "Press SPACE to select this row." at bounding box center [836, 356] width 97 height 34
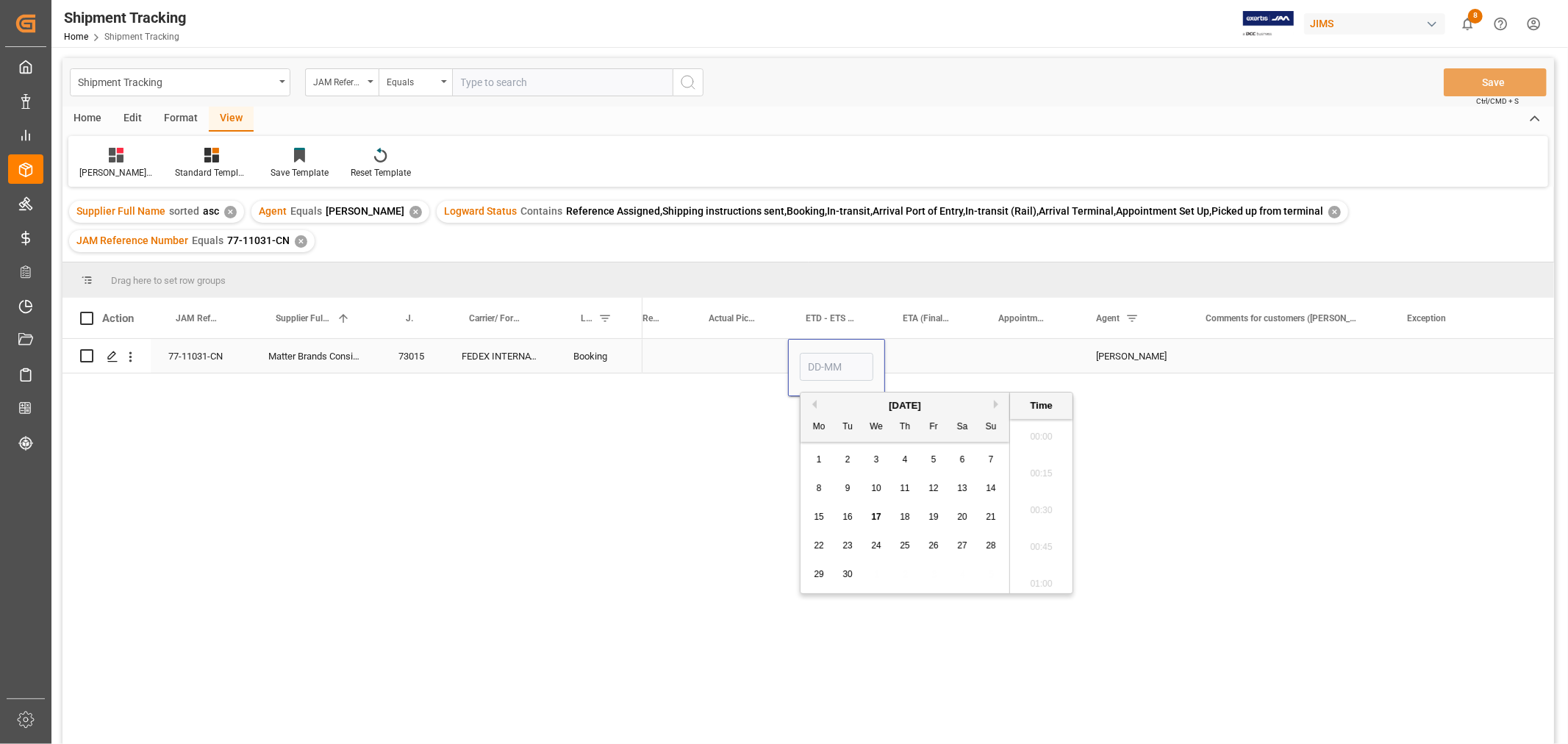
click at [812, 360] on input "Press SPACE to select this row." at bounding box center [837, 367] width 73 height 28
type input "18-09"
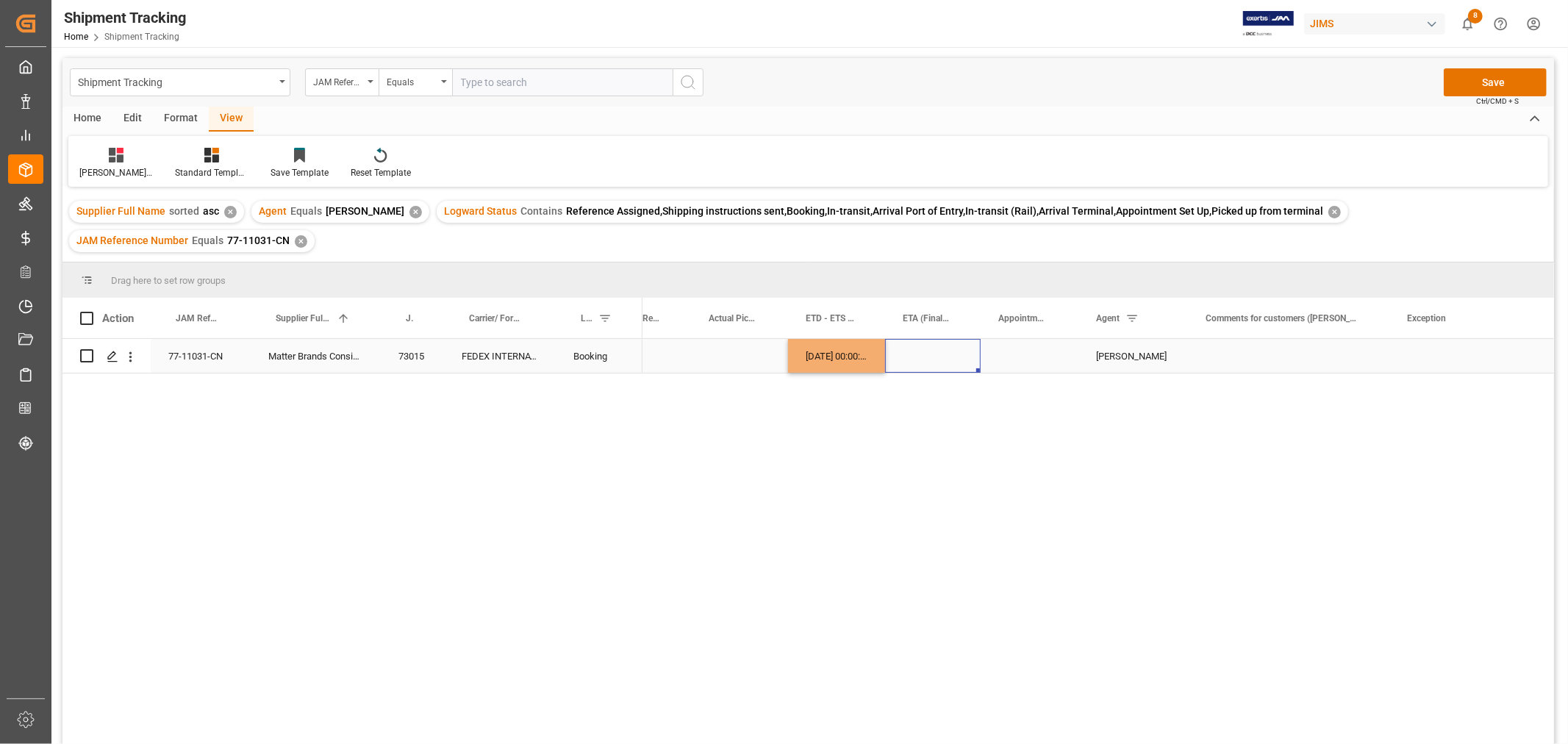
click at [929, 346] on div "Press SPACE to select this row." at bounding box center [933, 356] width 96 height 34
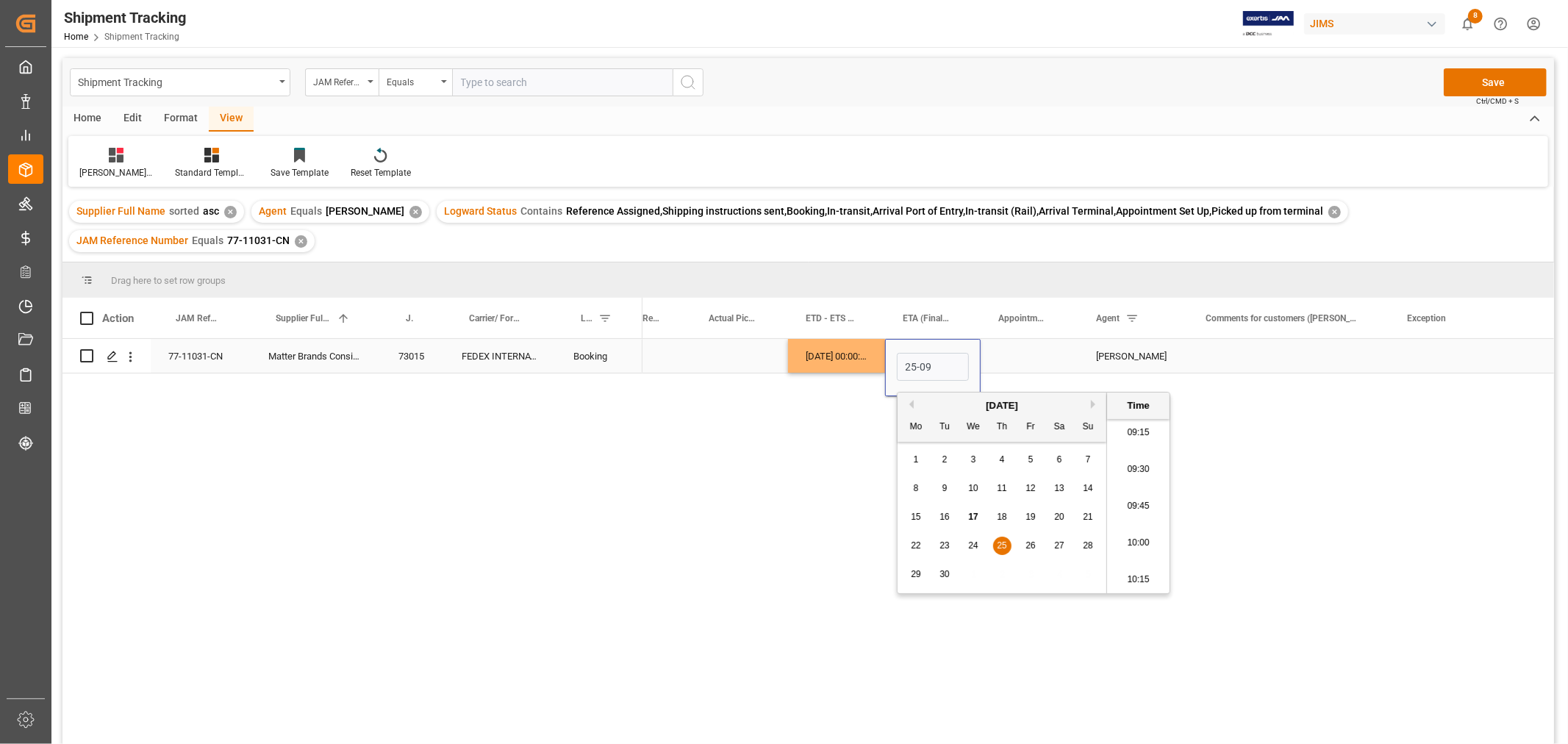
type input "[DATE] 00:00"
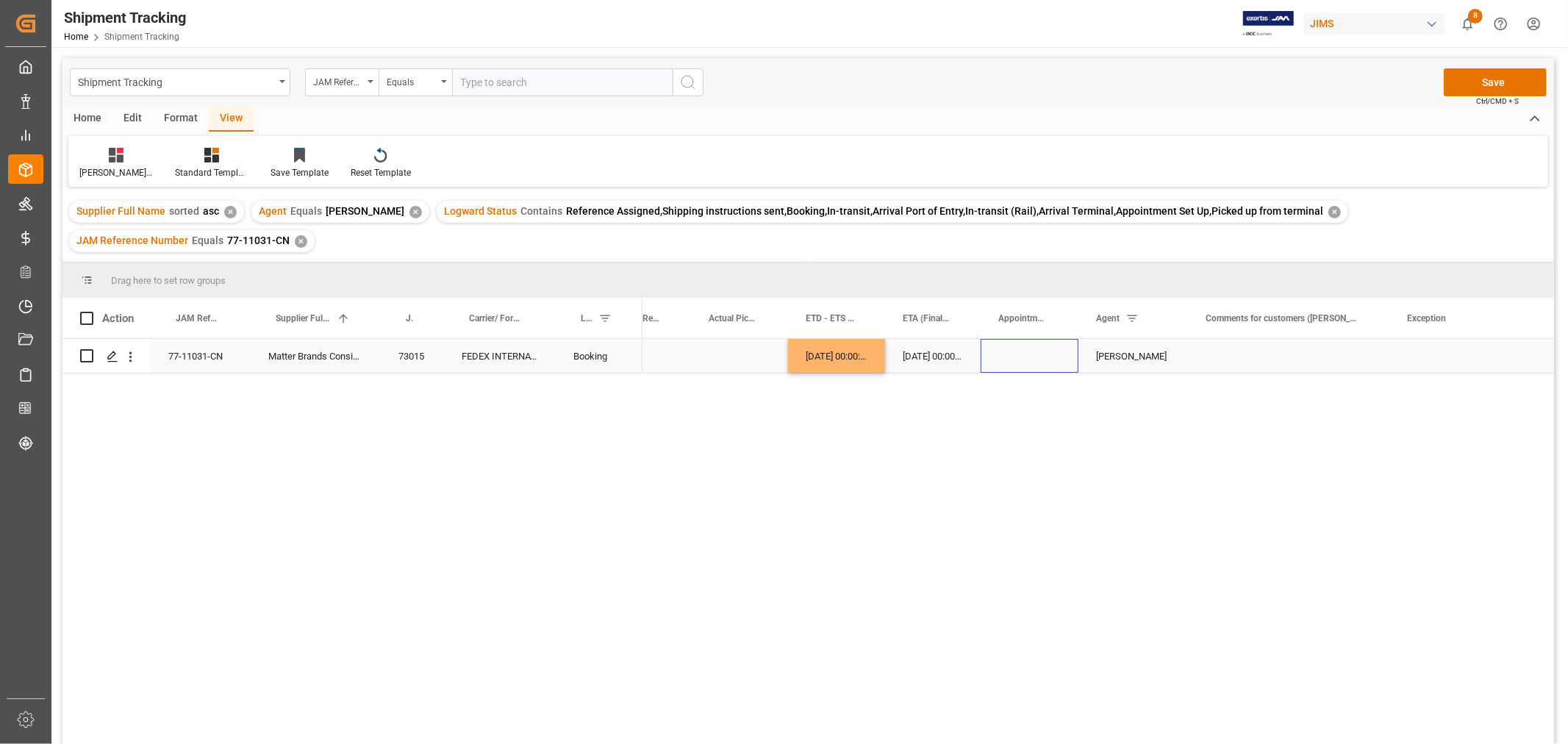
click at [1029, 356] on div "Press SPACE to select this row." at bounding box center [1030, 356] width 98 height 34
click at [1481, 84] on button "Save" at bounding box center [1495, 83] width 103 height 28
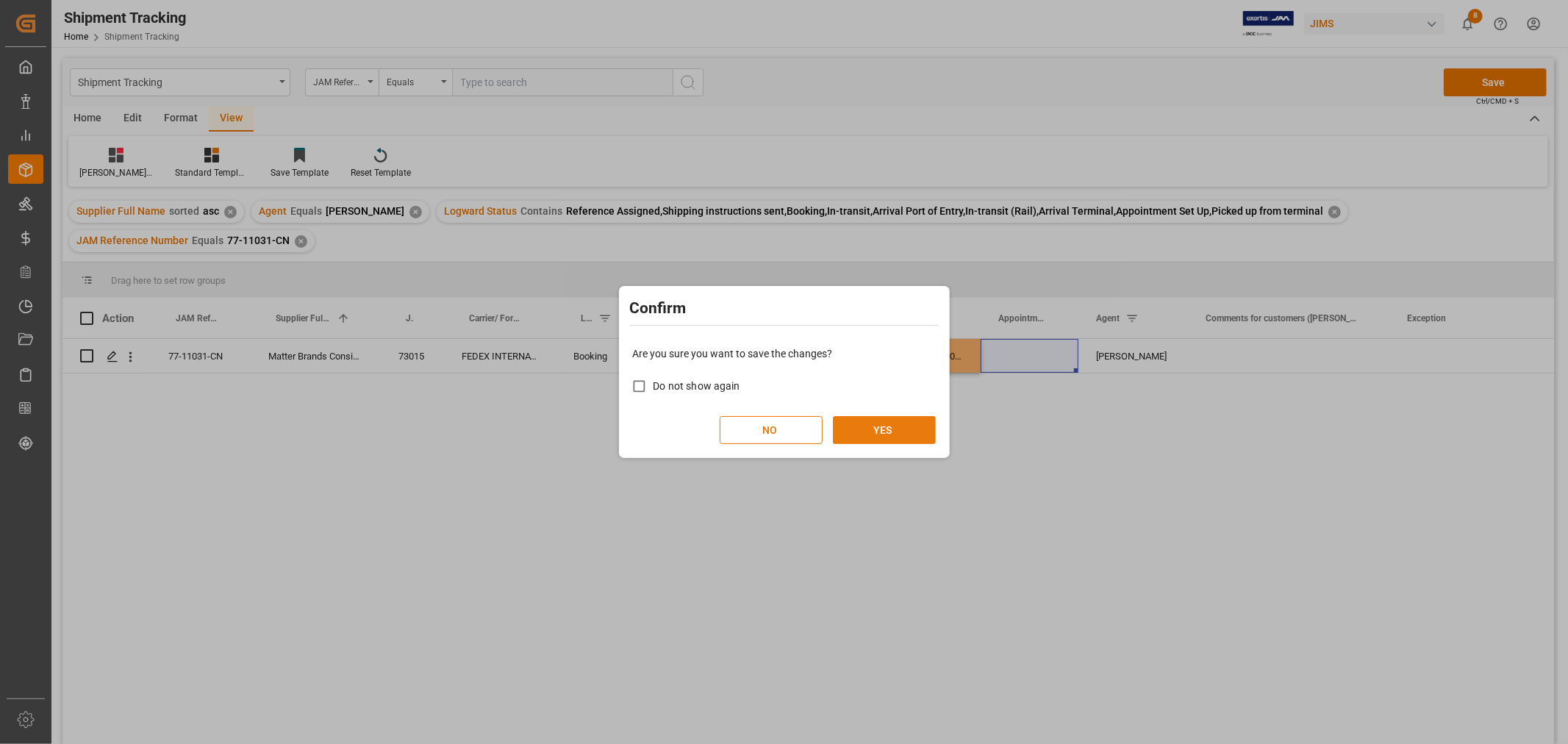
click at [876, 427] on button "YES" at bounding box center [884, 430] width 103 height 28
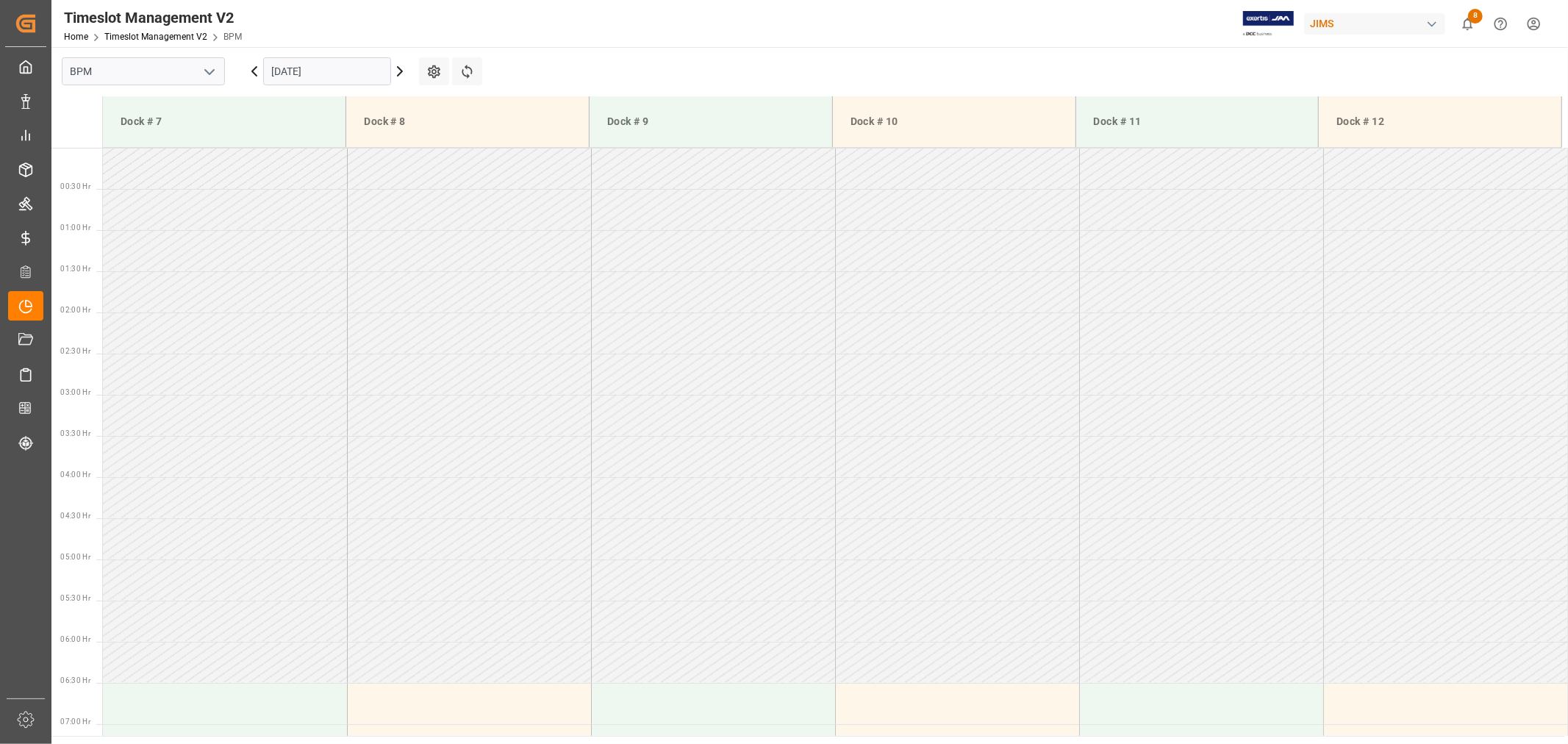
scroll to position [649, 0]
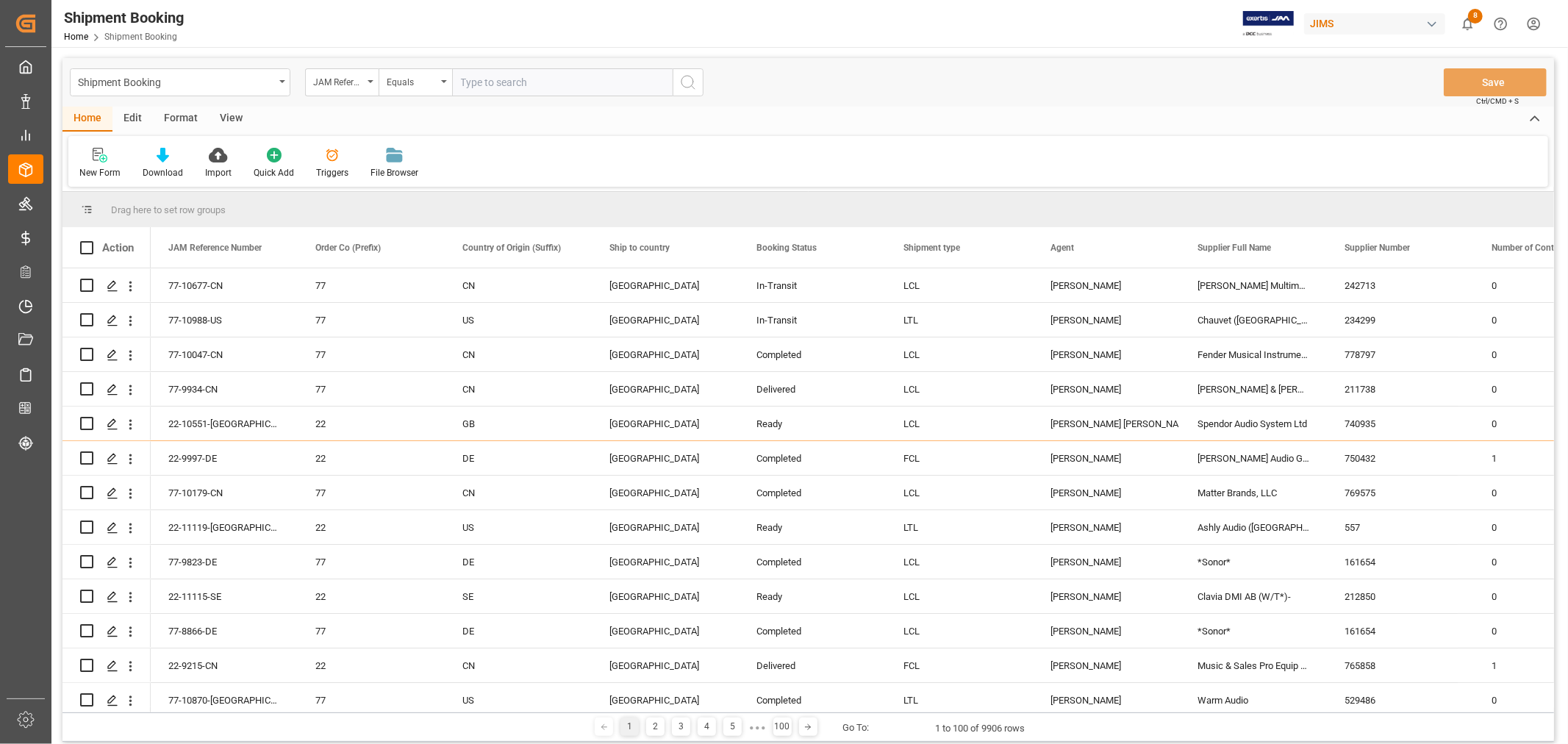
click at [480, 79] on input "text" at bounding box center [562, 83] width 221 height 28
type input "77-11031-CN"
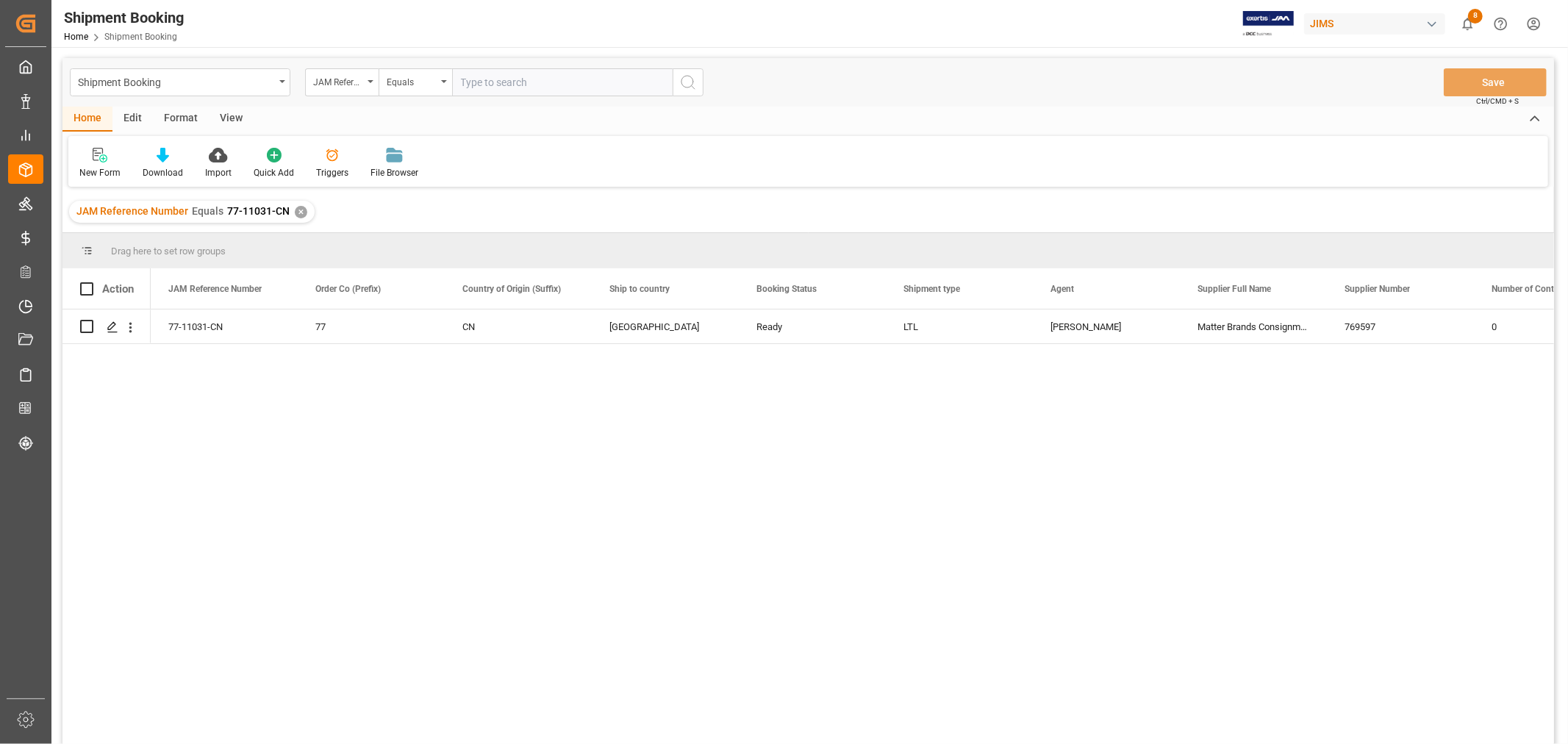
click at [231, 113] on div "View" at bounding box center [231, 119] width 45 height 25
click at [92, 160] on icon at bounding box center [94, 155] width 15 height 15
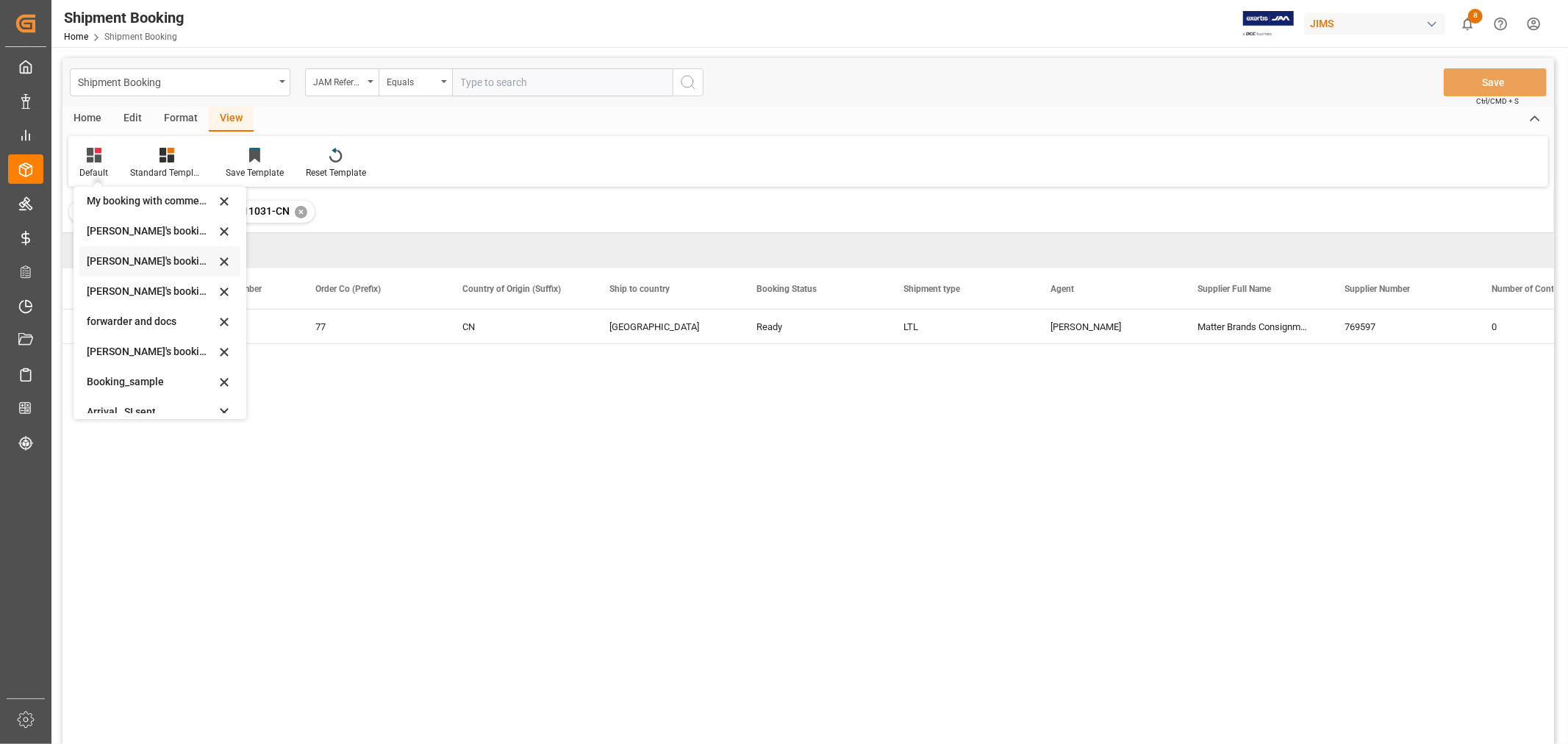
scroll to position [140, 0]
click at [117, 402] on div "booking_5" at bounding box center [150, 399] width 129 height 15
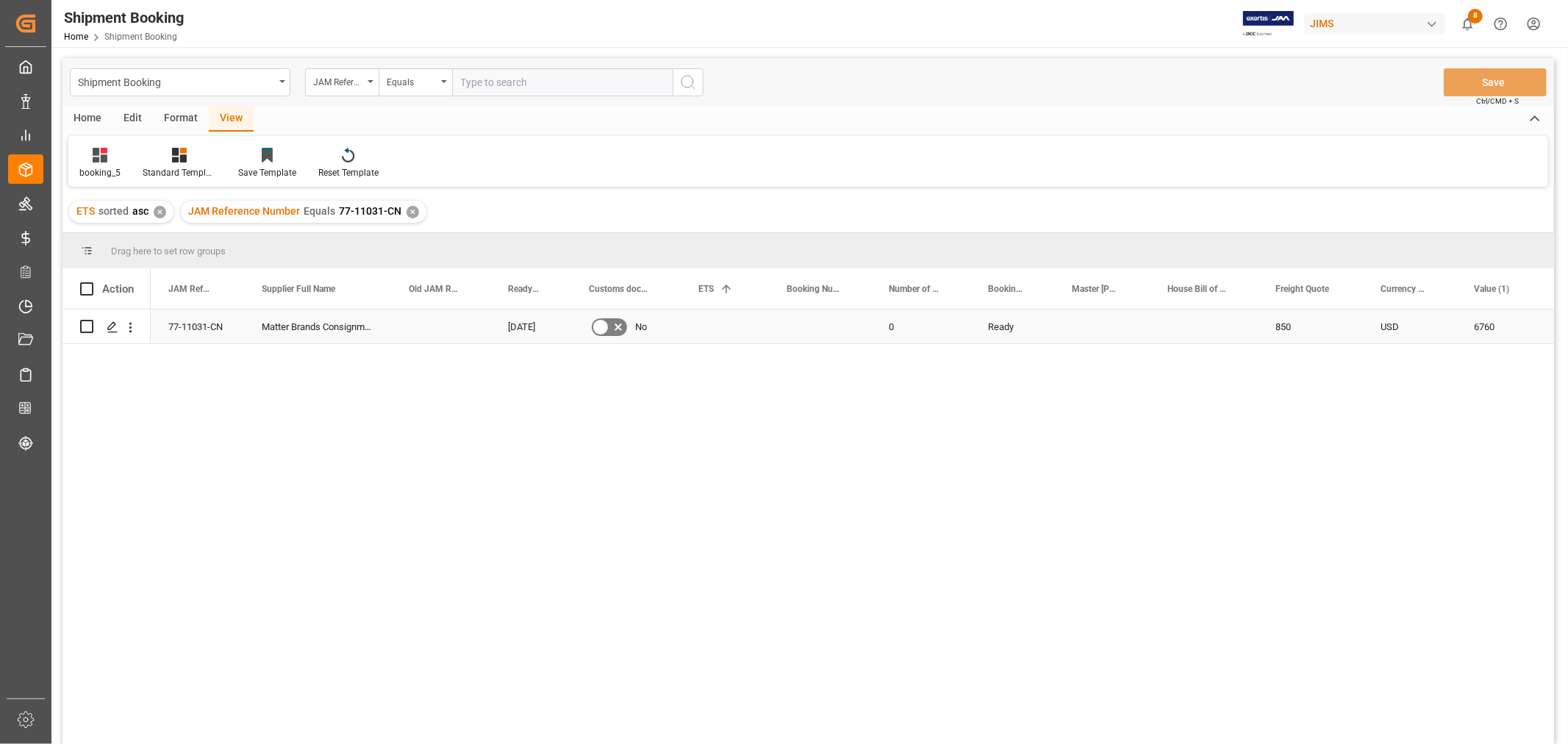
click at [814, 329] on div "Press SPACE to select this row." at bounding box center [820, 326] width 103 height 34
click at [814, 329] on input "Press SPACE to select this row." at bounding box center [820, 336] width 79 height 28
type input "884445883374"
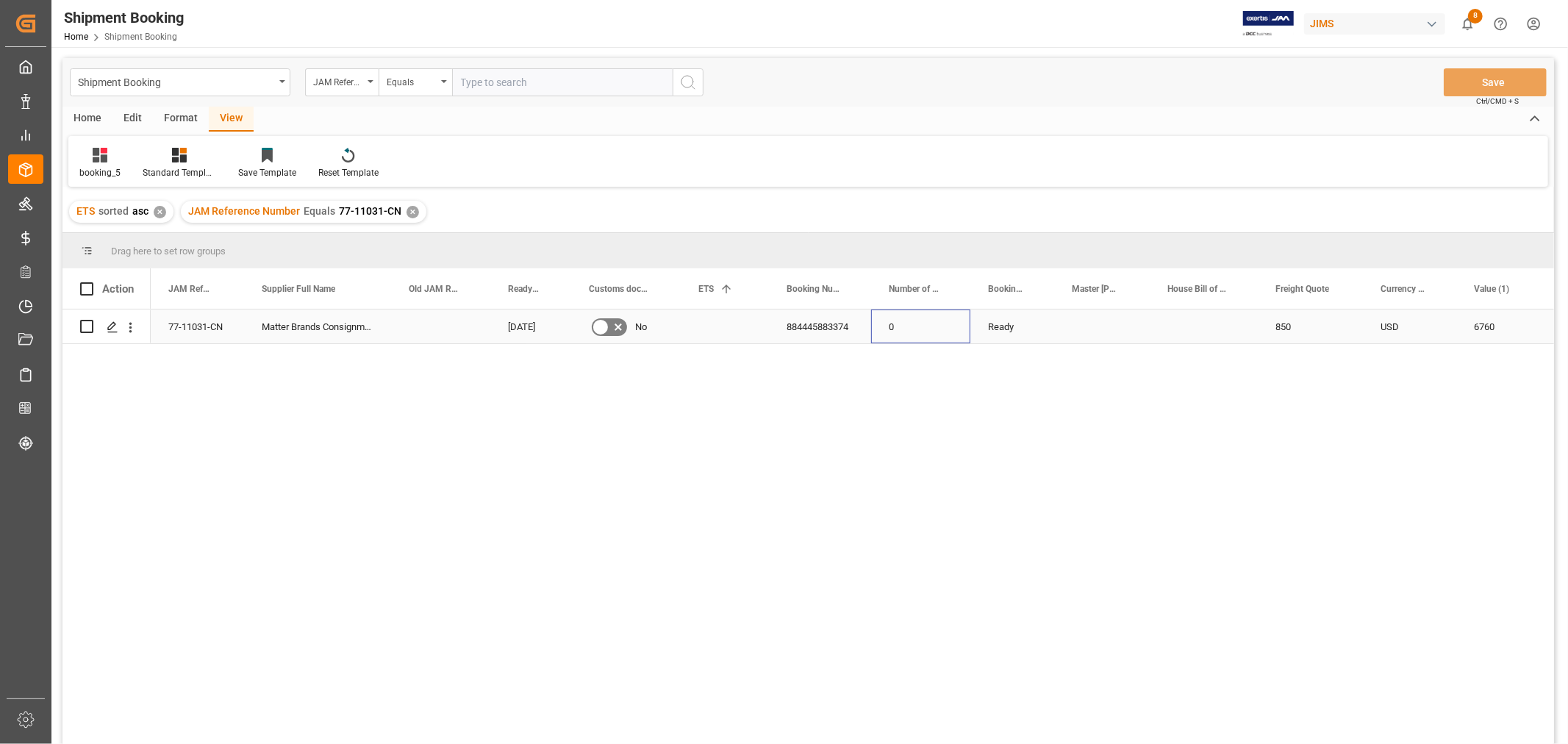
click at [937, 327] on div "0" at bounding box center [921, 326] width 100 height 34
click at [723, 312] on div "Press SPACE to select this row." at bounding box center [725, 326] width 88 height 34
click at [723, 312] on div "Press SPACE to select this row." at bounding box center [725, 338] width 88 height 57
click at [715, 342] on input "Press SPACE to select this row." at bounding box center [724, 338] width 65 height 28
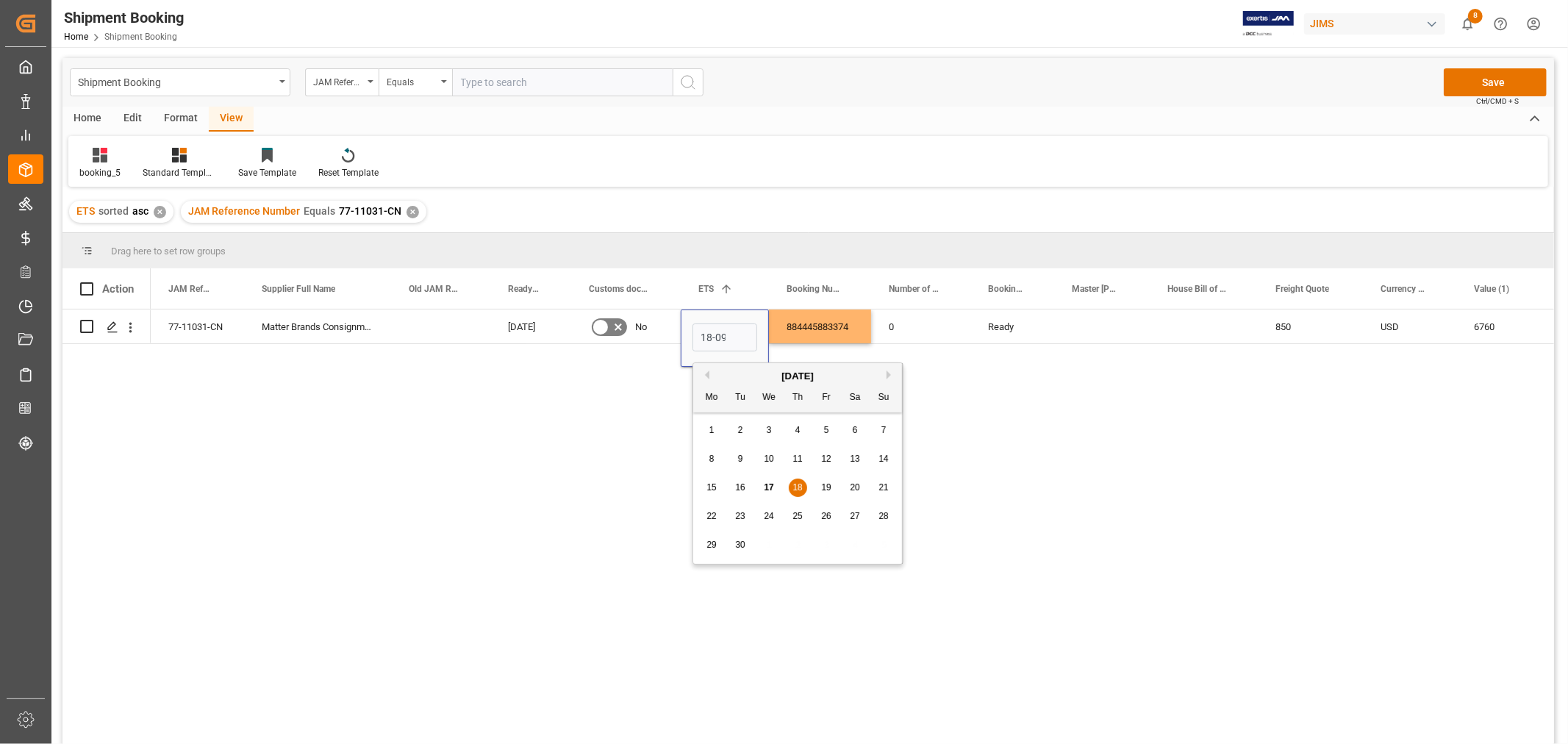
scroll to position [0, 2]
type input "[DATE]"
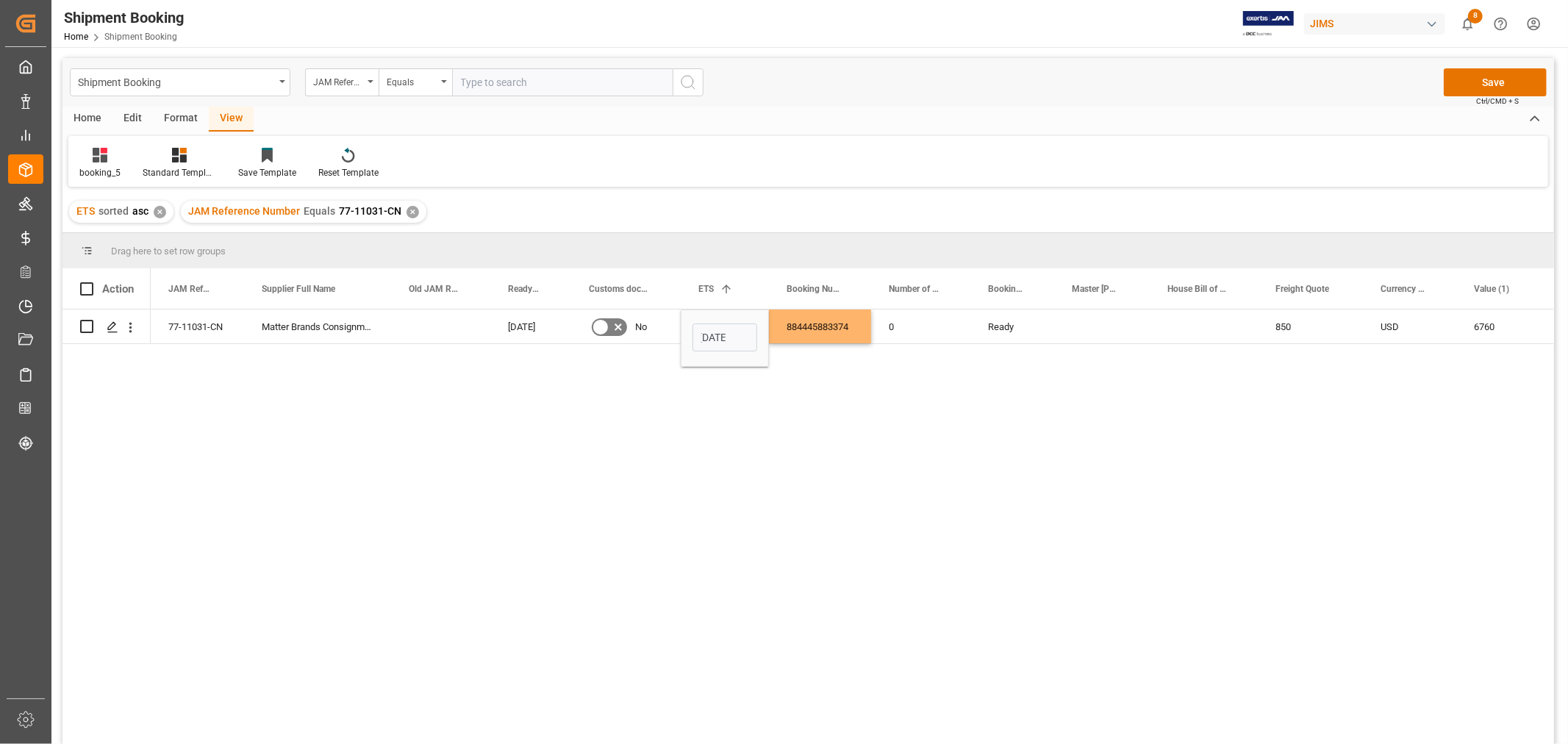
scroll to position [0, 0]
click at [1083, 332] on div "Press SPACE to select this row." at bounding box center [1102, 326] width 96 height 34
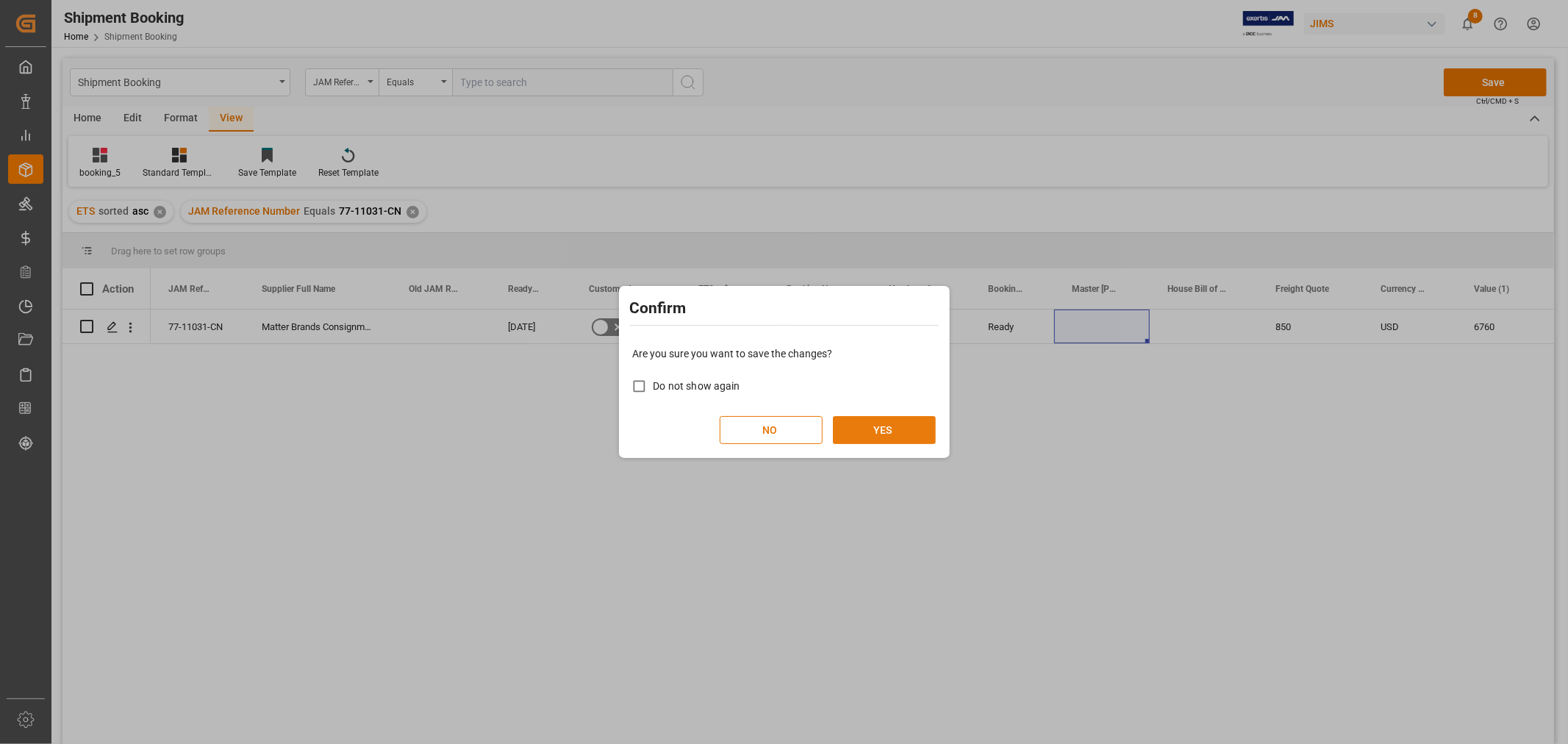
click at [854, 434] on button "YES" at bounding box center [884, 430] width 103 height 28
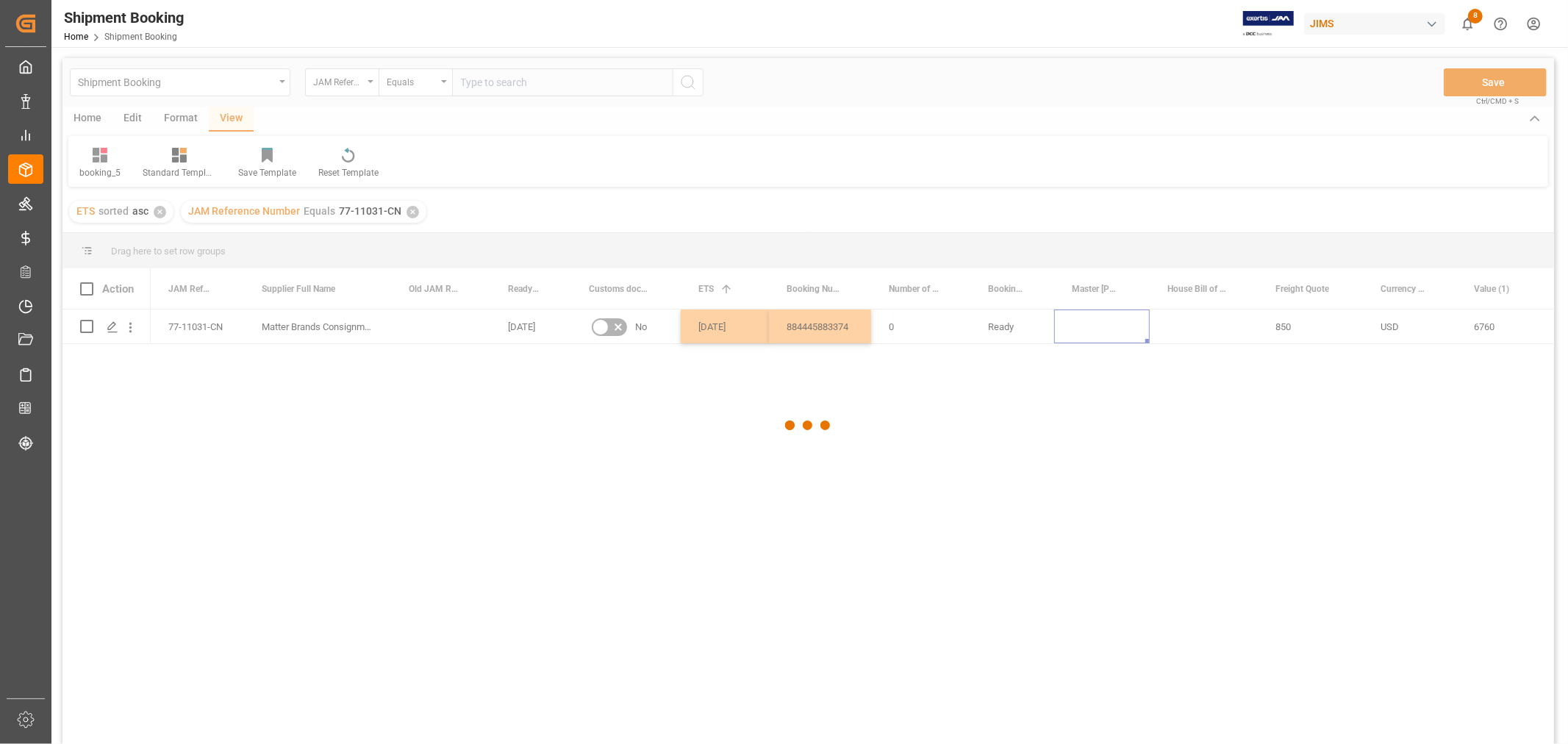
click at [1065, 429] on div at bounding box center [808, 426] width 1492 height 736
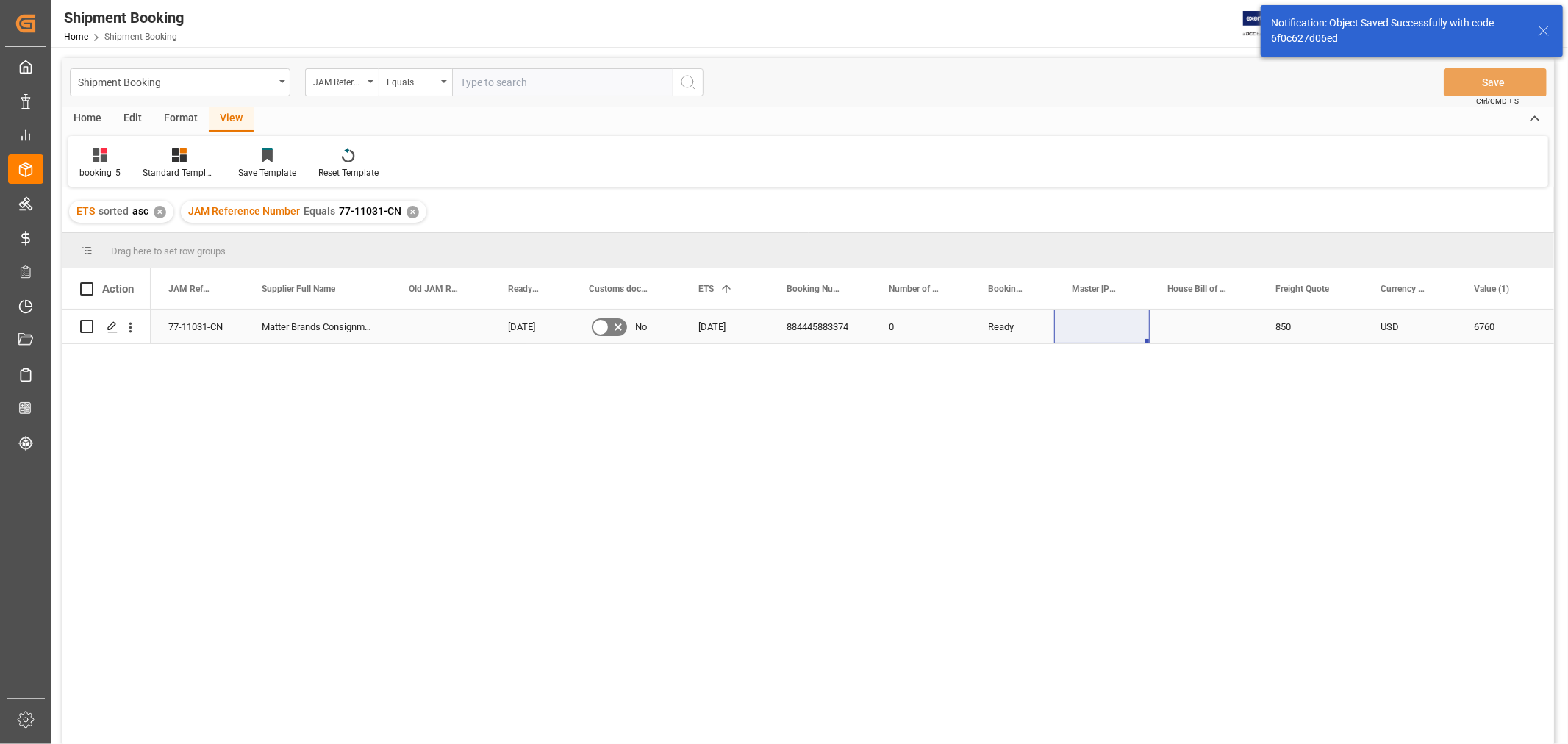
click at [1317, 328] on div "850" at bounding box center [1311, 326] width 105 height 34
drag, startPoint x: 1317, startPoint y: 328, endPoint x: 1275, endPoint y: 331, distance: 42.1
click at [1275, 331] on input "850" at bounding box center [1310, 336] width 82 height 28
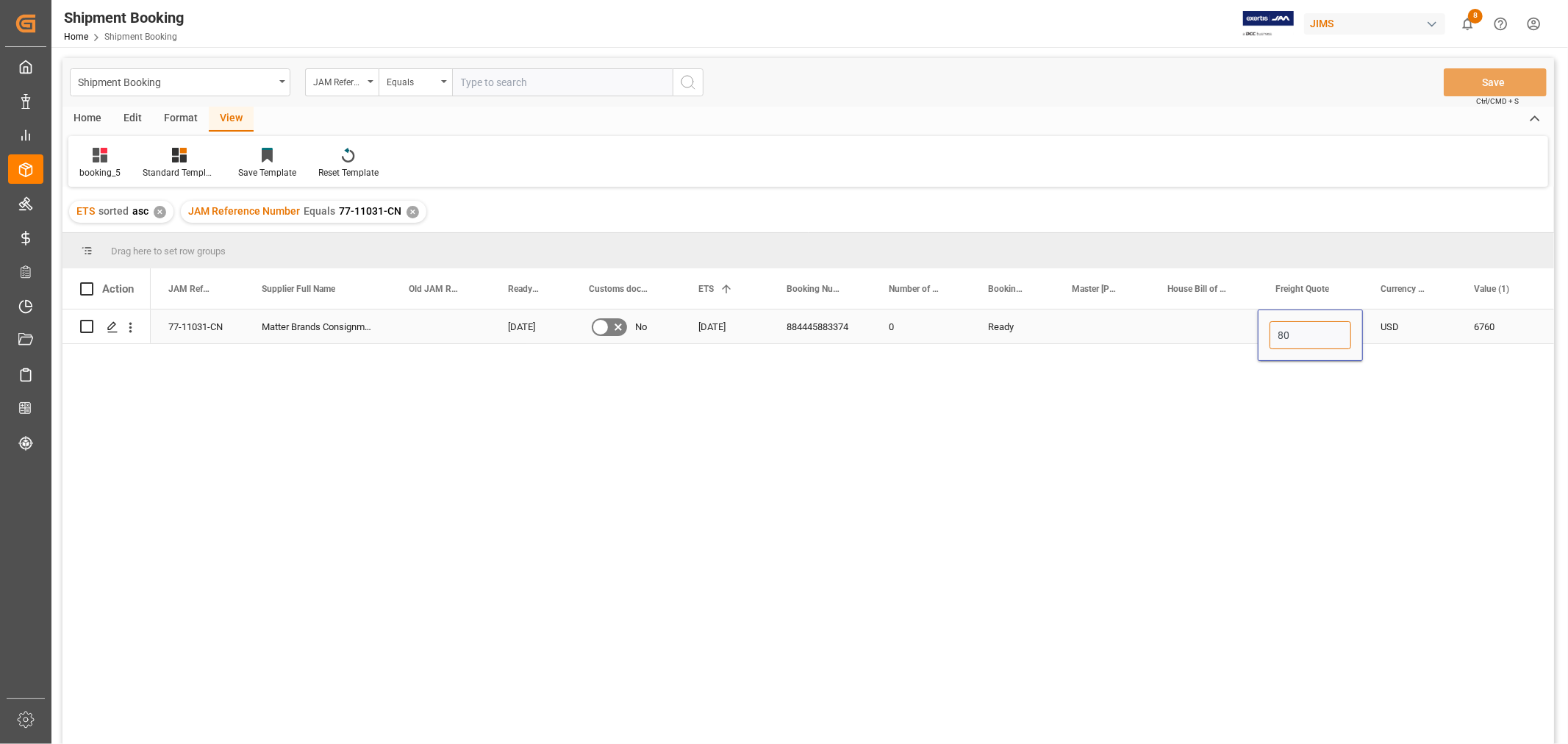
type input "800"
click at [1400, 332] on div "USD" at bounding box center [1409, 326] width 93 height 34
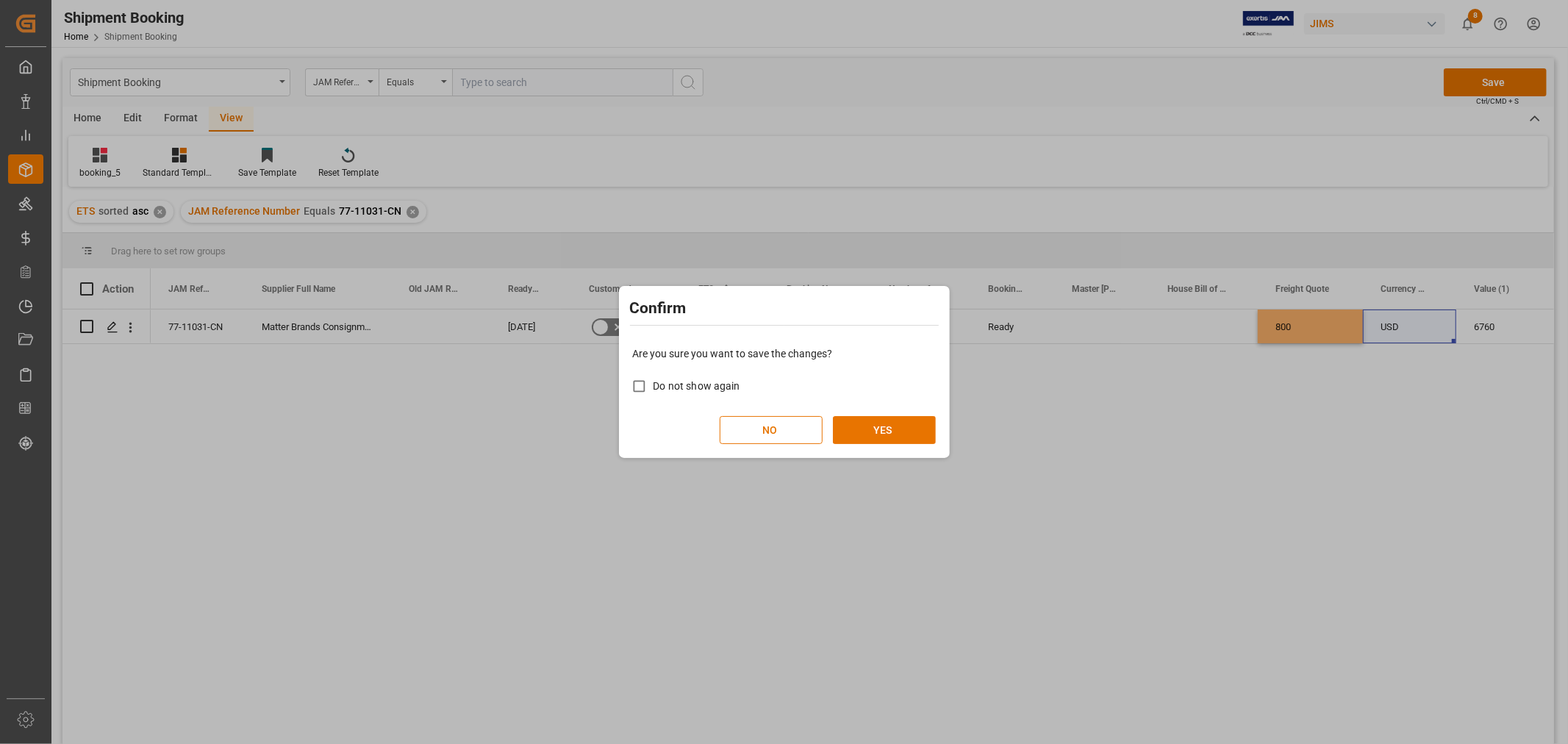
click at [881, 415] on div "Are you sure you want to save the changes? Do not show again NO YES" at bounding box center [784, 395] width 324 height 119
click at [874, 422] on button "YES" at bounding box center [884, 430] width 103 height 28
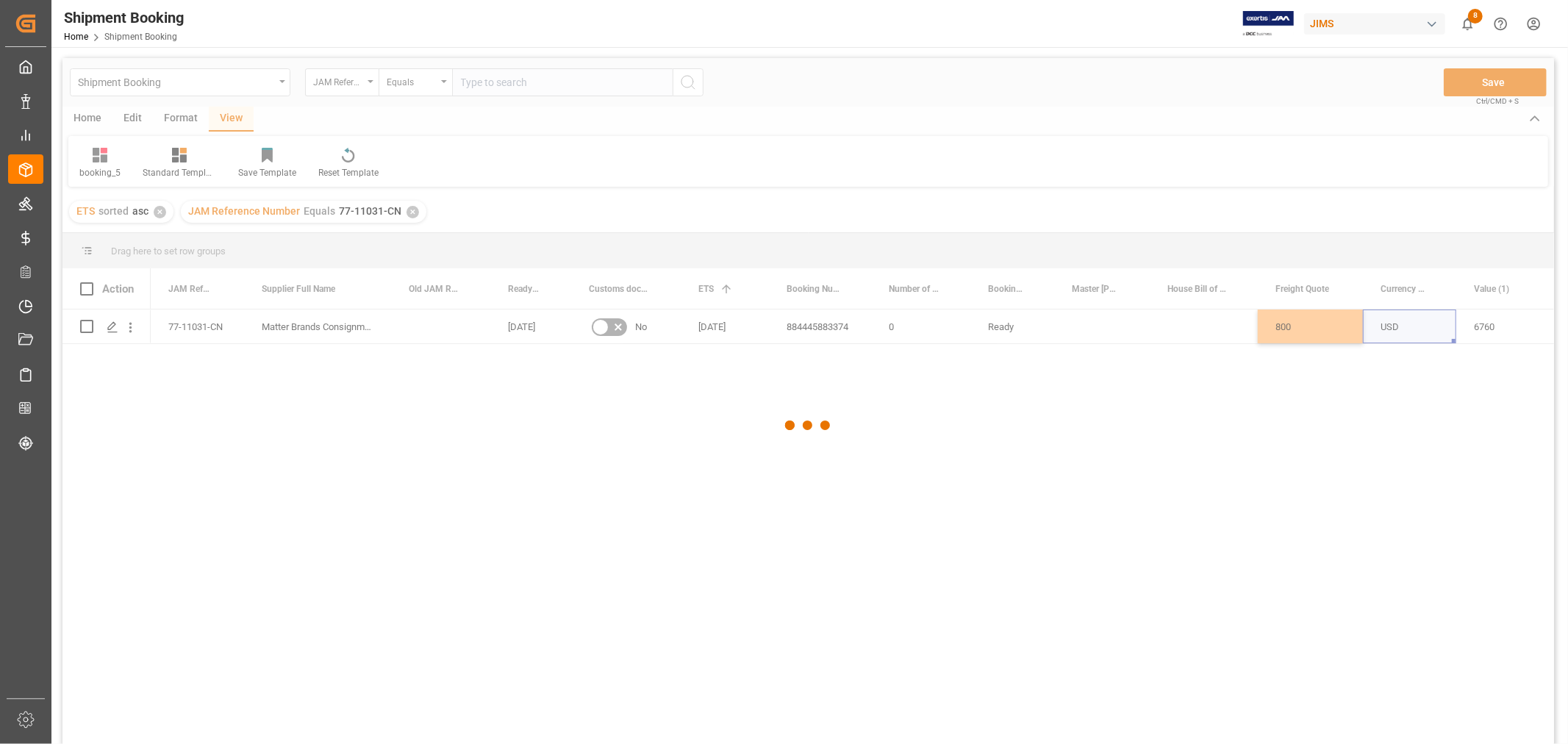
click at [905, 420] on div at bounding box center [808, 426] width 1492 height 736
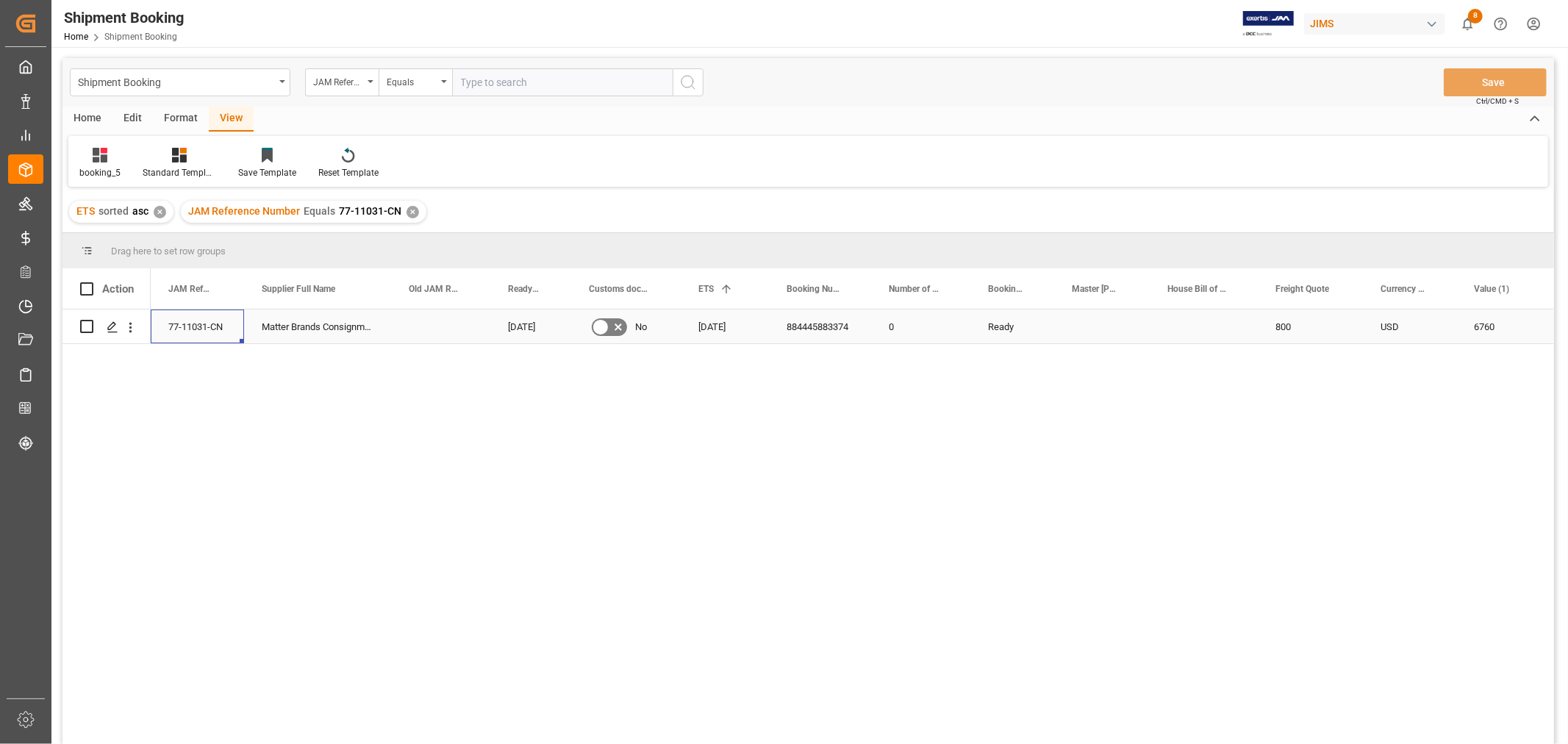
click at [201, 325] on div "77-11031-CN" at bounding box center [197, 326] width 93 height 34
click at [827, 329] on div "884445883374" at bounding box center [820, 326] width 103 height 34
click at [406, 203] on div "JAM Reference Number Equals 77-11031-CN ✕" at bounding box center [303, 211] width 245 height 22
click at [413, 208] on div "✕" at bounding box center [412, 212] width 12 height 12
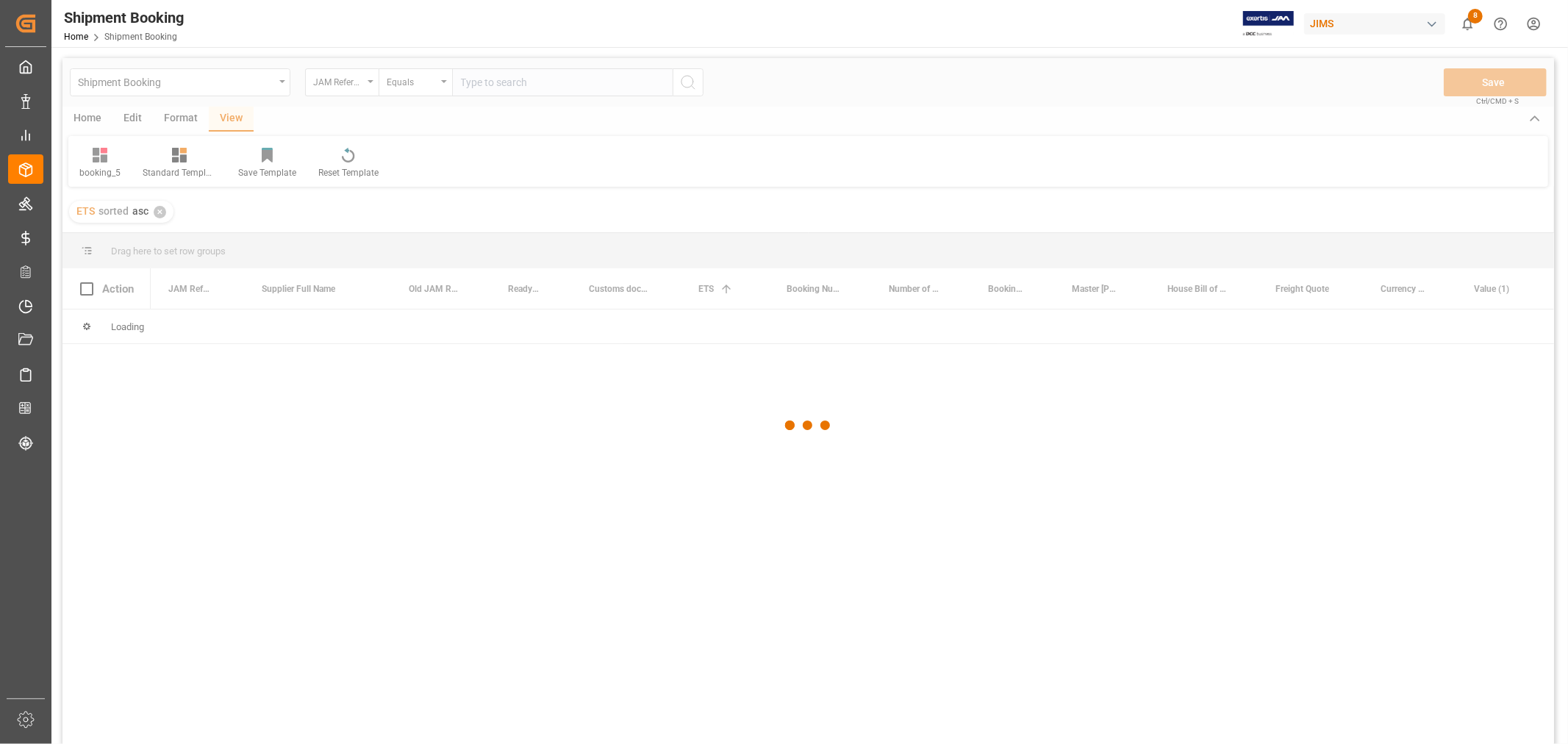
click at [490, 85] on div at bounding box center [808, 426] width 1492 height 736
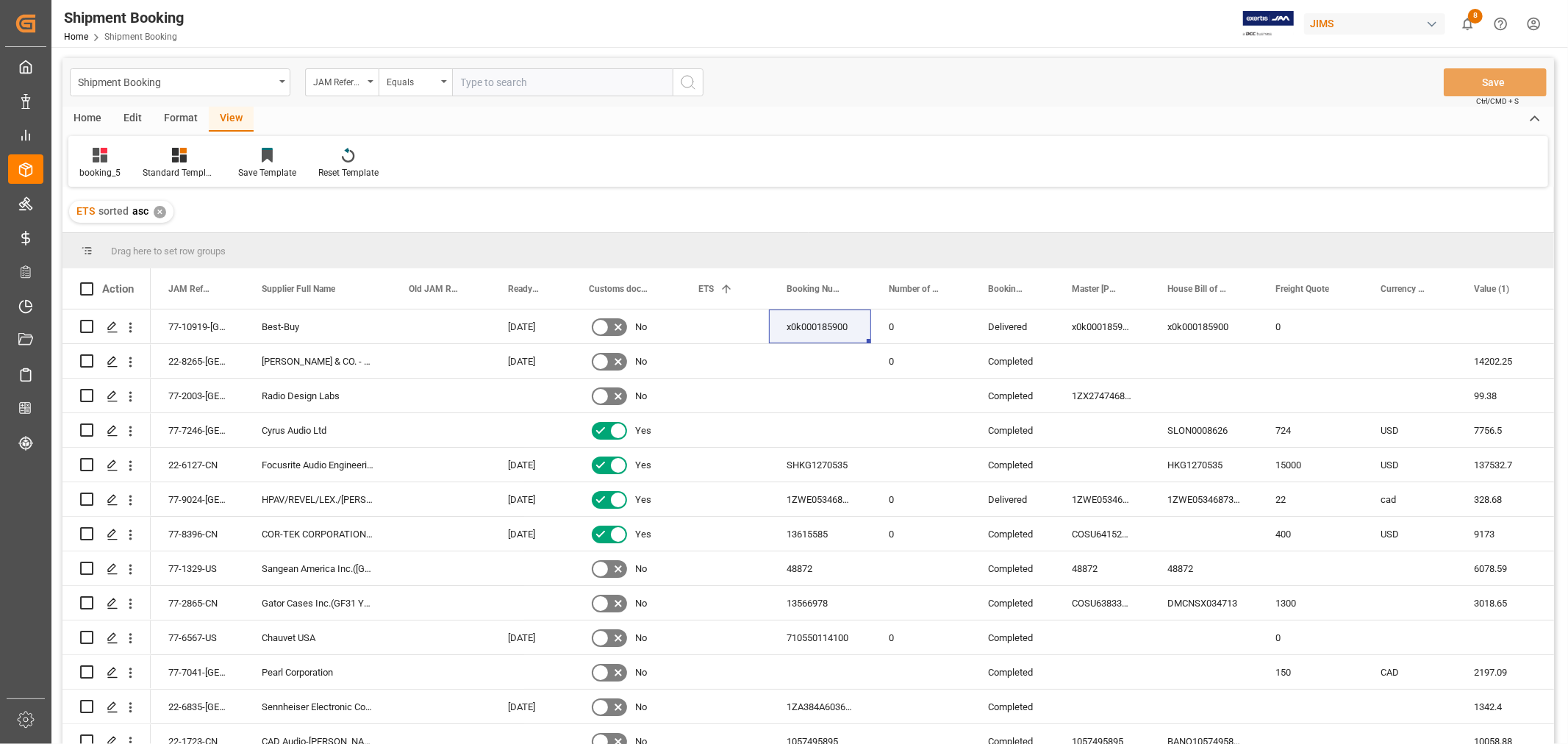
click at [490, 83] on input "text" at bounding box center [562, 83] width 221 height 28
type input "77-10797-nl"
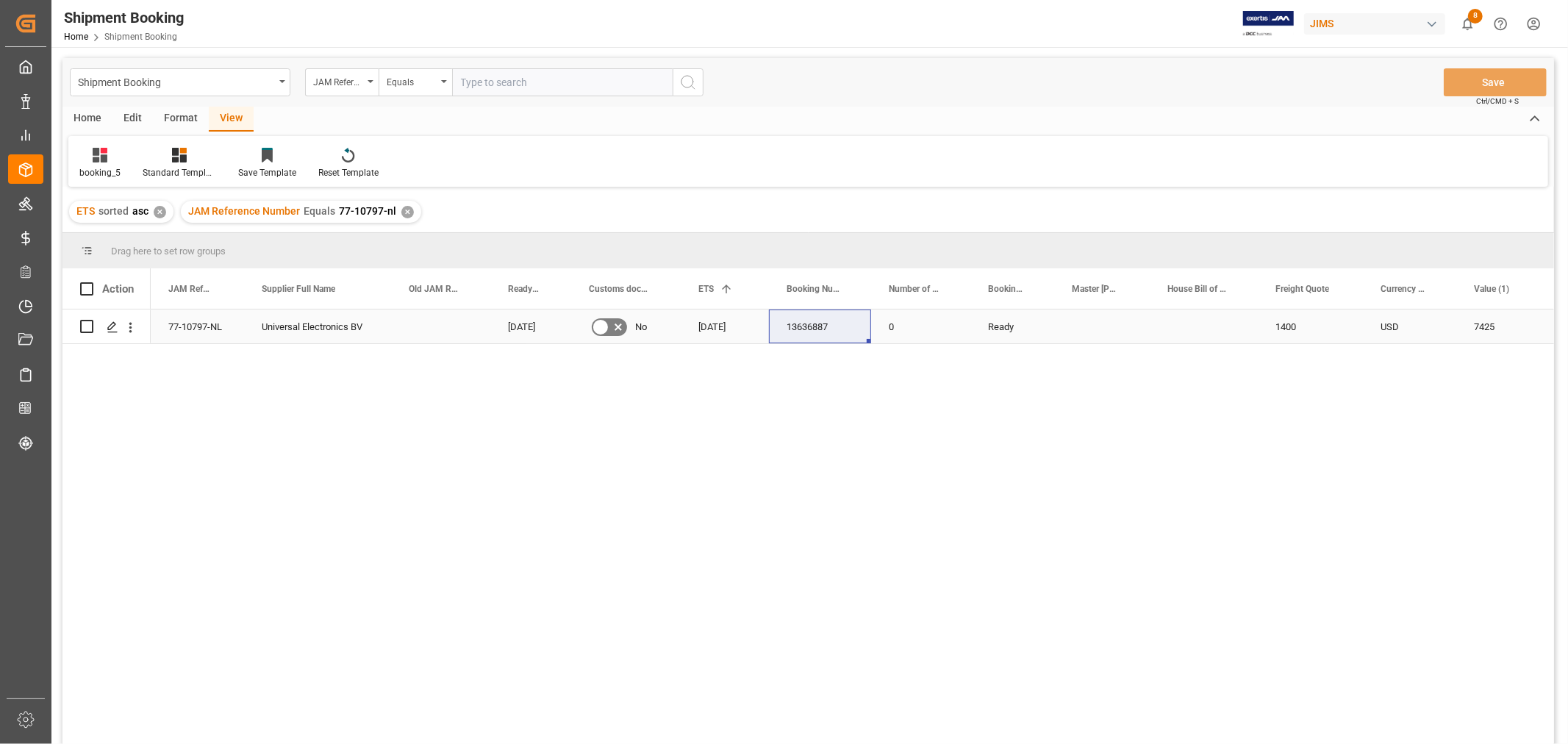
click at [193, 322] on div "77-10797-NL" at bounding box center [197, 326] width 93 height 34
click at [820, 331] on div "13636887" at bounding box center [820, 326] width 103 height 34
click at [405, 211] on div "✕" at bounding box center [407, 212] width 12 height 12
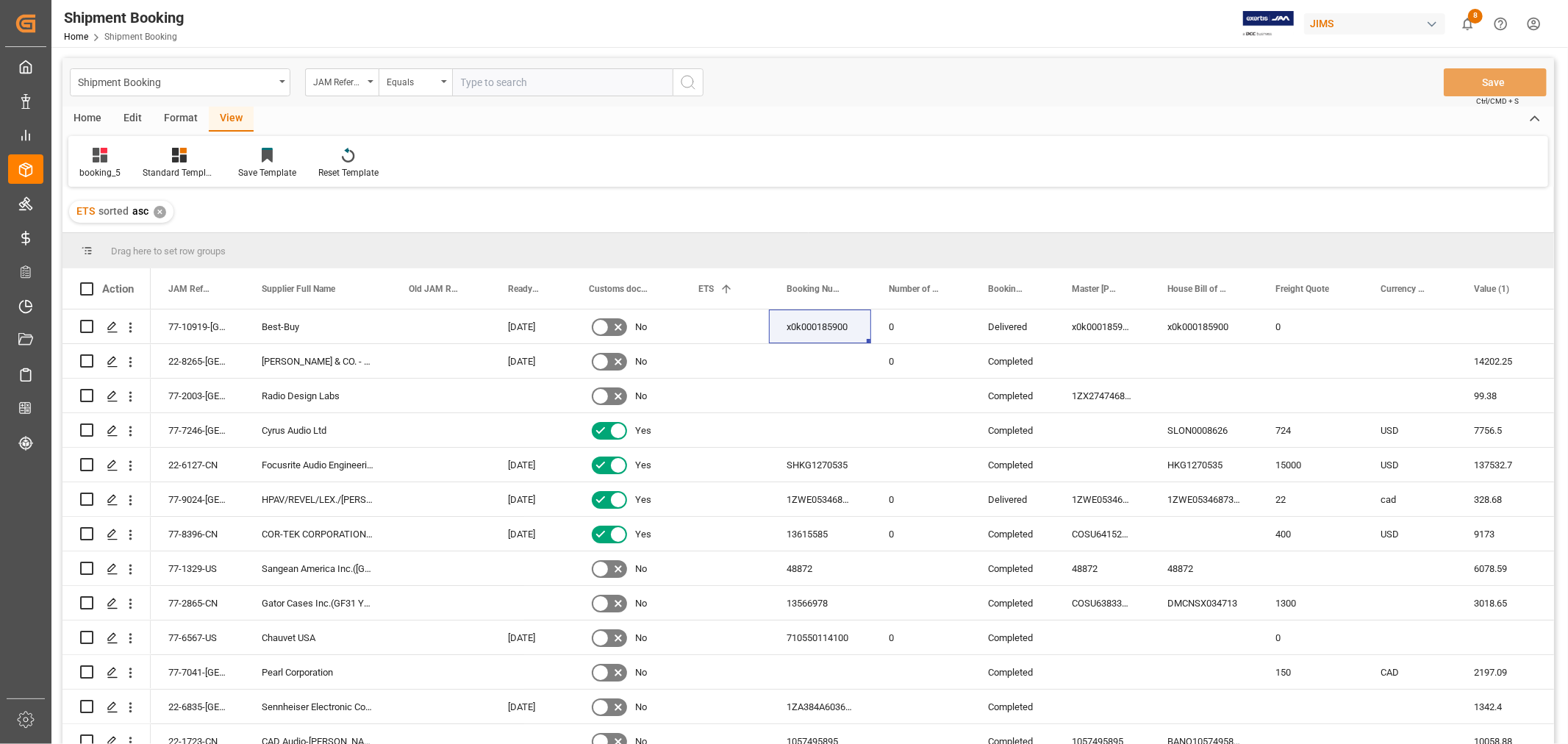
click at [537, 79] on input "text" at bounding box center [562, 83] width 221 height 28
paste input "77-10179-CN"
type input "77-10179-CN"
click at [684, 83] on icon "search button" at bounding box center [688, 82] width 18 height 18
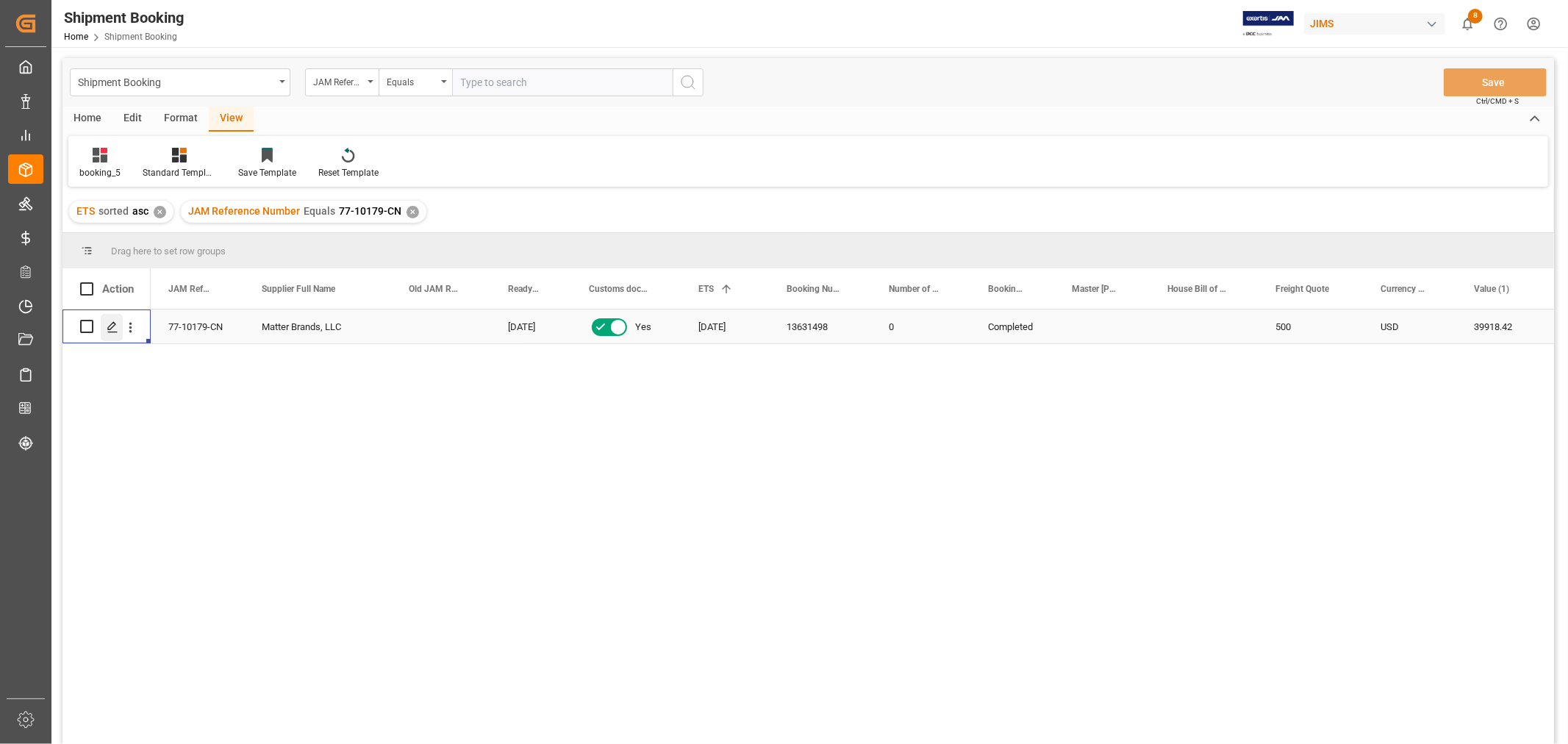
click at [115, 327] on icon "Press SPACE to select this row." at bounding box center [112, 327] width 12 height 12
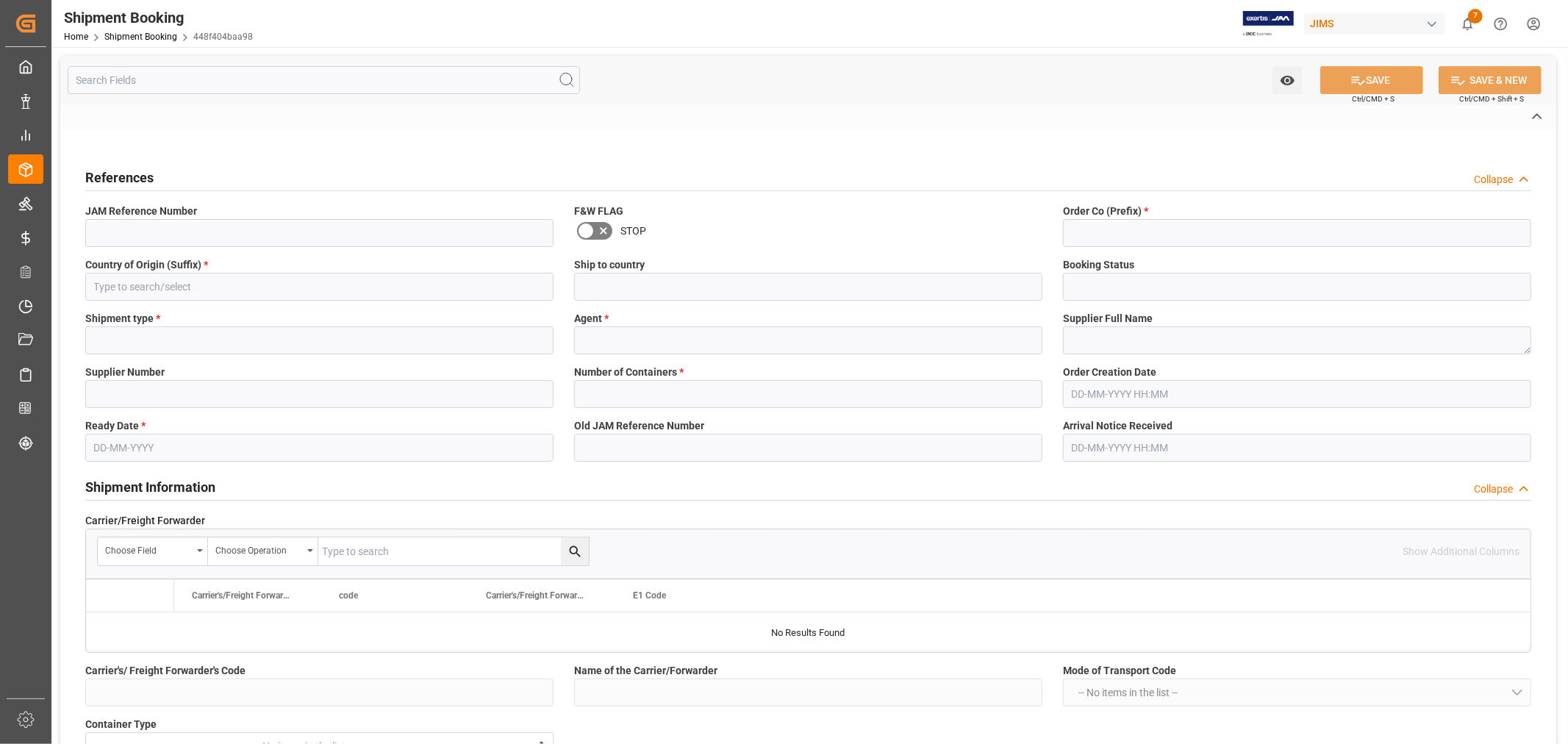
type textarea "13391-69272007-4"
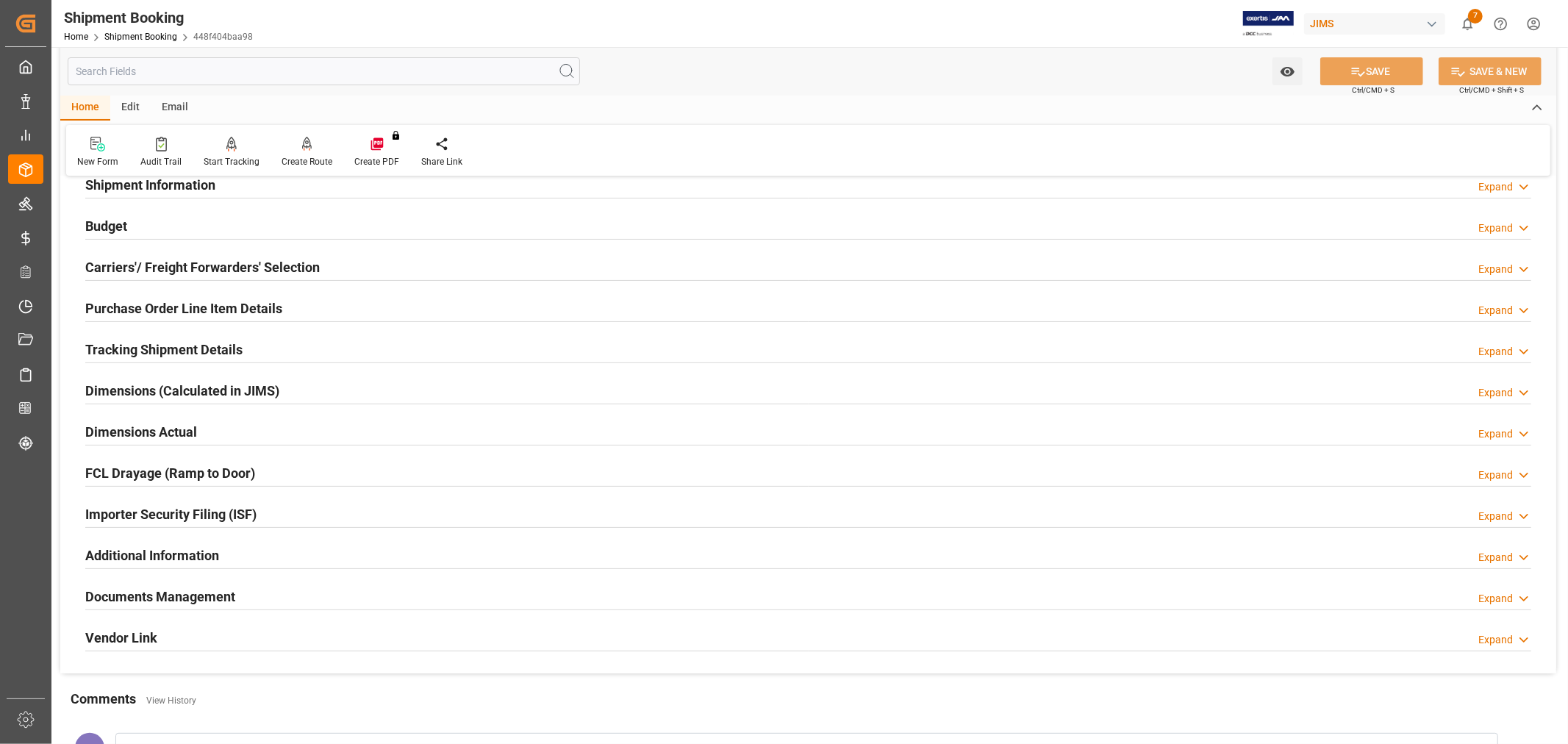
scroll to position [164, 0]
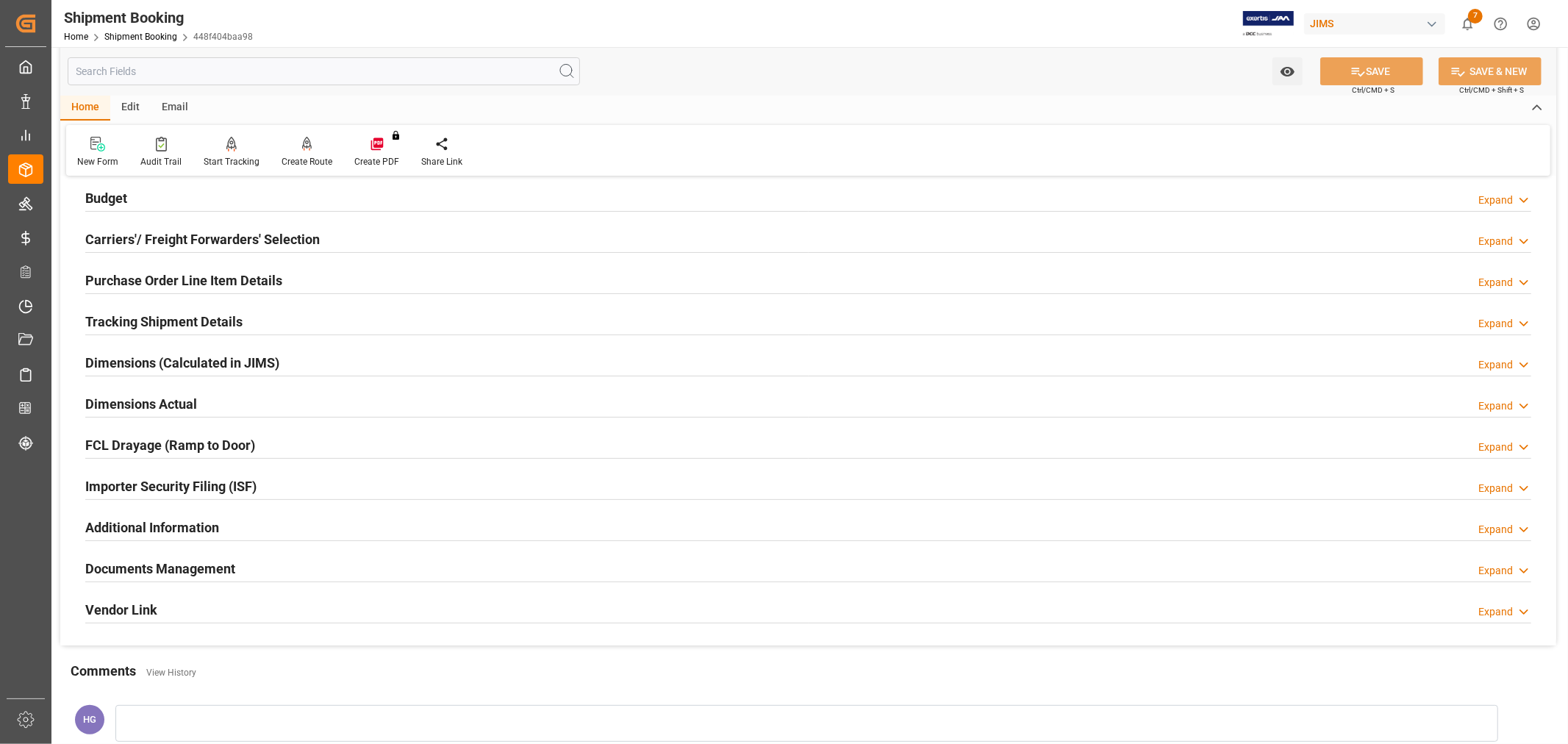
click at [214, 562] on h2 "Documents Management" at bounding box center [160, 568] width 150 height 20
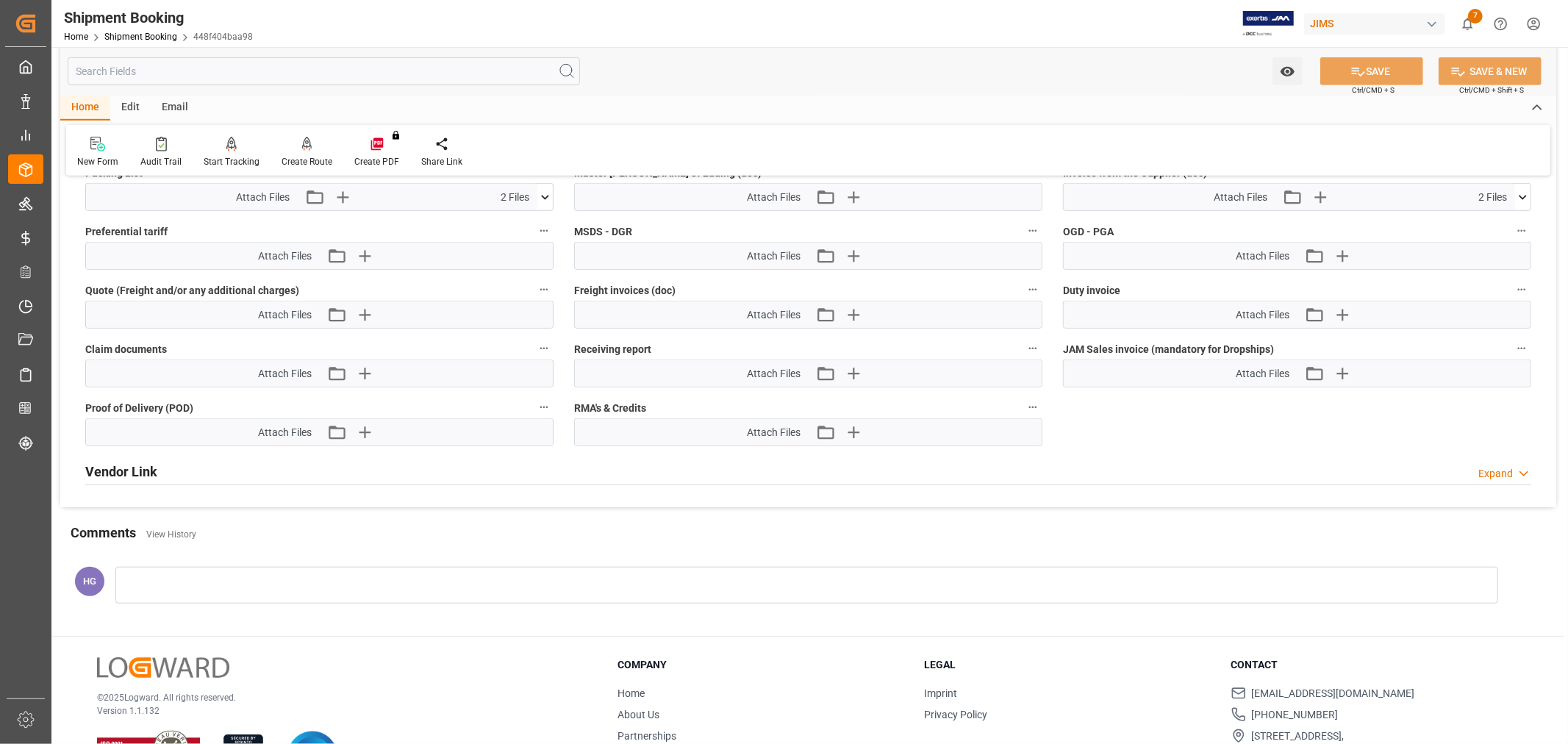
scroll to position [898, 0]
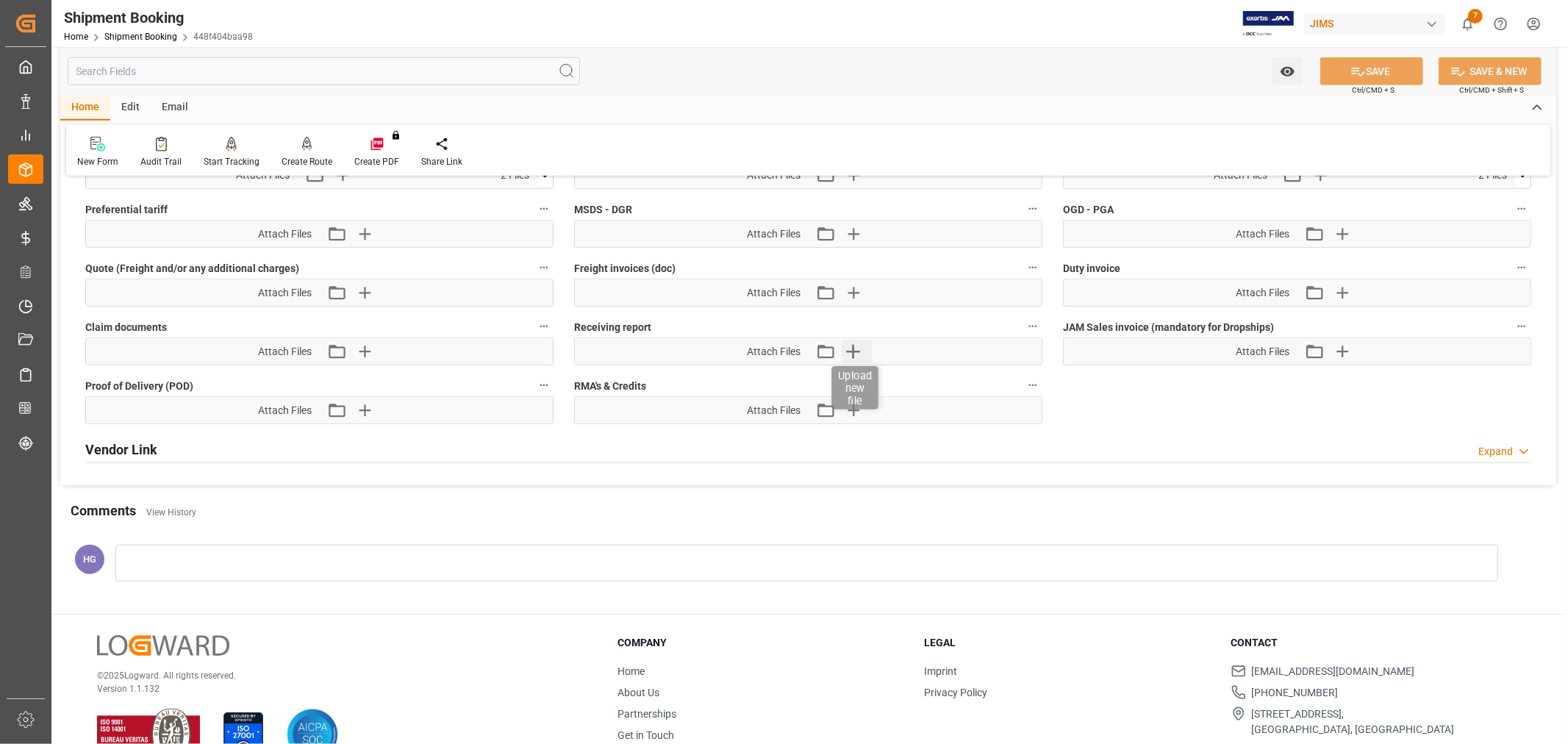
click at [850, 350] on icon "button" at bounding box center [852, 351] width 24 height 24
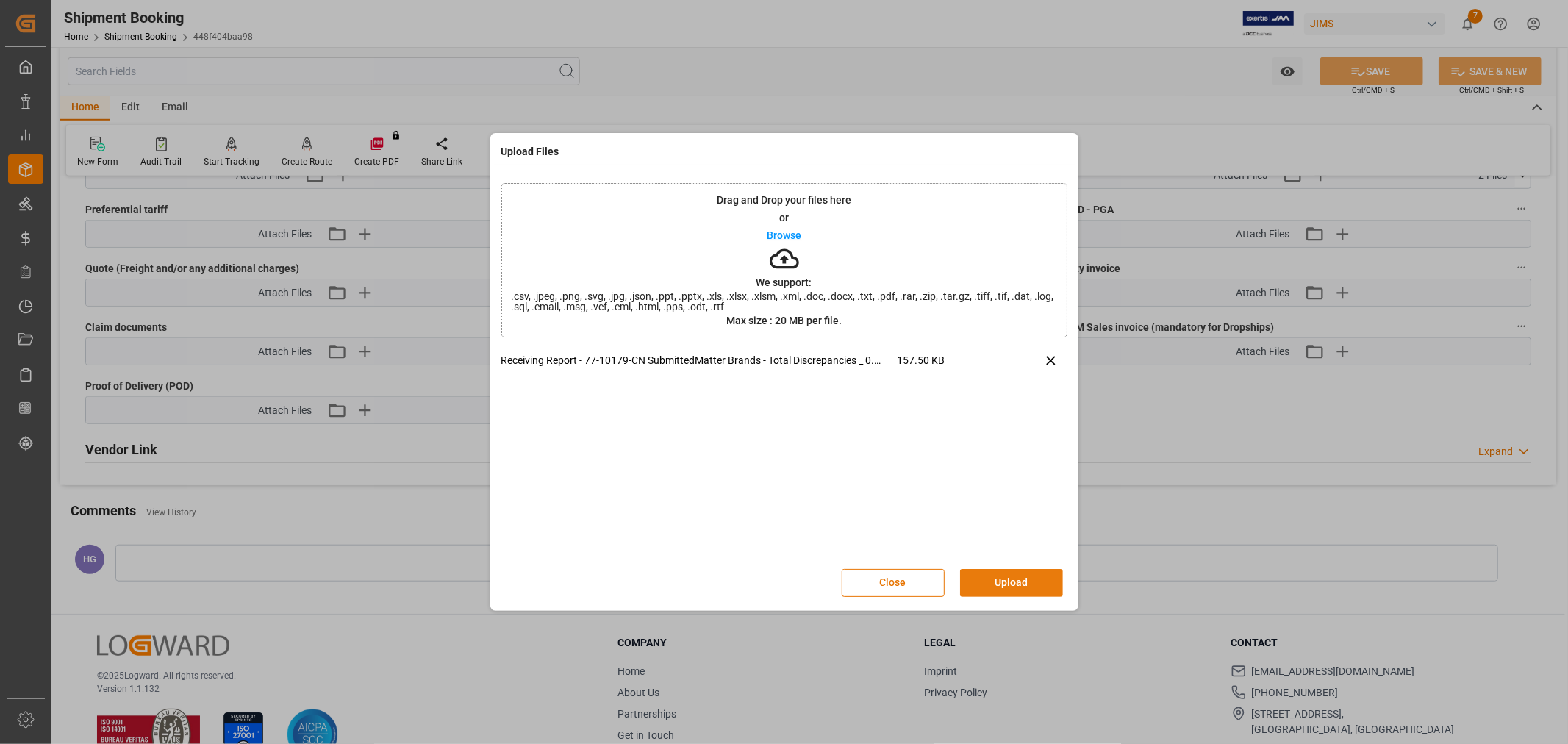
click at [986, 578] on button "Upload" at bounding box center [1011, 583] width 103 height 28
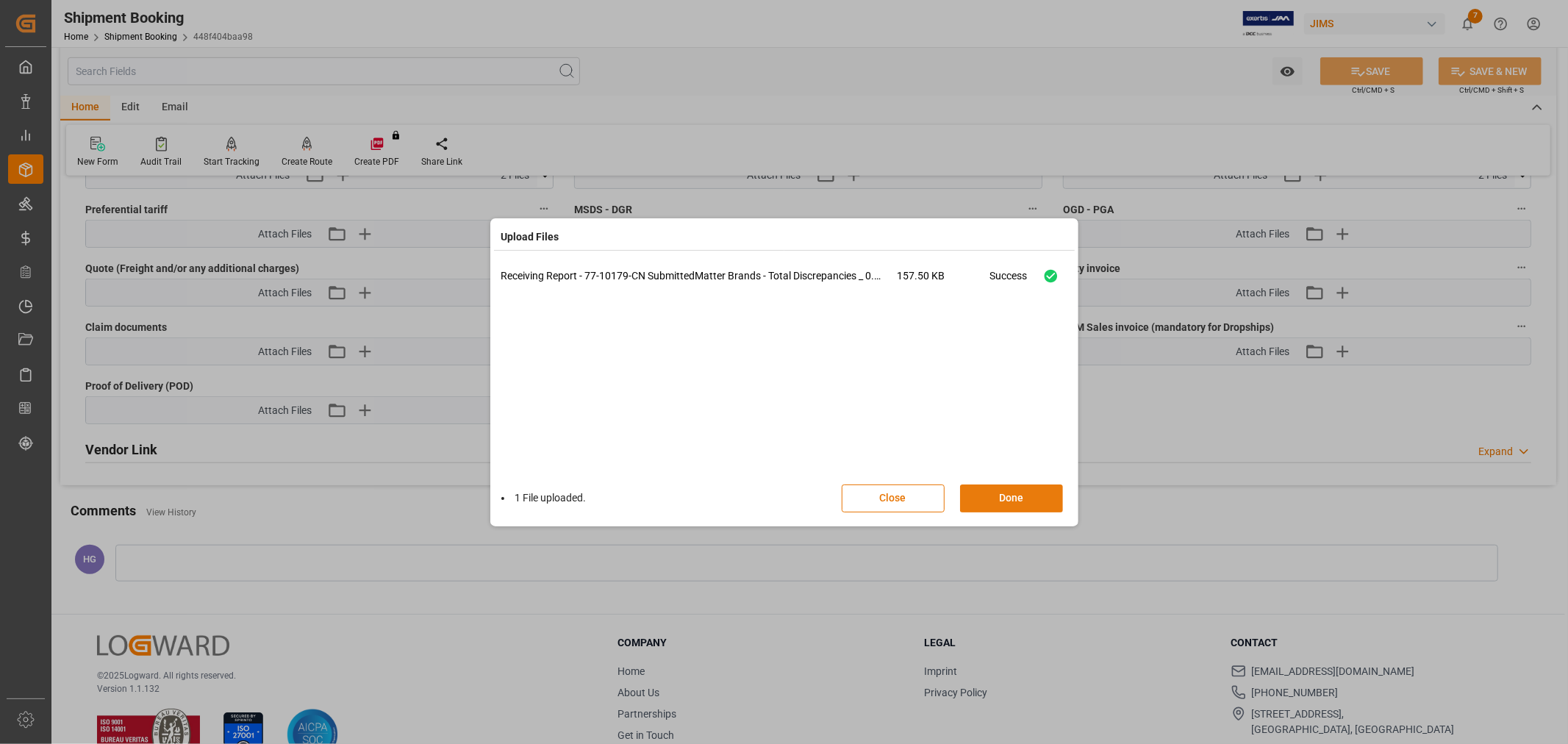
click at [1000, 498] on button "Done" at bounding box center [1011, 499] width 103 height 28
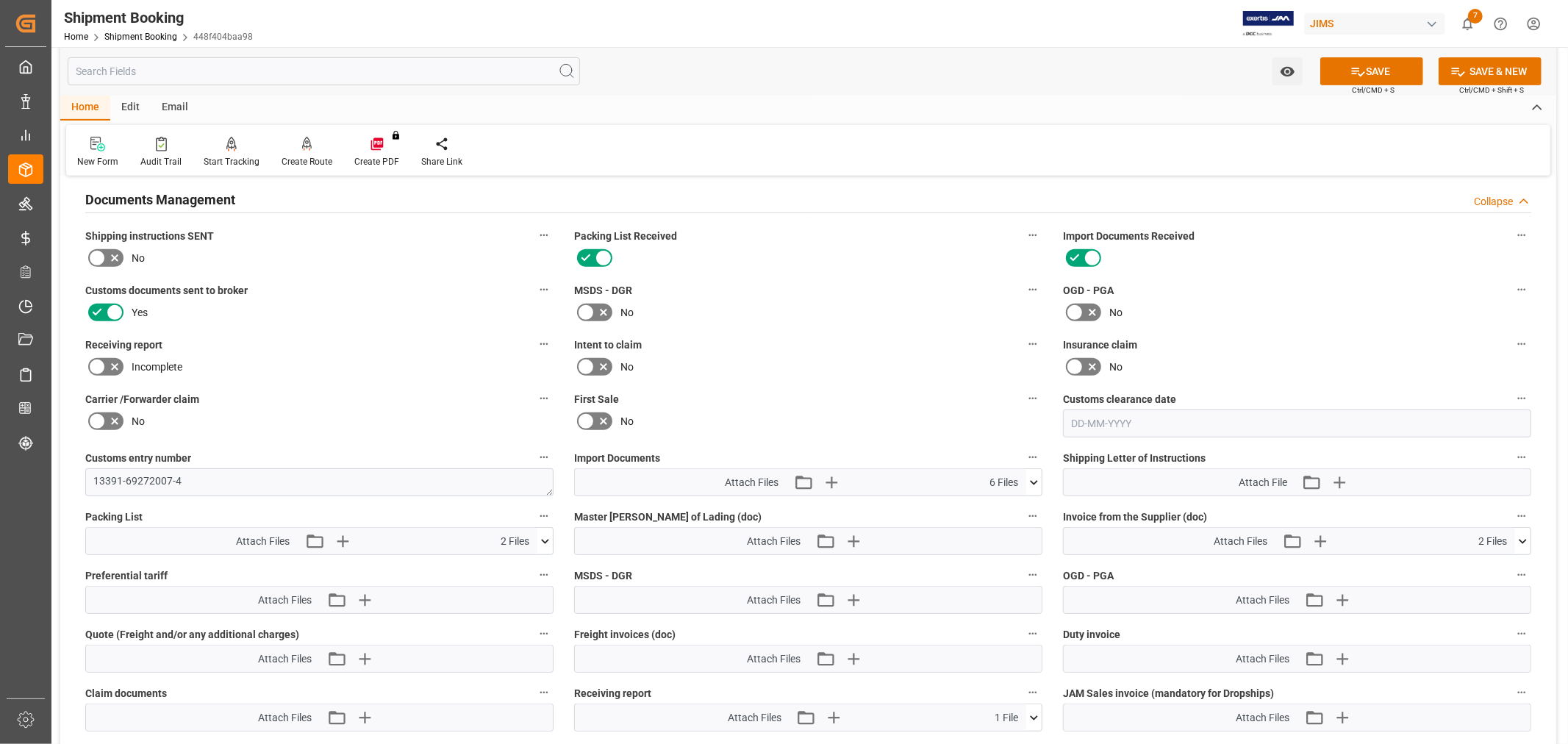
scroll to position [490, 0]
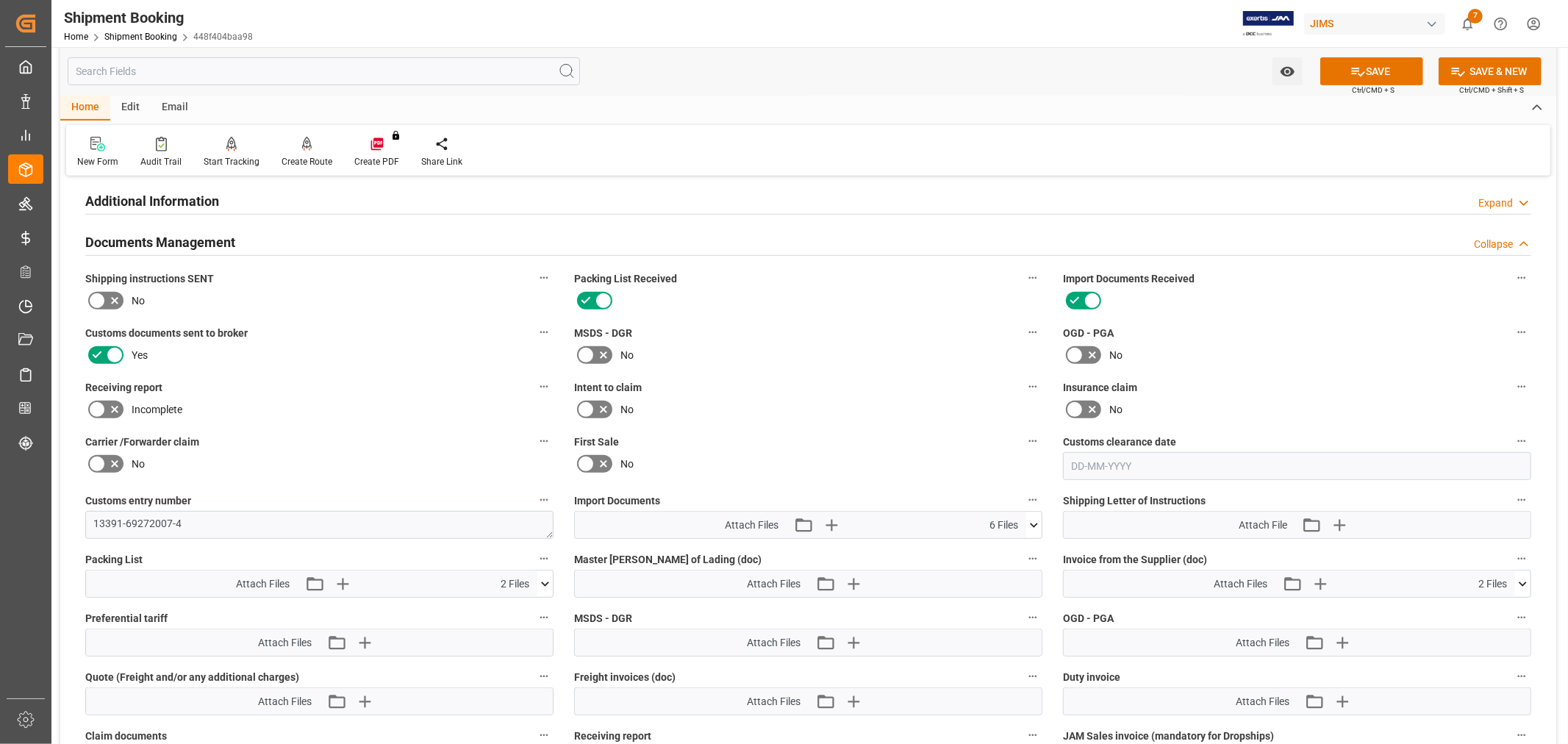
click at [106, 406] on icon at bounding box center [115, 409] width 18 height 18
click at [0, 0] on input "checkbox" at bounding box center [0, 0] width 0 height 0
drag, startPoint x: 792, startPoint y: 313, endPoint x: 815, endPoint y: 305, distance: 24.4
click at [792, 309] on div "Packing List Received" at bounding box center [809, 291] width 489 height 55
click at [1379, 72] on button "SAVE" at bounding box center [1371, 71] width 103 height 28
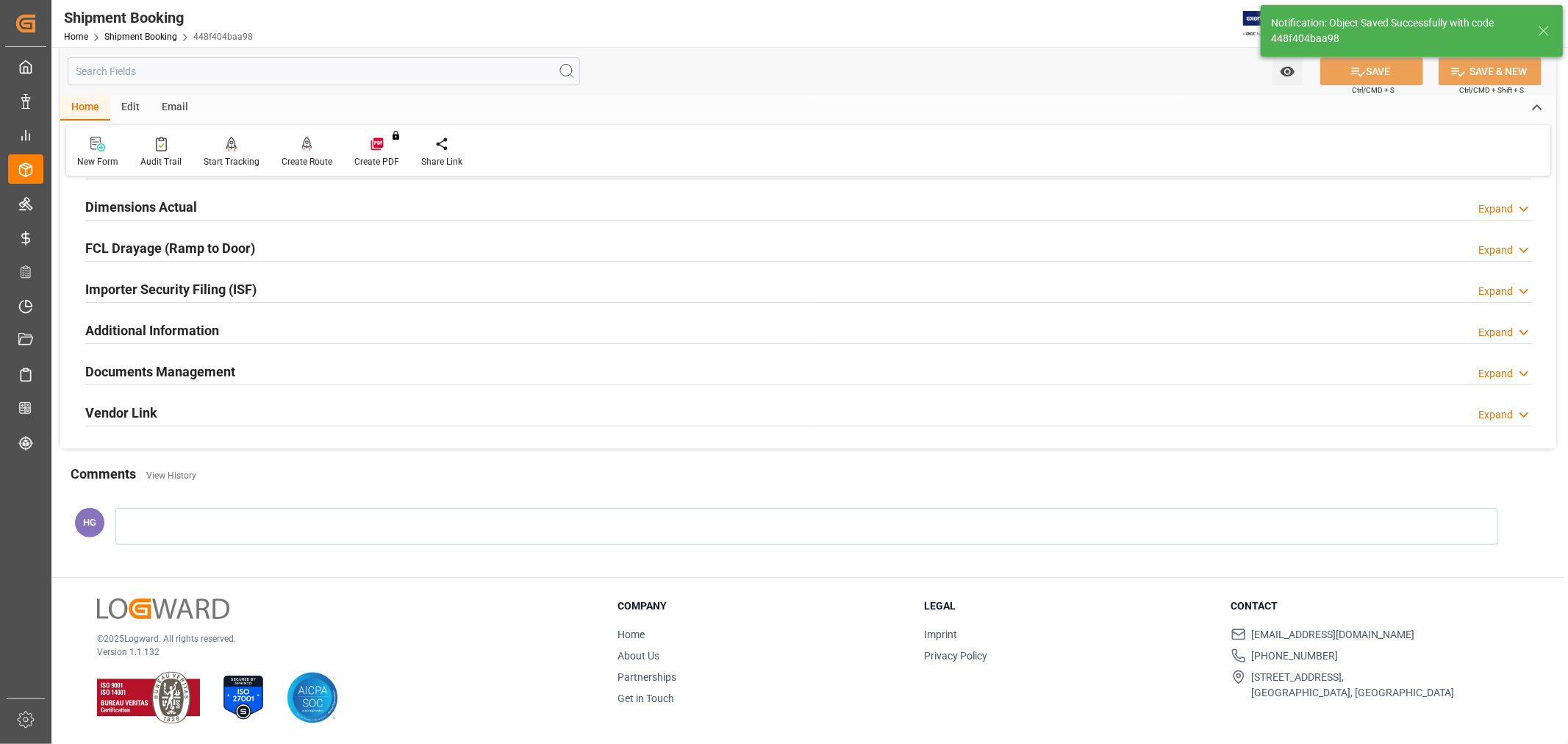
scroll to position [361, 0]
click at [215, 375] on h2 "Documents Management" at bounding box center [160, 372] width 150 height 20
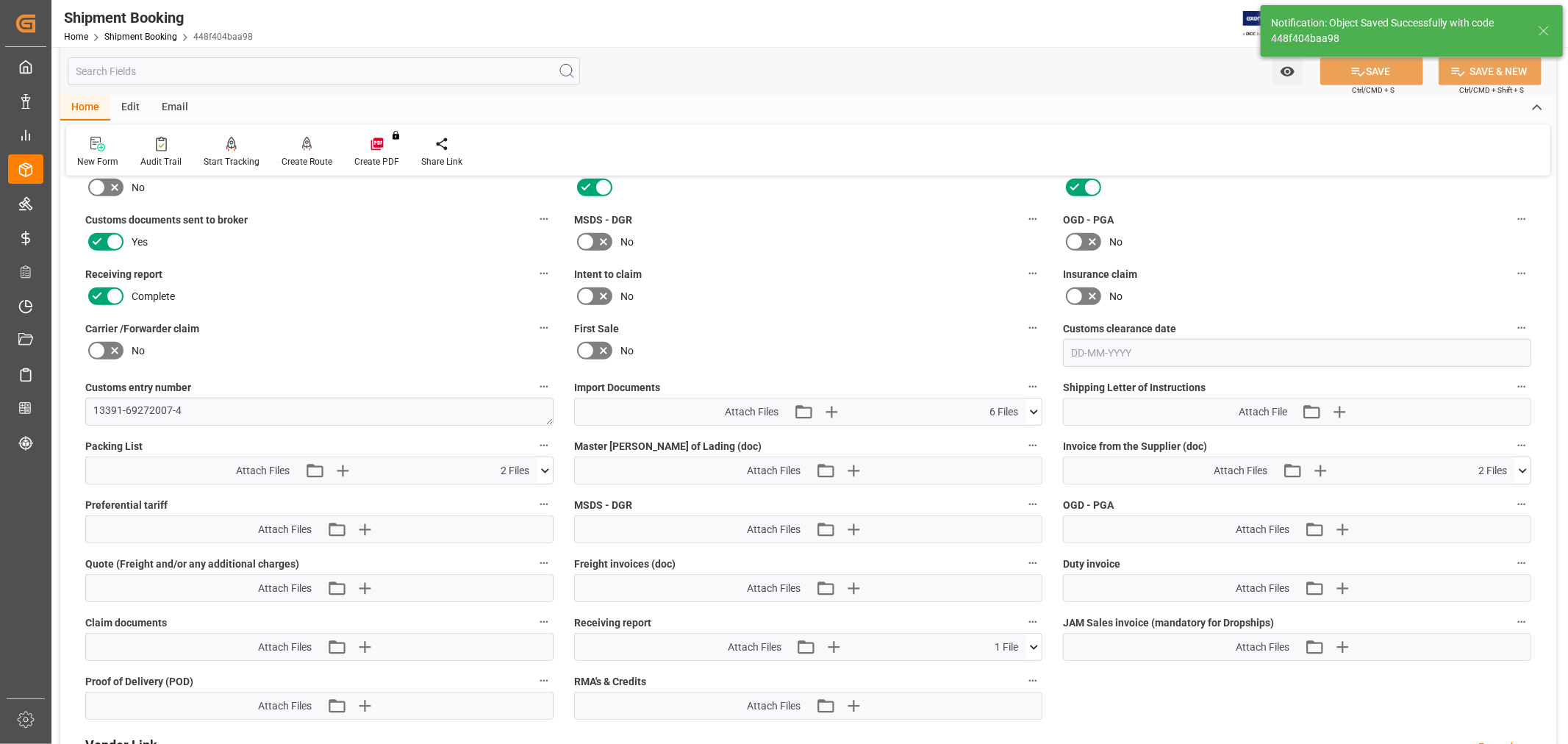
scroll to position [653, 0]
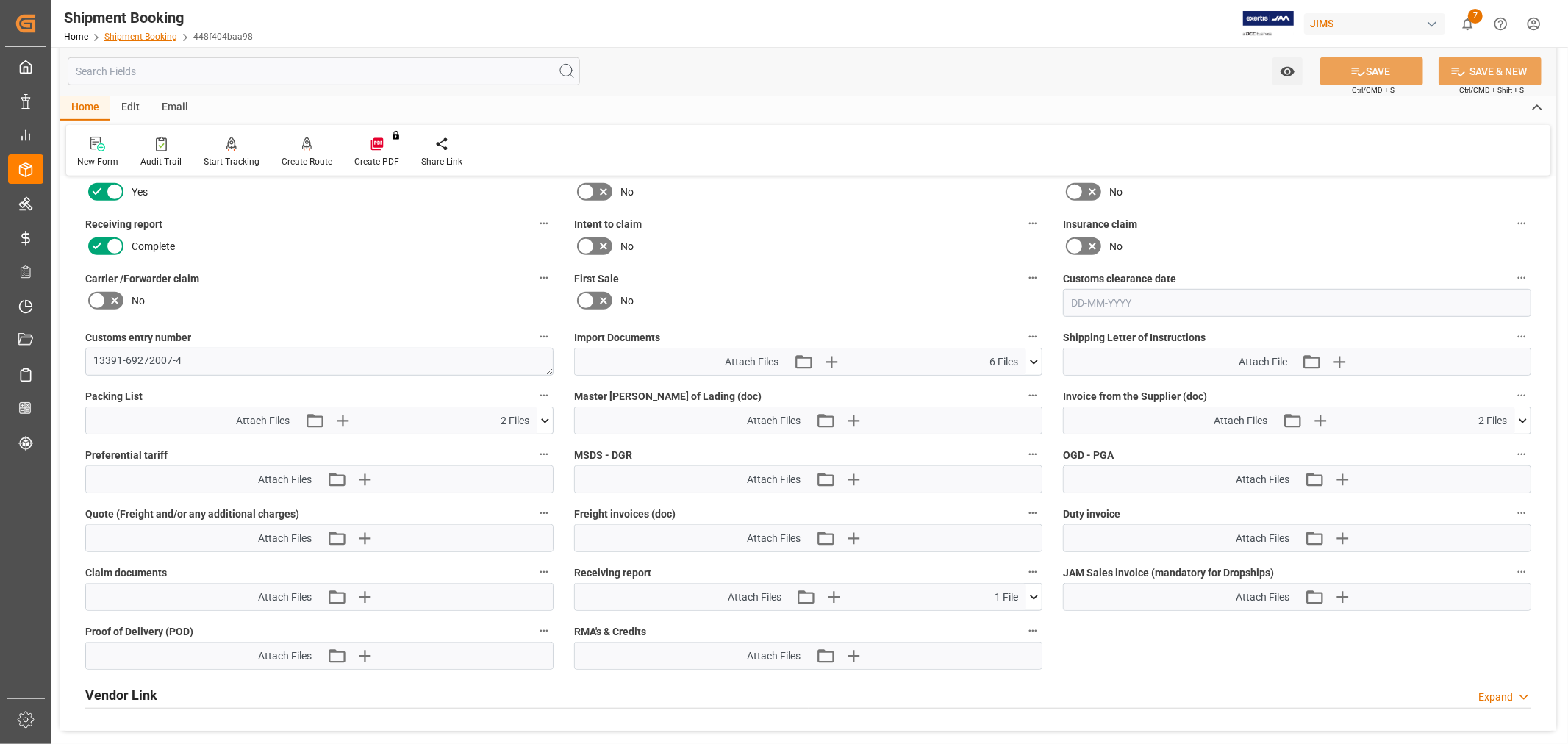
click at [167, 39] on link "Shipment Booking" at bounding box center [140, 37] width 72 height 10
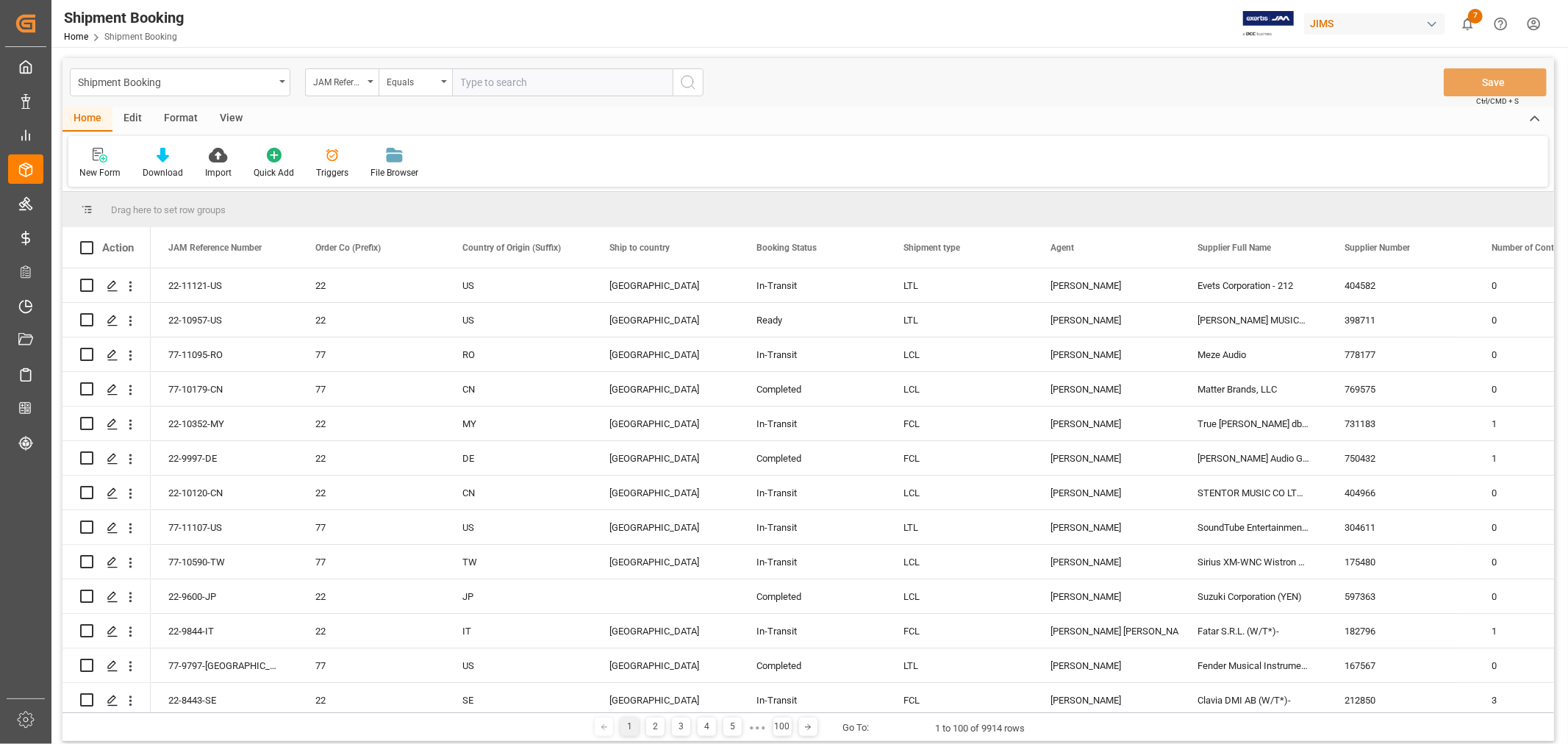
click at [486, 82] on input "text" at bounding box center [562, 83] width 221 height 28
type input "77-11049-cn"
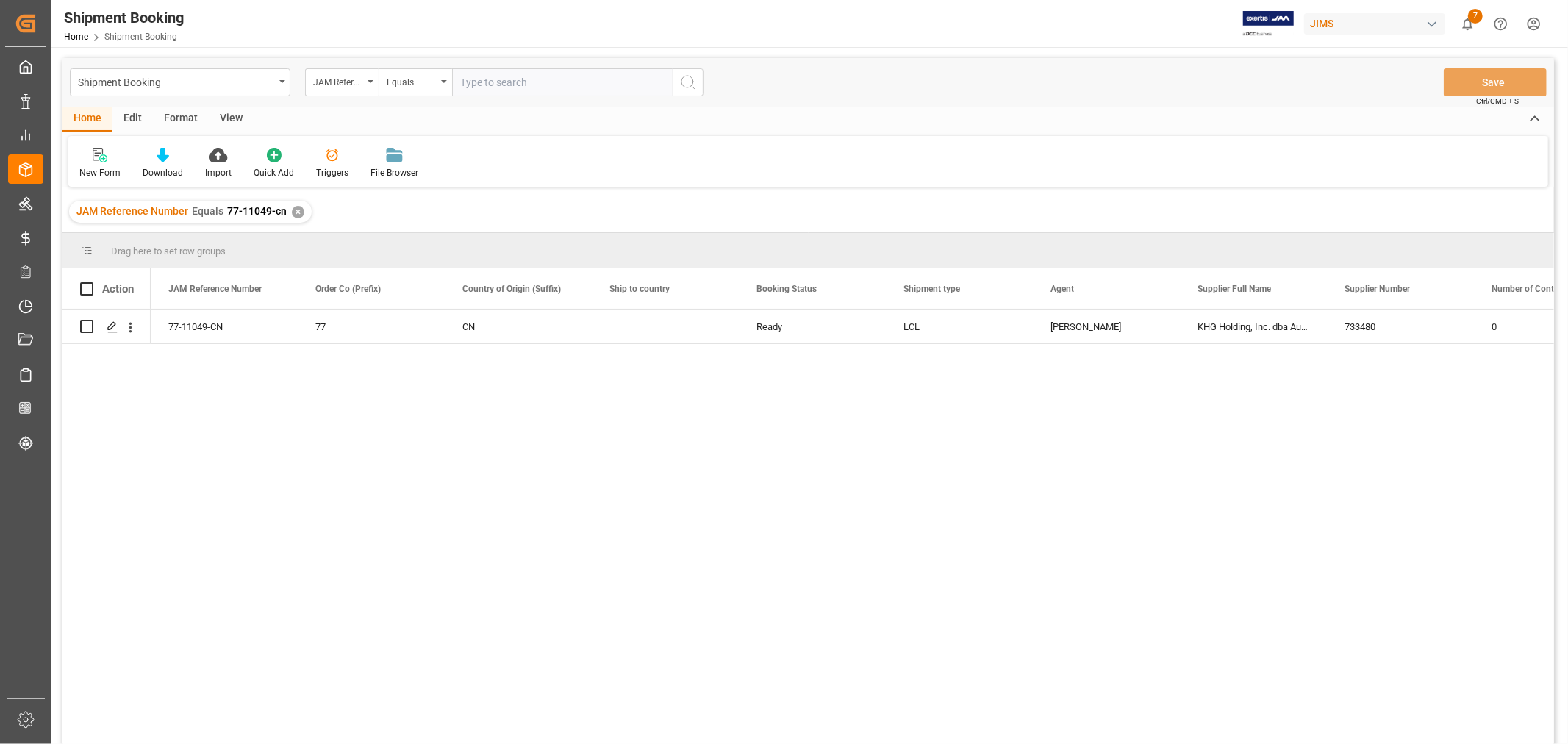
click at [235, 122] on div "View" at bounding box center [231, 119] width 45 height 25
click at [94, 166] on div "Default" at bounding box center [93, 173] width 28 height 13
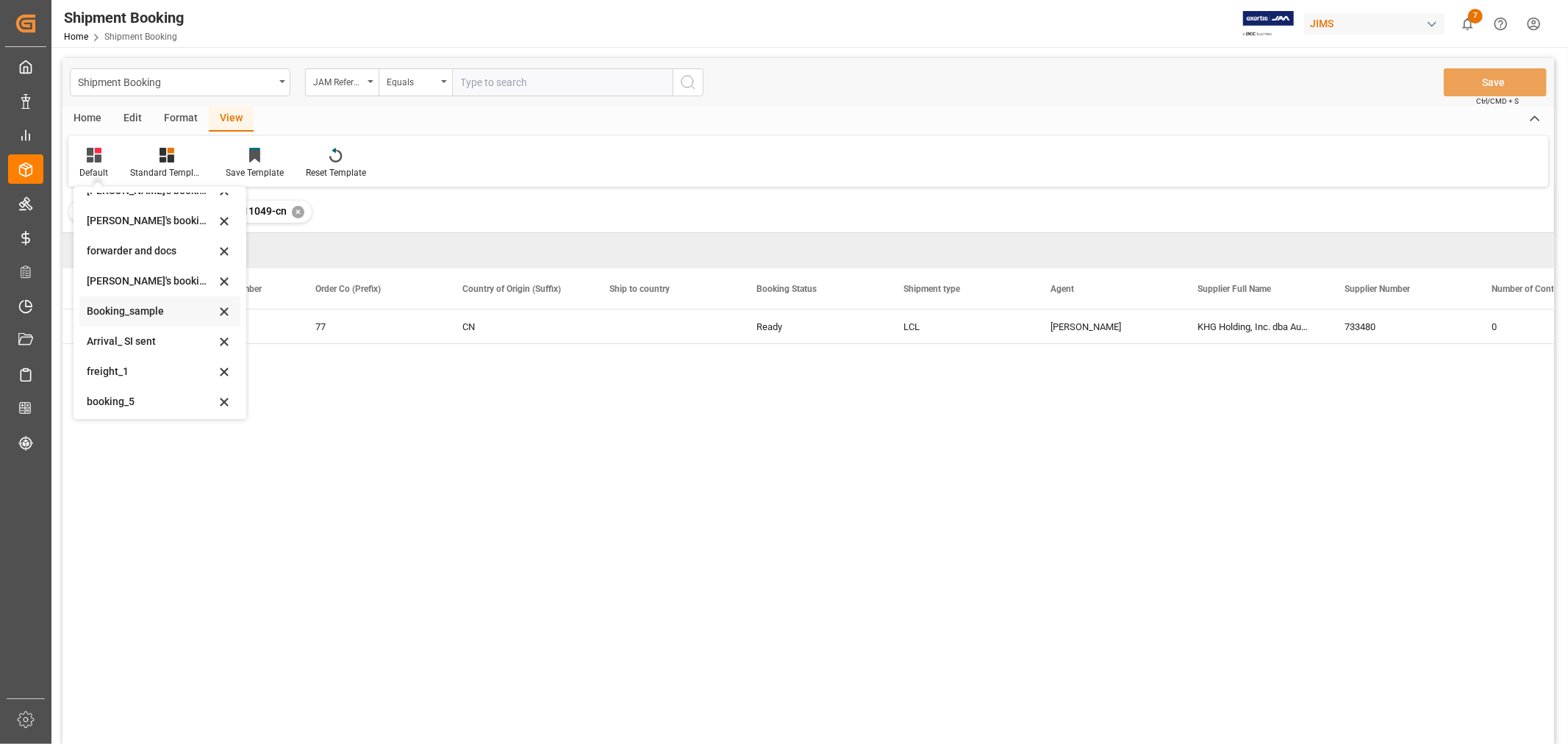
scroll to position [140, 0]
click at [119, 399] on div "booking_5" at bounding box center [150, 399] width 129 height 15
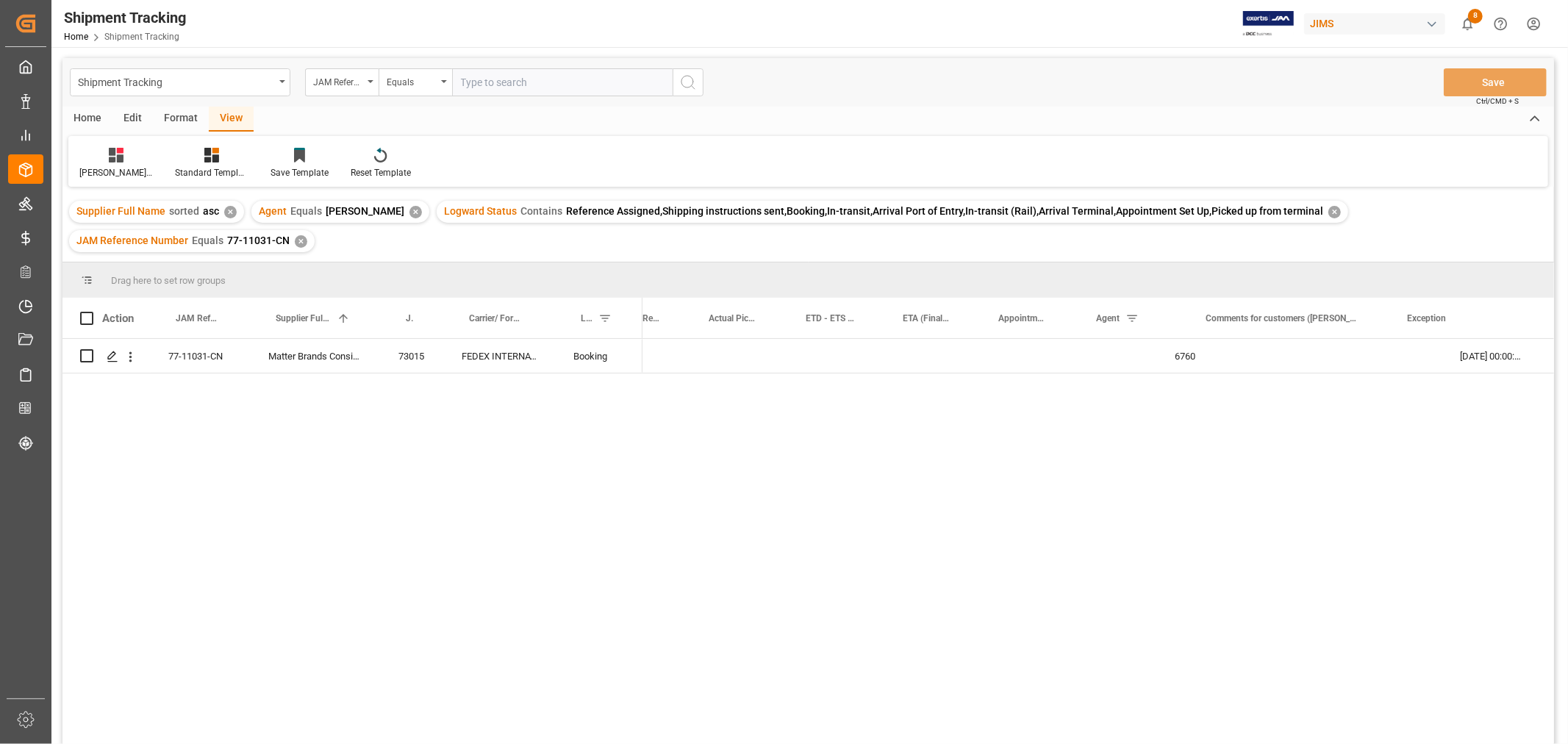
scroll to position [0, 655]
click at [294, 245] on div "✕" at bounding box center [300, 241] width 12 height 12
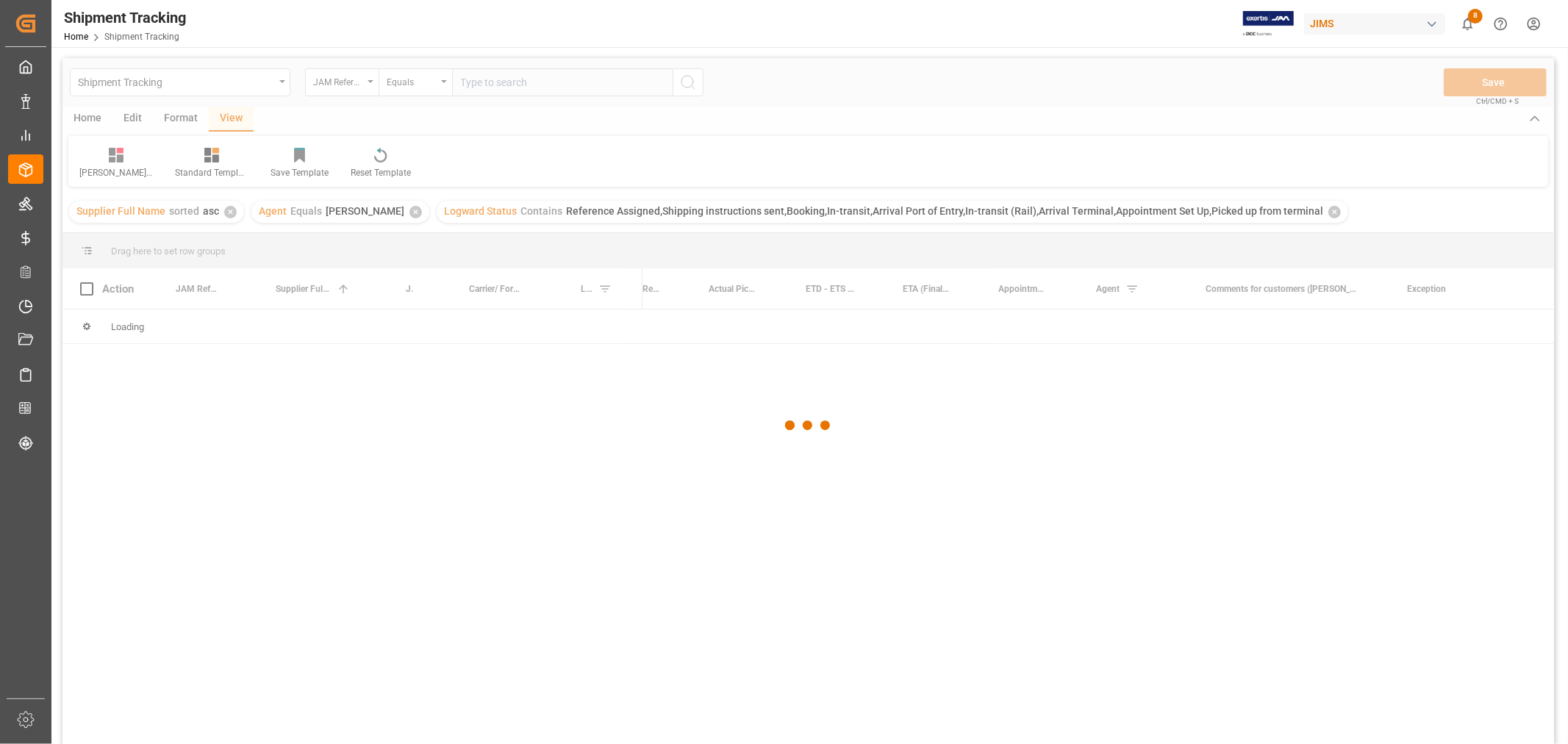
click at [518, 77] on div at bounding box center [808, 426] width 1492 height 736
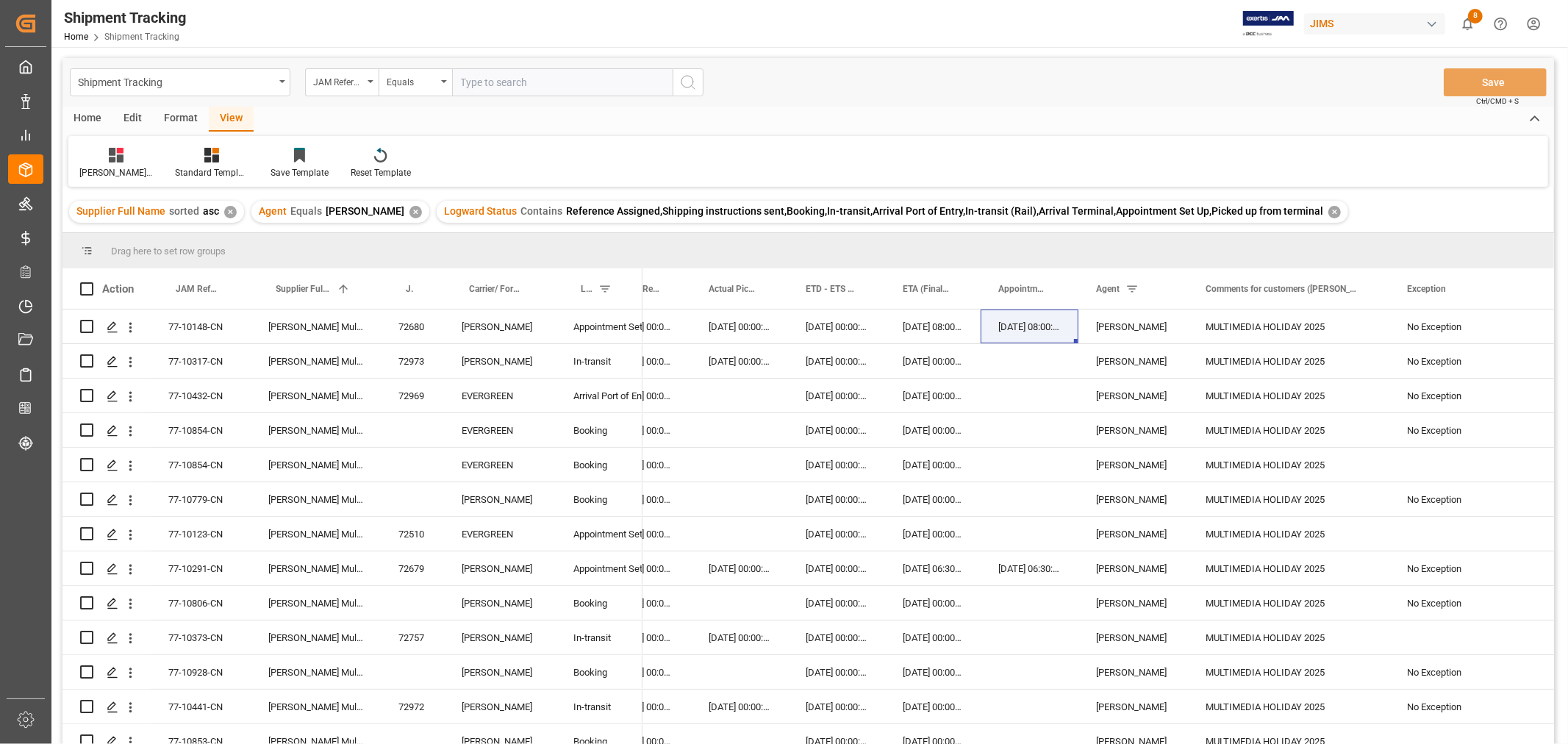
click at [518, 79] on input "text" at bounding box center [562, 83] width 221 height 28
paste input "77-10797-NL"
type input "77-10797-NL"
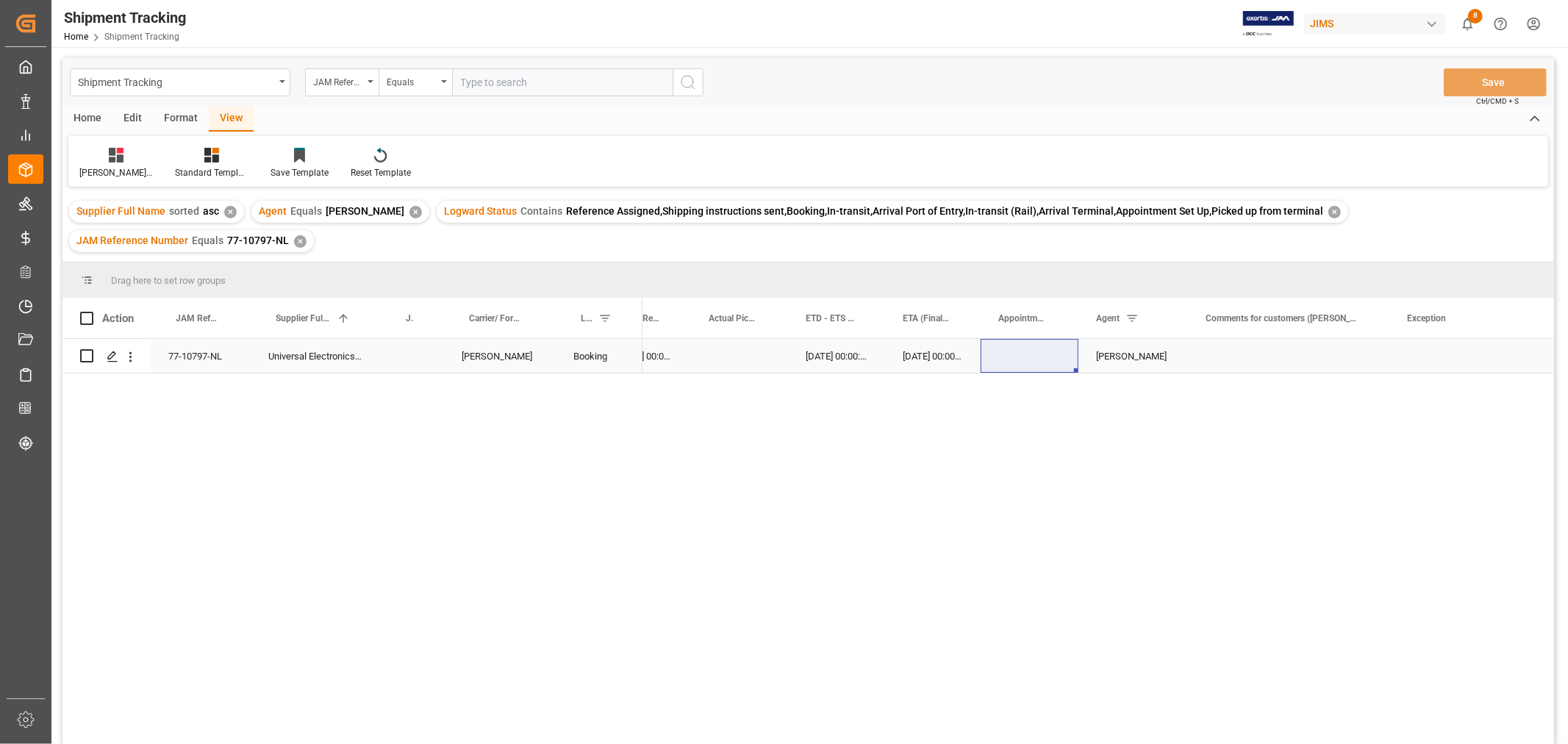
click at [668, 357] on div "[DATE] 00:00:00" at bounding box center [645, 356] width 92 height 34
click at [119, 164] on div "[PERSON_NAME]'s tracking all_sample" at bounding box center [117, 163] width 96 height 32
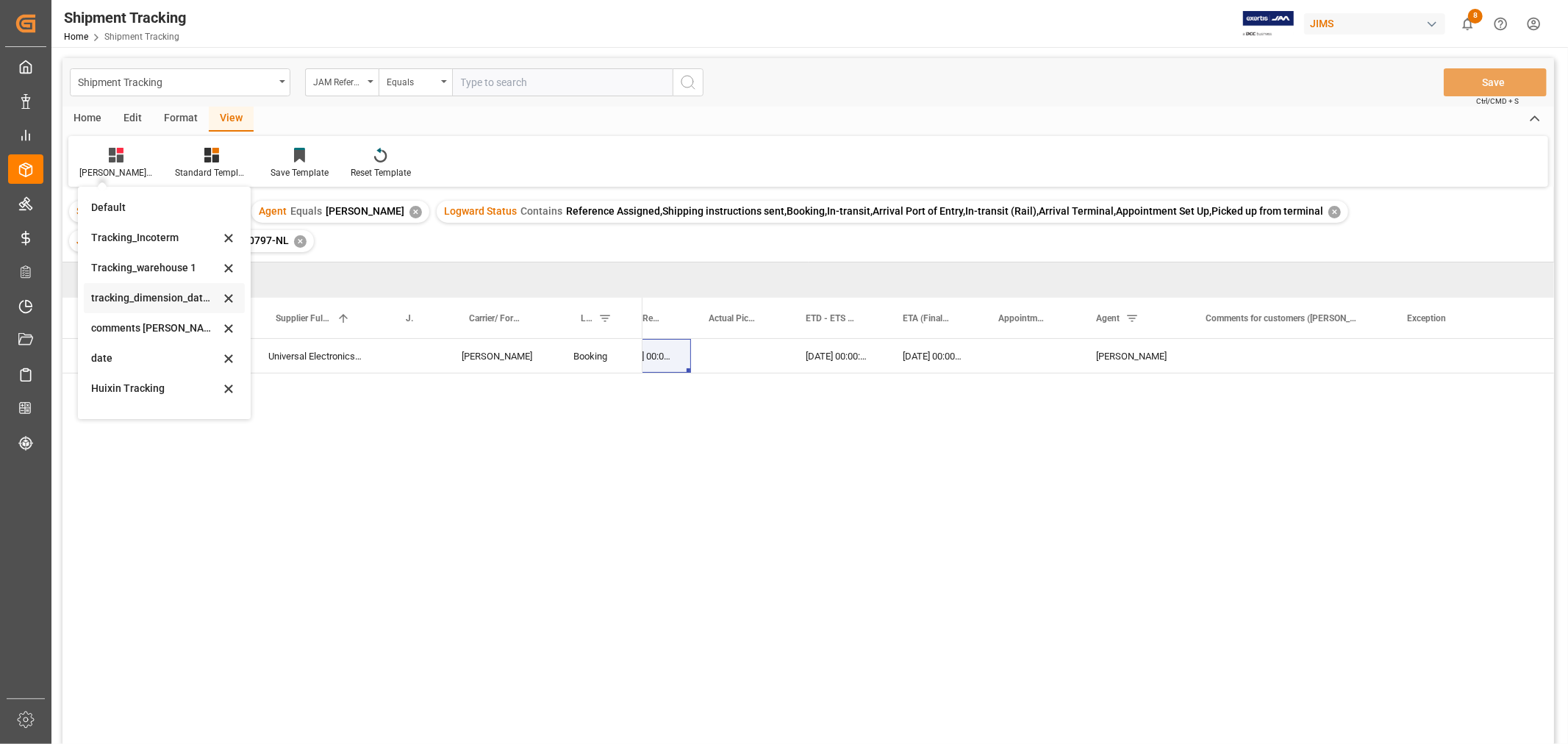
click at [177, 300] on div "tracking_dimension_date_3" at bounding box center [155, 298] width 129 height 15
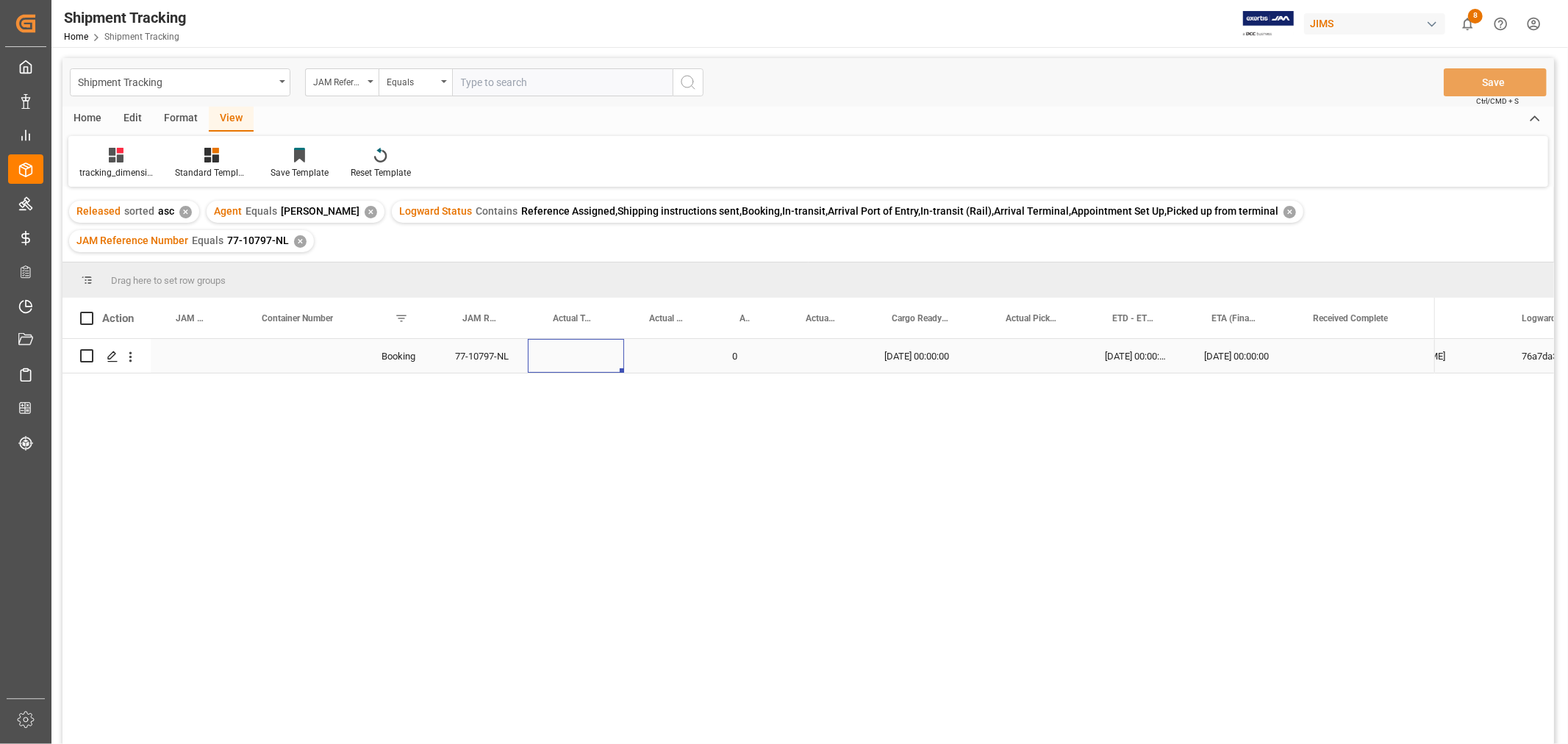
click at [583, 339] on div "Press SPACE to select this row." at bounding box center [576, 356] width 96 height 34
click at [583, 351] on input "Press SPACE to select this row." at bounding box center [576, 365] width 72 height 28
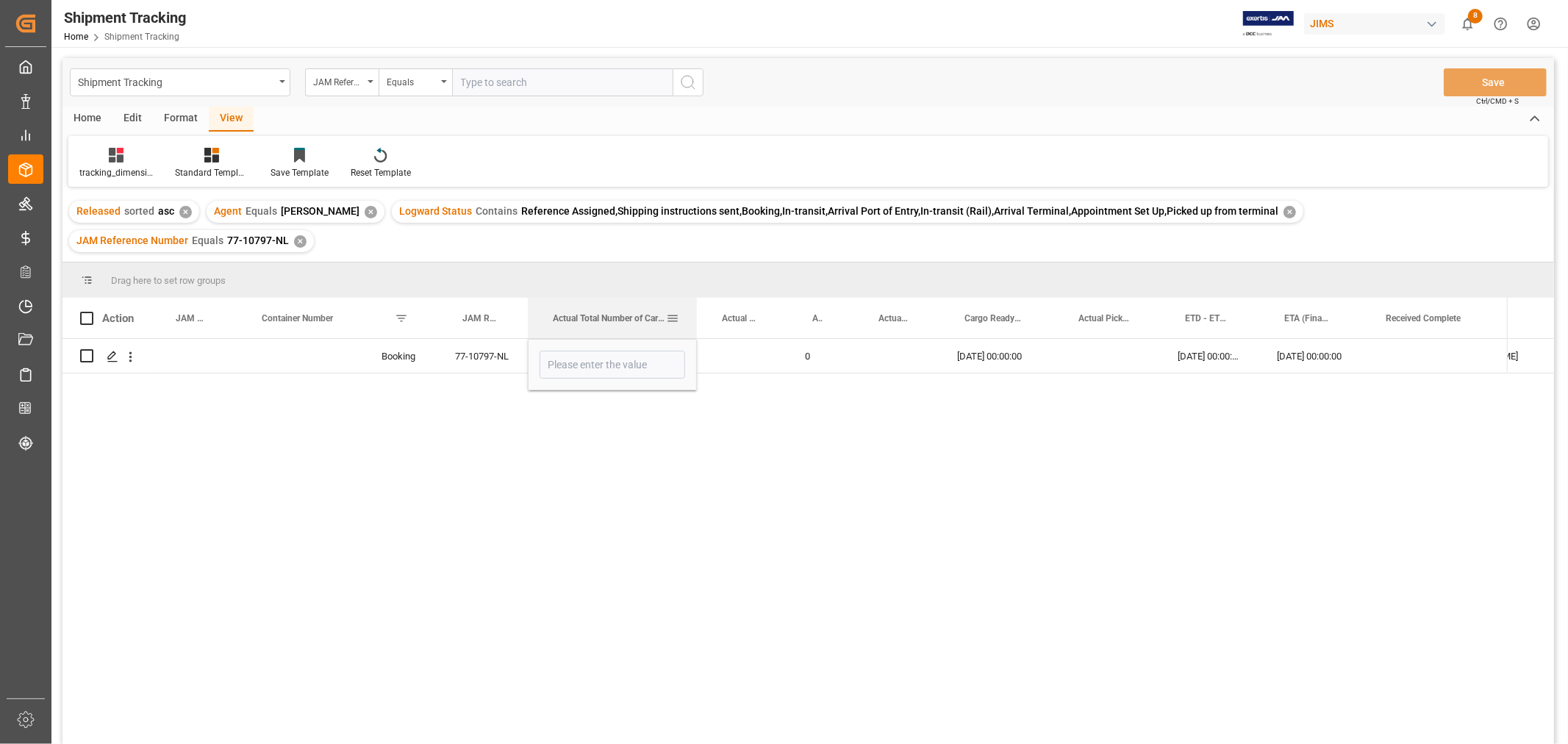
drag, startPoint x: 622, startPoint y: 275, endPoint x: 694, endPoint y: 276, distance: 72.0
click at [694, 298] on div at bounding box center [697, 318] width 6 height 40
click at [593, 351] on input "Press SPACE to select this row." at bounding box center [612, 365] width 146 height 28
type input "45"
click at [867, 339] on div "Press SPACE to select this row." at bounding box center [896, 356] width 86 height 34
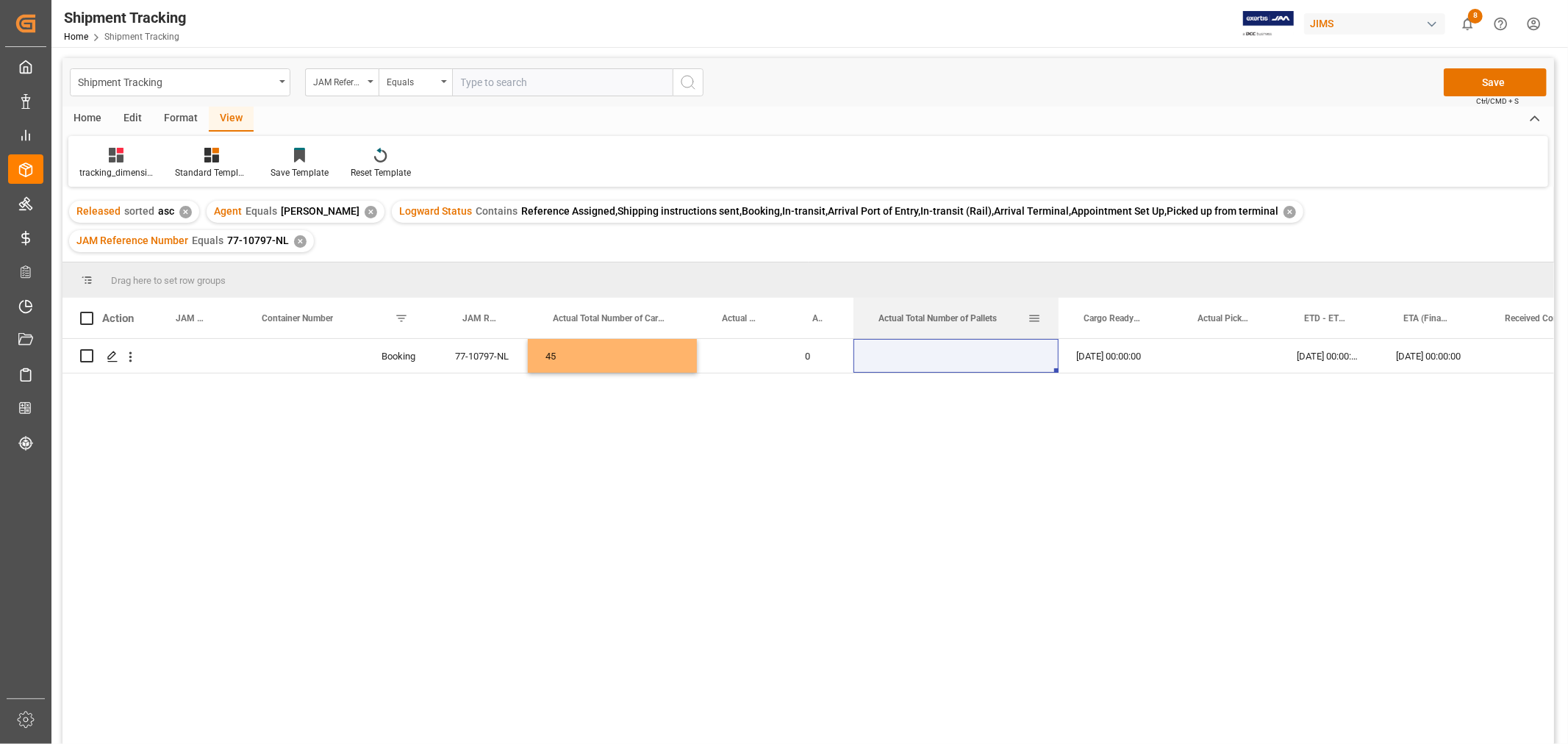
drag, startPoint x: 936, startPoint y: 279, endPoint x: 968, endPoint y: 325, distance: 56.0
click at [1056, 307] on div at bounding box center [1059, 318] width 6 height 40
click at [927, 339] on div "Press SPACE to select this row." at bounding box center [951, 356] width 195 height 34
click at [929, 339] on div "Press SPACE to select this row." at bounding box center [951, 356] width 195 height 34
click at [931, 339] on div "Press SPACE to select this row." at bounding box center [951, 356] width 195 height 34
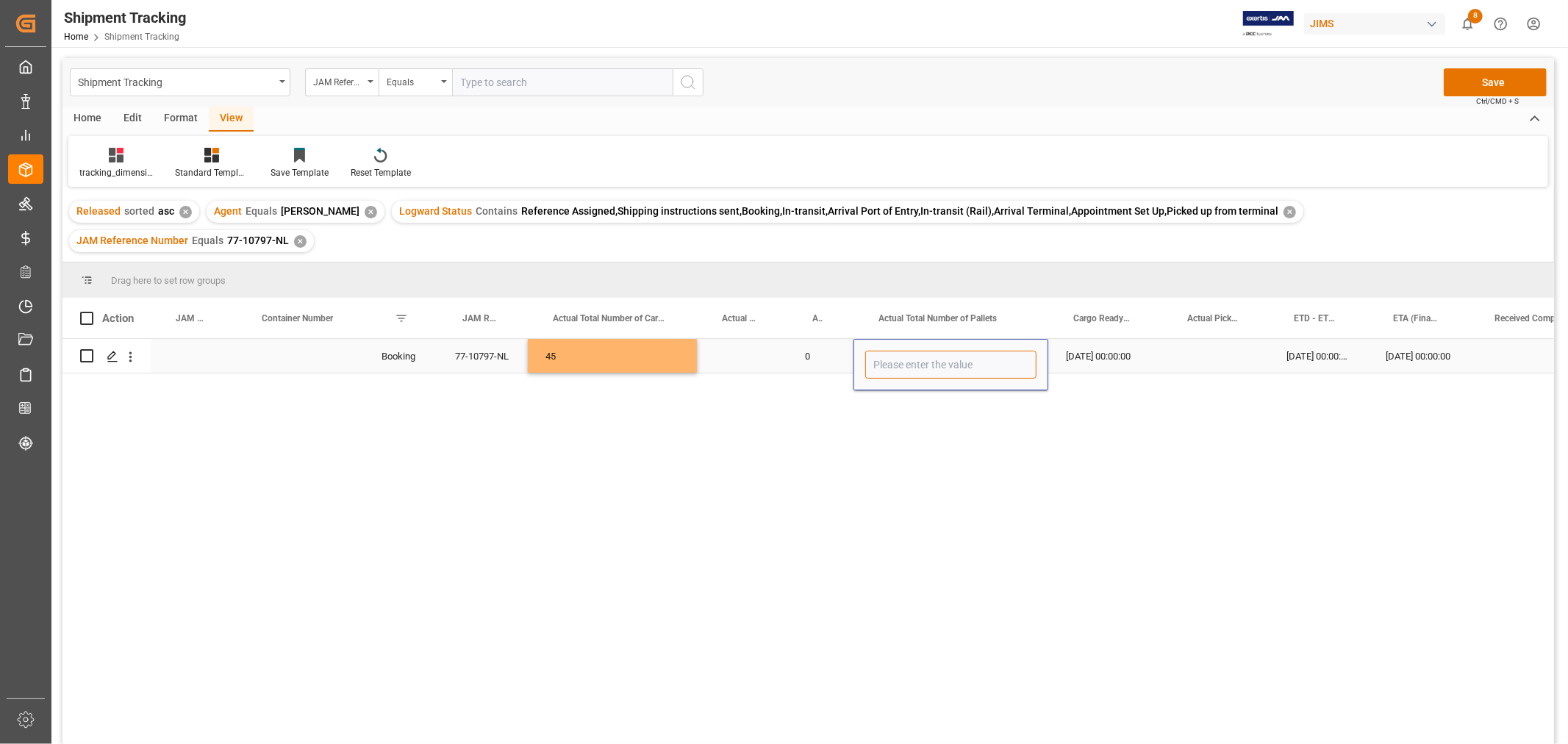
click at [934, 351] on input "Press SPACE to select this row." at bounding box center [951, 365] width 171 height 28
type input "2"
click at [1073, 339] on div "[DATE] 00:00:00" at bounding box center [1105, 356] width 114 height 34
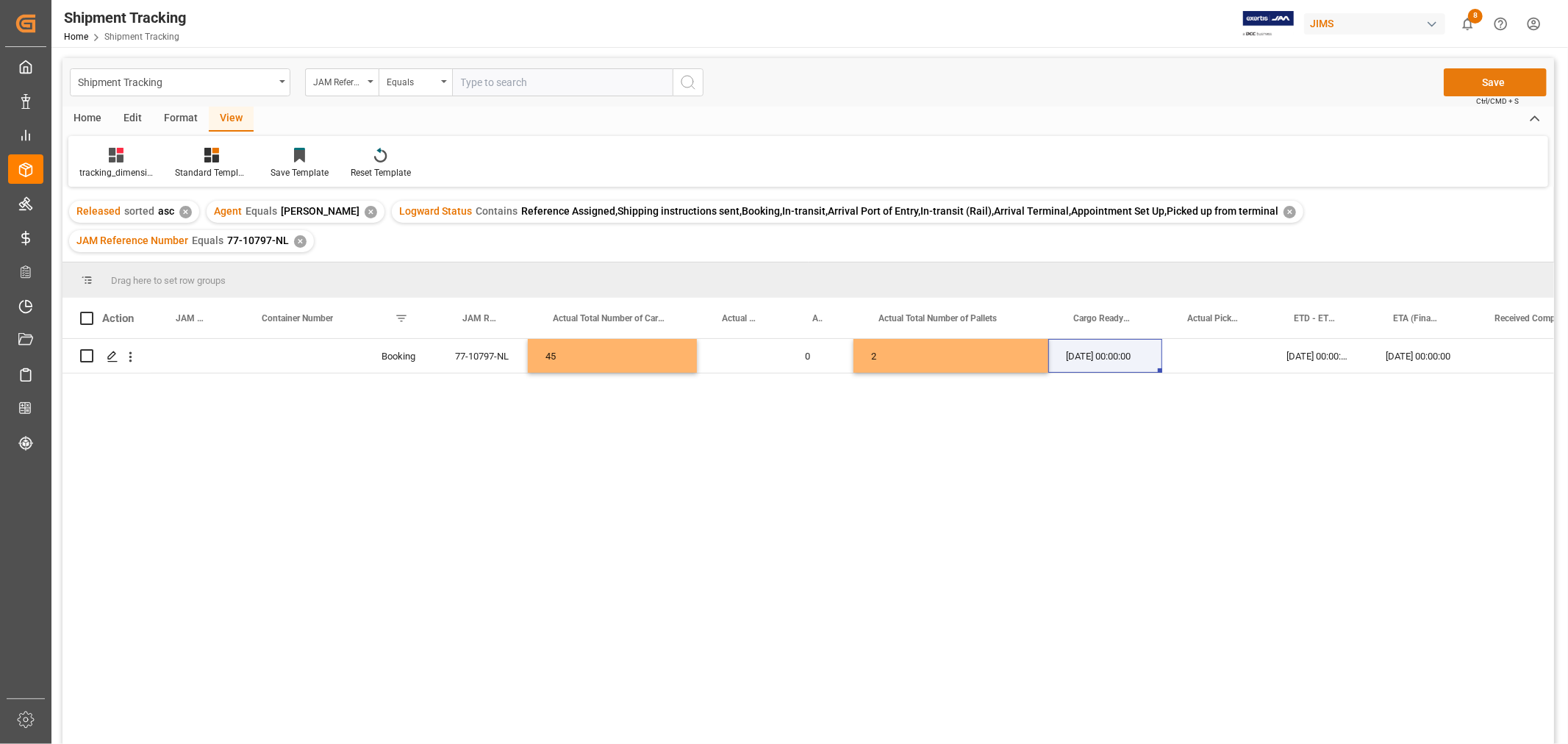
click at [1489, 83] on button "Save" at bounding box center [1495, 83] width 103 height 28
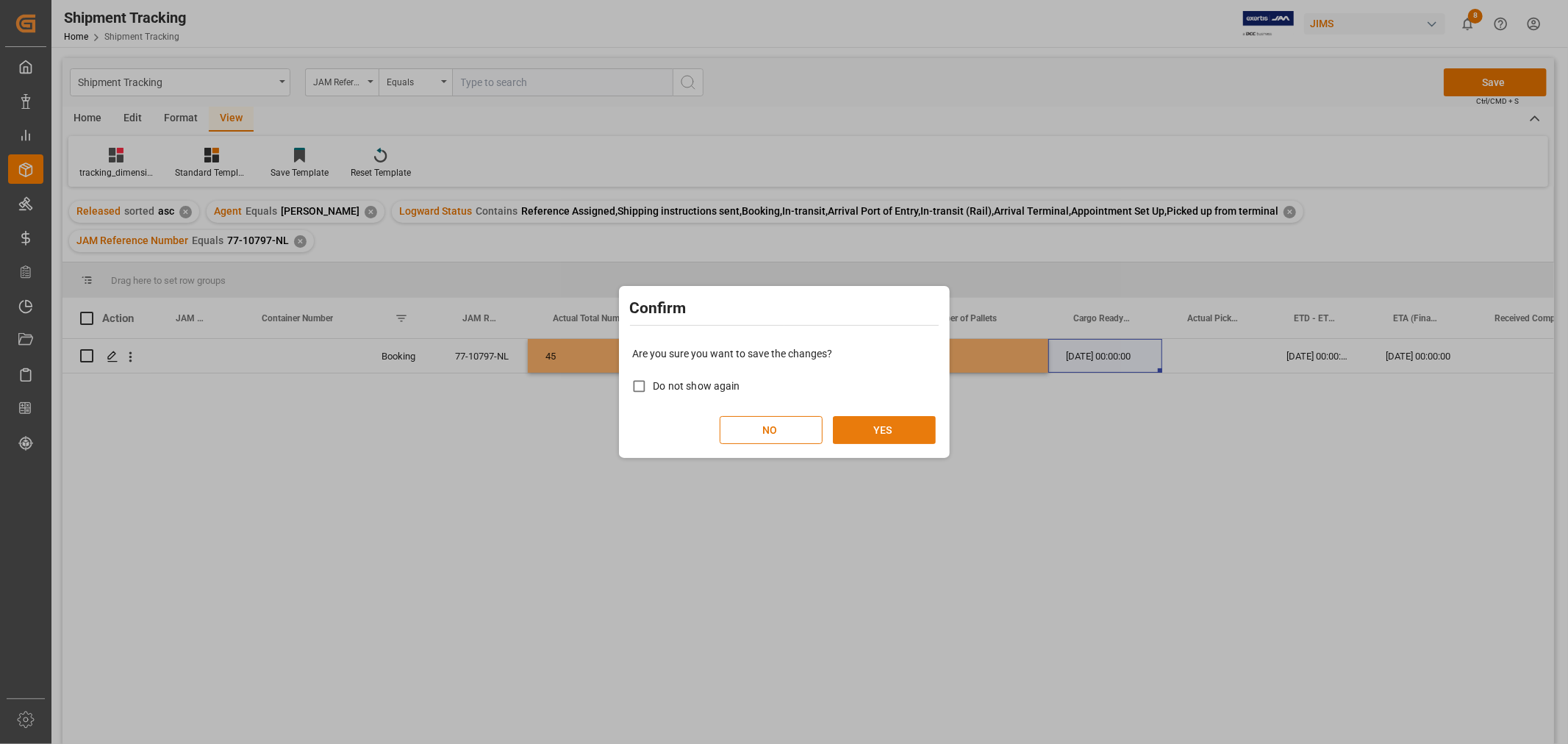
click at [894, 425] on button "YES" at bounding box center [884, 430] width 103 height 28
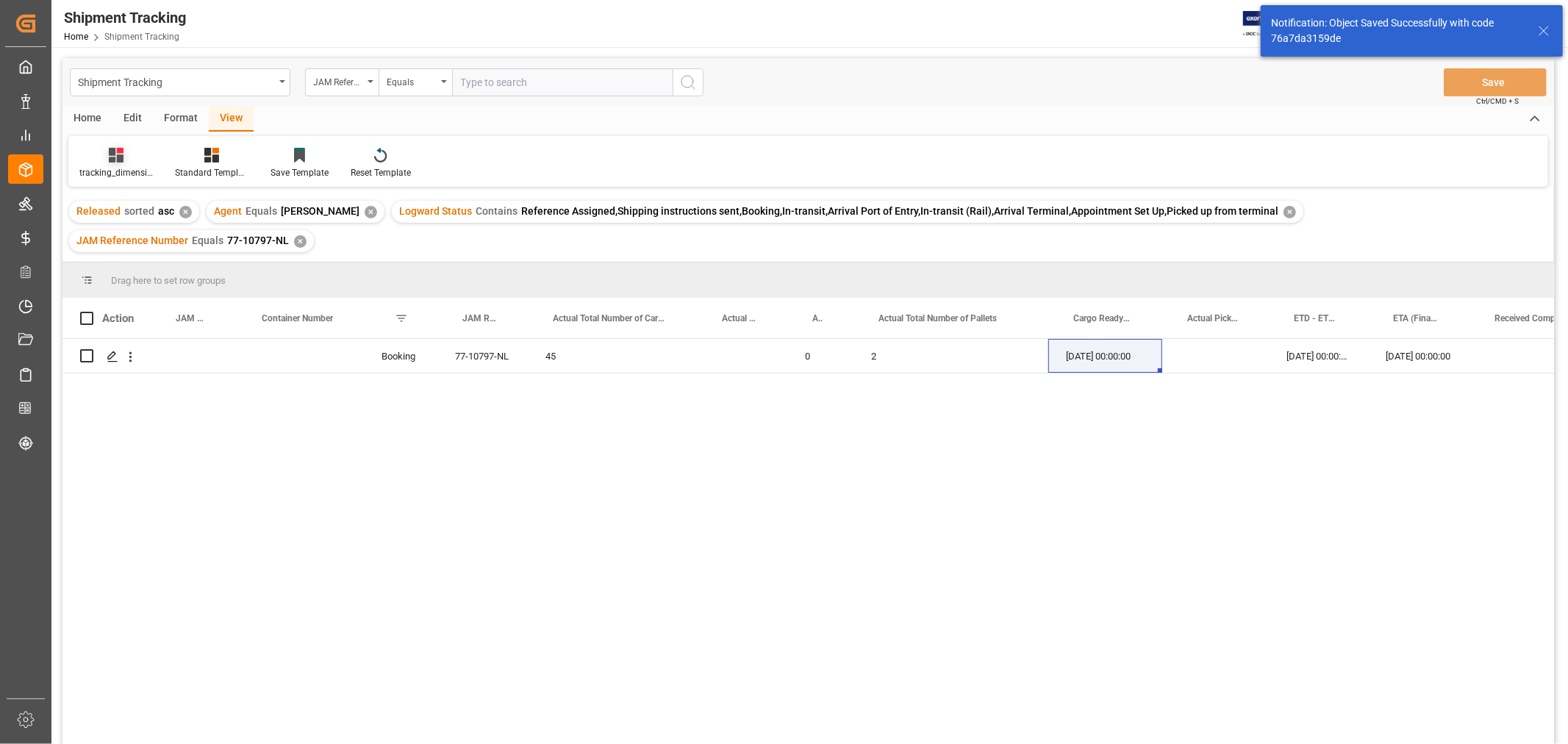
click at [119, 180] on div "tracking_dimension_date_3 Standard Templates Save Template Reset Template" at bounding box center [809, 162] width 1481 height 51
click at [111, 170] on div "tracking_dimension_date_3" at bounding box center [116, 173] width 73 height 13
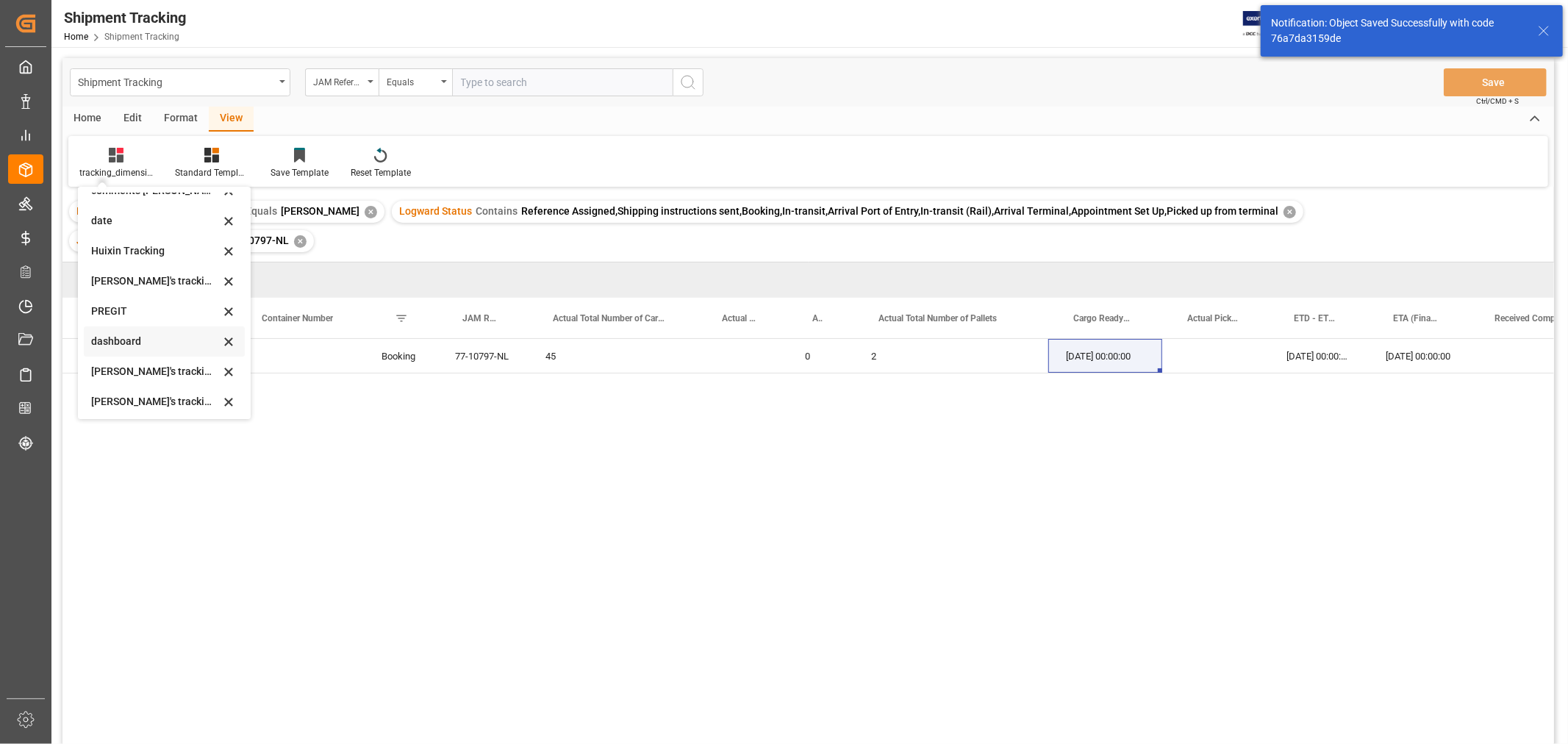
scroll to position [164, 0]
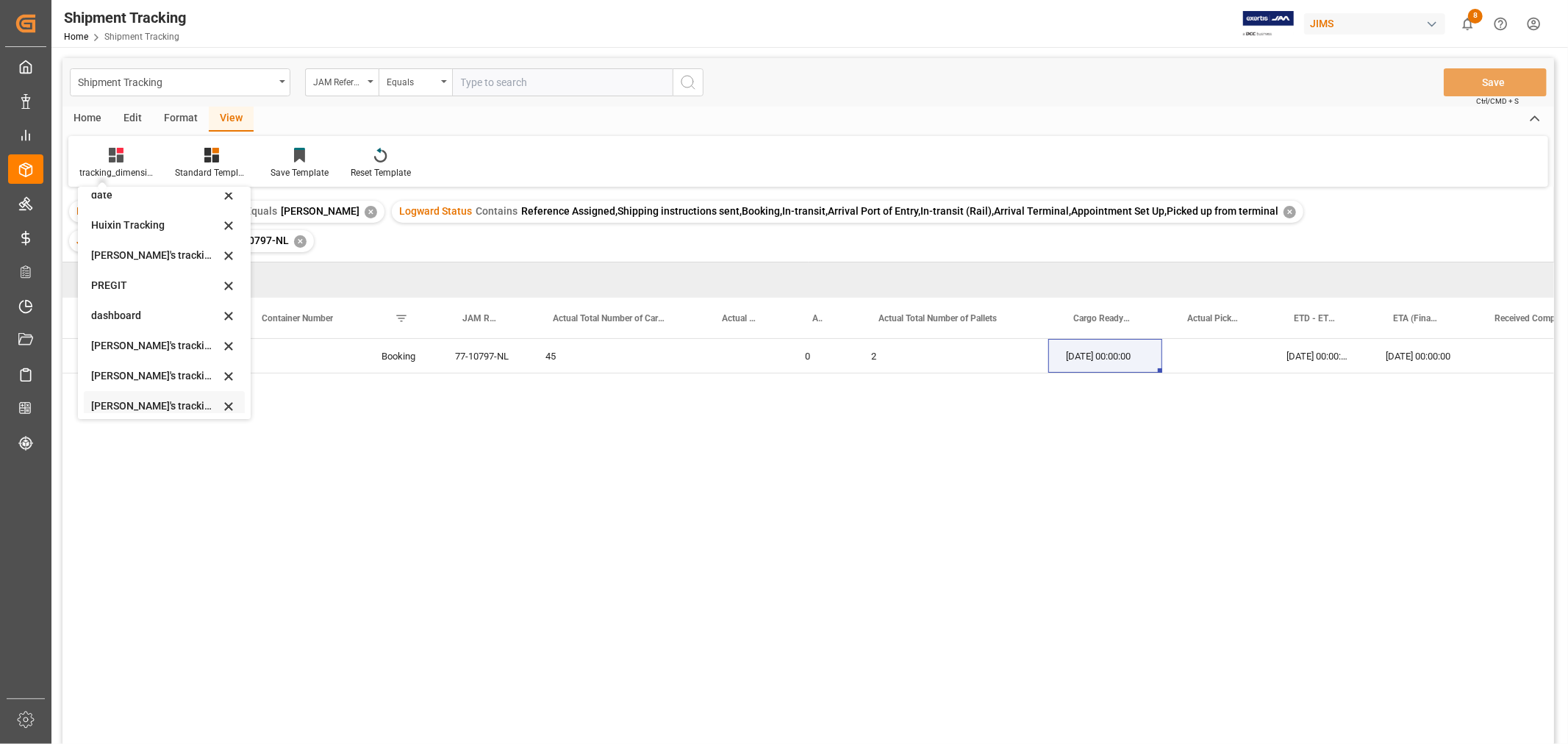
click at [157, 406] on div "Default Tracking_Incoterm Tracking_warehouse 1 tracking_dimension_date_3 commen…" at bounding box center [164, 303] width 161 height 221
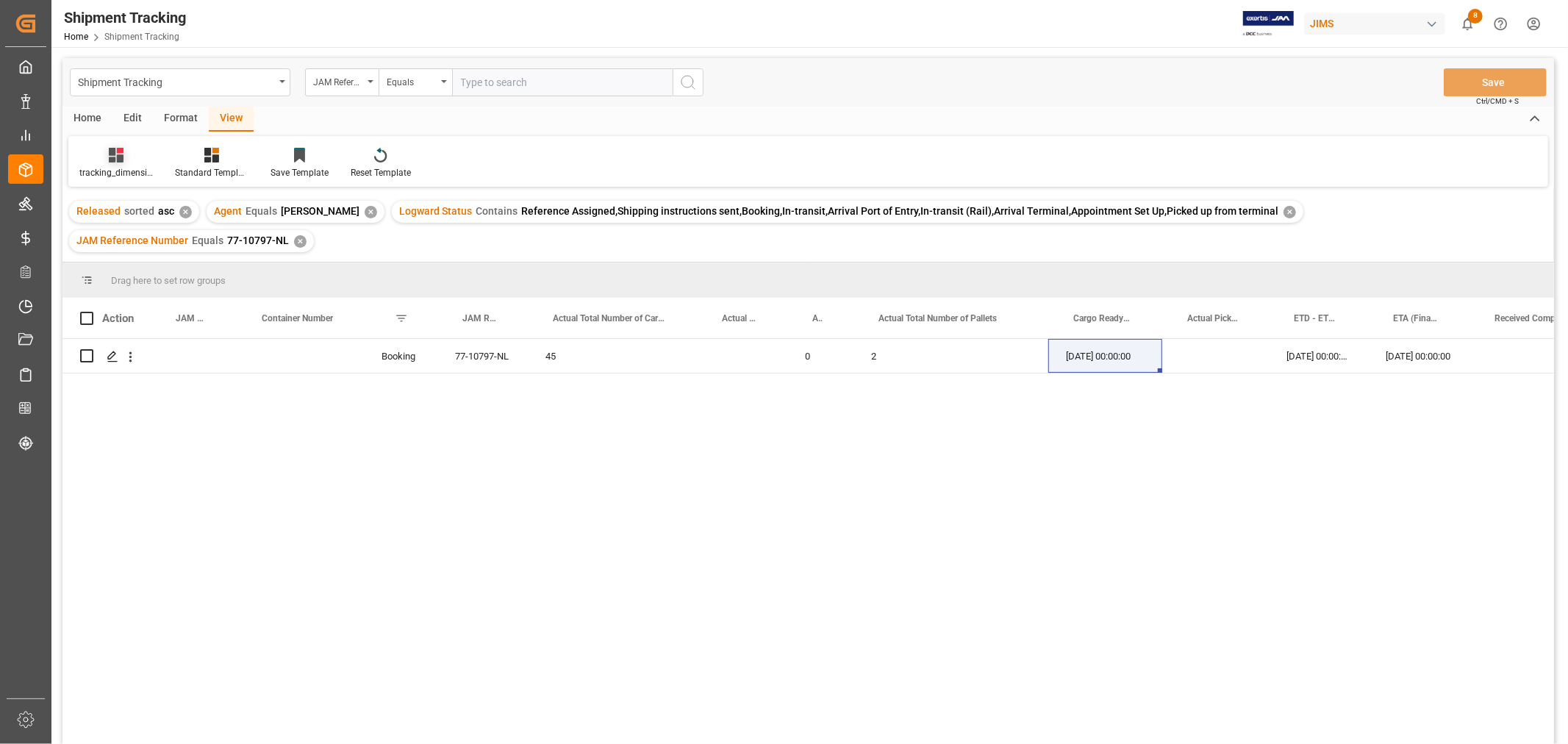
click at [121, 166] on div "tracking_dimension_date_3" at bounding box center [116, 173] width 73 height 13
click at [164, 245] on div "[PERSON_NAME]'s tracking all_sample" at bounding box center [155, 248] width 129 height 15
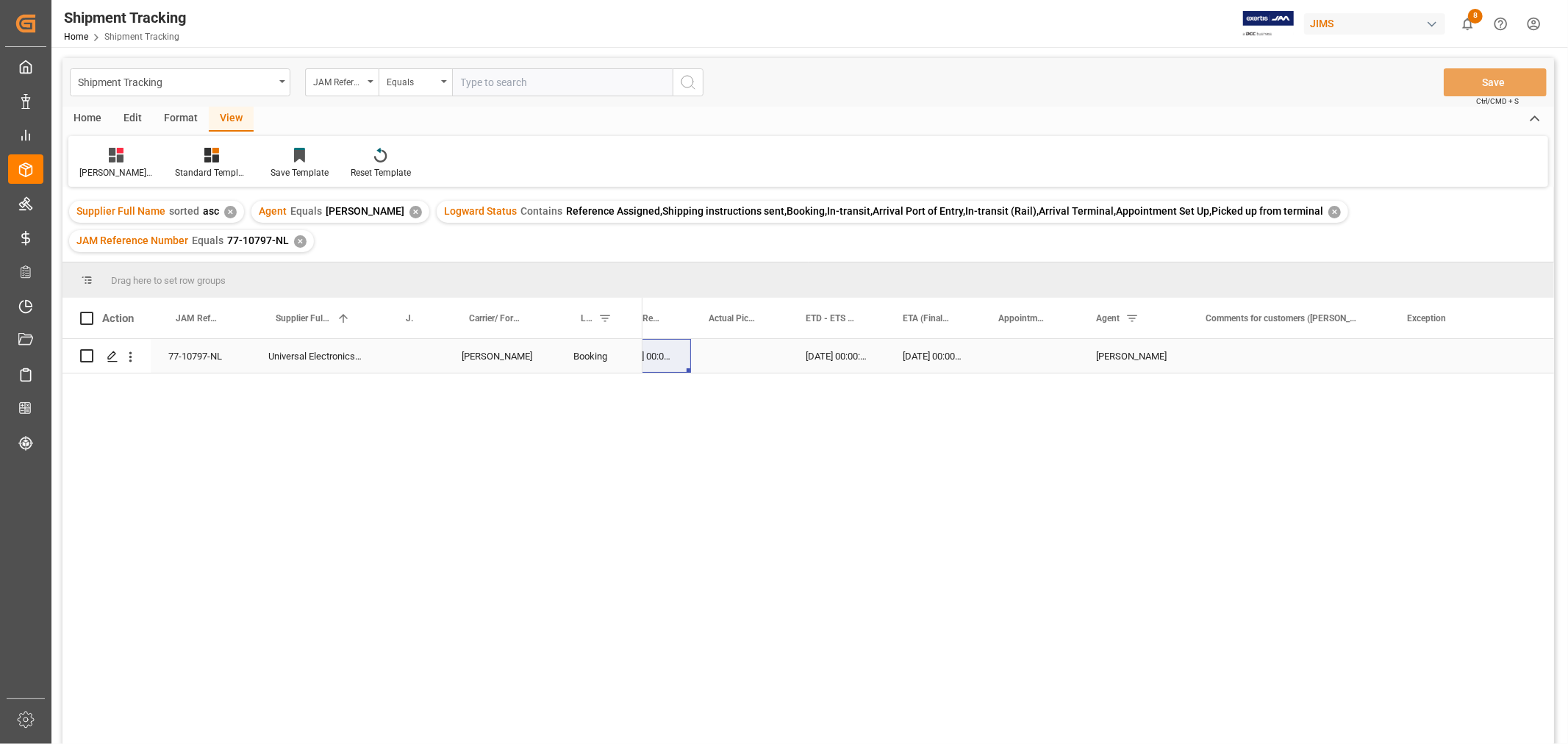
click at [726, 356] on div "Press SPACE to select this row." at bounding box center [739, 356] width 97 height 34
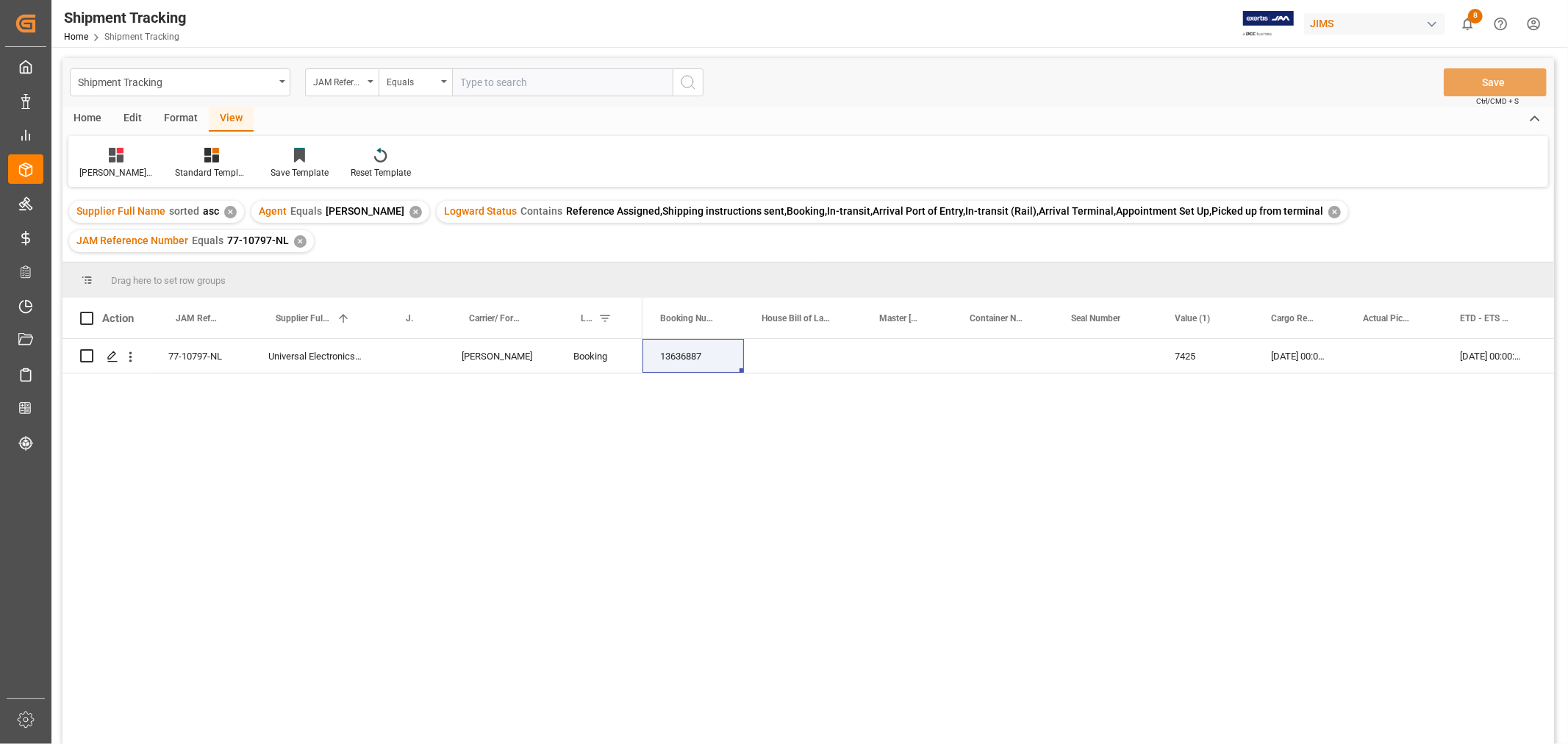
click at [298, 244] on div "✕" at bounding box center [300, 241] width 12 height 12
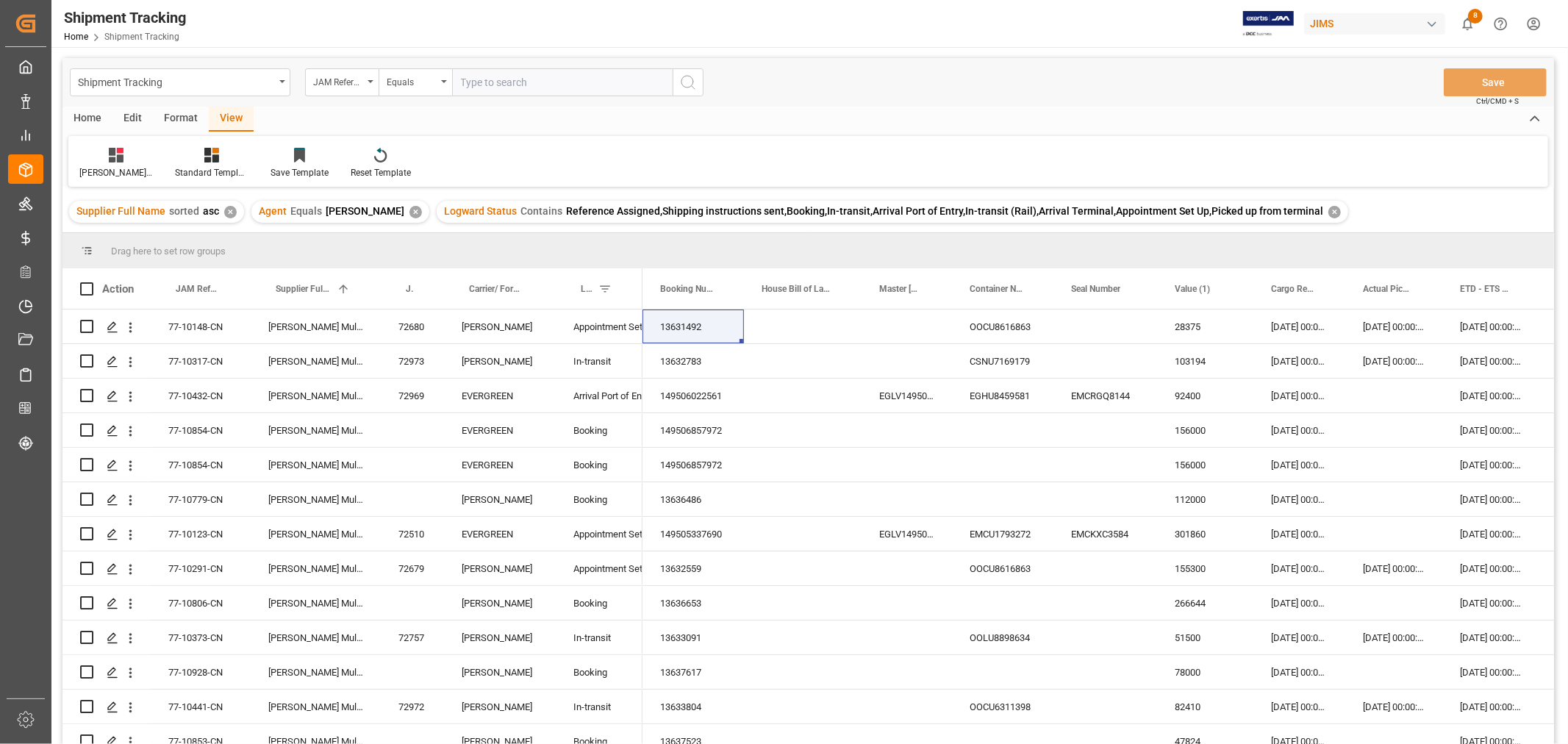
click at [488, 84] on input "text" at bounding box center [562, 83] width 221 height 28
type input "77-10179-cn"
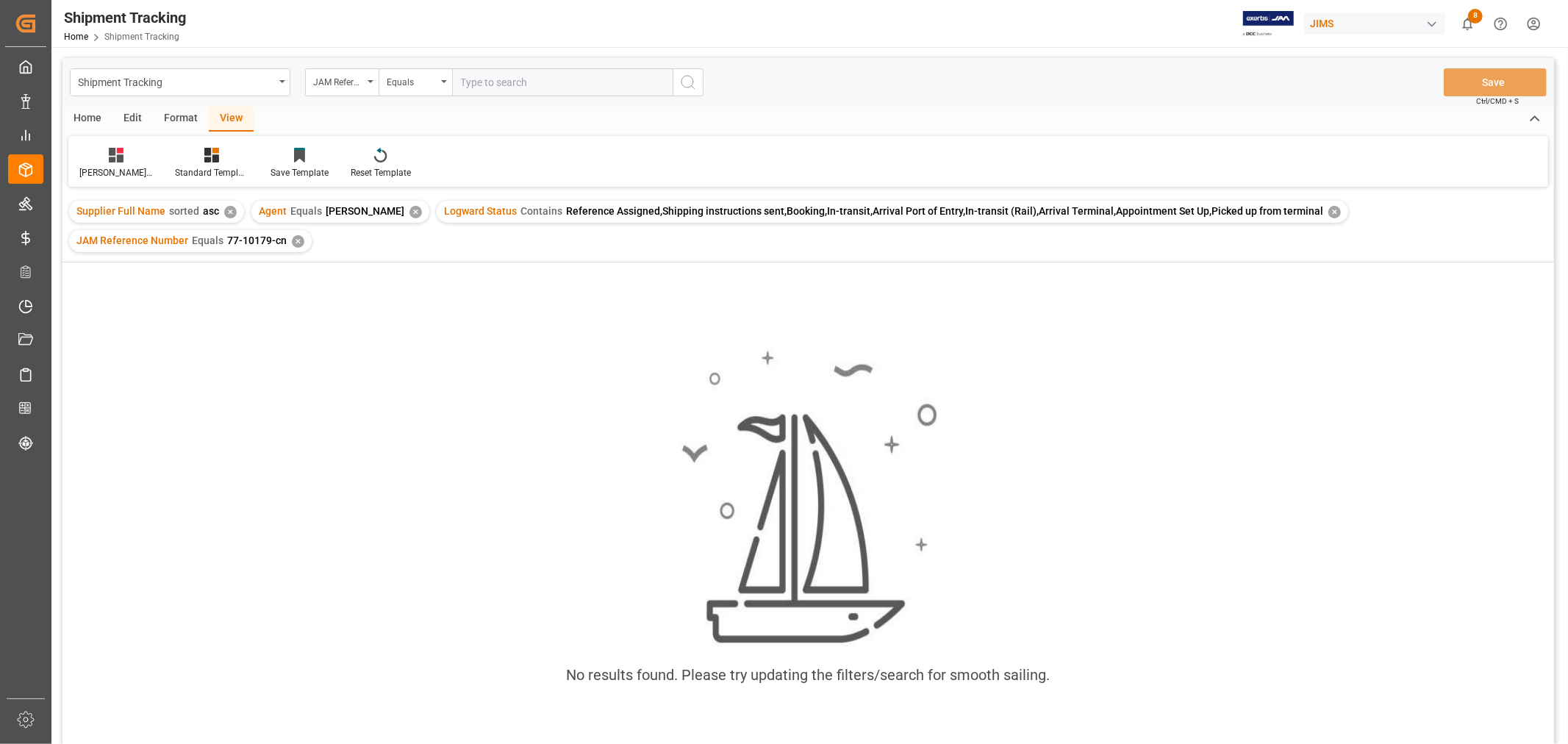
click at [296, 238] on div "✕" at bounding box center [297, 241] width 12 height 12
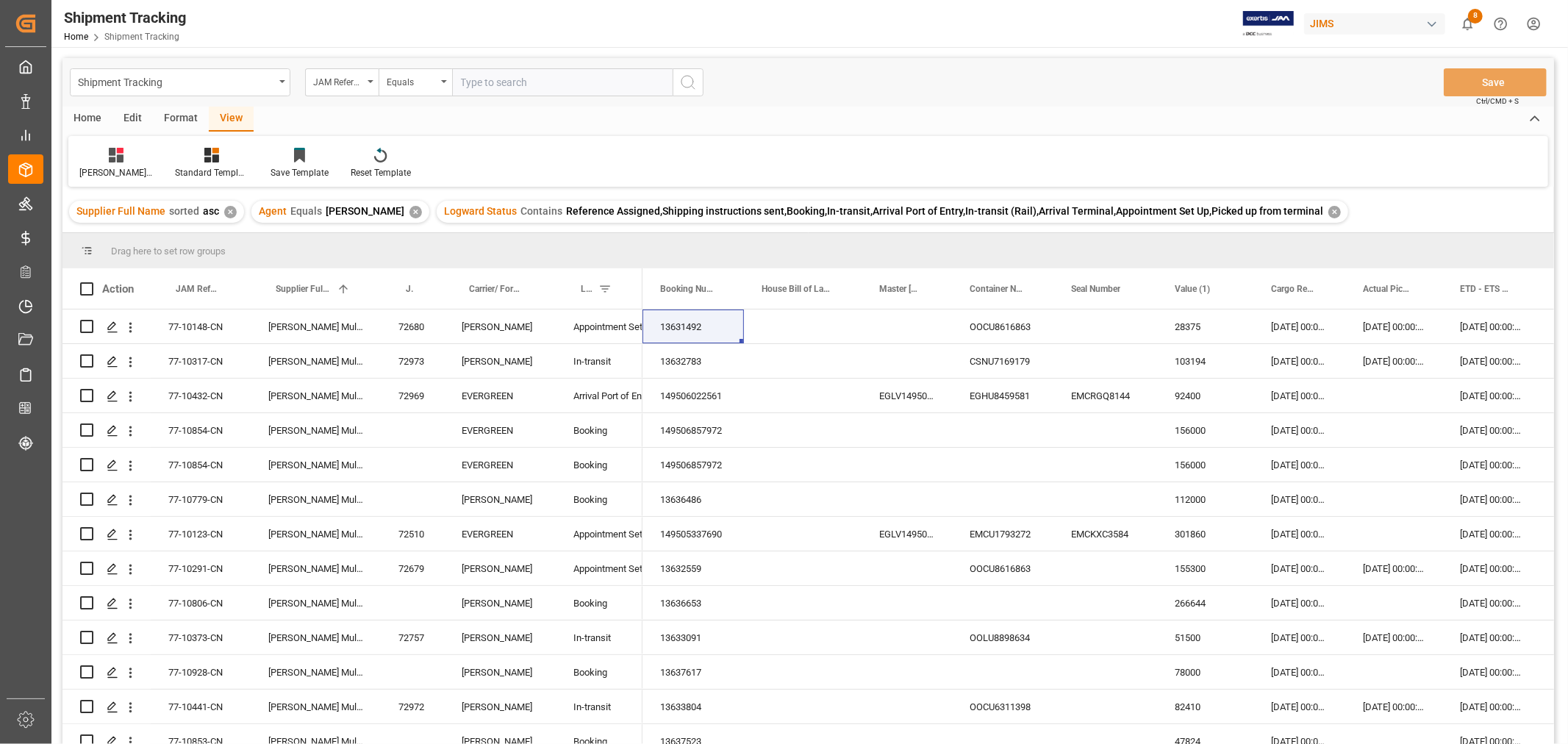
click at [1329, 209] on div "✕" at bounding box center [1335, 212] width 12 height 12
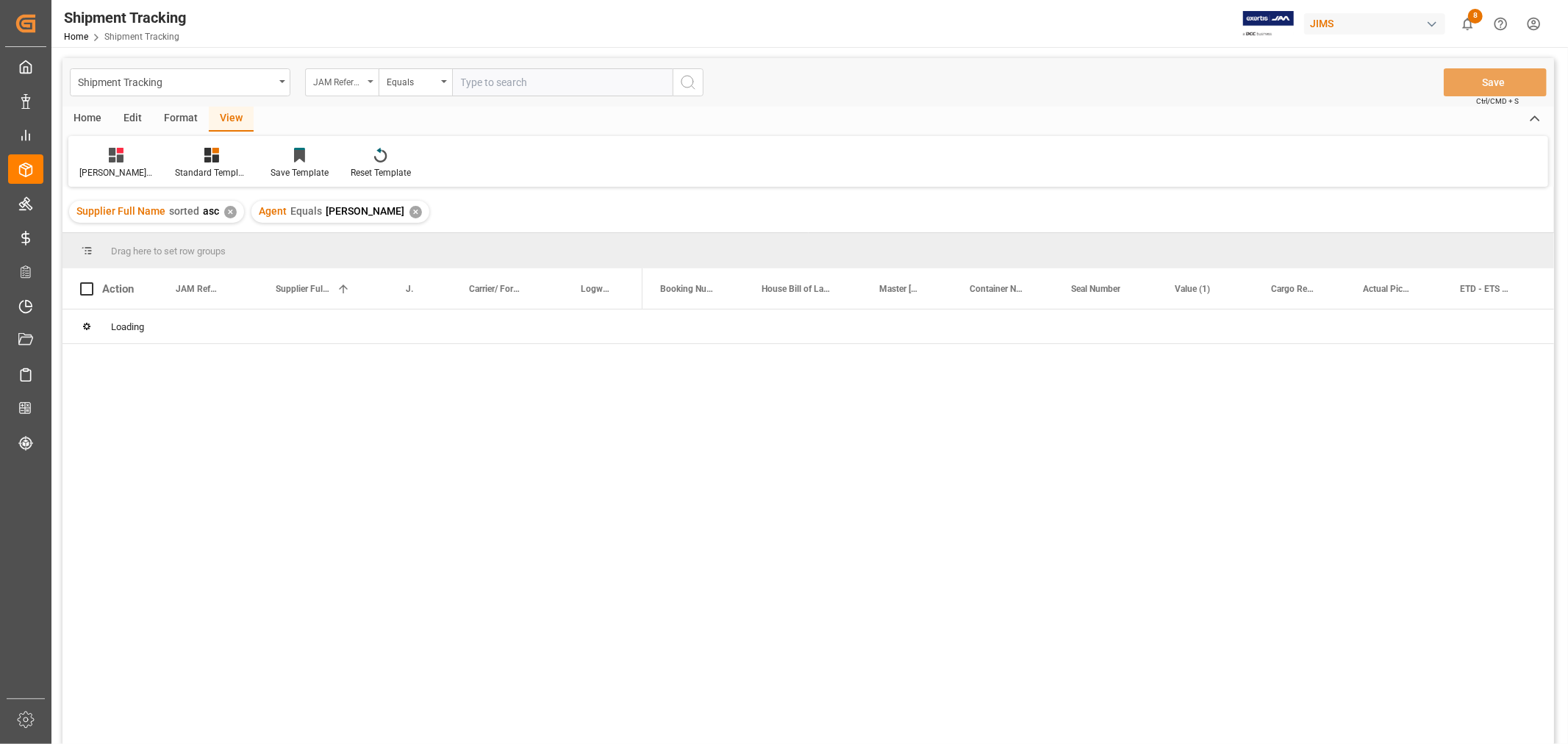
click at [363, 83] on div "JAM Reference Number" at bounding box center [341, 83] width 73 height 28
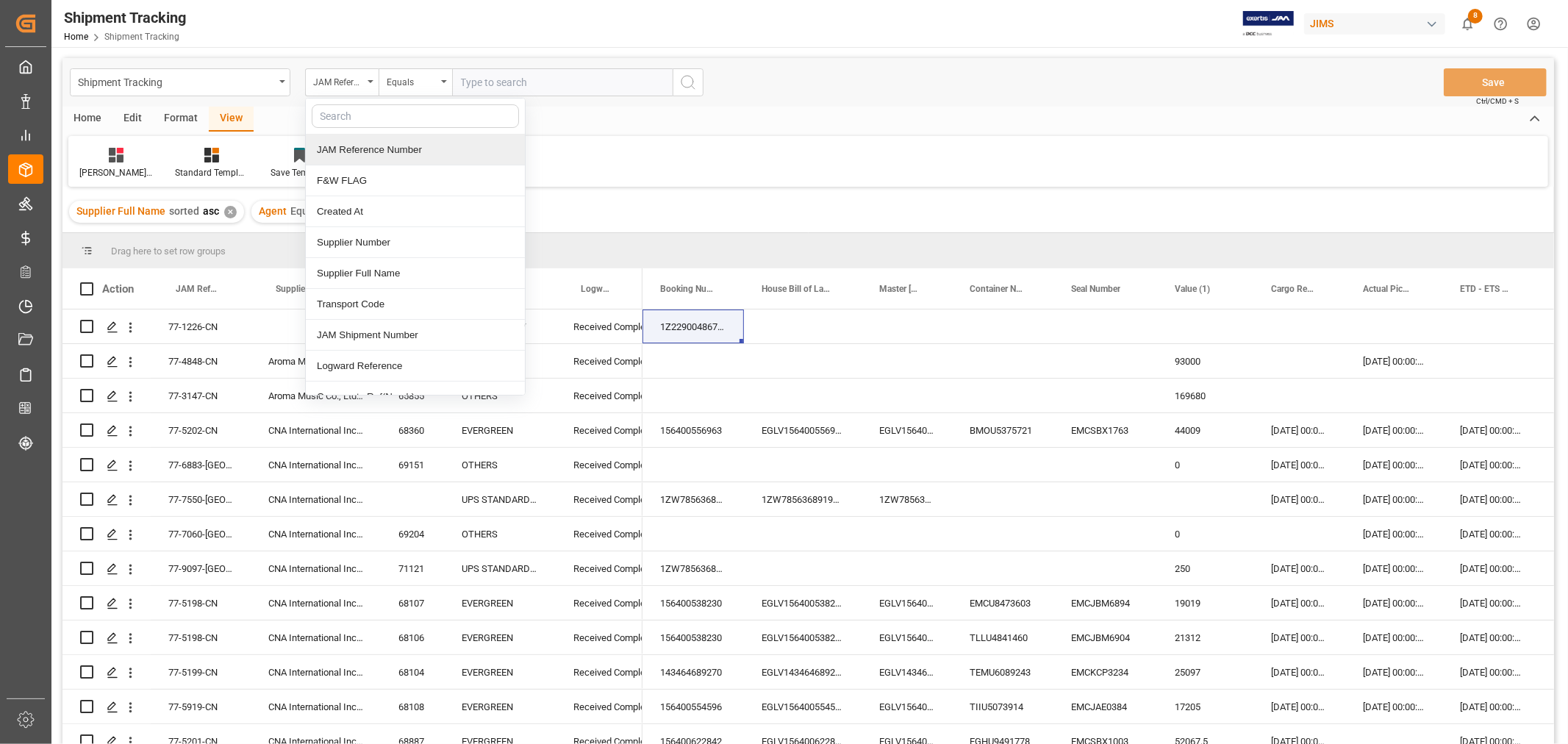
click at [365, 148] on div "JAM Reference Number" at bounding box center [415, 150] width 219 height 31
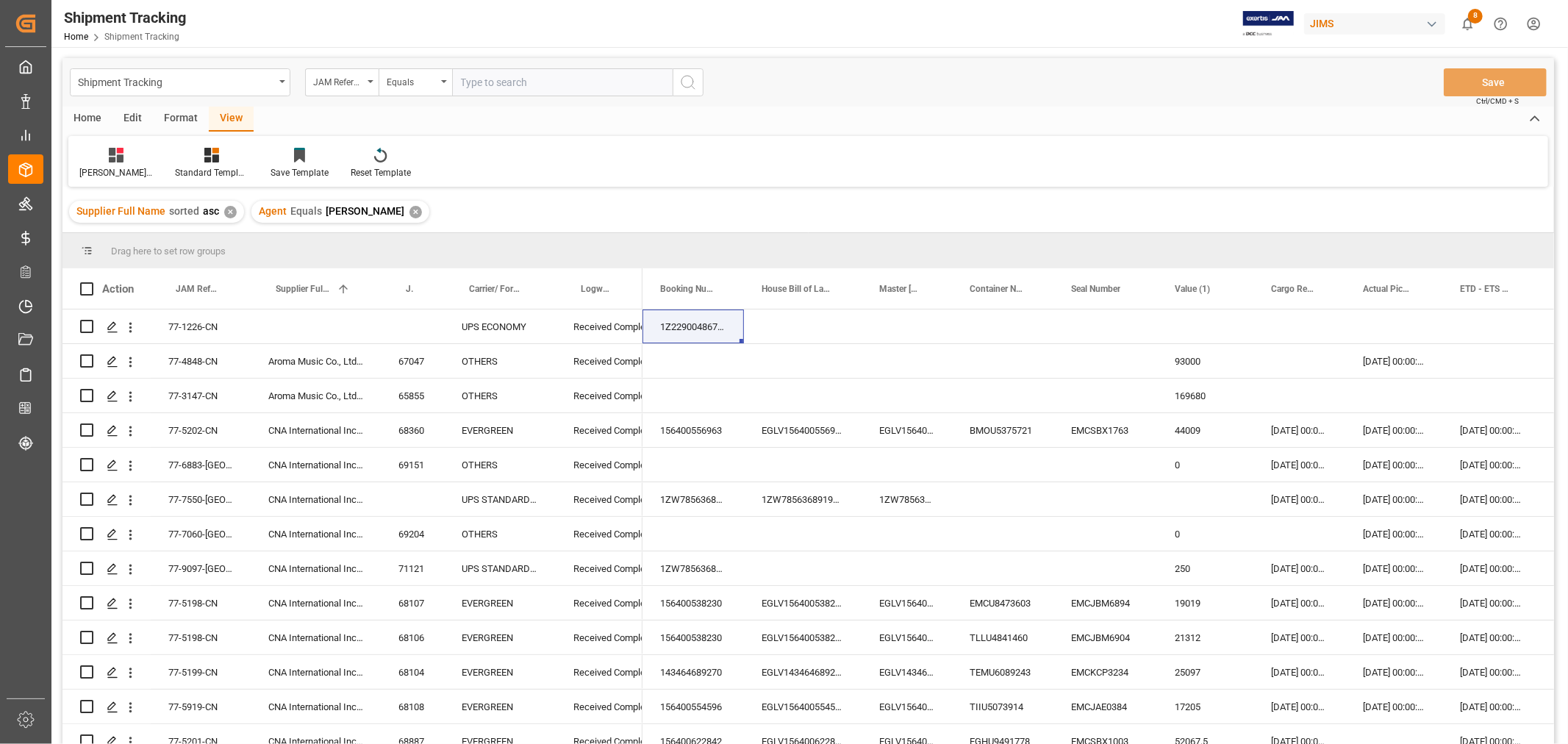
click at [483, 79] on input "text" at bounding box center [562, 83] width 221 height 28
type input "77-10179-cn"
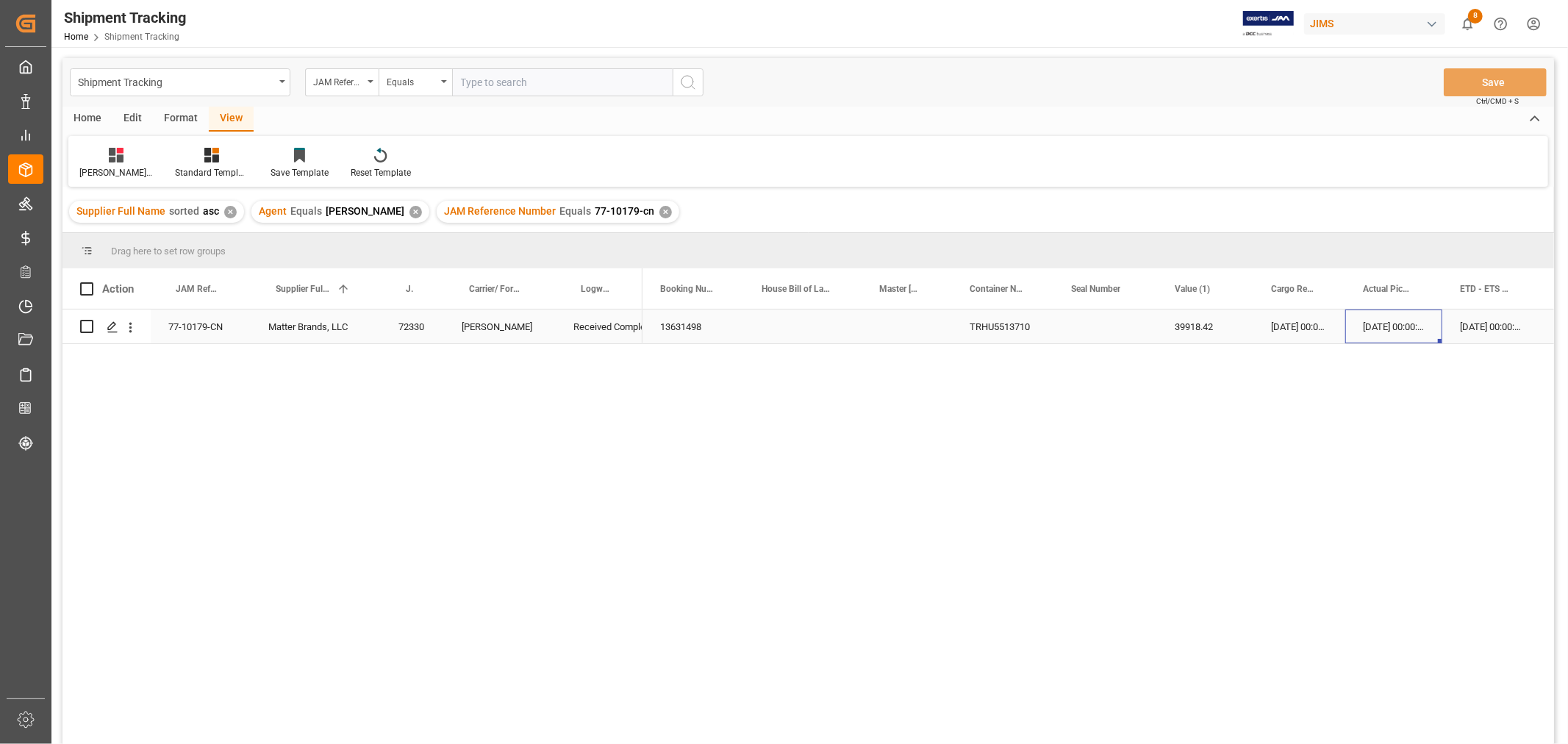
click at [1369, 317] on div "[DATE] 00:00:00" at bounding box center [1394, 326] width 97 height 34
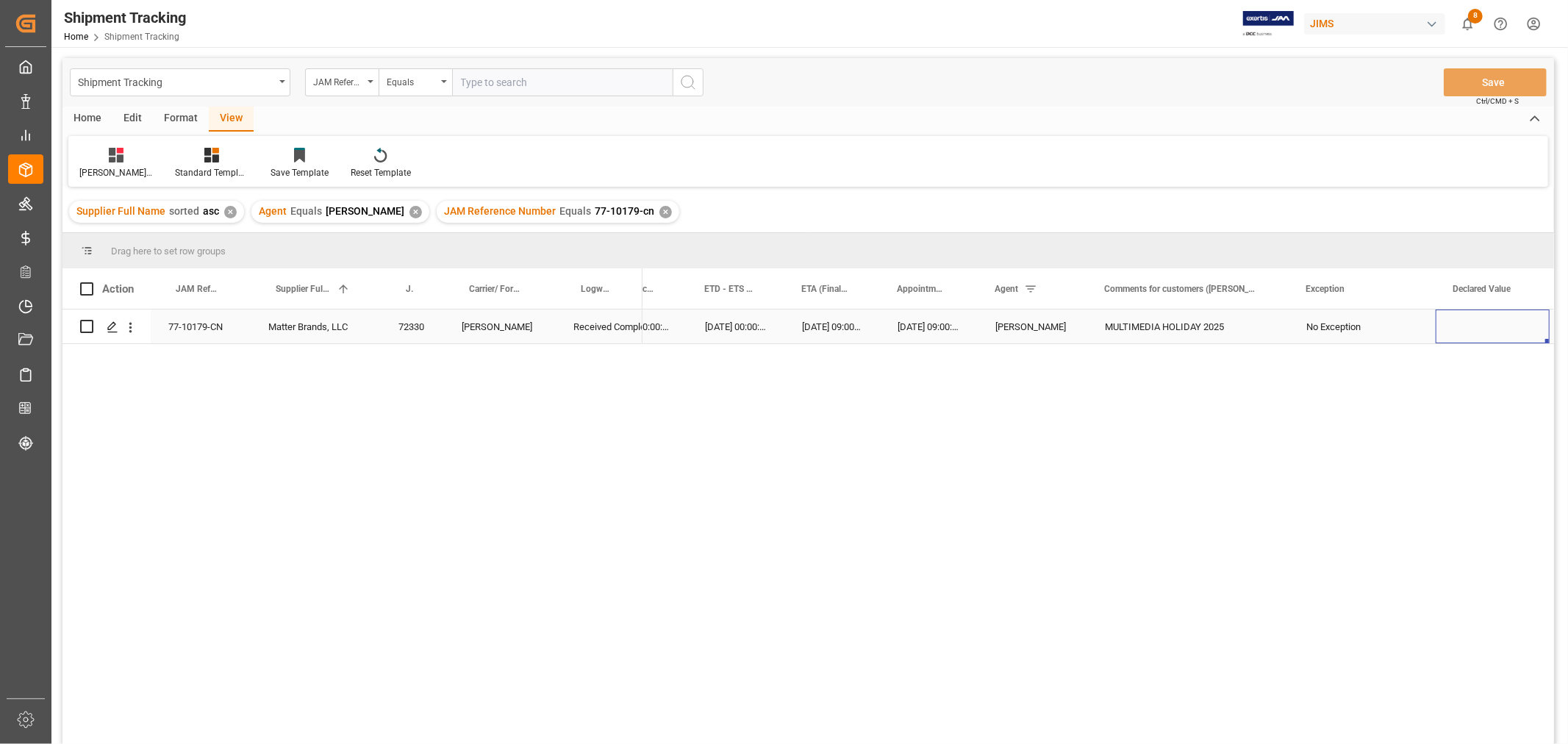
scroll to position [0, 1308]
click at [1292, 329] on div "Press SPACE to select this row." at bounding box center [1329, 326] width 147 height 34
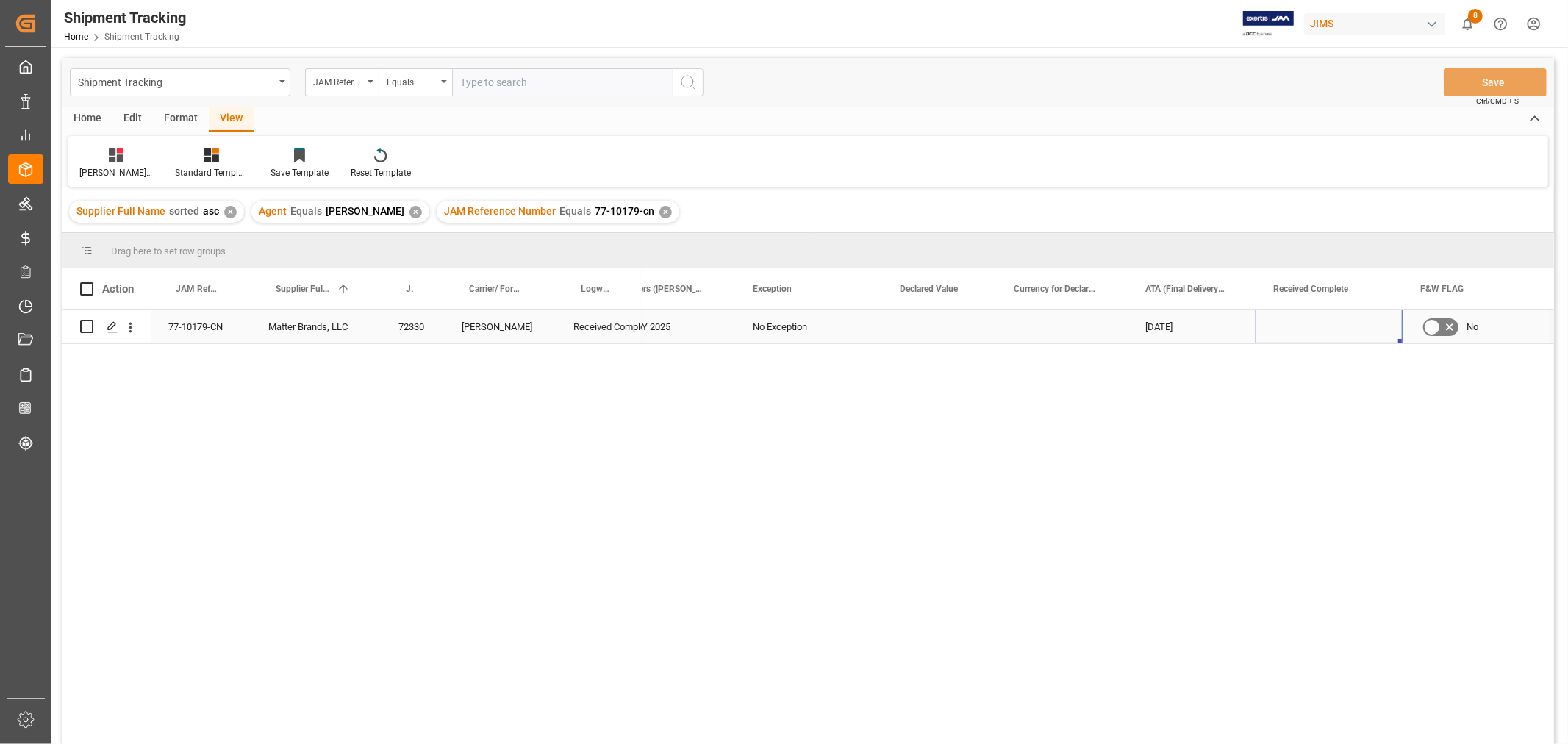
click at [1292, 329] on div "Press SPACE to select this row." at bounding box center [1329, 326] width 147 height 34
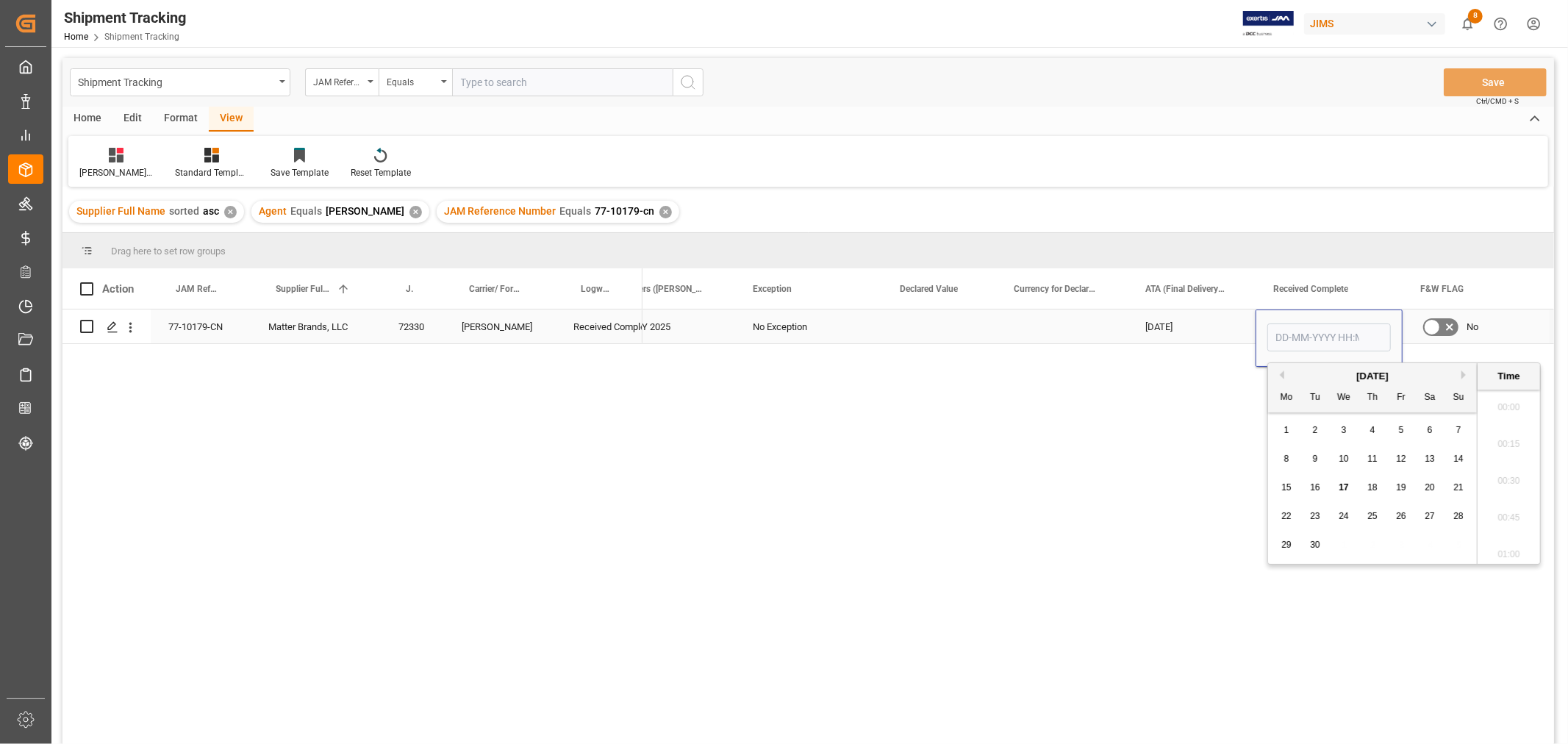
scroll to position [1512, 0]
click at [1292, 329] on input "Press SPACE to select this row." at bounding box center [1329, 338] width 123 height 28
type input "[DATE] 00:00"
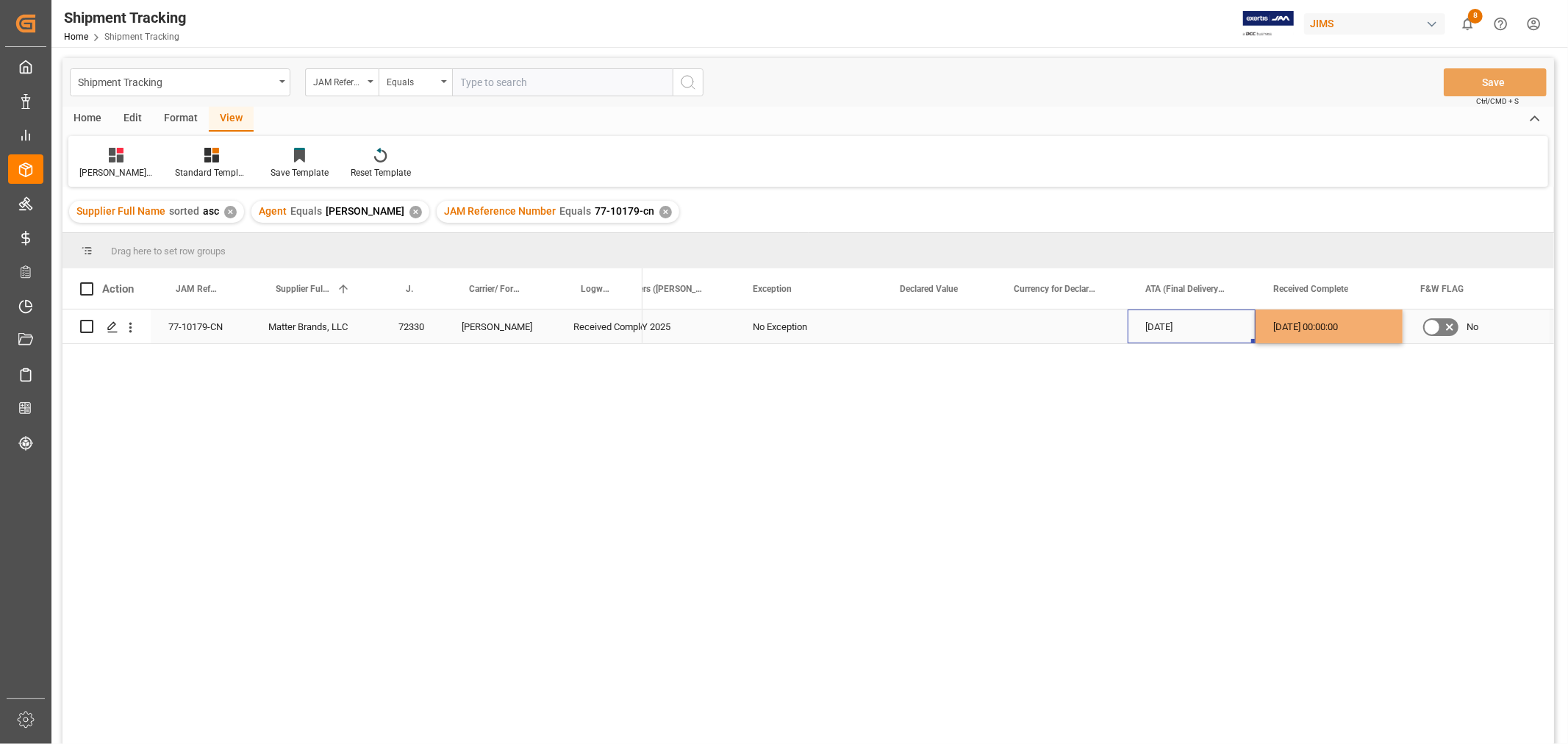
click at [1188, 335] on div "15-09-2025" at bounding box center [1192, 326] width 128 height 34
click at [1473, 83] on button "Save" at bounding box center [1495, 83] width 103 height 28
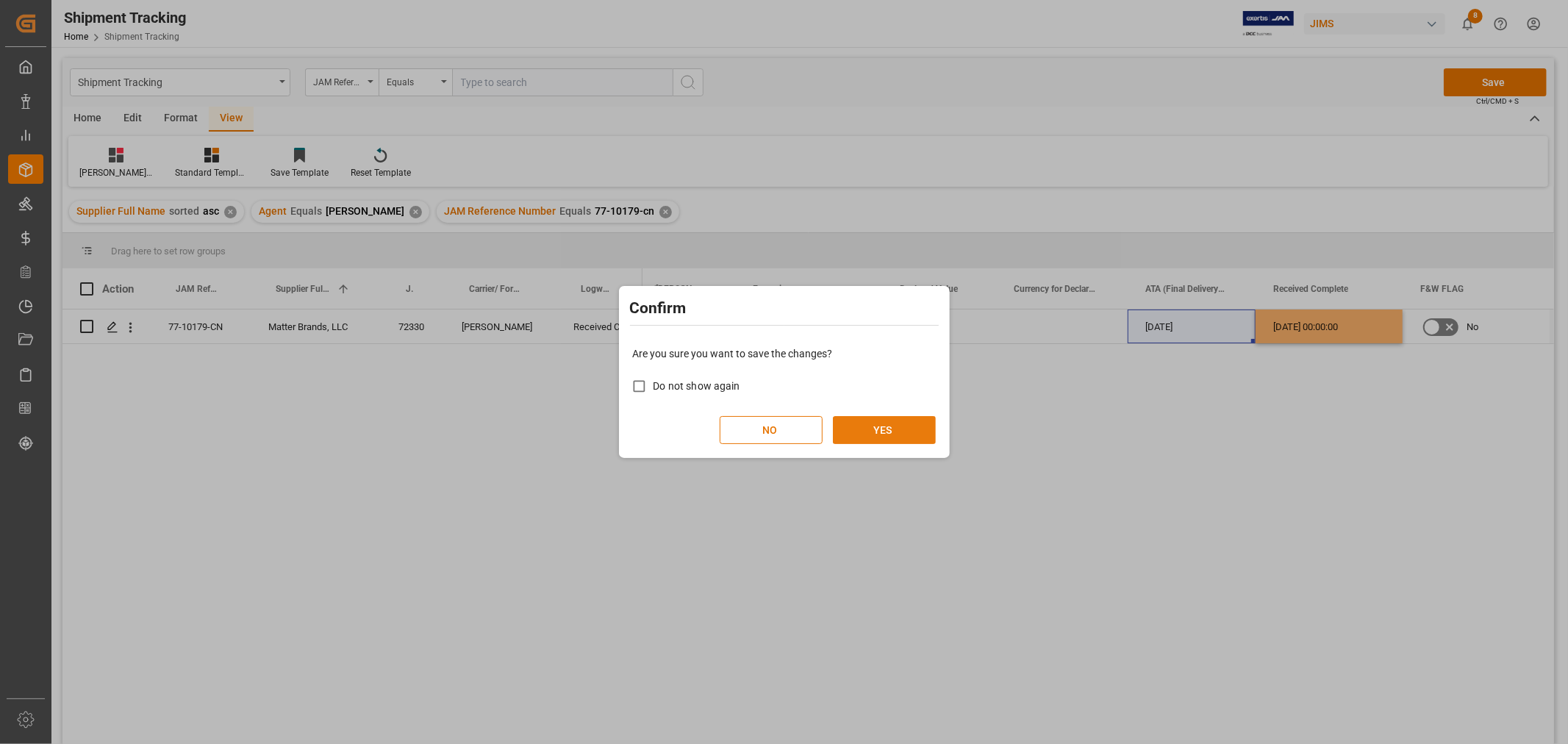
click at [886, 436] on button "YES" at bounding box center [884, 430] width 103 height 28
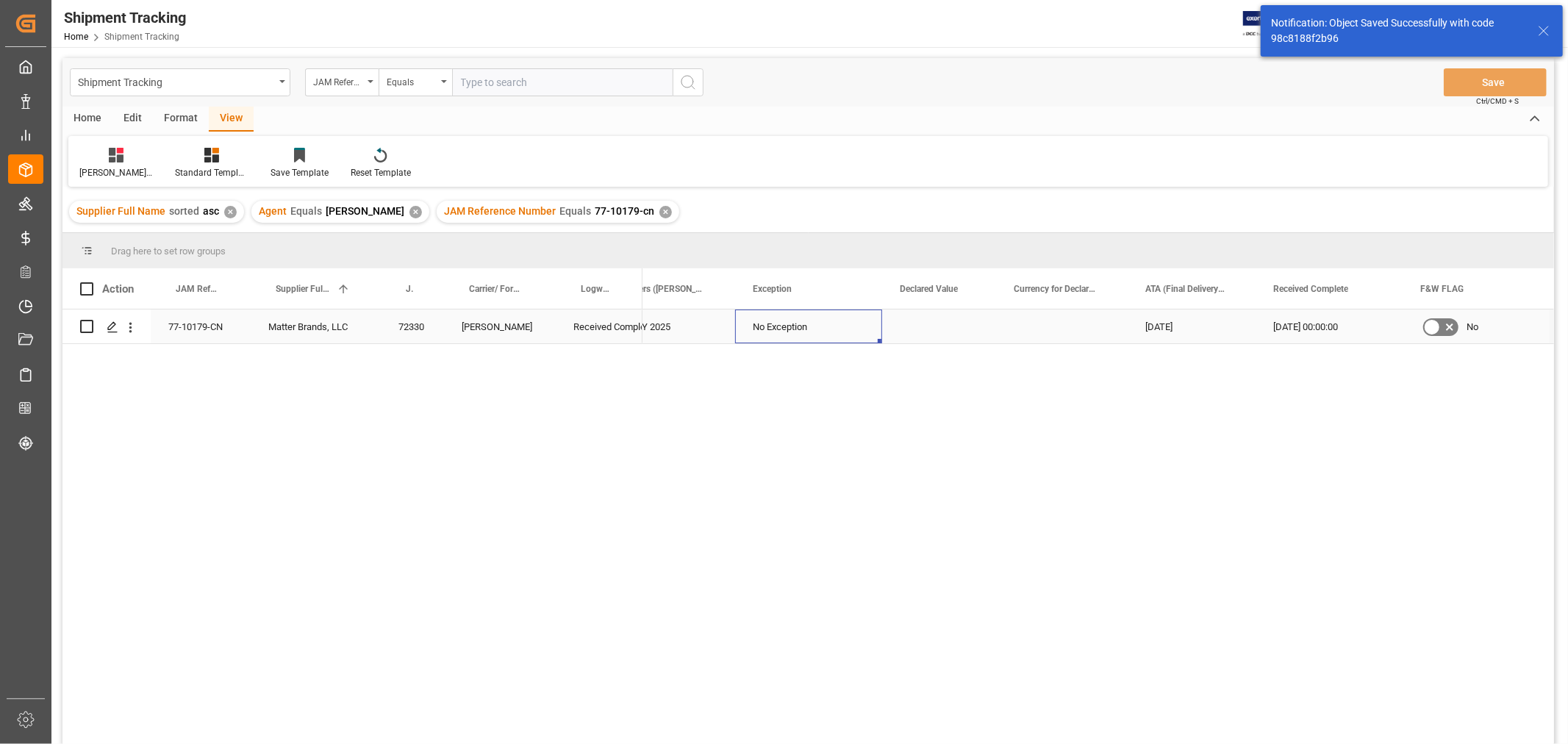
click at [842, 325] on div "No Exception" at bounding box center [808, 327] width 112 height 34
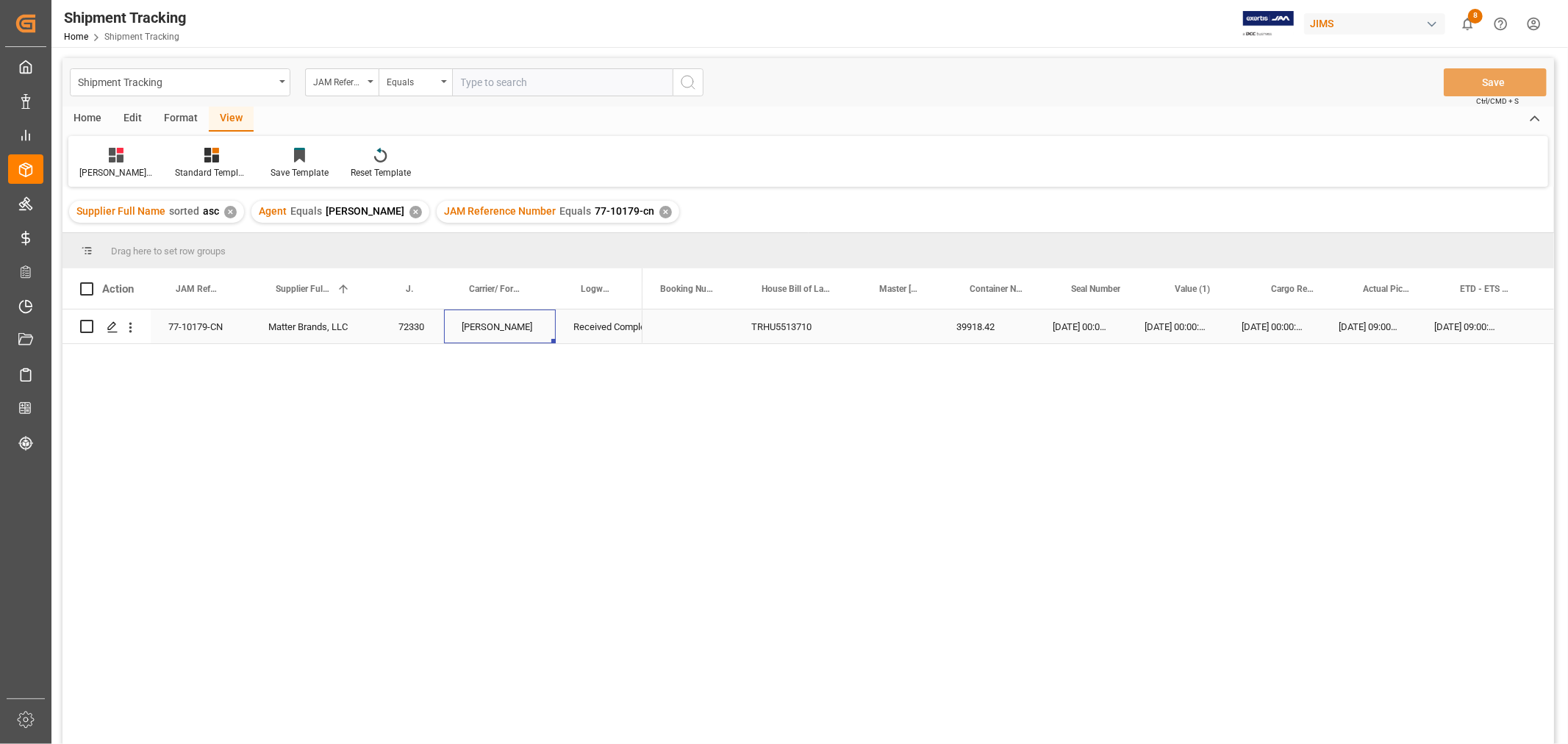
scroll to position [0, 0]
click at [203, 329] on div "77-10179-CN" at bounding box center [200, 326] width 100 height 34
click at [1100, 582] on div "15-09-2025 09:00:00 15-09-2025 09:00:00 31-07-2025 00:00:00 31-07-2025 00:00:00…" at bounding box center [1098, 531] width 911 height 444
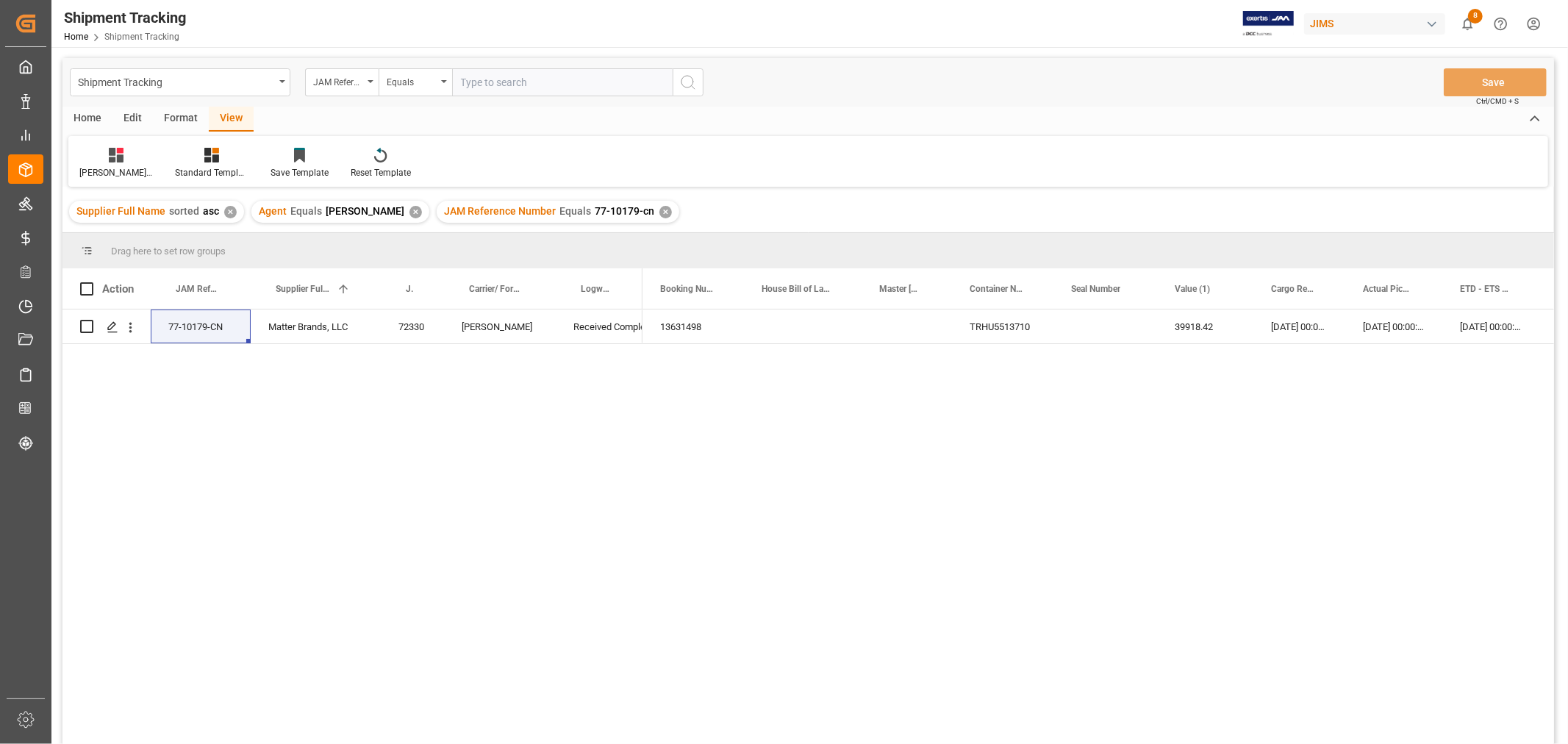
click at [598, 443] on div "77-10179-CN Matter Brands, LLC 72330 DELMAR Received Complete 15-09-2025 09:00:…" at bounding box center [808, 529] width 1492 height 439
click at [638, 214] on div "JAM Reference Number Equals 77-10179-cn ✕" at bounding box center [558, 211] width 243 height 22
click at [659, 211] on div "✕" at bounding box center [665, 212] width 12 height 12
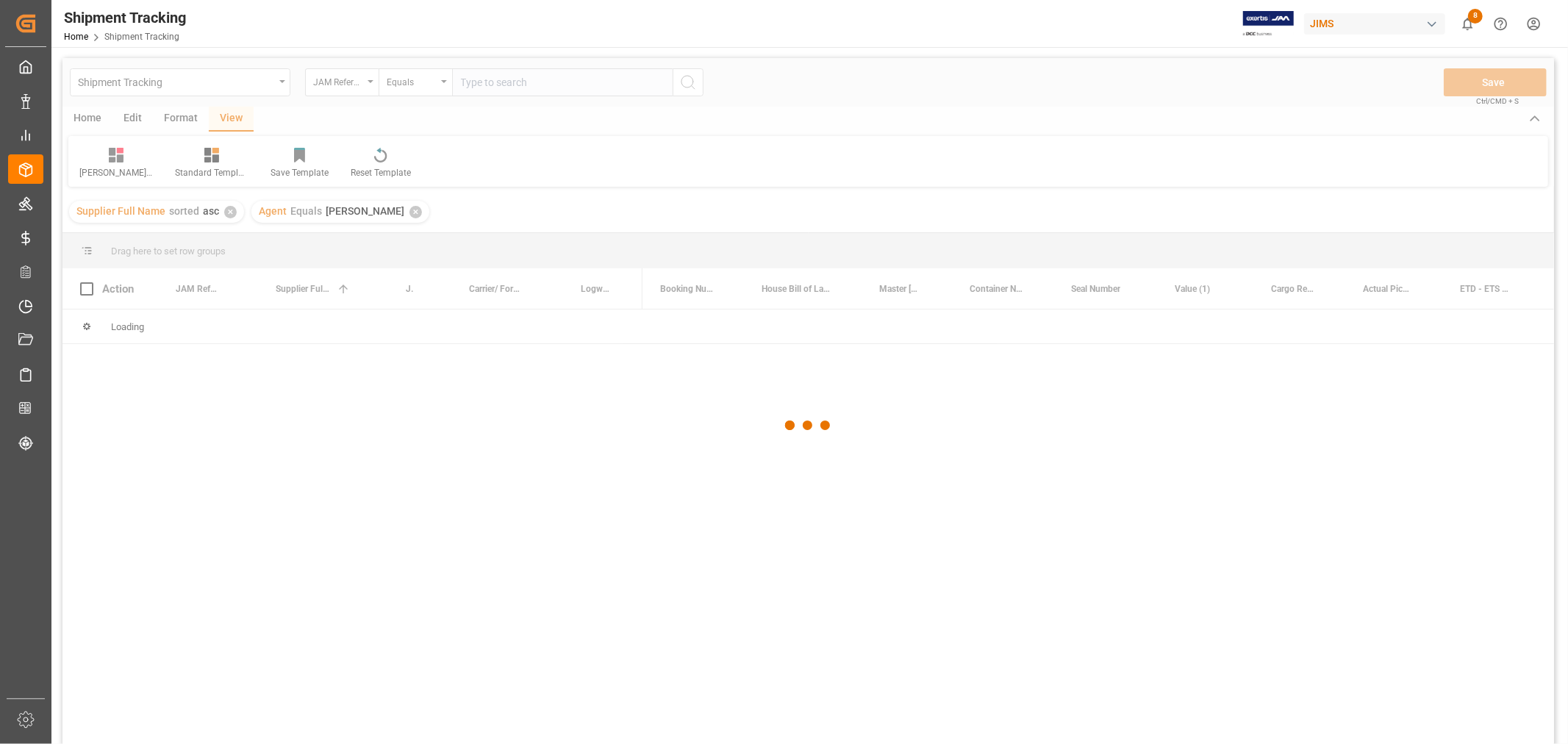
click at [515, 79] on div at bounding box center [808, 426] width 1492 height 736
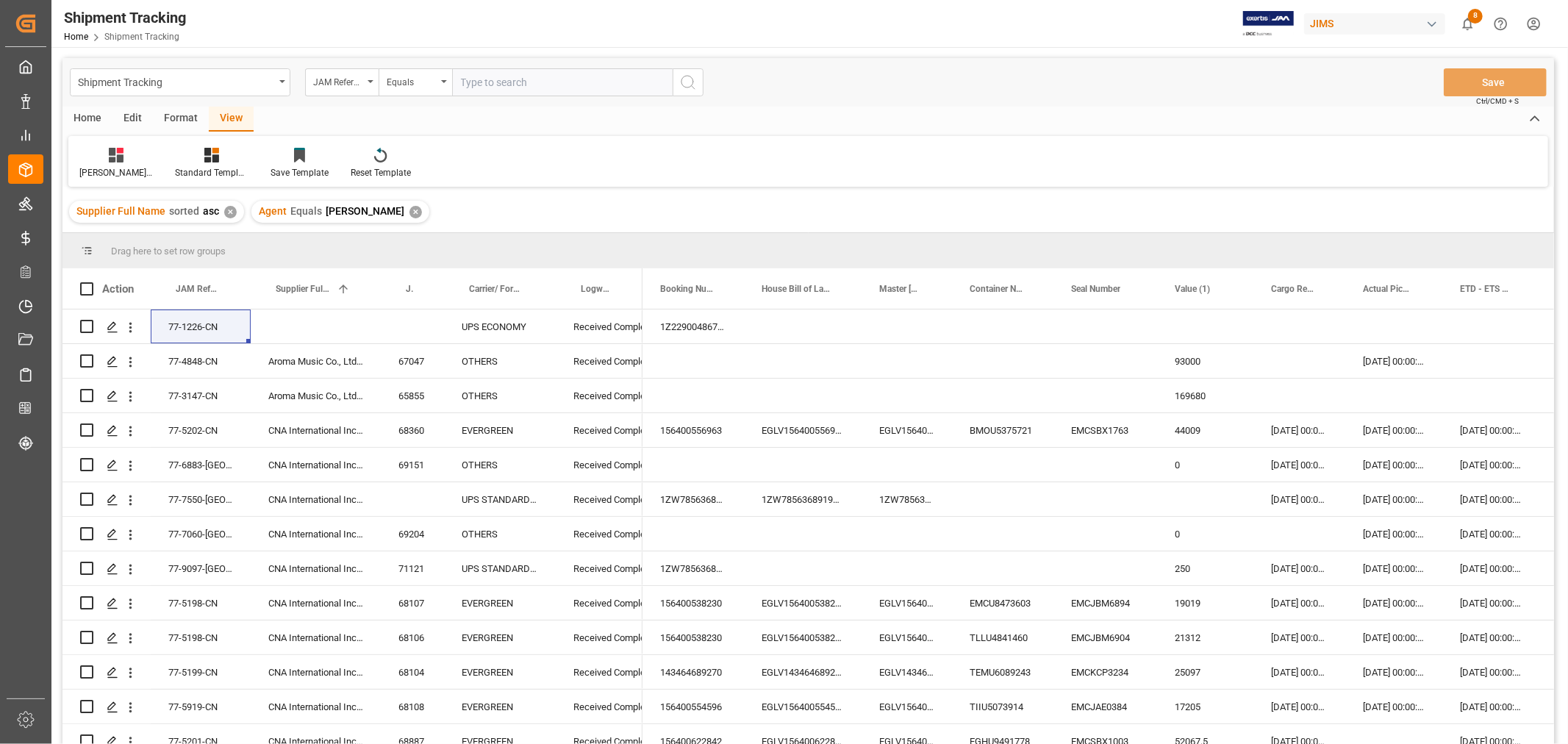
click at [517, 83] on input "text" at bounding box center [562, 83] width 221 height 28
type input "77-10409-cn"
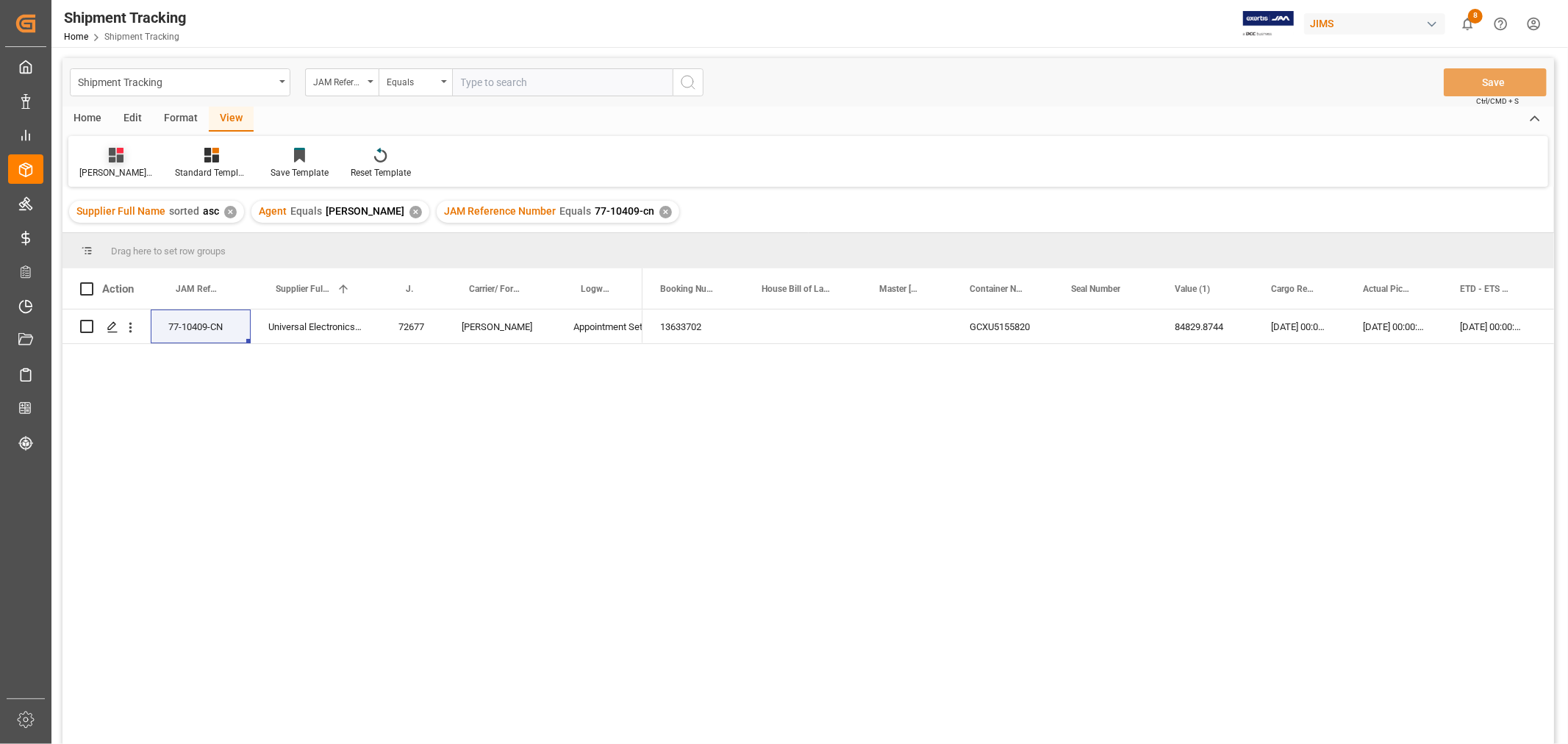
click at [122, 166] on div "Huixin's tracking all_sample" at bounding box center [116, 173] width 73 height 13
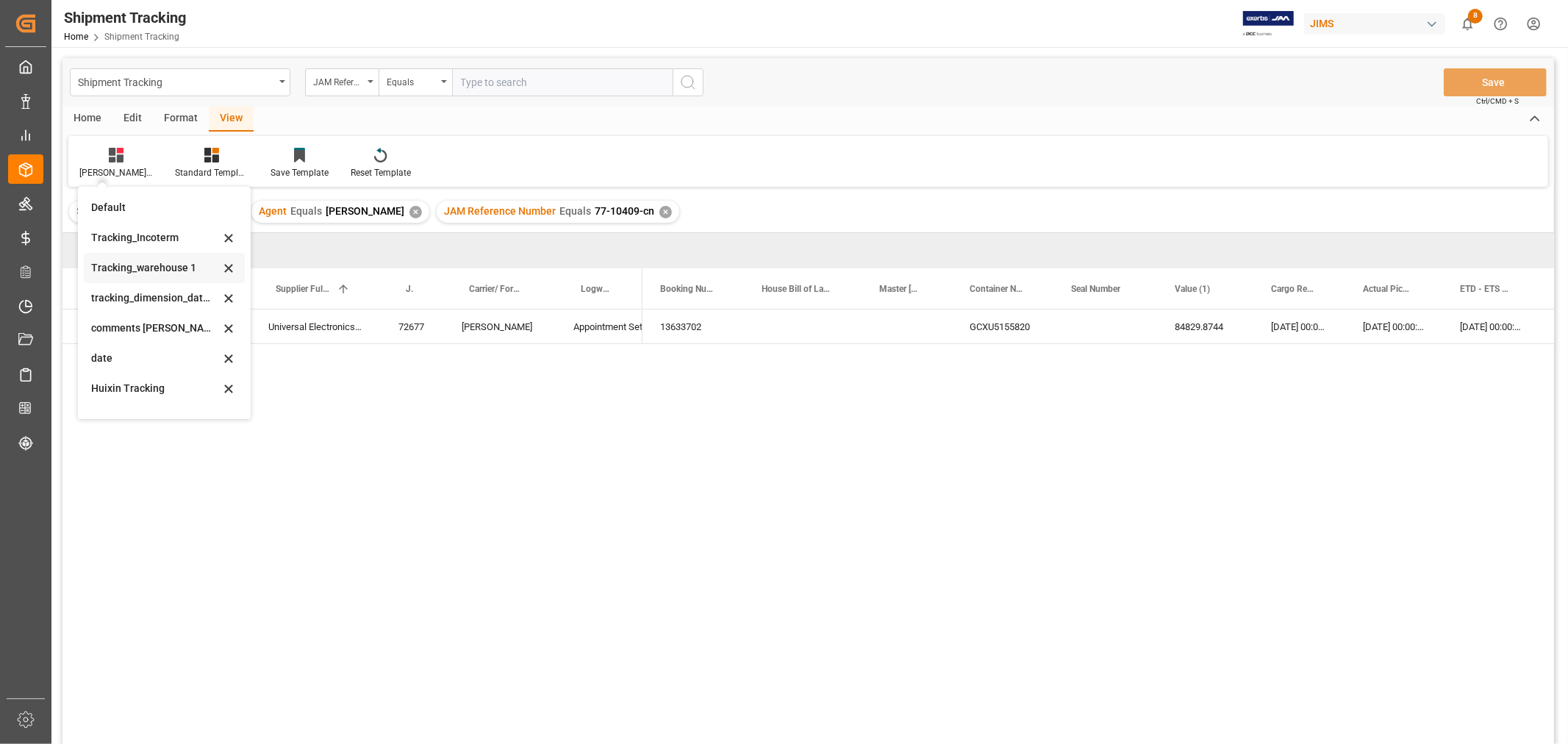
click at [158, 267] on div "Tracking_warehouse 1" at bounding box center [155, 268] width 129 height 15
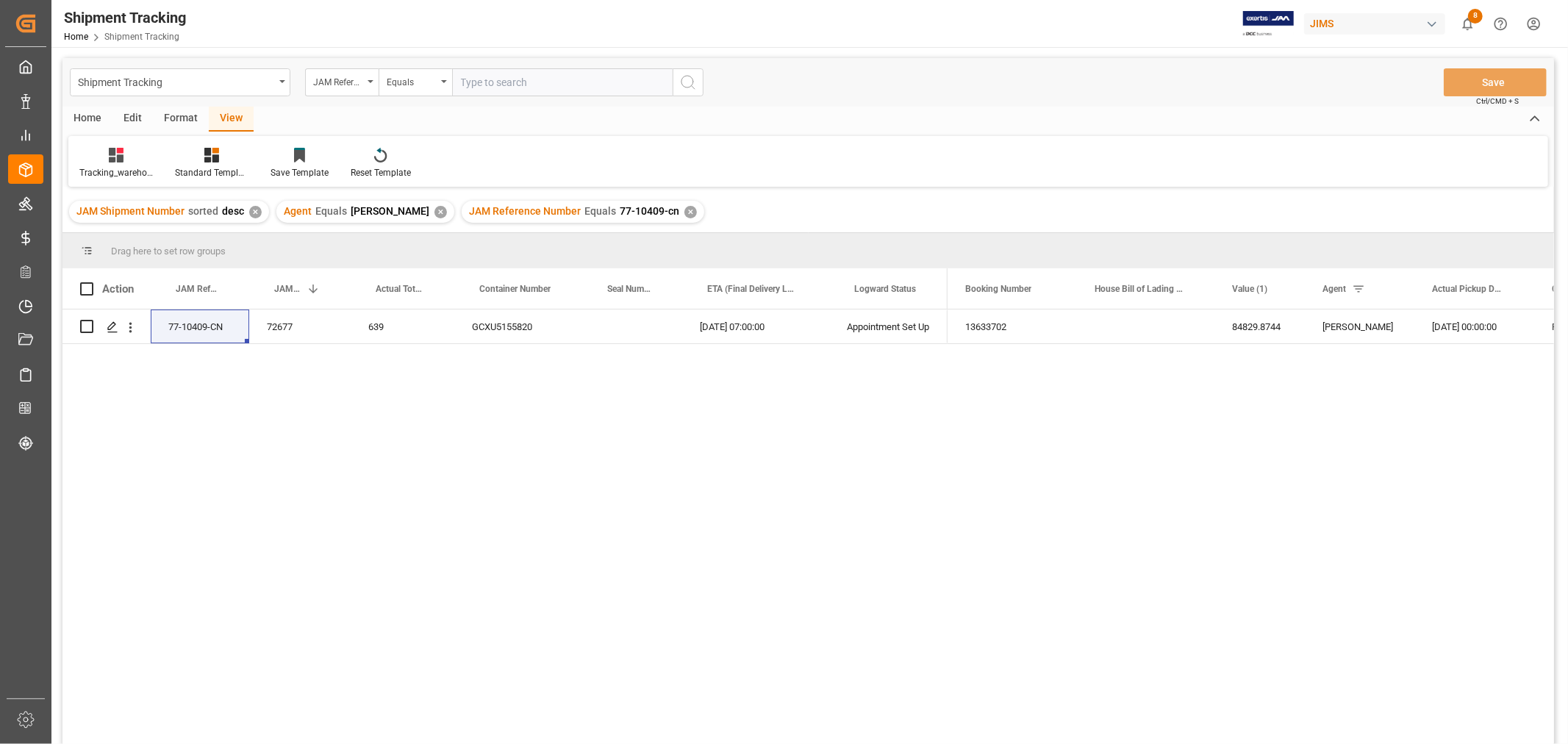
click at [989, 515] on div "13633702 84829.8744 HuiXin Gao 15-08-2025 00:00:00 Rush, ship to BBY by end Sep…" at bounding box center [1251, 531] width 607 height 444
click at [472, 583] on div "77-10409-CN 72677 639 GCXU5155820 17-09-2025 07:00:00 Appointment Set Up 136337…" at bounding box center [808, 529] width 1492 height 439
click at [371, 456] on div "77-10409-CN 72677 639 GCXU5155820 17-09-2025 07:00:00 Appointment Set Up 136337…" at bounding box center [808, 529] width 1492 height 439
click at [583, 560] on div "77-10409-CN 72677 639 GCXU5155820 17-09-2025 07:00:00 Appointment Set Up 136337…" at bounding box center [808, 529] width 1492 height 439
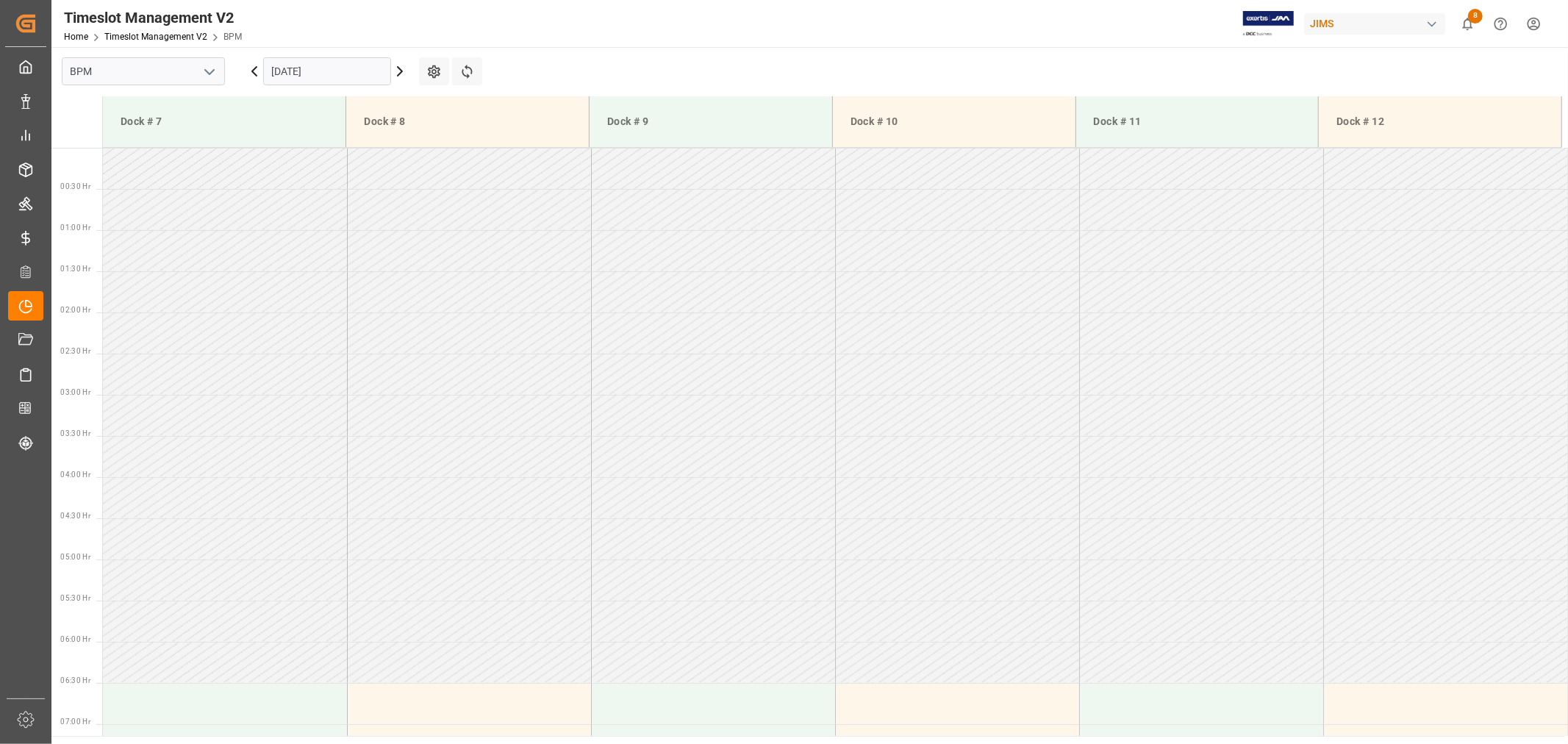
scroll to position [649, 0]
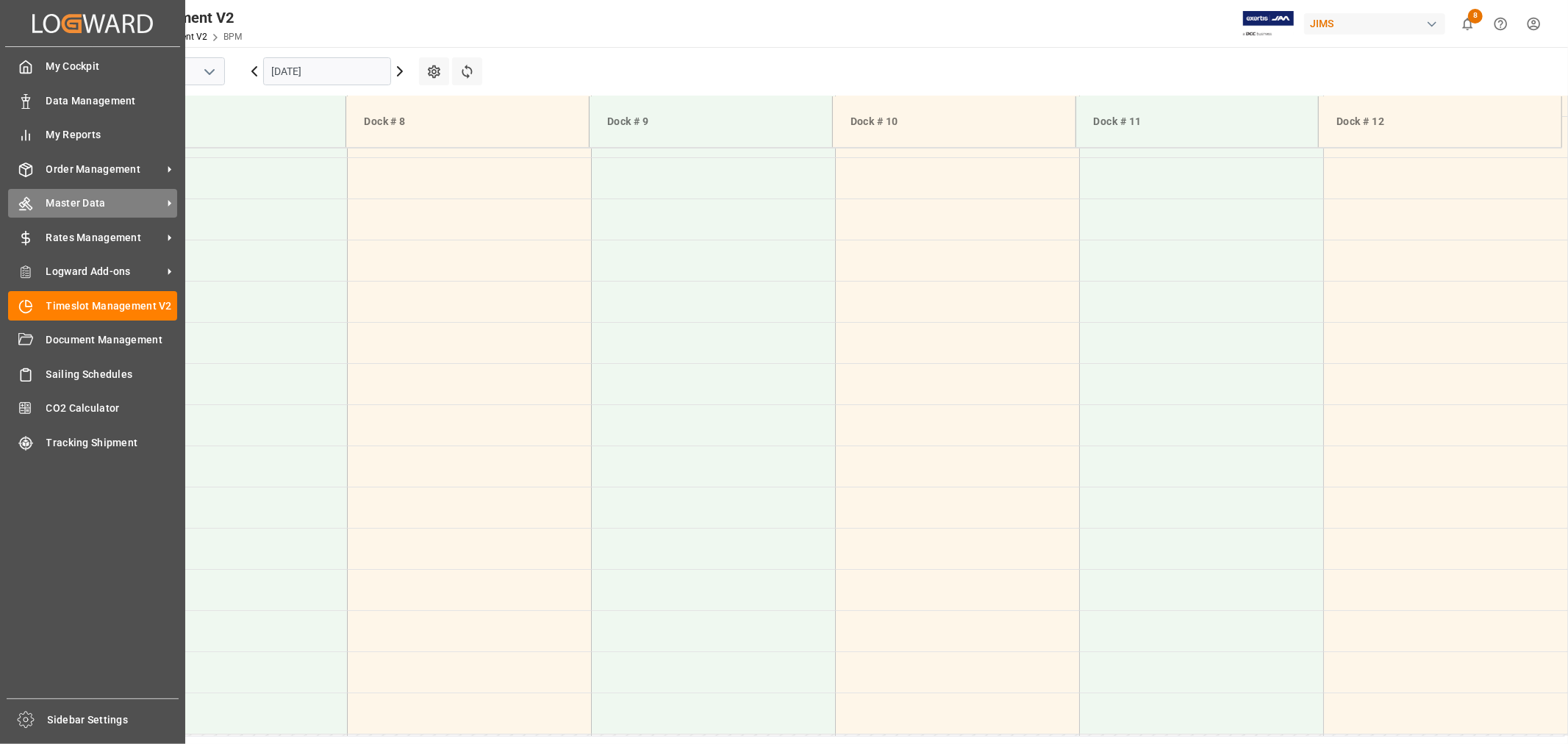
click at [76, 204] on span "Master Data" at bounding box center [104, 203] width 117 height 15
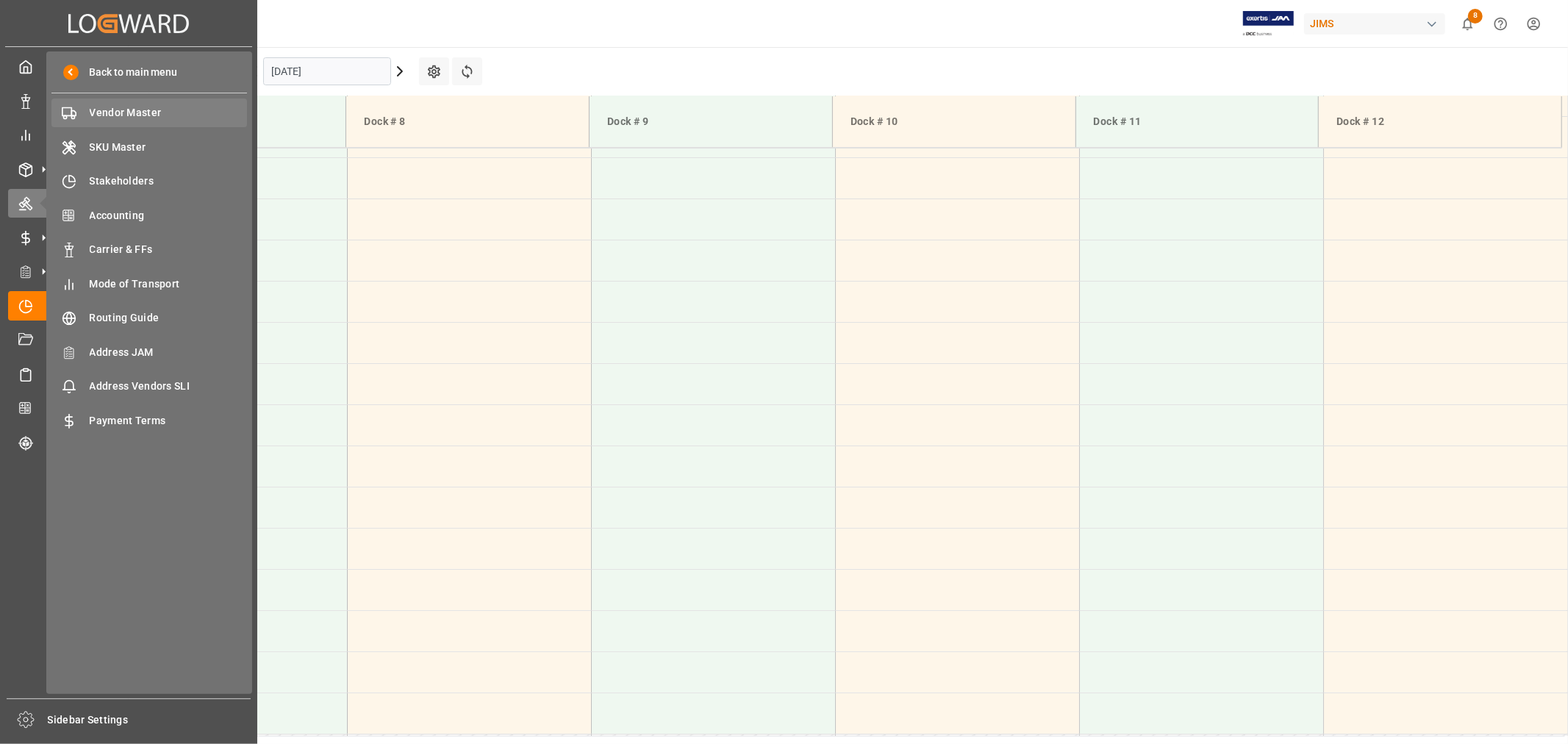
click at [123, 115] on span "Vendor Master" at bounding box center [168, 113] width 158 height 15
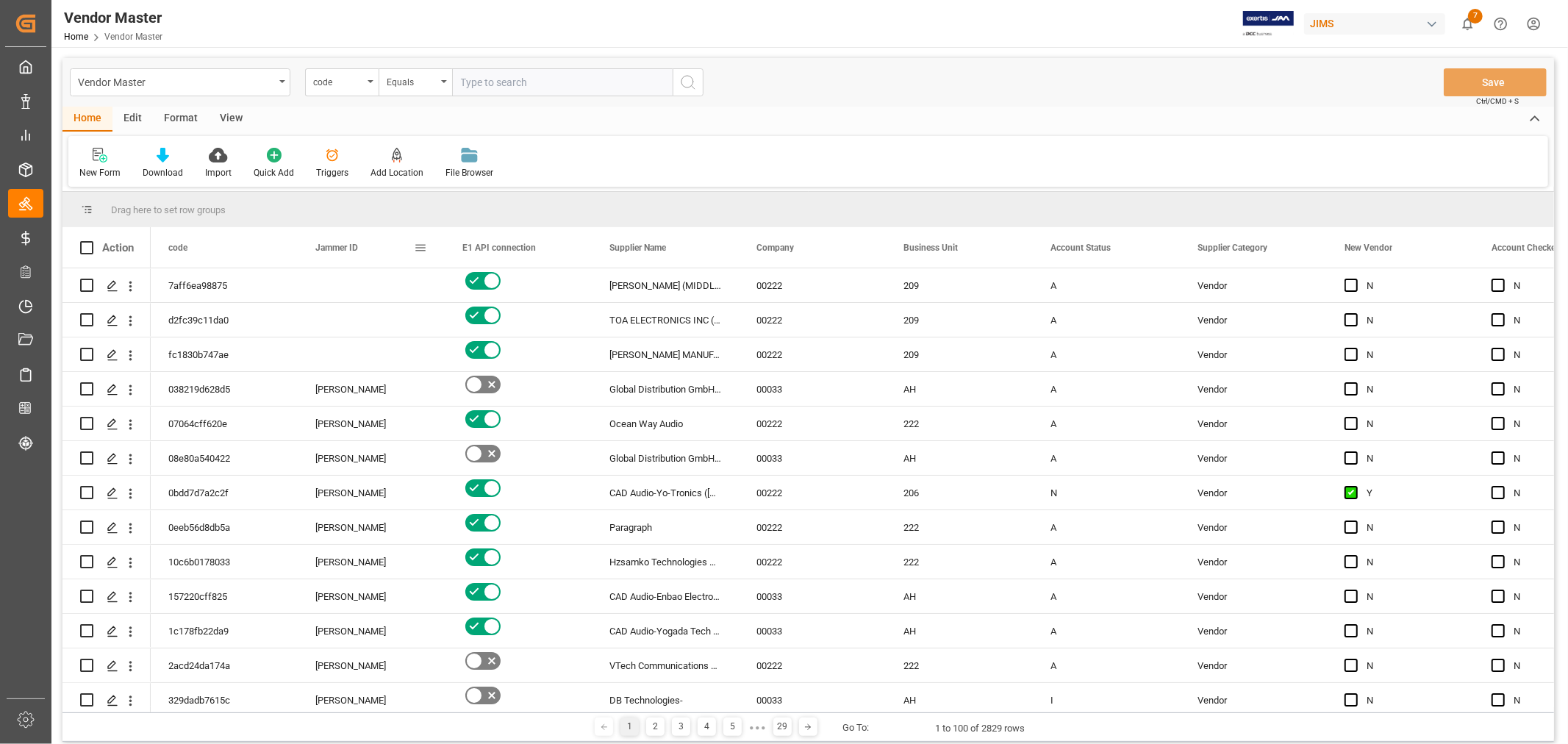
click at [420, 246] on span at bounding box center [420, 247] width 13 height 13
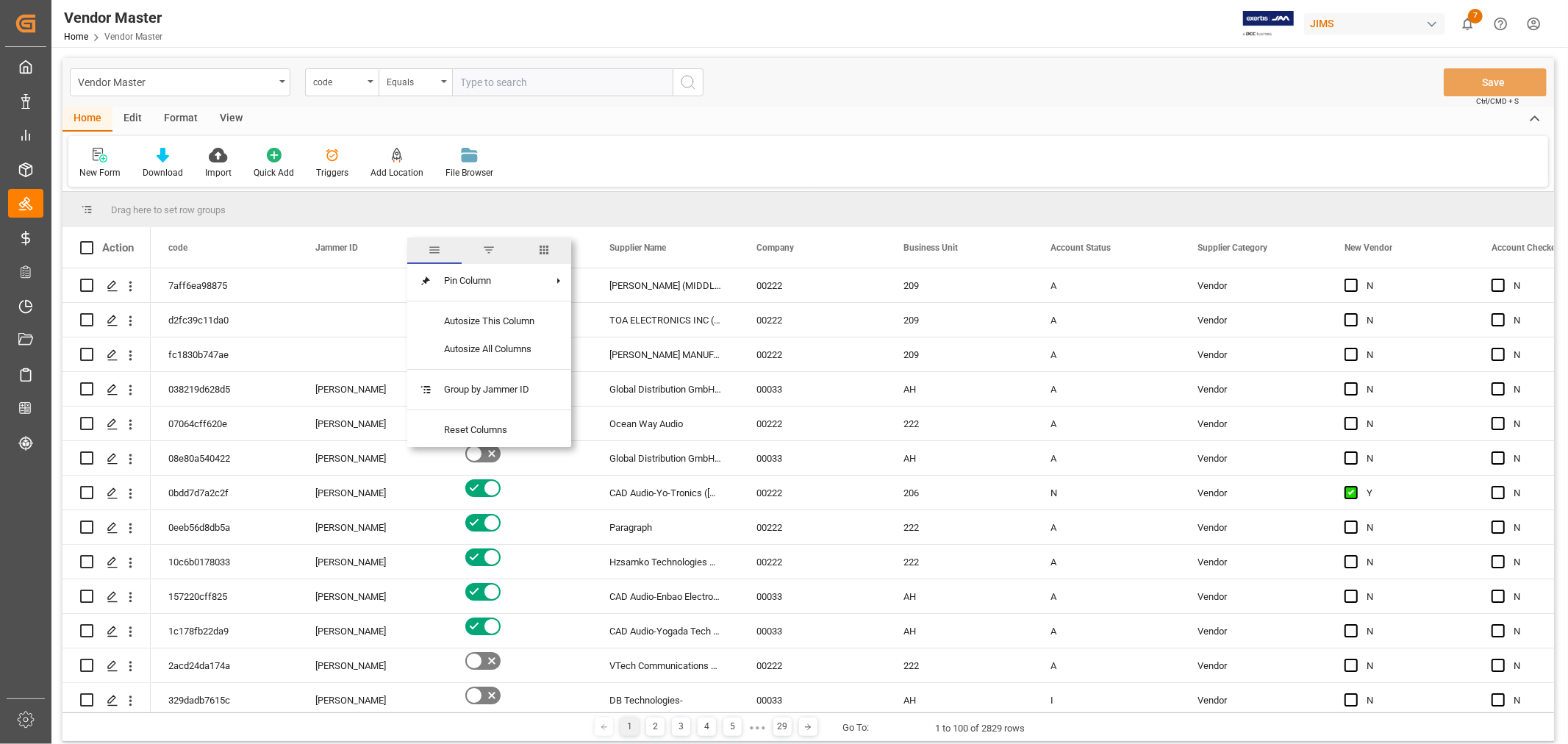
click at [549, 250] on span "columns" at bounding box center [544, 250] width 13 height 13
click at [422, 287] on input "Toggle Select All Columns" at bounding box center [422, 287] width 13 height 13
checkbox input "false"
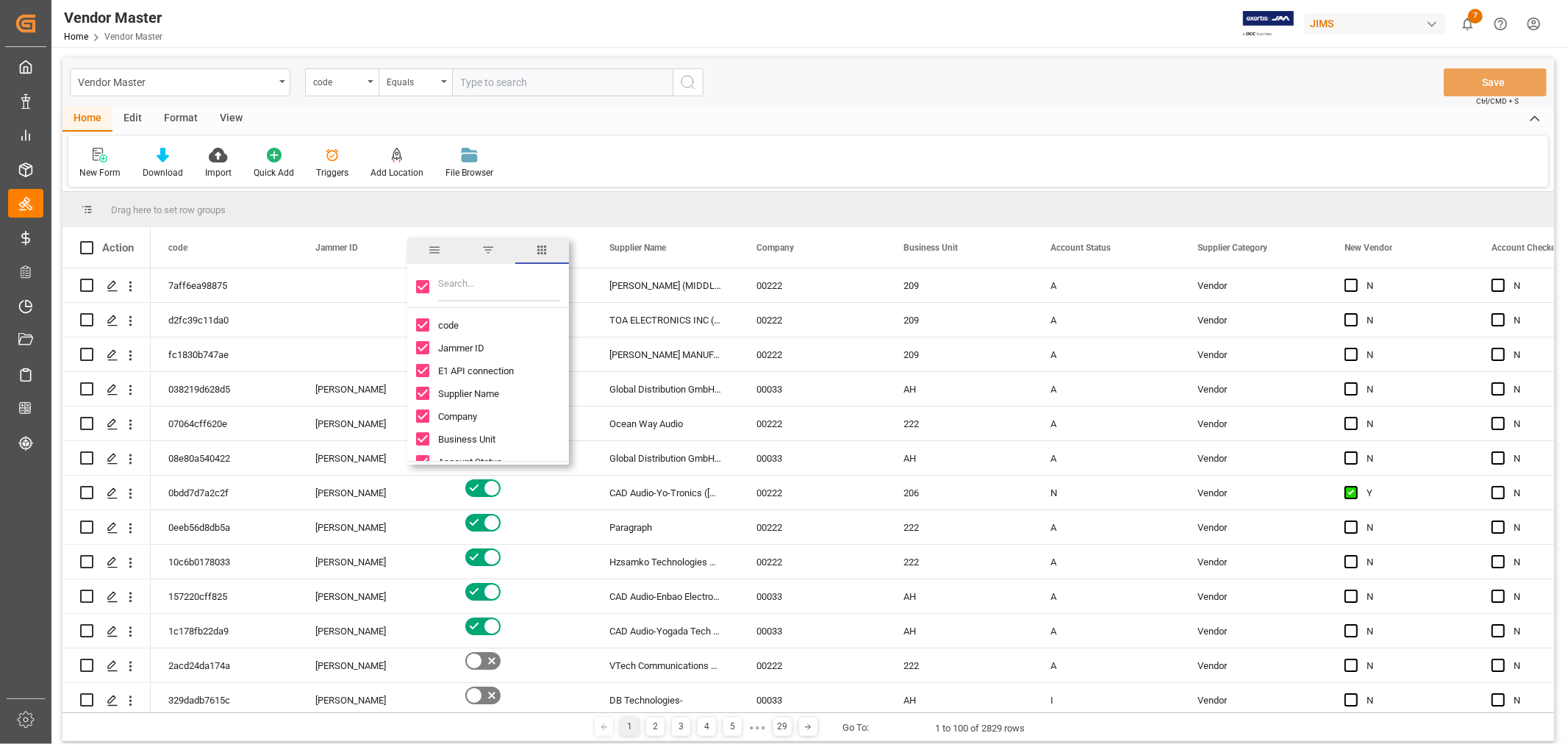
checkbox input "false"
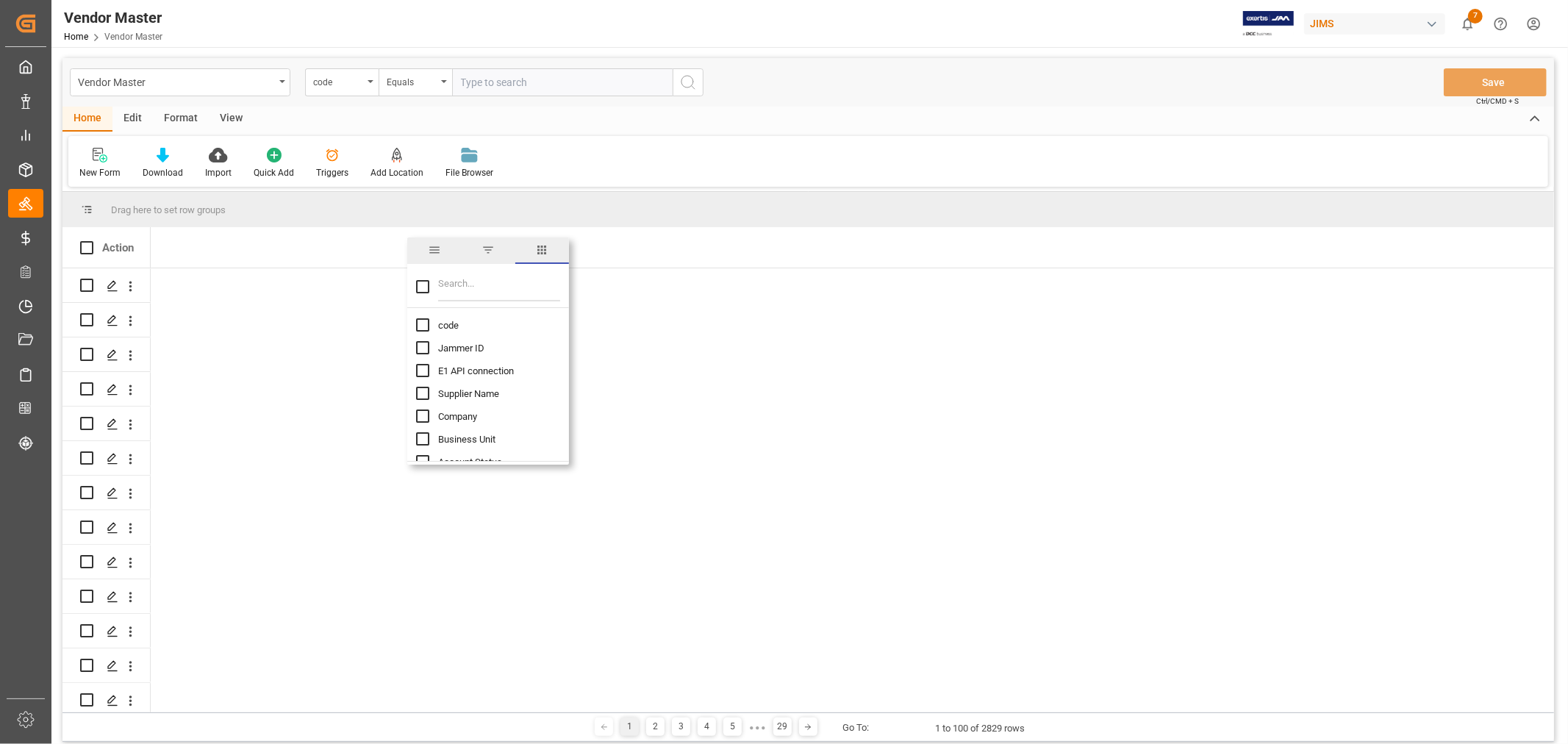
click at [458, 288] on input "Filter Columns Input" at bounding box center [499, 286] width 122 height 29
type input "SUPP"
click at [424, 327] on input "Supplier Name column toggle visibility (hidden)" at bounding box center [422, 325] width 13 height 13
checkbox input "true"
checkbox input "false"
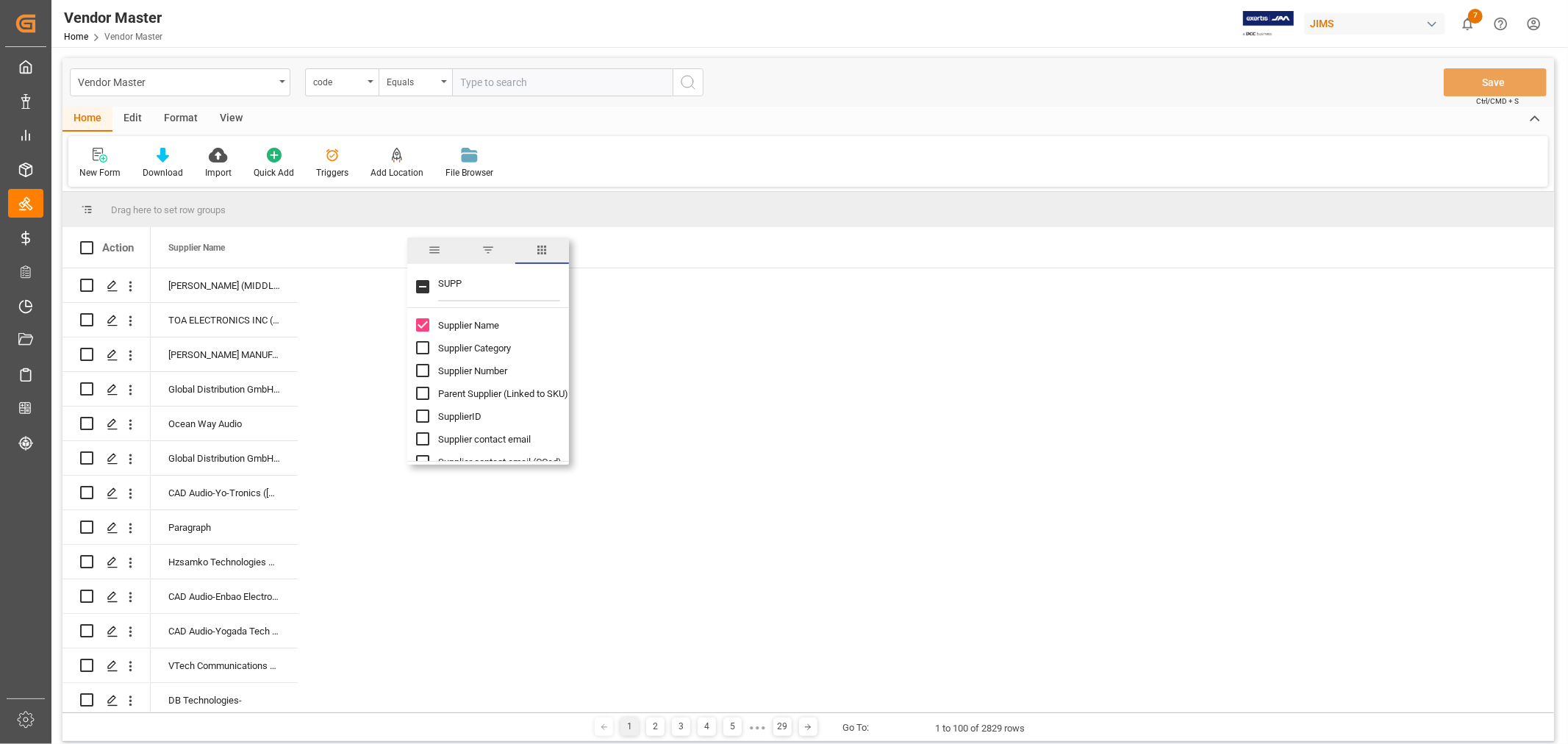
click at [420, 372] on input "Supplier Number column toggle visibility (hidden)" at bounding box center [422, 371] width 13 height 13
checkbox input "true"
click at [473, 277] on input "SUPP" at bounding box center [499, 286] width 122 height 29
drag, startPoint x: 473, startPoint y: 277, endPoint x: 435, endPoint y: 284, distance: 38.6
click at [435, 284] on div "SUPP" at bounding box center [488, 288] width 162 height 41
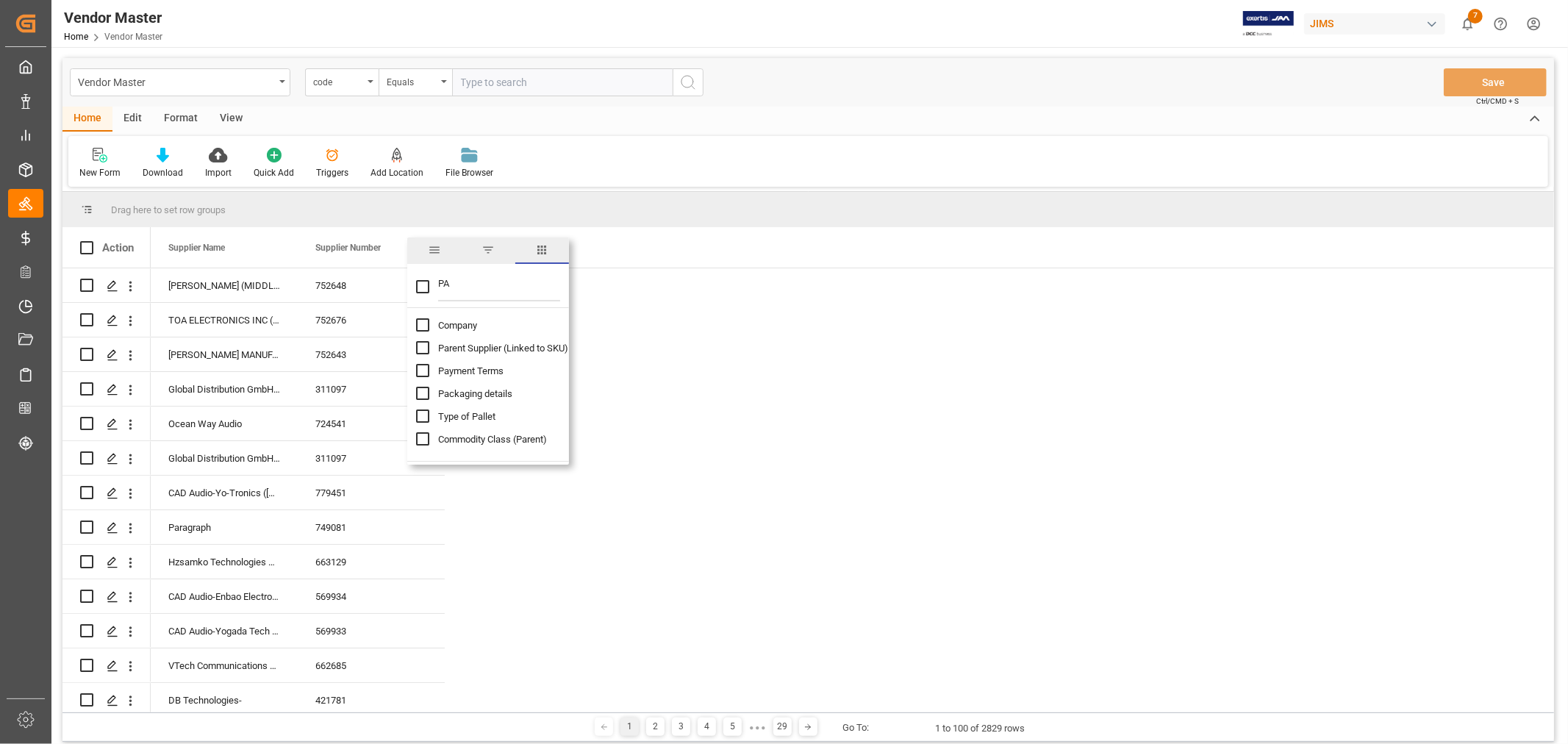
type input "PA"
click at [422, 365] on input "Payment Terms column toggle visibility (hidden)" at bounding box center [422, 371] width 13 height 13
checkbox input "true"
checkbox input "false"
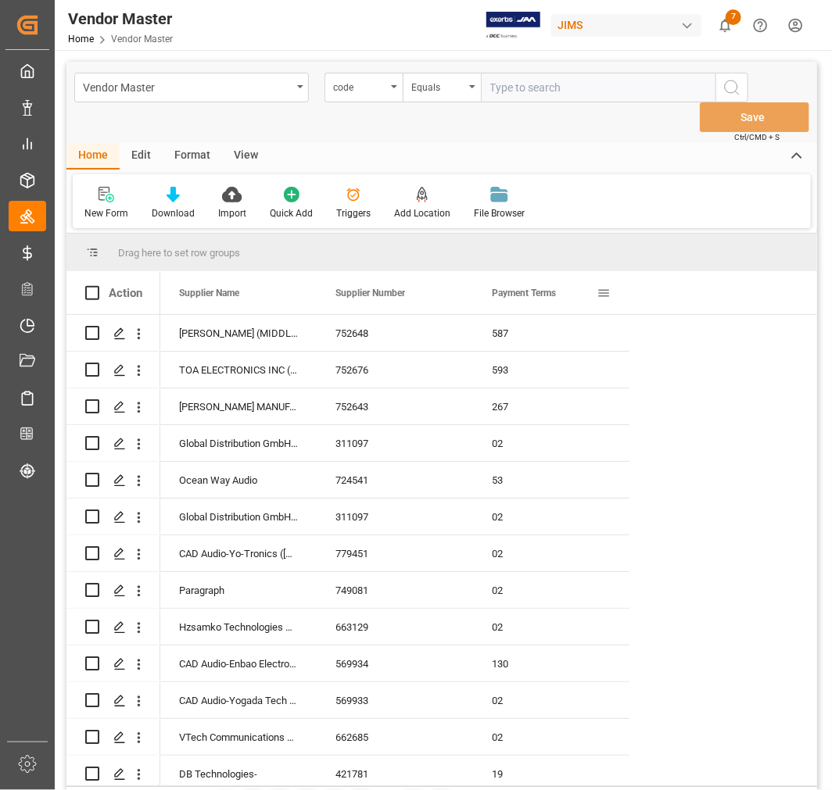
drag, startPoint x: 597, startPoint y: 292, endPoint x: 606, endPoint y: 289, distance: 9.2
click at [606, 289] on span at bounding box center [603, 293] width 14 height 14
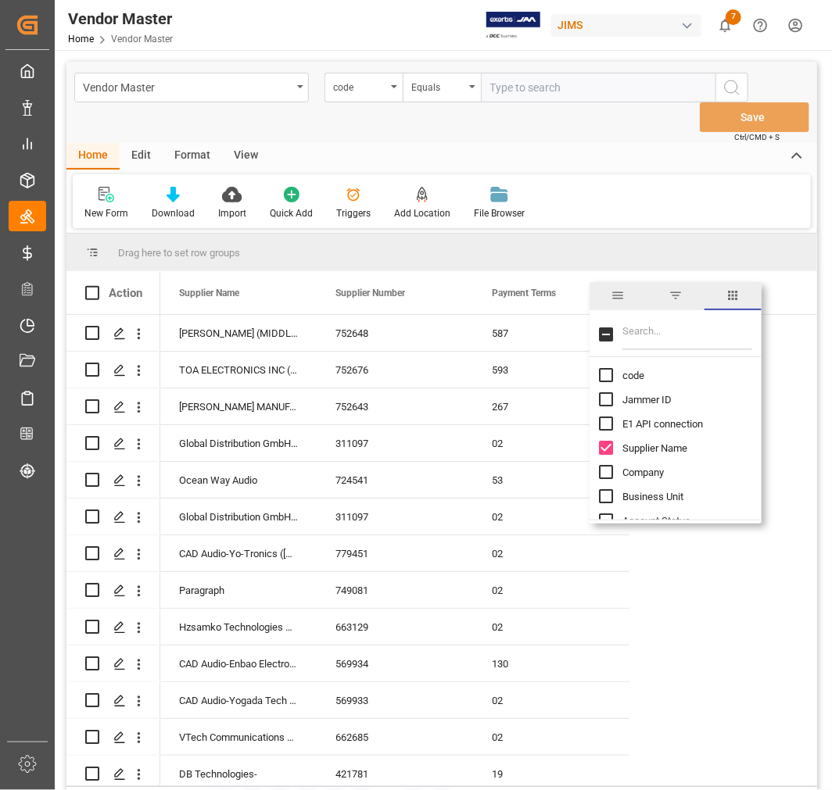
click at [631, 331] on input "Filter Columns Input" at bounding box center [687, 334] width 130 height 31
type input "DIV"
click at [604, 378] on input "Div column toggle visibility (hidden)" at bounding box center [606, 375] width 14 height 14
checkbox input "true"
checkbox input "false"
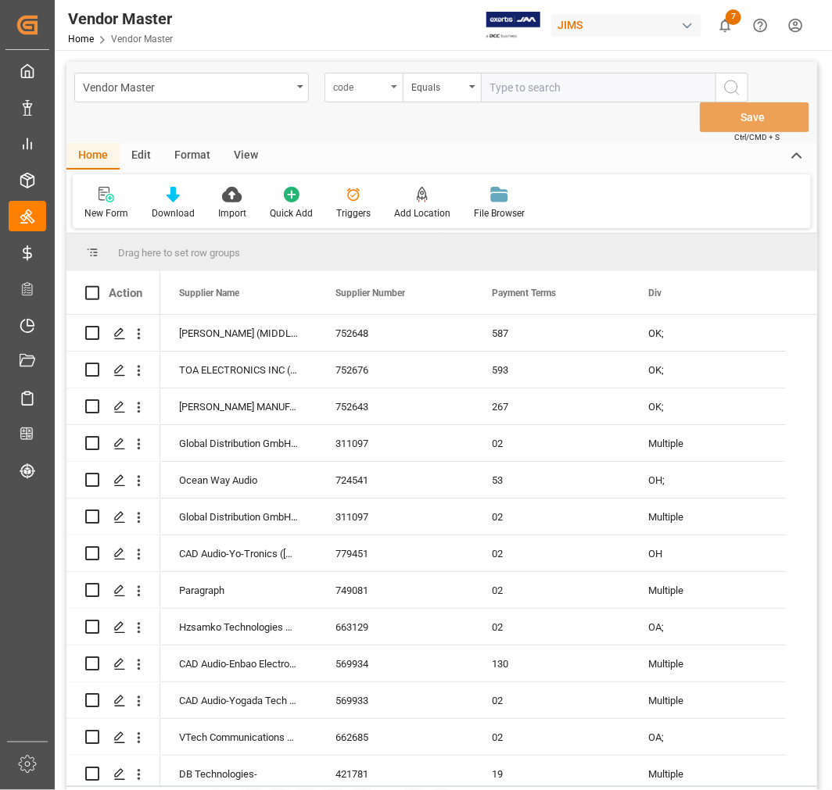
click at [369, 88] on div "code" at bounding box center [359, 86] width 53 height 18
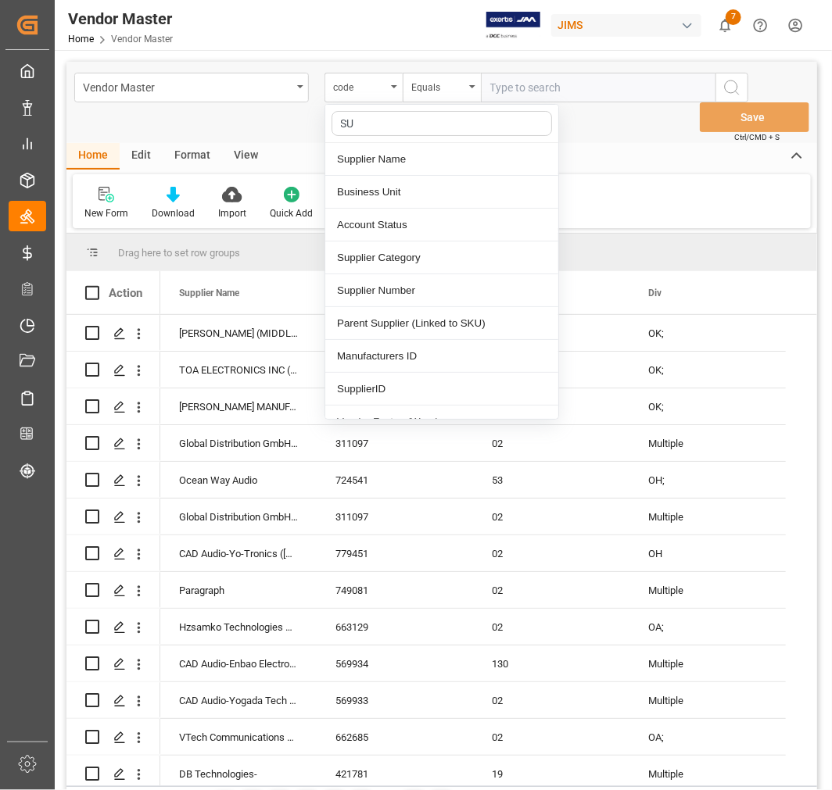
type input "SUP"
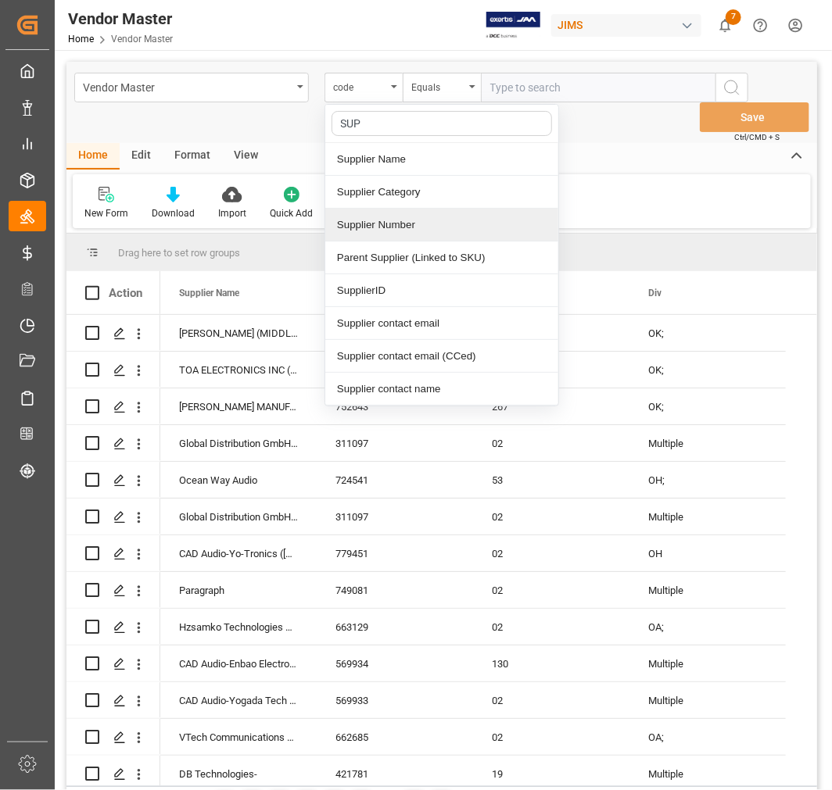
click at [368, 213] on div "Supplier Number" at bounding box center [441, 225] width 233 height 33
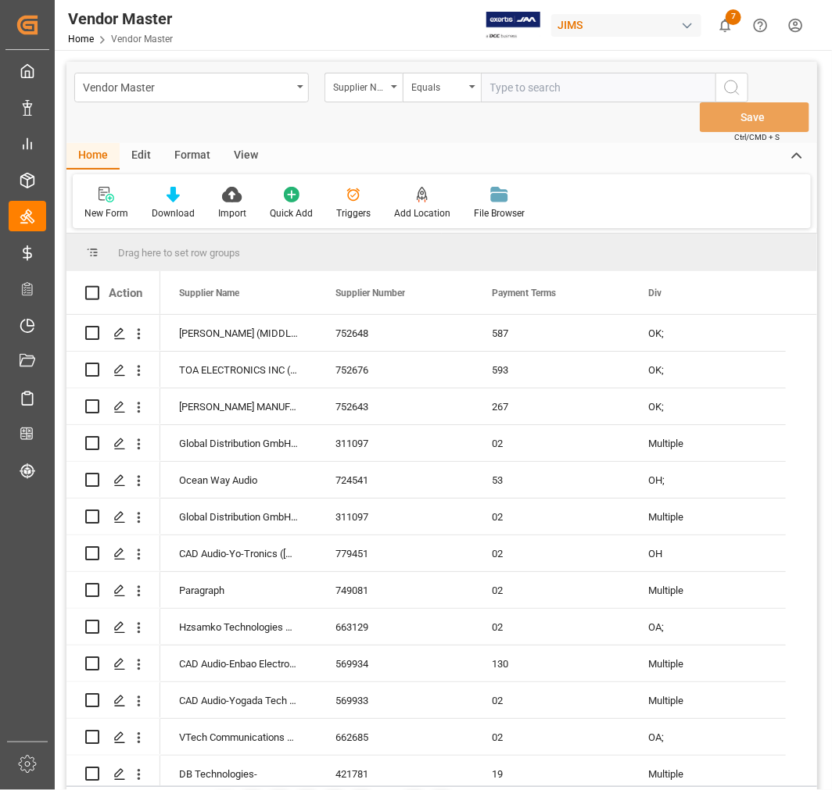
click at [546, 91] on input "text" at bounding box center [598, 88] width 235 height 30
paste input "767275"
type input "767275"
click at [730, 88] on icon "search button" at bounding box center [731, 87] width 19 height 19
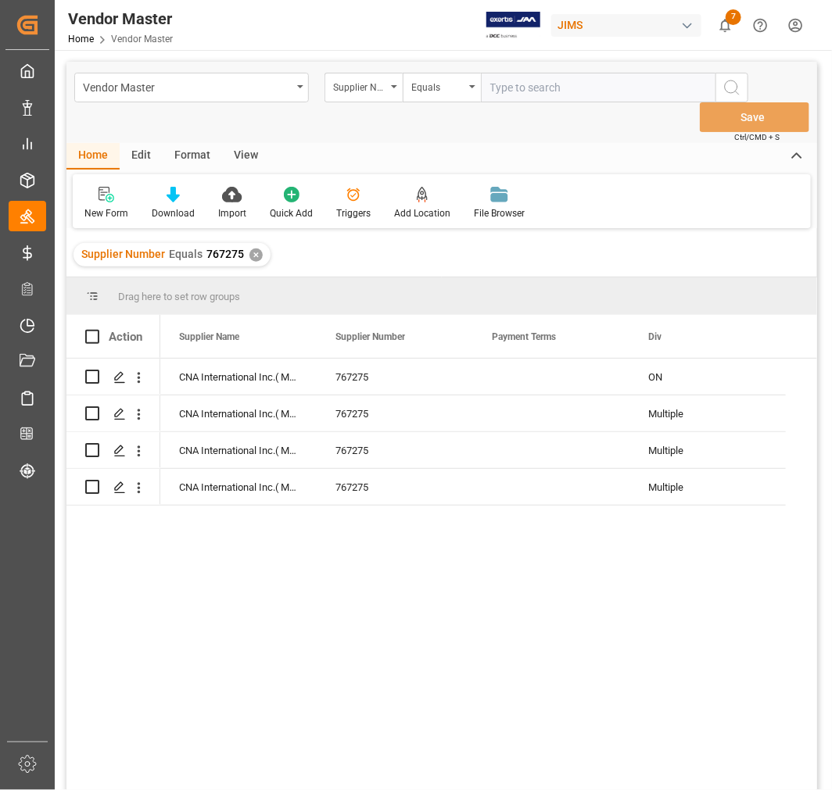
click at [260, 253] on div "✕" at bounding box center [255, 255] width 13 height 13
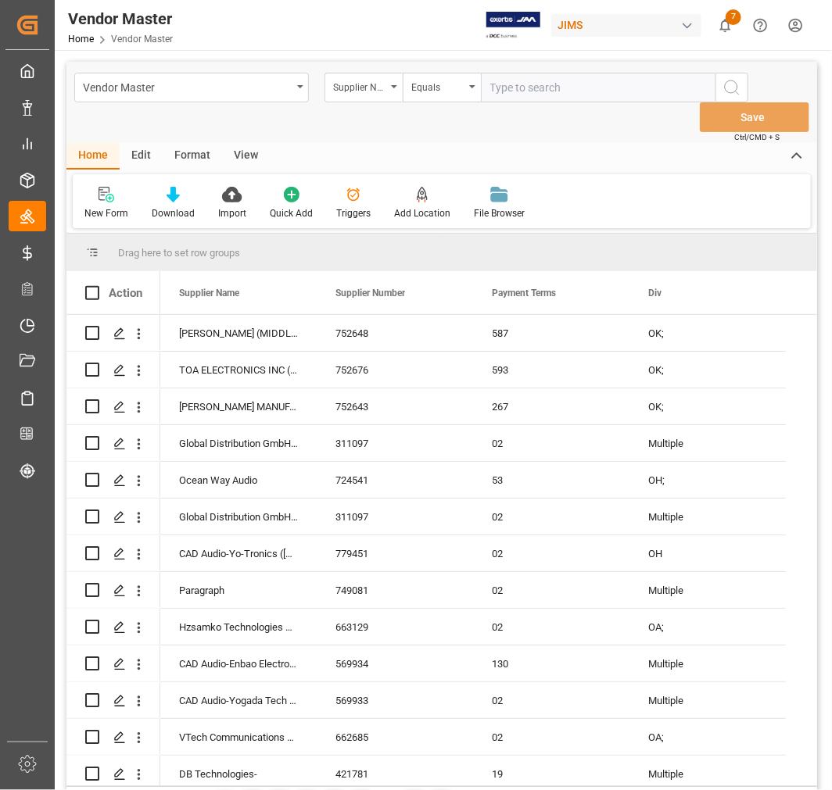
click at [525, 84] on input "text" at bounding box center [598, 88] width 235 height 30
paste input "168204"
type input "168204"
click at [728, 83] on icon "search button" at bounding box center [731, 87] width 19 height 19
